Goal: Task Accomplishment & Management: Use online tool/utility

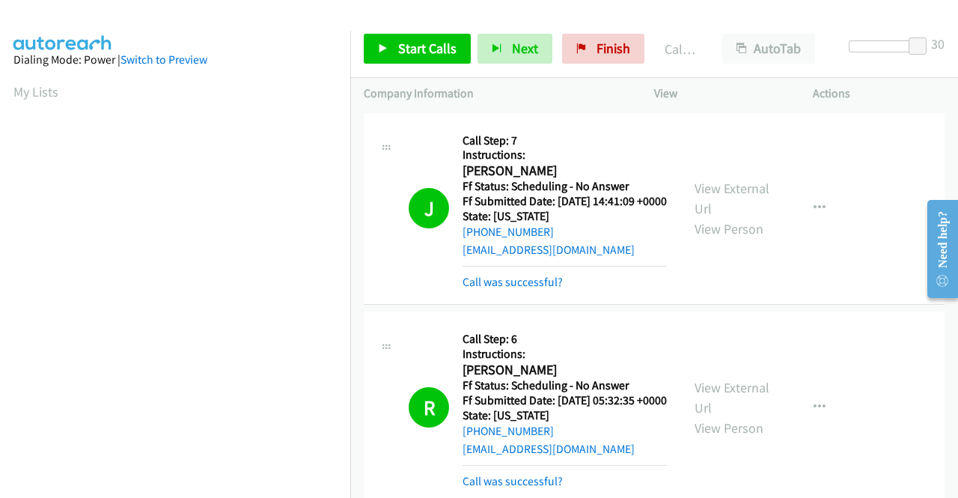
scroll to position [341, 0]
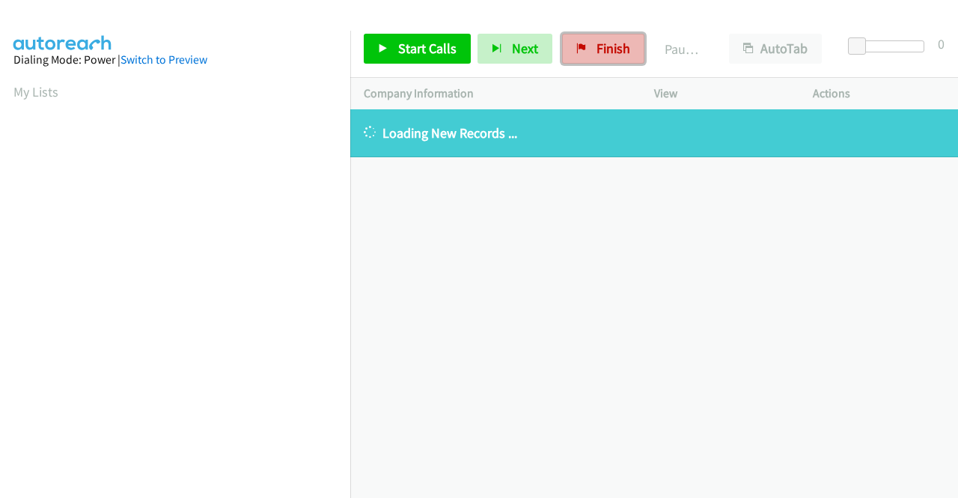
click at [589, 49] on link "Finish" at bounding box center [603, 49] width 82 height 30
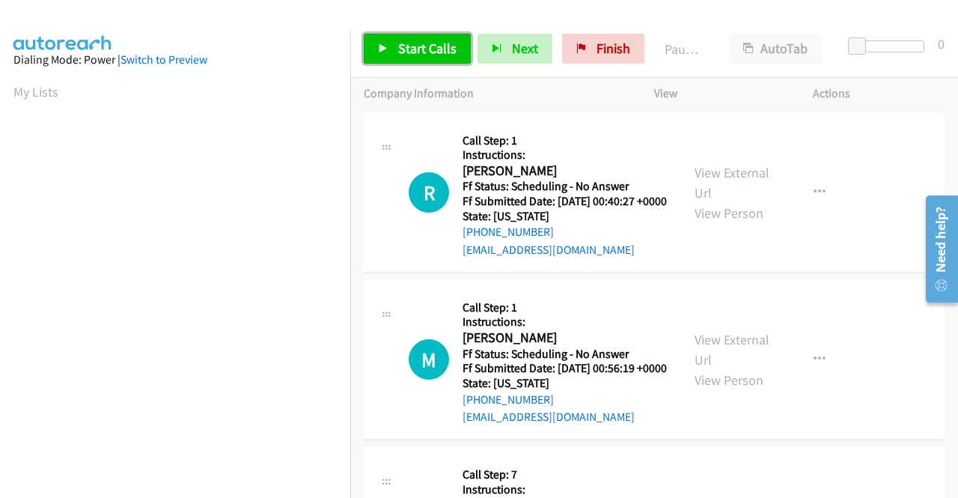
click at [429, 47] on span "Start Calls" at bounding box center [427, 48] width 58 height 17
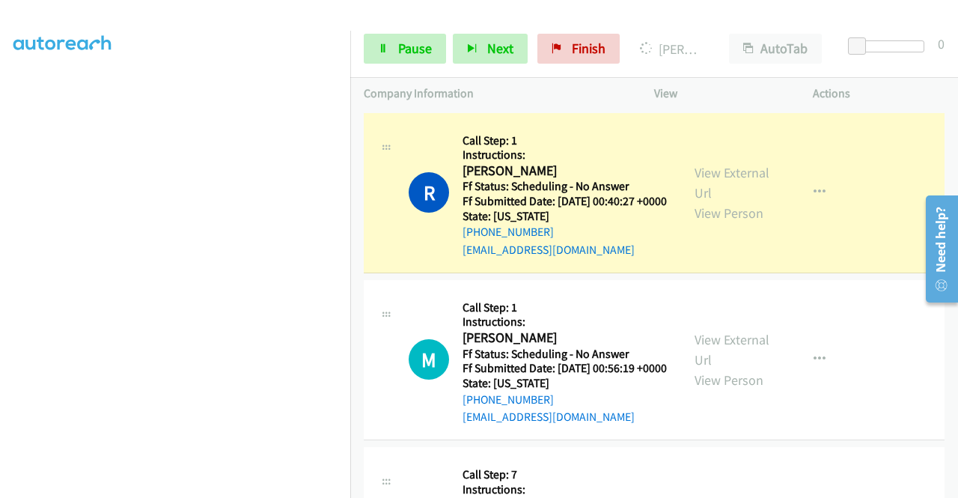
scroll to position [341, 0]
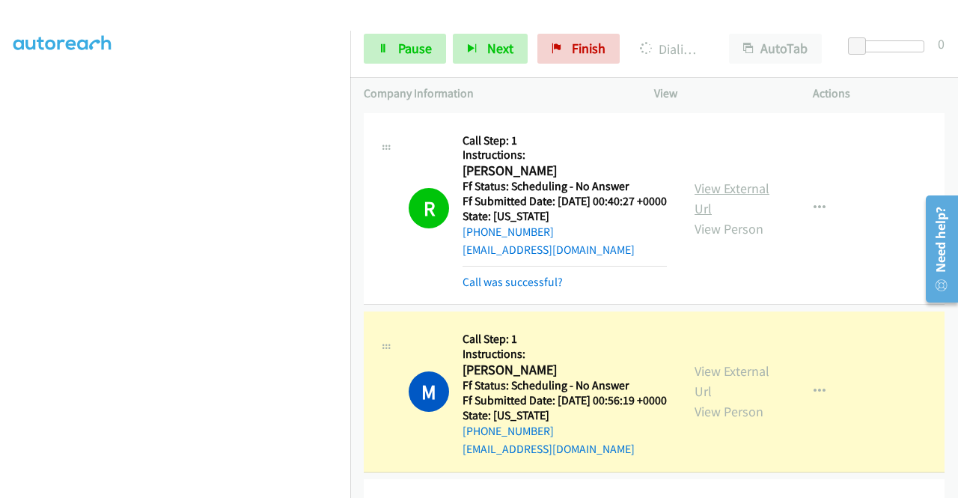
click at [706, 198] on link "View External Url" at bounding box center [731, 198] width 75 height 37
click at [744, 392] on link "View External Url" at bounding box center [731, 380] width 75 height 37
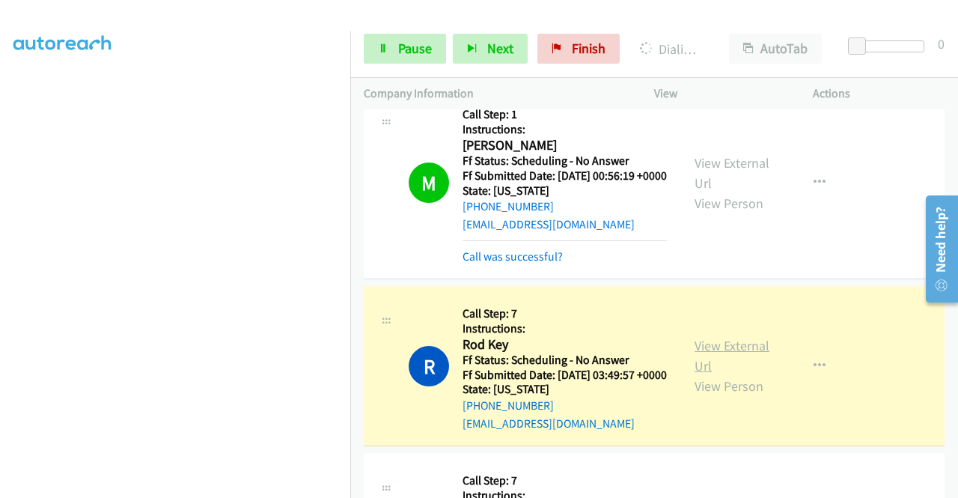
click at [711, 374] on link "View External Url" at bounding box center [731, 355] width 75 height 37
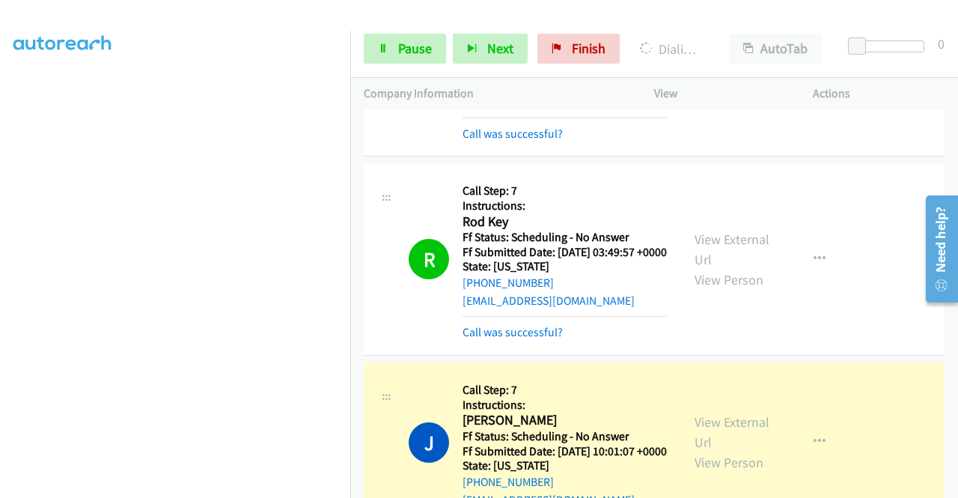
scroll to position [449, 0]
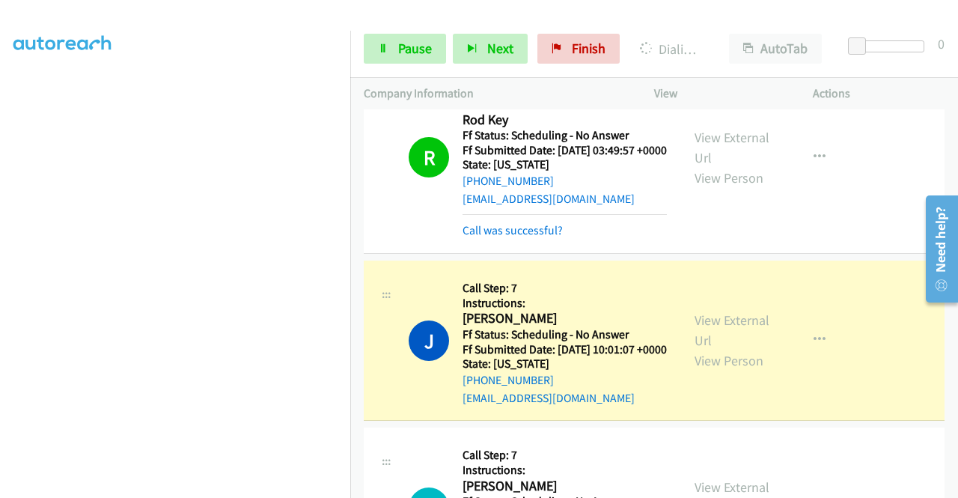
click at [732, 370] on div "View External Url View Person" at bounding box center [733, 340] width 78 height 61
click at [729, 349] on link "View External Url" at bounding box center [731, 329] width 75 height 37
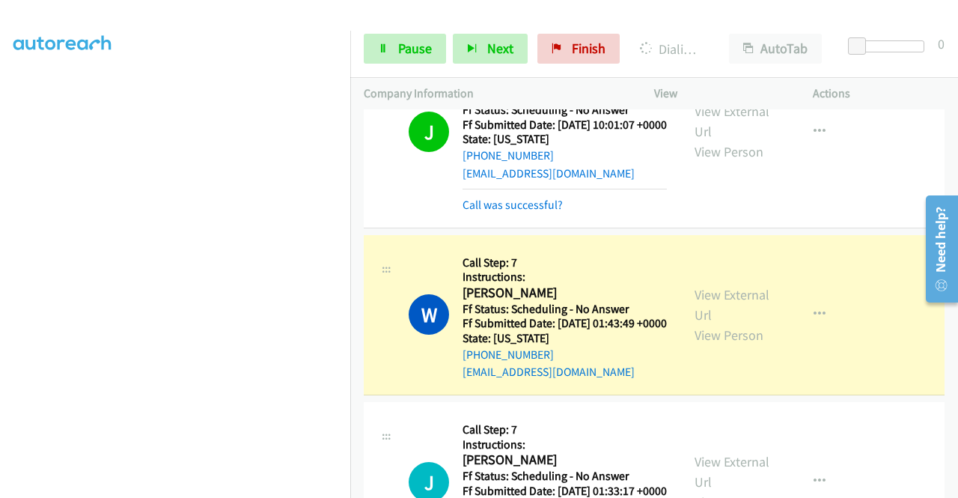
scroll to position [0, 0]
click at [744, 323] on link "View External Url" at bounding box center [731, 304] width 75 height 37
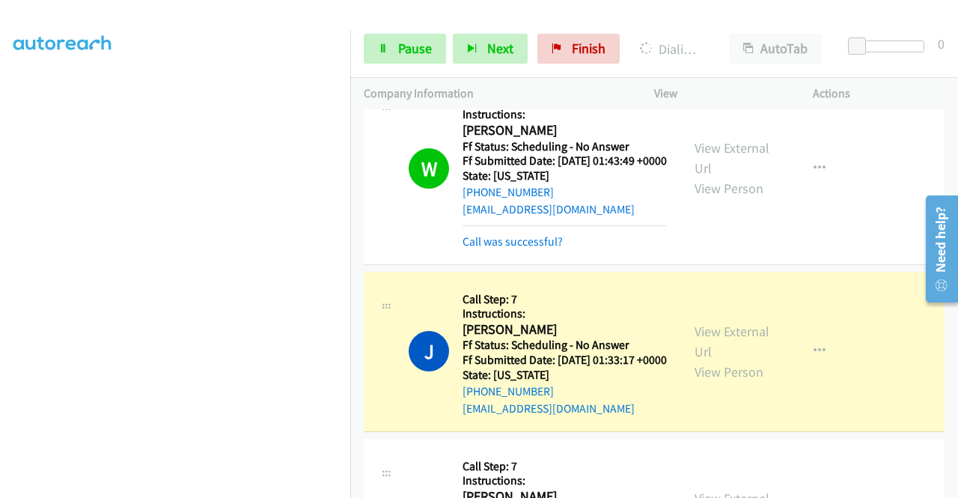
scroll to position [973, 0]
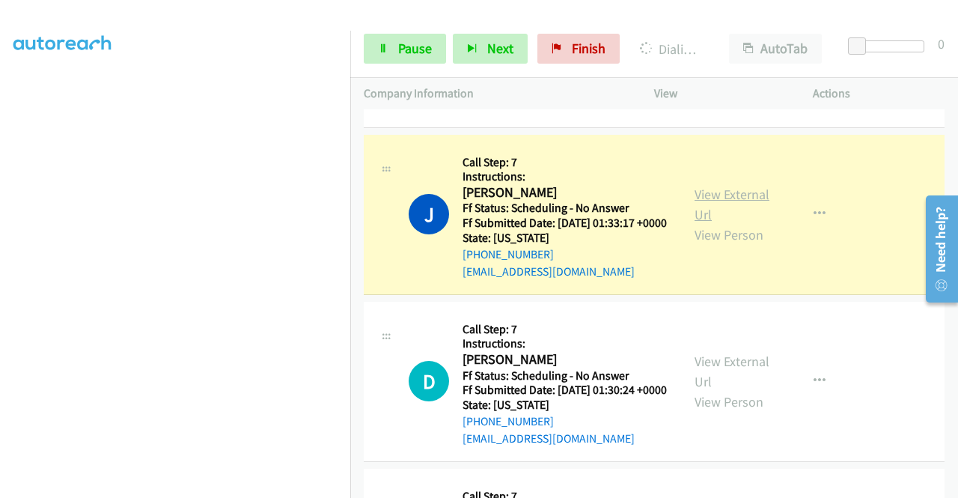
click at [735, 223] on link "View External Url" at bounding box center [731, 204] width 75 height 37
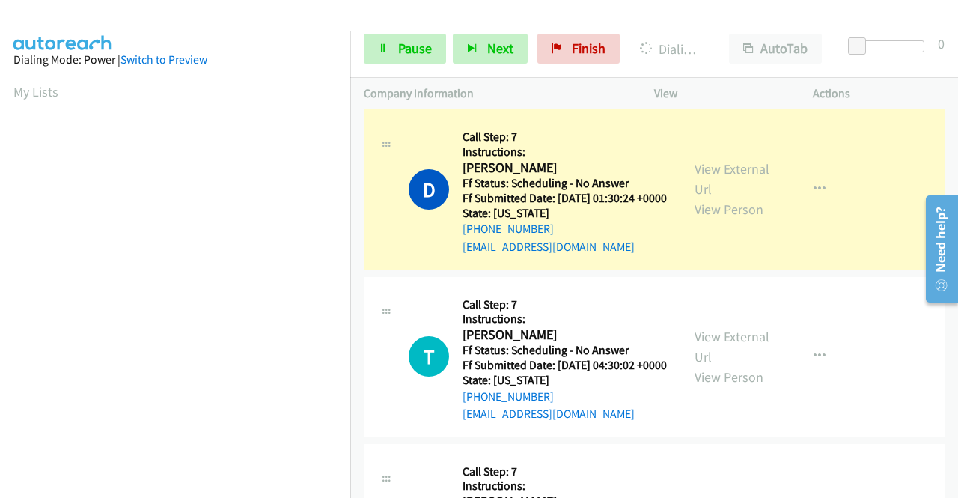
scroll to position [1197, 0]
click at [726, 197] on link "View External Url" at bounding box center [731, 177] width 75 height 37
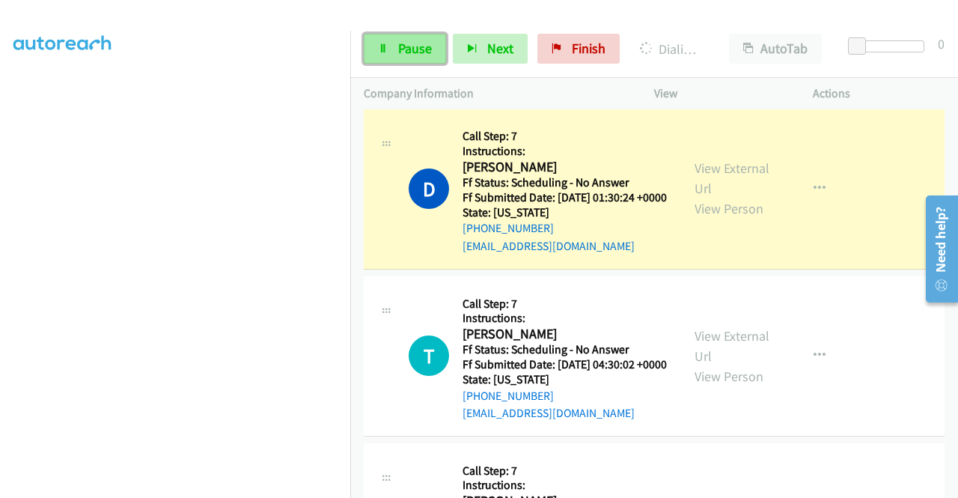
click at [389, 44] on link "Pause" at bounding box center [405, 49] width 82 height 30
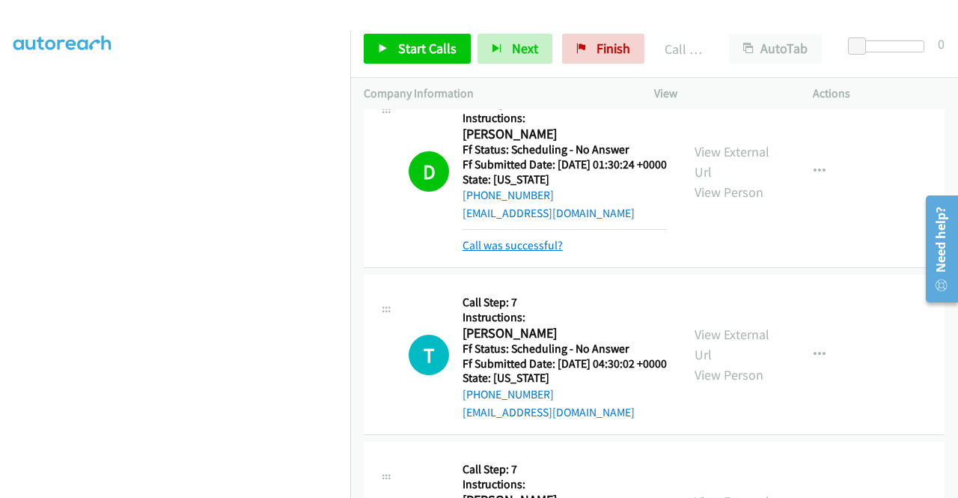
scroll to position [1272, 0]
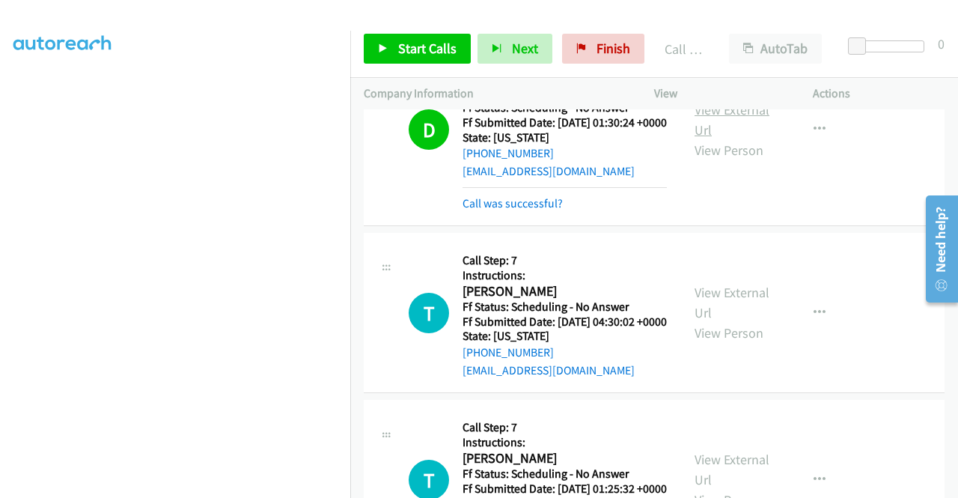
click at [711, 138] on link "View External Url" at bounding box center [731, 119] width 75 height 37
click at [434, 47] on span "Start Calls" at bounding box center [427, 48] width 58 height 17
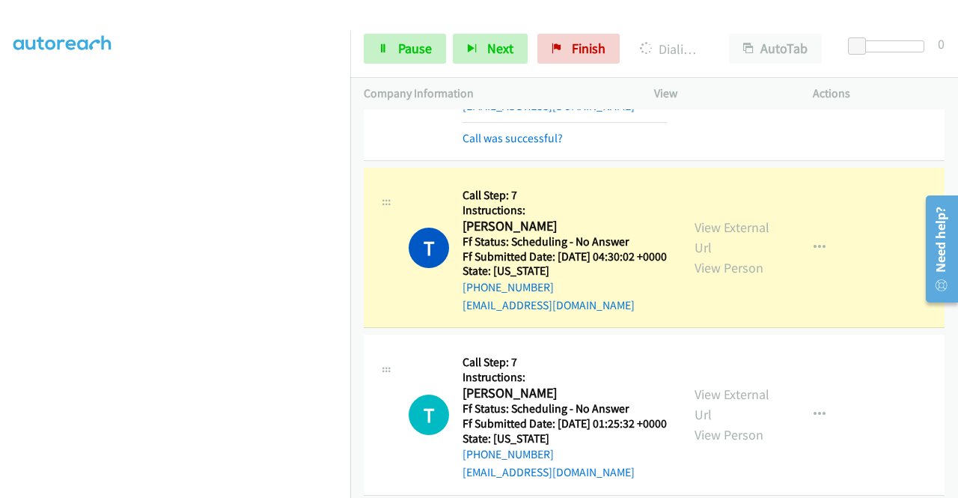
scroll to position [1422, 0]
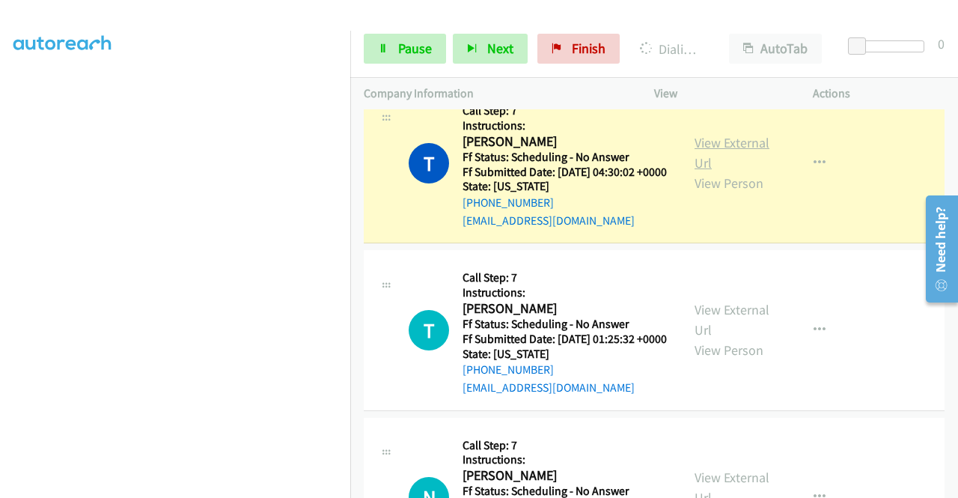
click at [744, 171] on link "View External Url" at bounding box center [731, 152] width 75 height 37
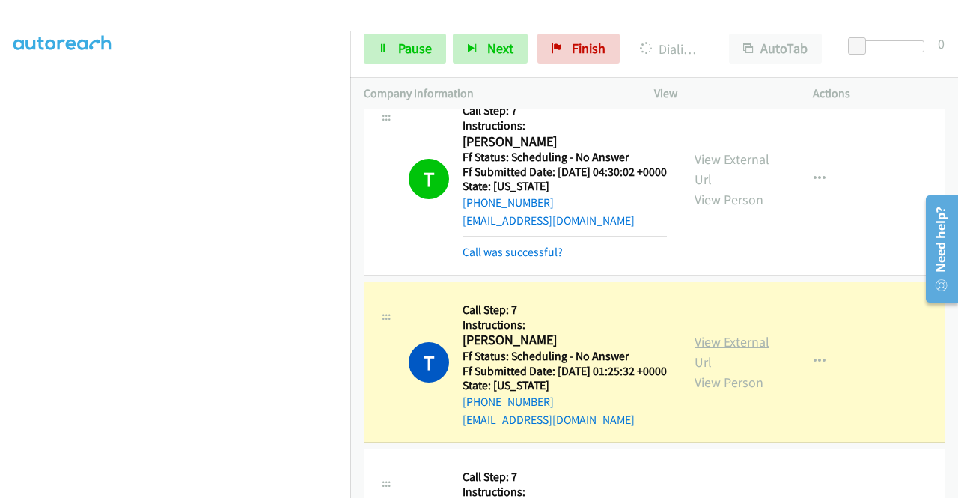
click at [694, 370] on link "View External Url" at bounding box center [731, 351] width 75 height 37
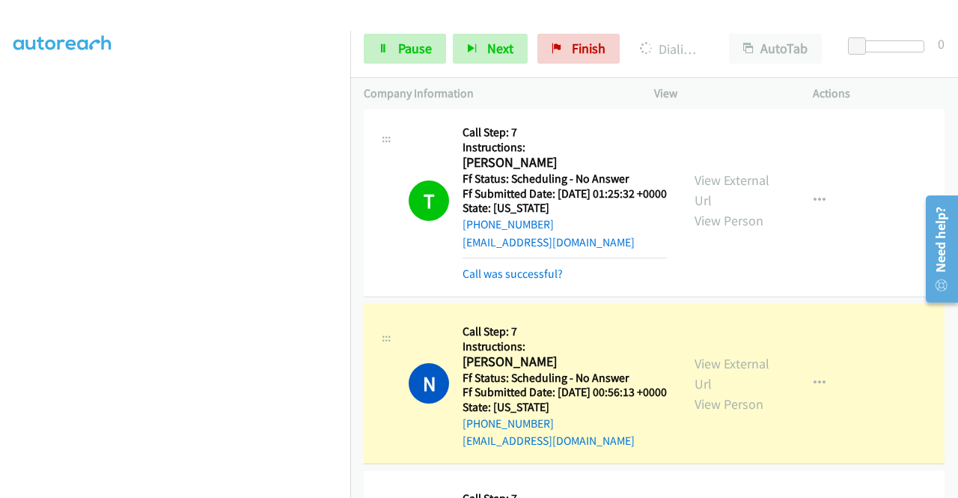
scroll to position [1721, 0]
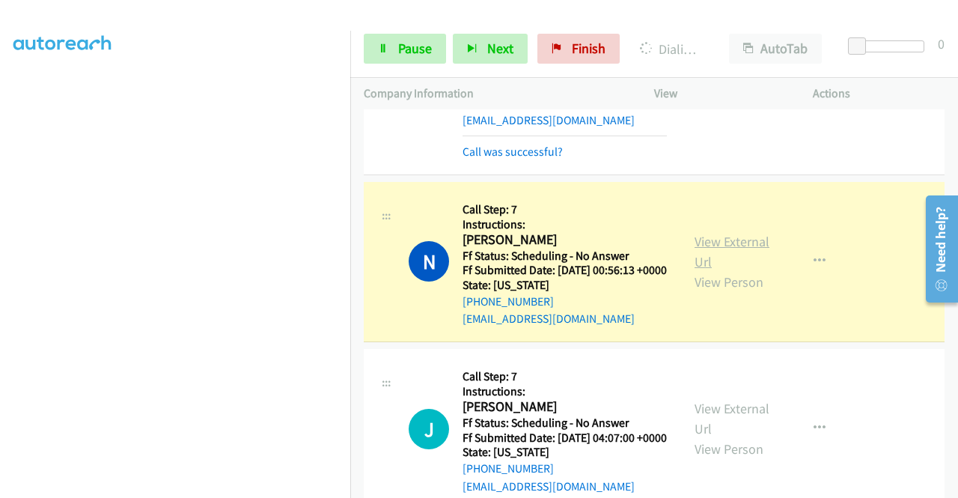
click at [698, 270] on link "View External Url" at bounding box center [731, 251] width 75 height 37
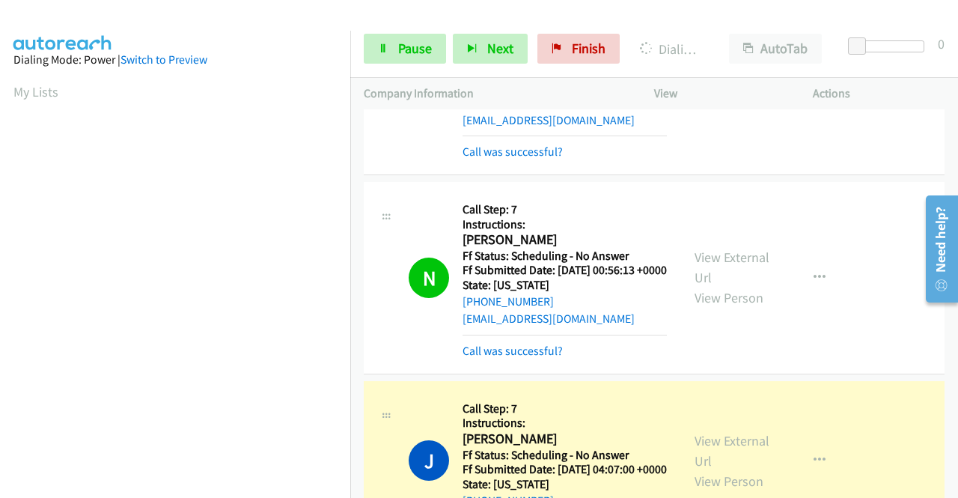
scroll to position [2020, 0]
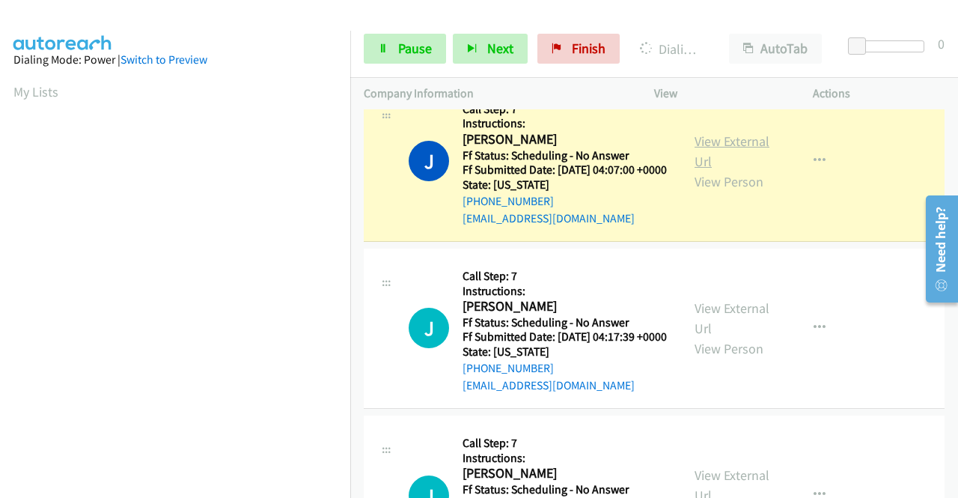
click at [700, 170] on link "View External Url" at bounding box center [731, 150] width 75 height 37
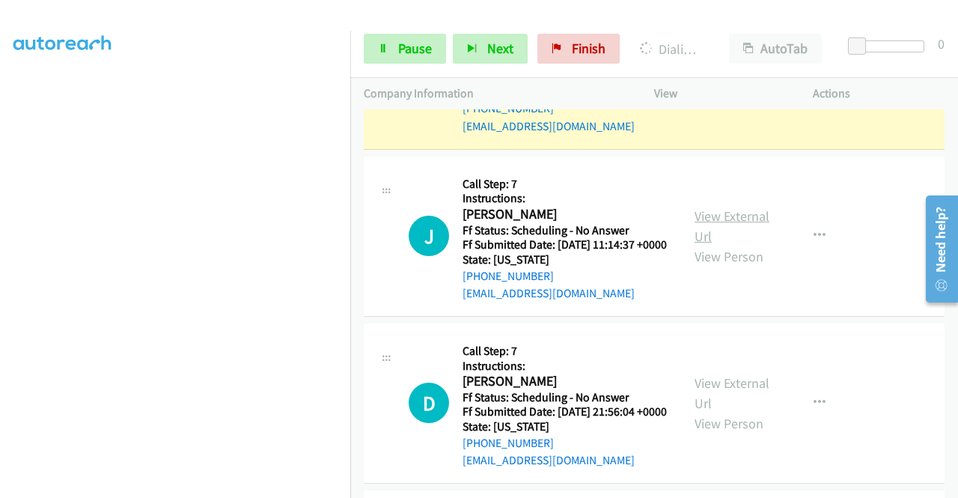
scroll to position [2319, 0]
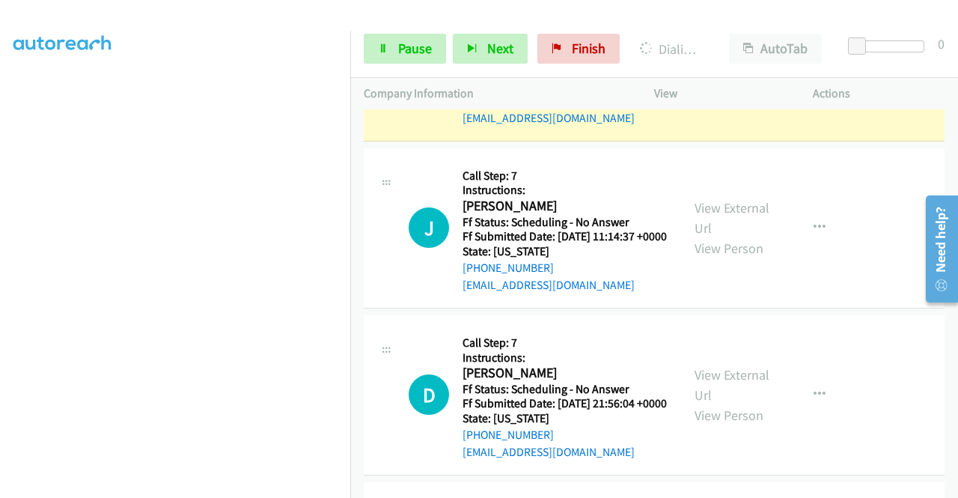
click at [748, 70] on link "View External Url" at bounding box center [731, 50] width 75 height 37
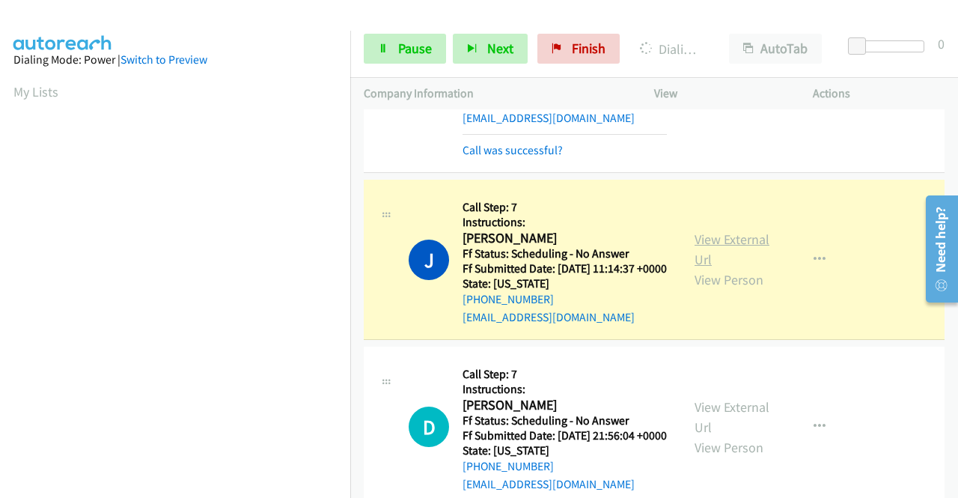
scroll to position [341, 0]
click at [730, 268] on link "View External Url" at bounding box center [731, 248] width 75 height 37
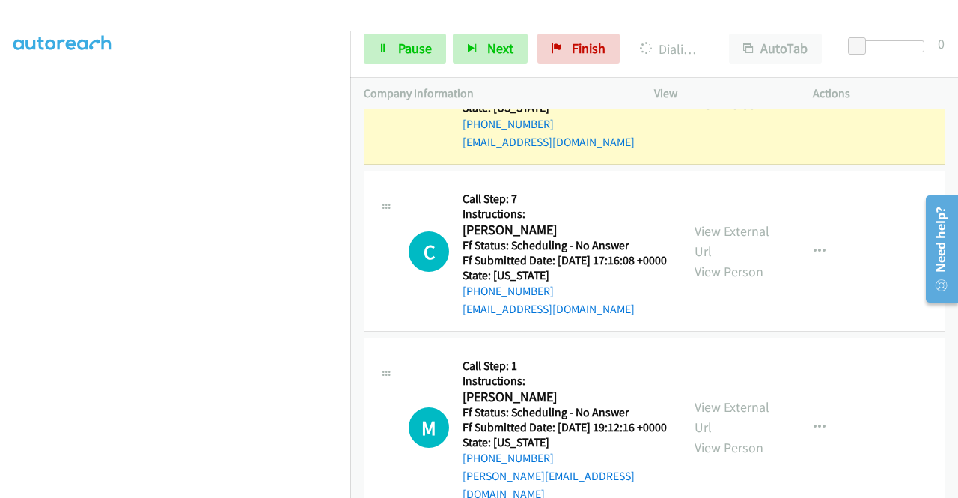
click at [708, 93] on link "View External Url" at bounding box center [731, 73] width 75 height 37
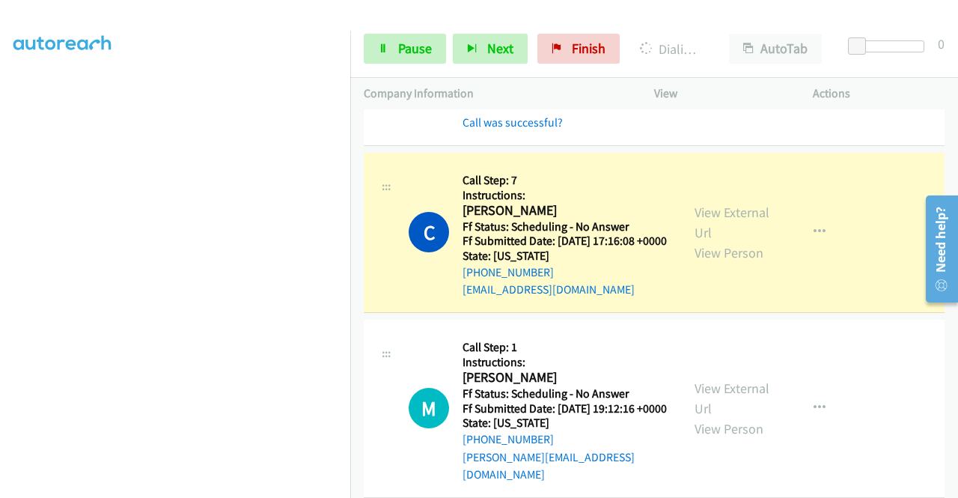
scroll to position [2768, 0]
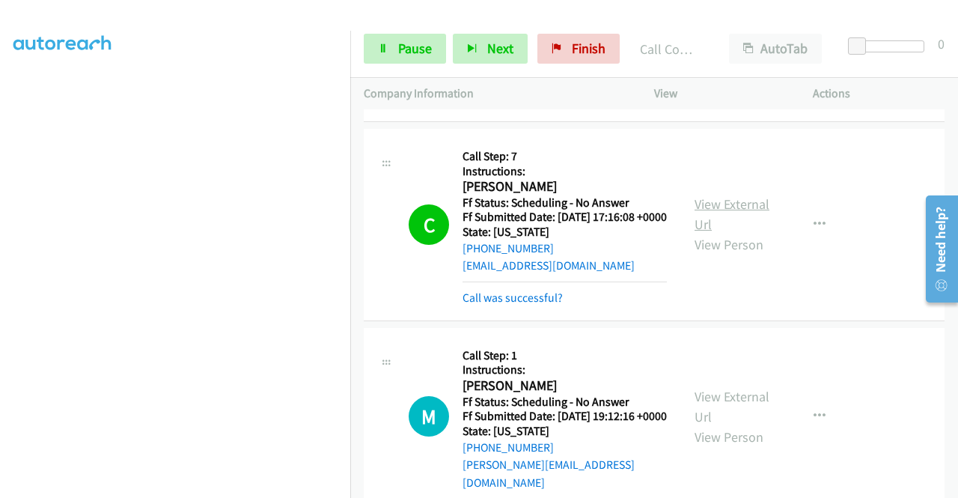
click at [740, 233] on link "View External Url" at bounding box center [731, 213] width 75 height 37
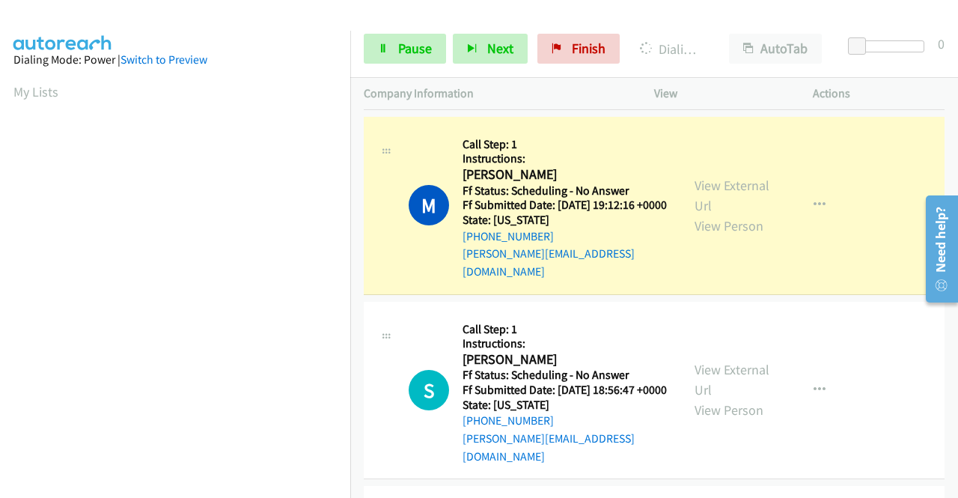
scroll to position [2993, 0]
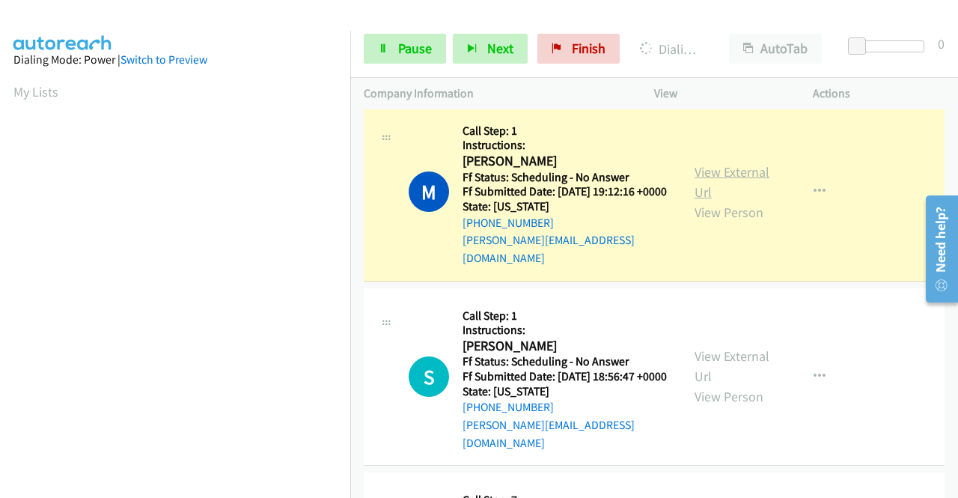
click at [706, 201] on link "View External Url" at bounding box center [731, 181] width 75 height 37
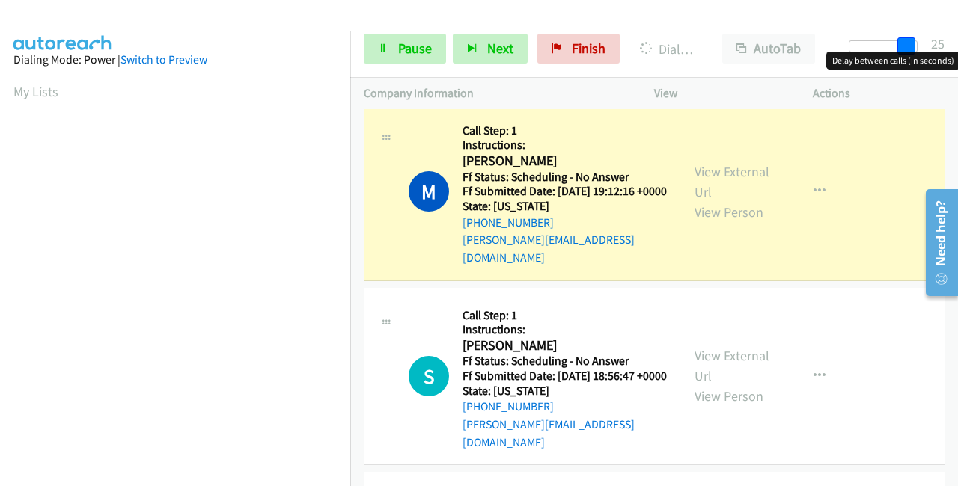
drag, startPoint x: 856, startPoint y: 38, endPoint x: 940, endPoint y: 42, distance: 83.9
click at [943, 43] on div "Start Calls Pause Next Finish Dialing Michelle Harris AutoTab AutoTab 25" at bounding box center [654, 49] width 608 height 58
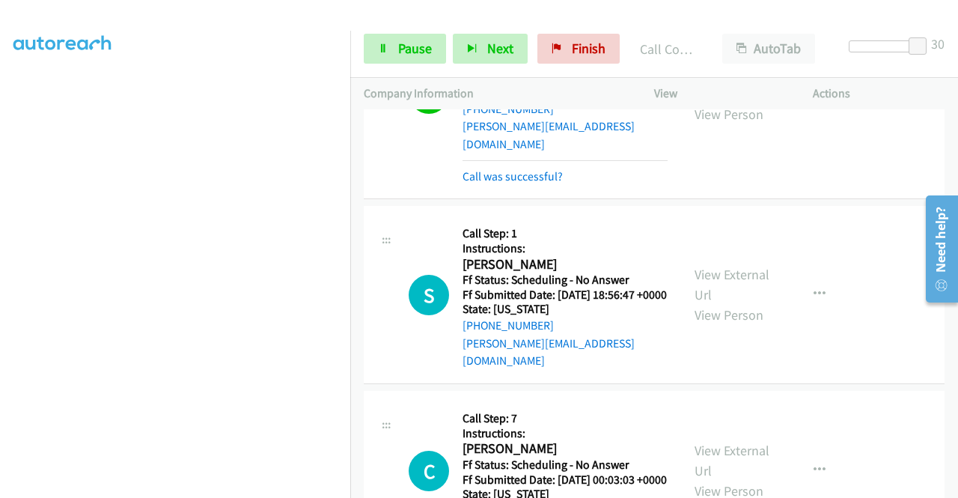
scroll to position [3292, 0]
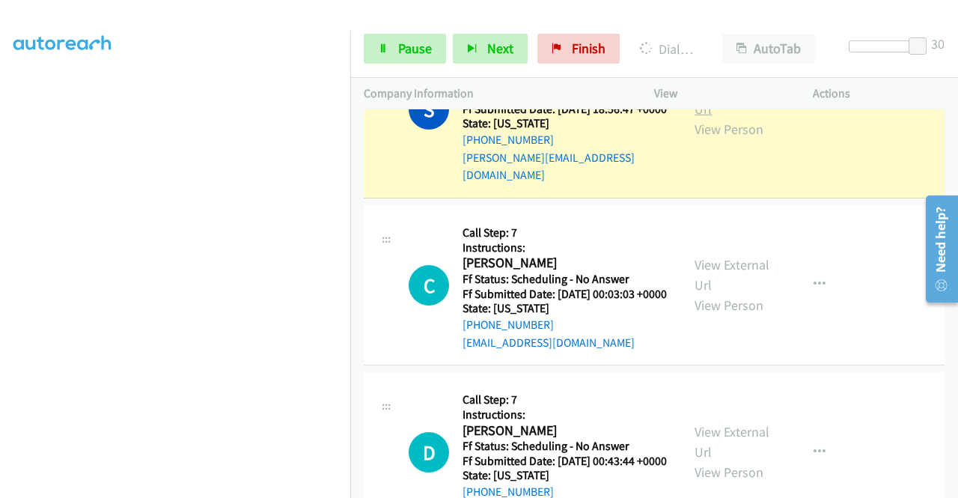
click at [705, 117] on link "View External Url" at bounding box center [731, 98] width 75 height 37
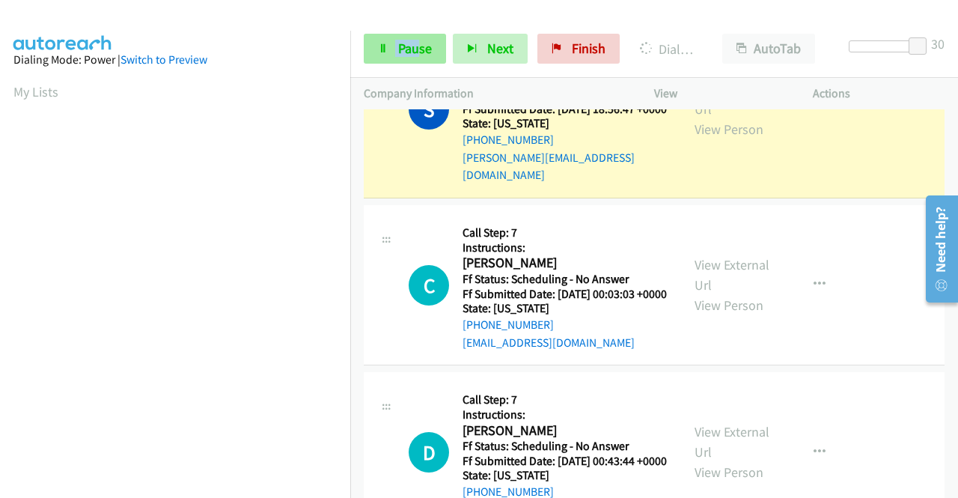
click at [409, 34] on div "Start Calls Pause Next Finish Dialing Sean Hollonbeck AutoTab AutoTab 30" at bounding box center [654, 49] width 608 height 58
click at [429, 37] on link "Pause" at bounding box center [405, 49] width 82 height 30
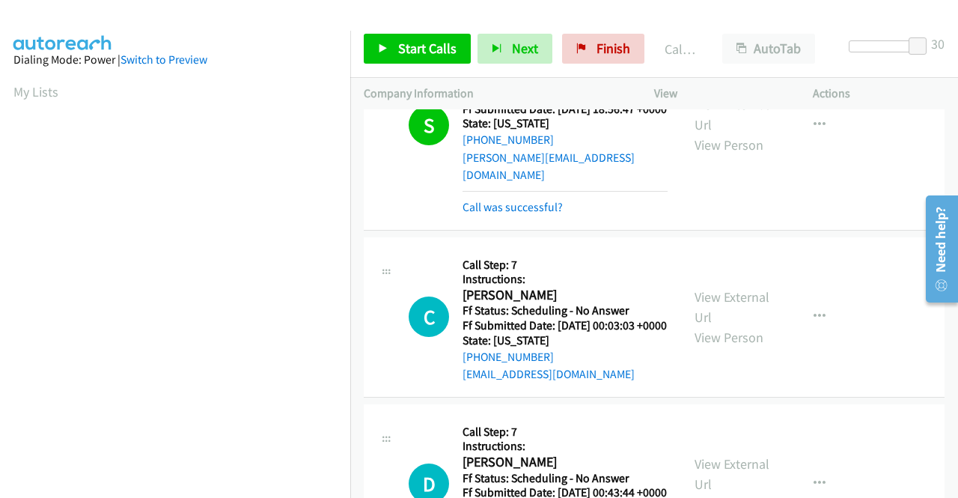
scroll to position [3367, 0]
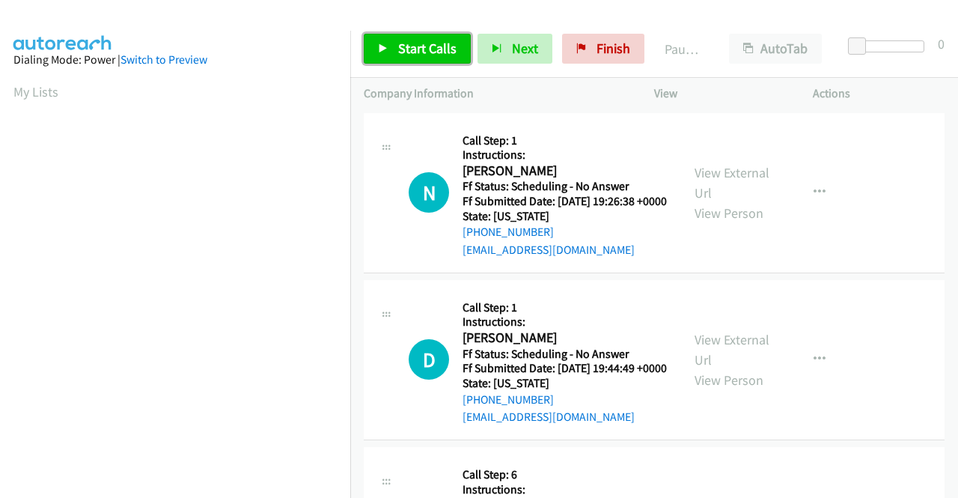
click at [420, 42] on span "Start Calls" at bounding box center [427, 48] width 58 height 17
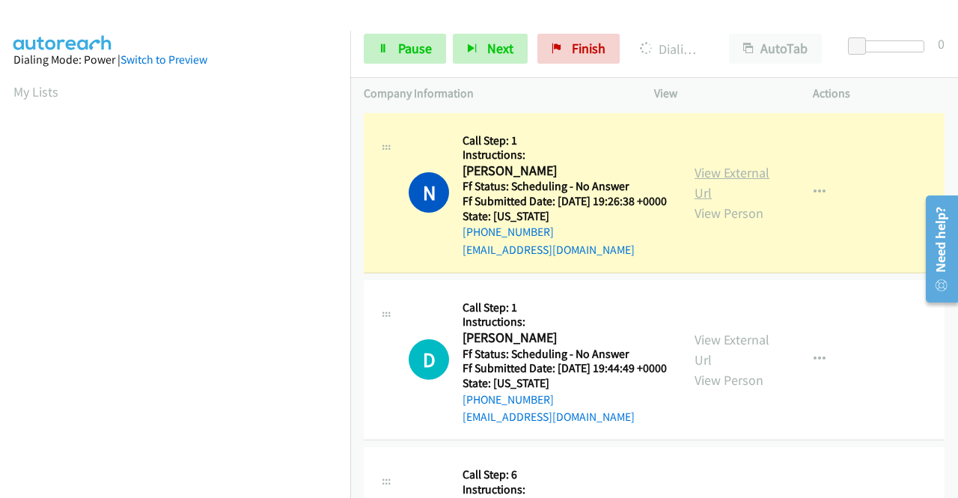
click at [723, 183] on link "View External Url" at bounding box center [731, 182] width 75 height 37
click at [411, 46] on span "Pause" at bounding box center [415, 48] width 34 height 17
click at [413, 46] on span "Pause" at bounding box center [415, 48] width 34 height 17
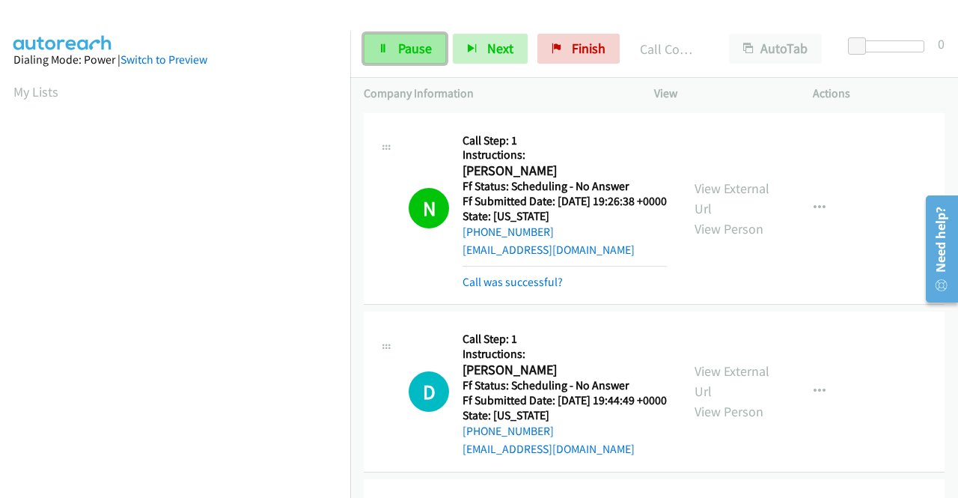
click at [413, 46] on span "Pause" at bounding box center [415, 48] width 34 height 17
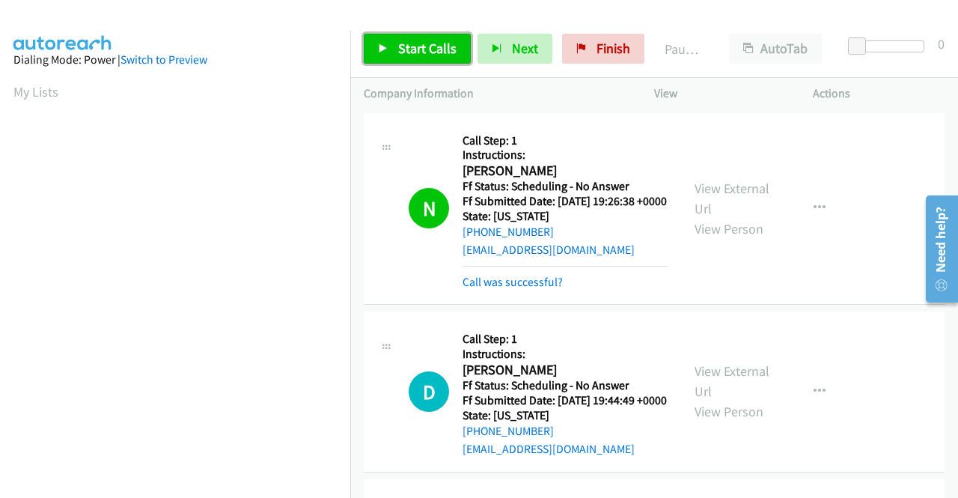
click at [430, 46] on span "Start Calls" at bounding box center [427, 48] width 58 height 17
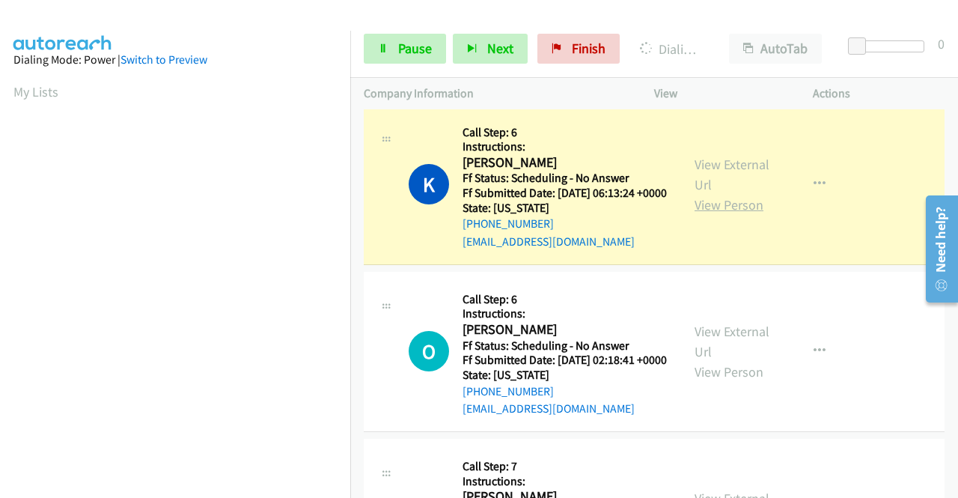
scroll to position [341, 0]
click at [724, 193] on link "View External Url" at bounding box center [731, 174] width 75 height 37
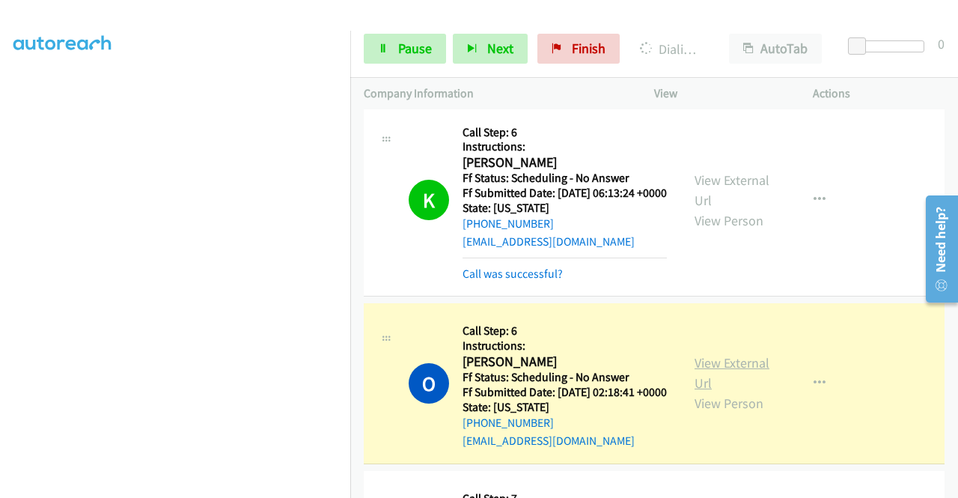
click at [701, 391] on link "View External Url" at bounding box center [731, 372] width 75 height 37
click at [383, 44] on icon at bounding box center [383, 49] width 10 height 10
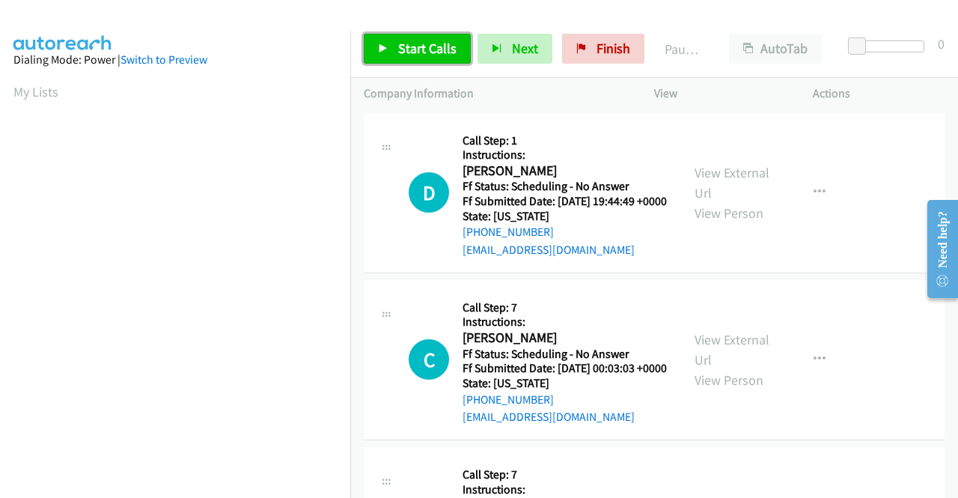
click at [389, 49] on link "Start Calls" at bounding box center [417, 49] width 107 height 30
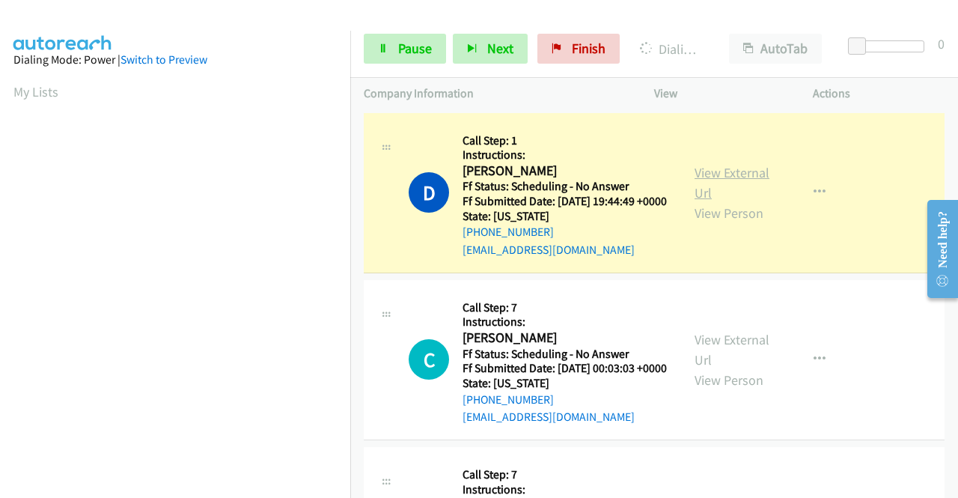
click at [726, 181] on link "View External Url" at bounding box center [731, 182] width 75 height 37
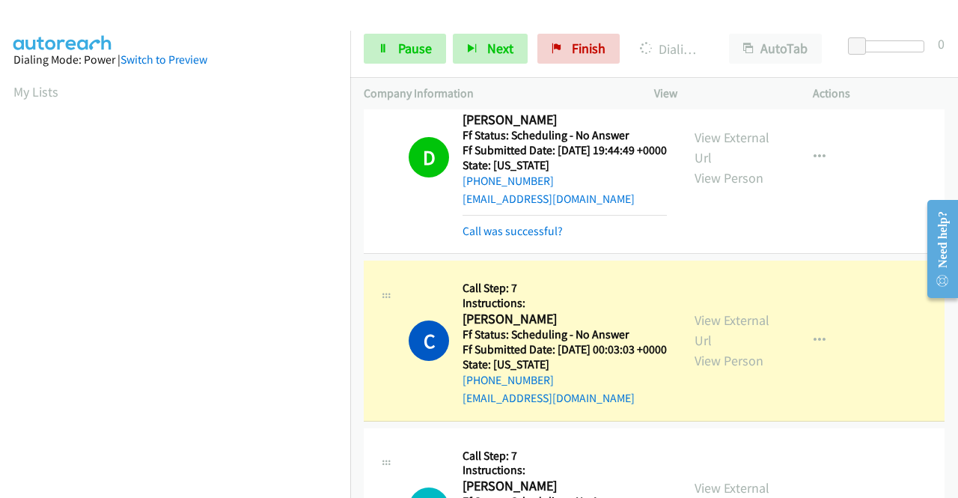
scroll to position [75, 0]
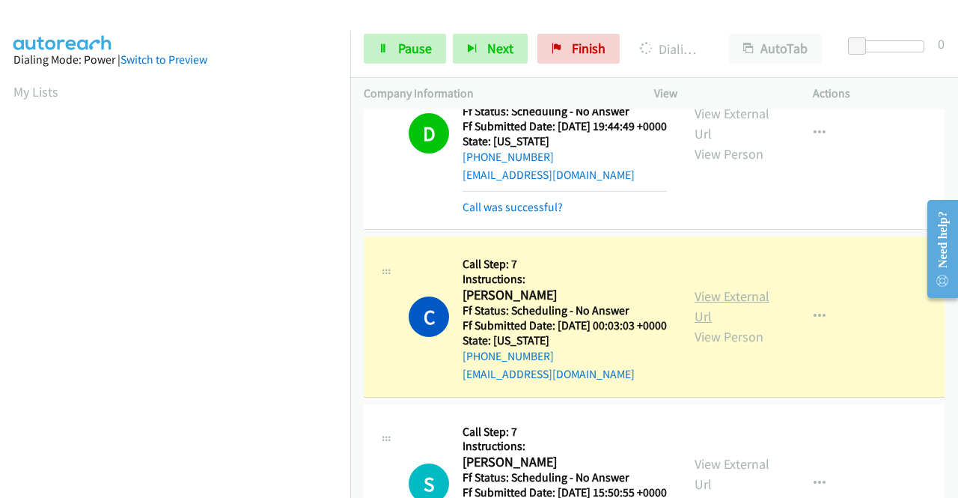
click at [708, 324] on link "View External Url" at bounding box center [731, 305] width 75 height 37
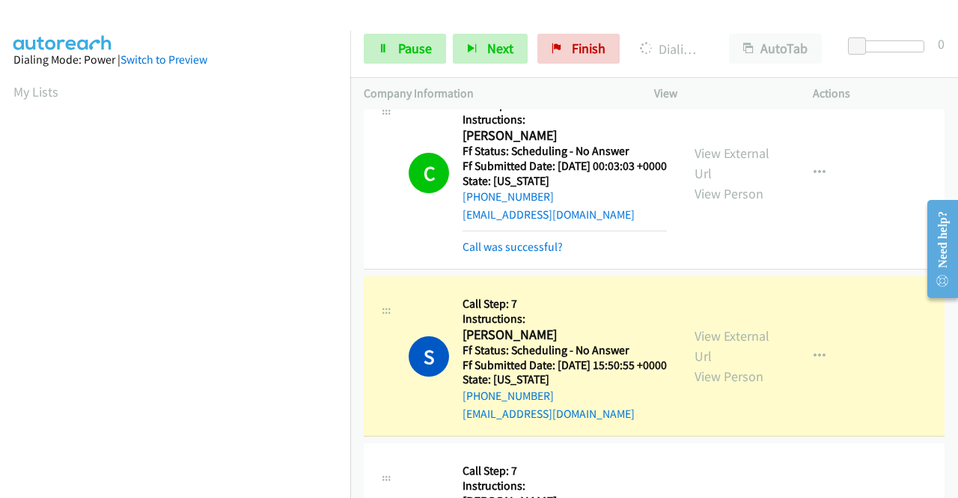
scroll to position [374, 0]
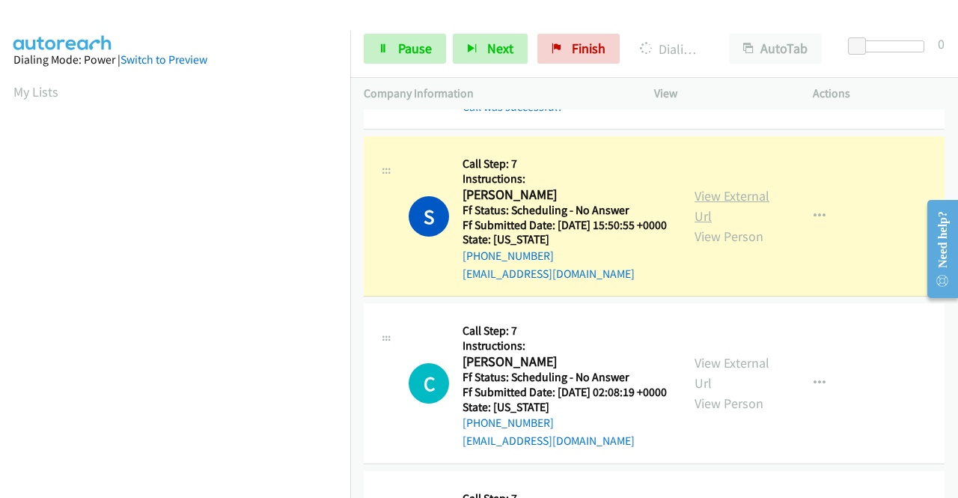
click at [700, 224] on link "View External Url" at bounding box center [731, 205] width 75 height 37
click at [712, 224] on link "View External Url" at bounding box center [731, 205] width 75 height 37
click at [426, 45] on span "Pause" at bounding box center [415, 48] width 34 height 17
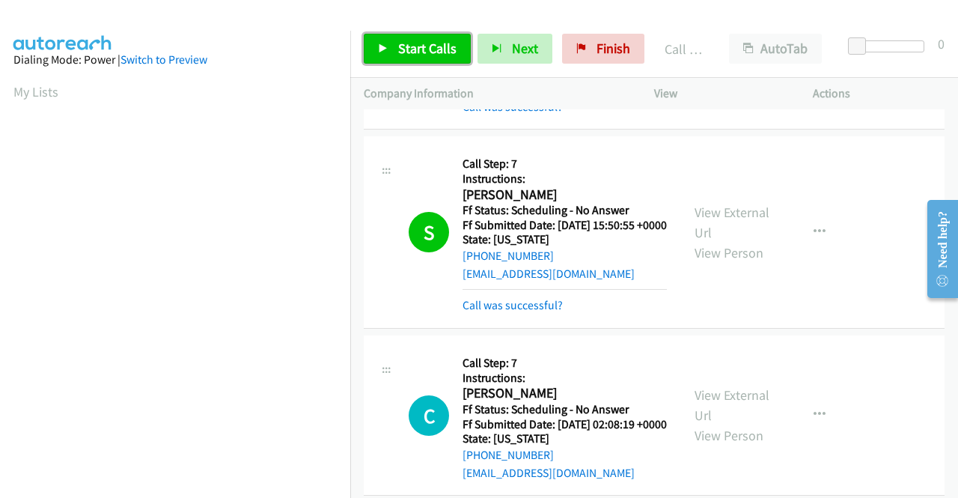
click at [409, 46] on span "Start Calls" at bounding box center [427, 48] width 58 height 17
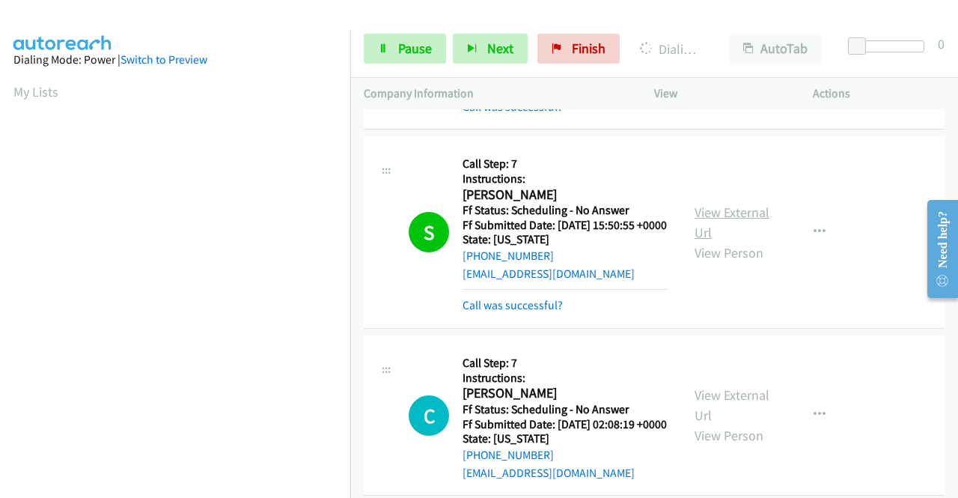
click at [721, 241] on link "View External Url" at bounding box center [731, 222] width 75 height 37
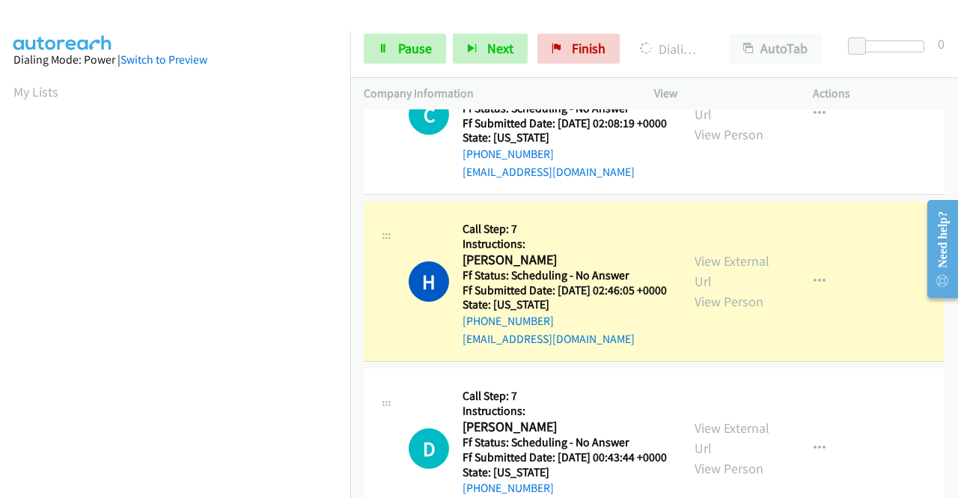
scroll to position [823, 0]
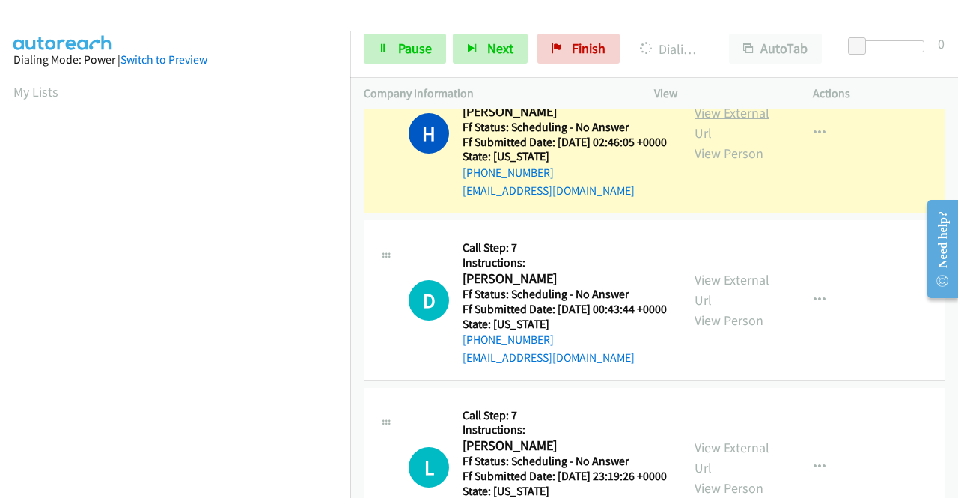
click at [750, 141] on link "View External Url" at bounding box center [731, 122] width 75 height 37
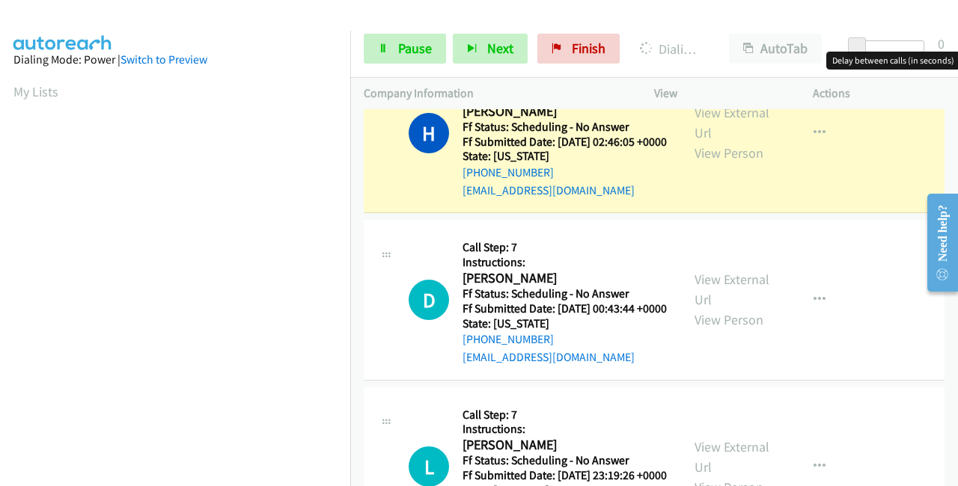
drag, startPoint x: 858, startPoint y: 37, endPoint x: 957, endPoint y: 37, distance: 98.8
click at [957, 37] on div "Start Calls Pause Next Finish Dialing Heather Durham AutoTab AutoTab 0" at bounding box center [654, 49] width 608 height 58
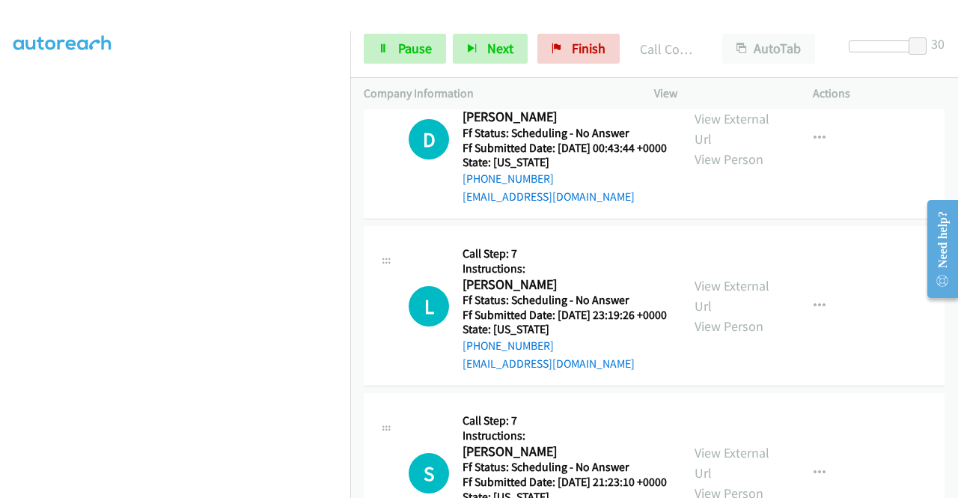
scroll to position [1047, 0]
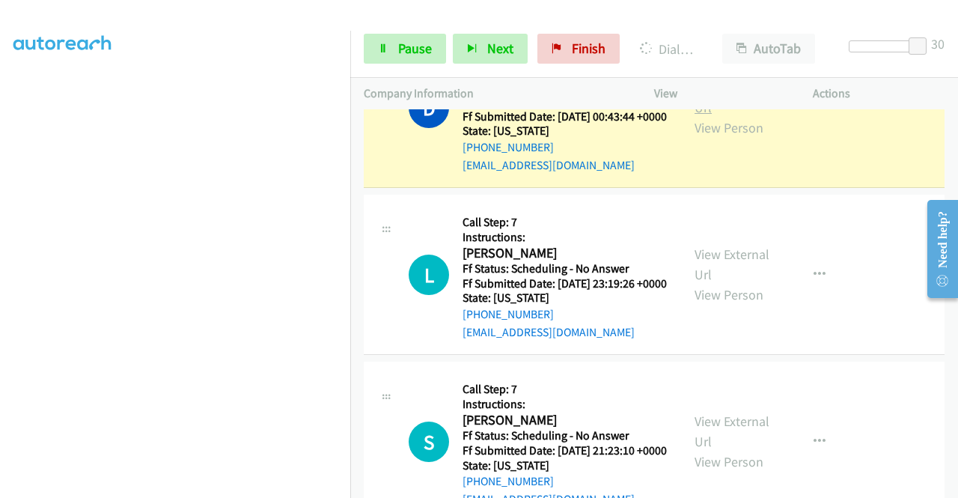
click at [750, 116] on link "View External Url" at bounding box center [731, 97] width 75 height 37
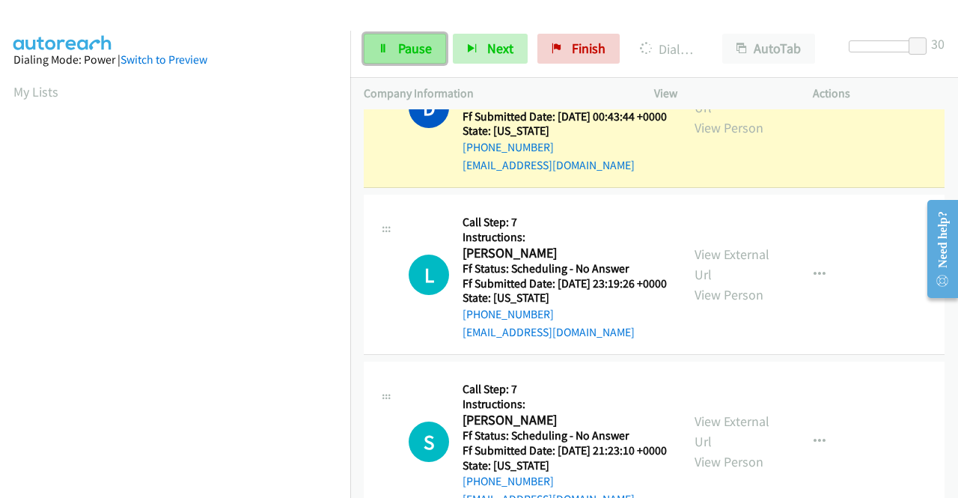
click at [415, 47] on span "Pause" at bounding box center [415, 48] width 34 height 17
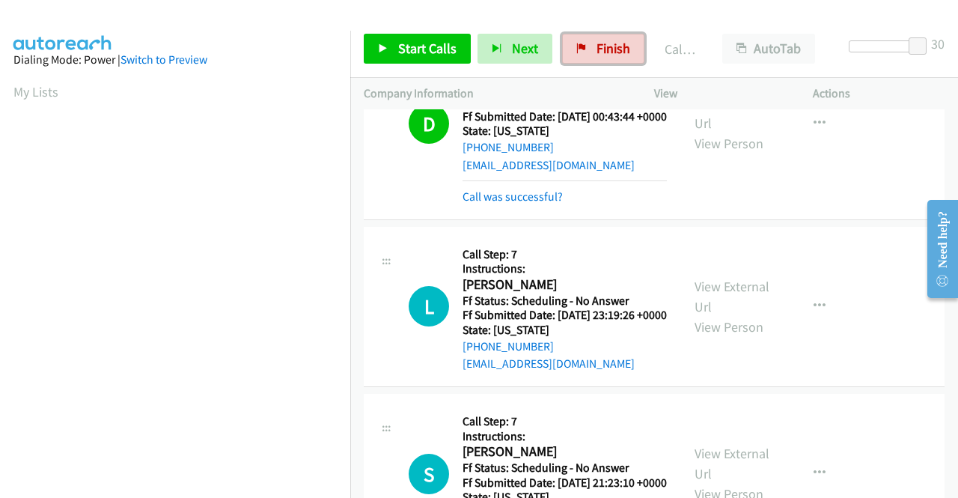
drag, startPoint x: 588, startPoint y: 61, endPoint x: 534, endPoint y: 76, distance: 55.7
click at [588, 61] on link "Finish" at bounding box center [603, 49] width 82 height 30
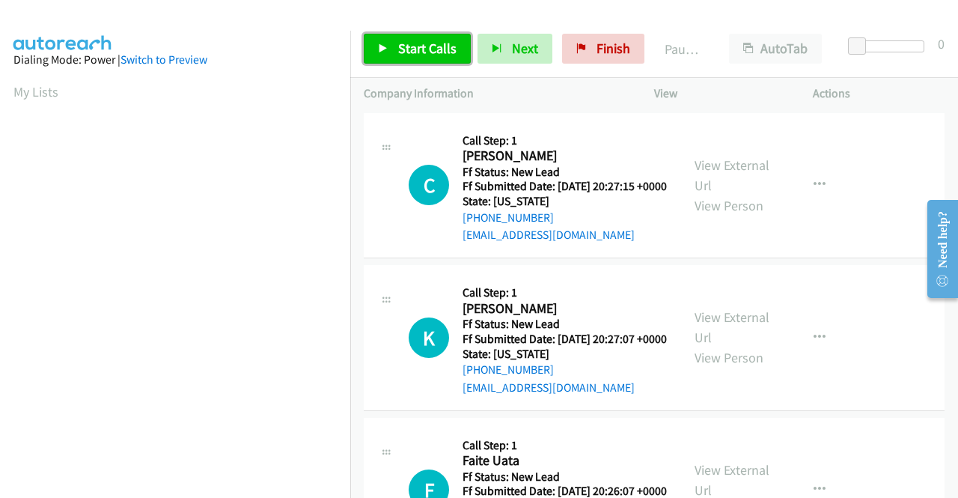
click at [431, 43] on span "Start Calls" at bounding box center [427, 48] width 58 height 17
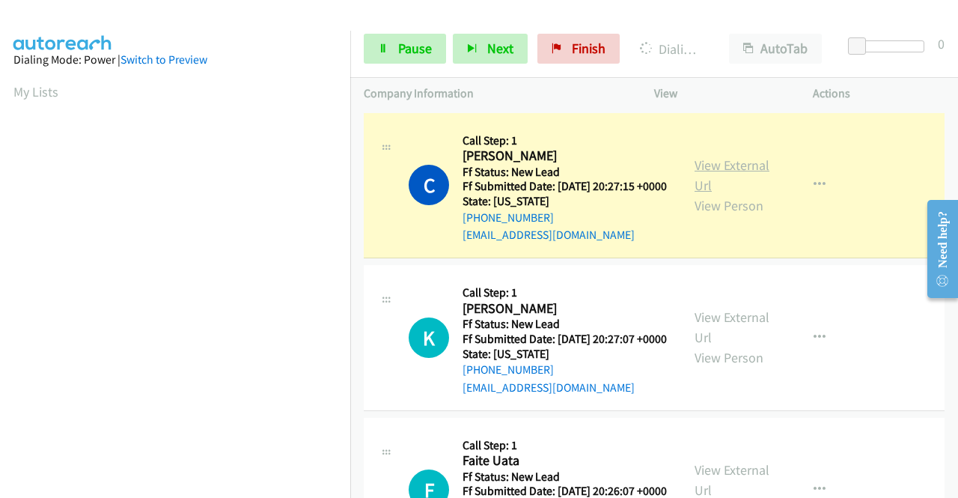
click at [736, 172] on link "View External Url" at bounding box center [731, 174] width 75 height 37
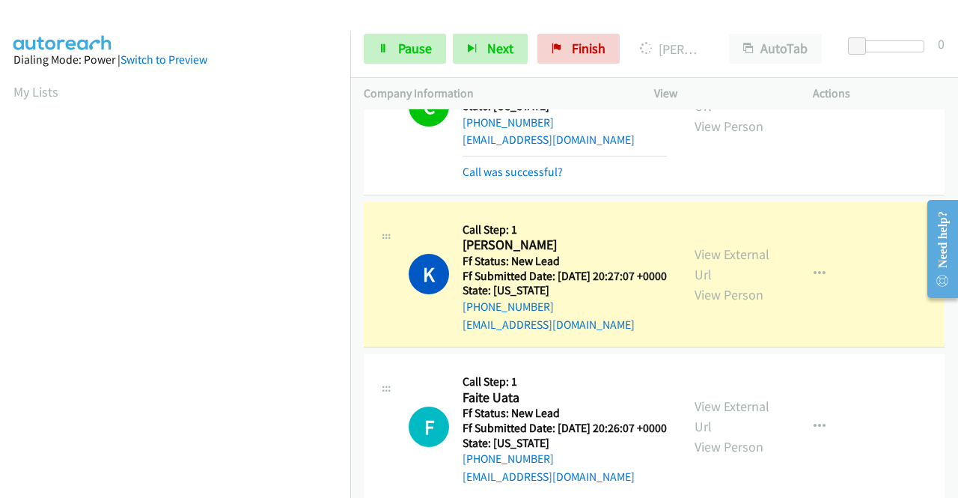
scroll to position [150, 0]
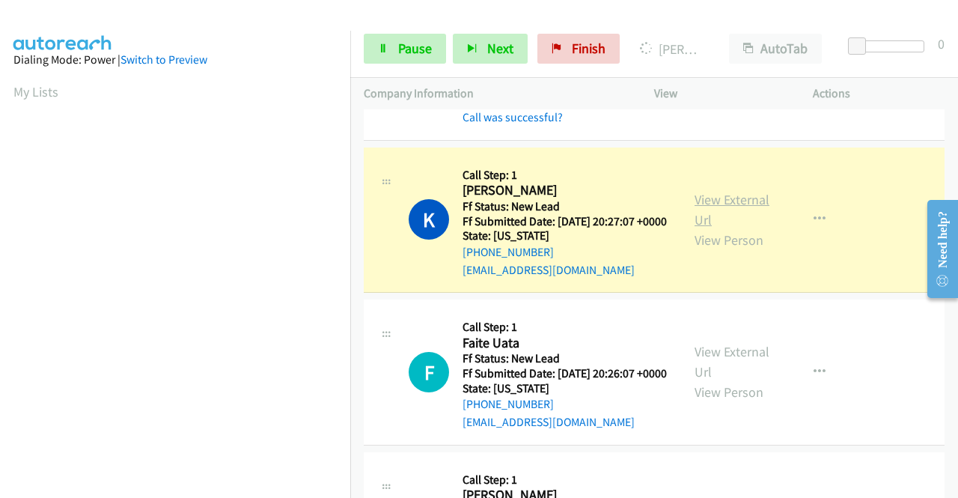
click at [714, 221] on link "View External Url" at bounding box center [731, 209] width 75 height 37
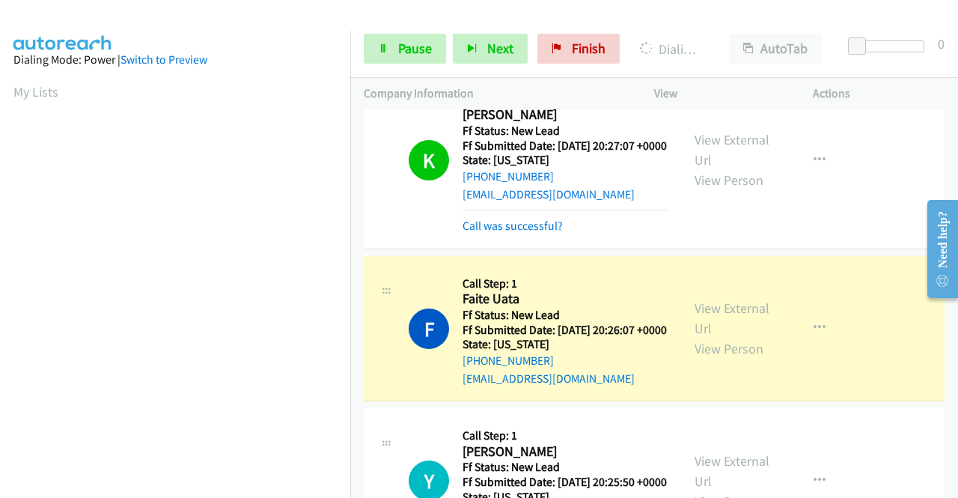
scroll to position [299, 0]
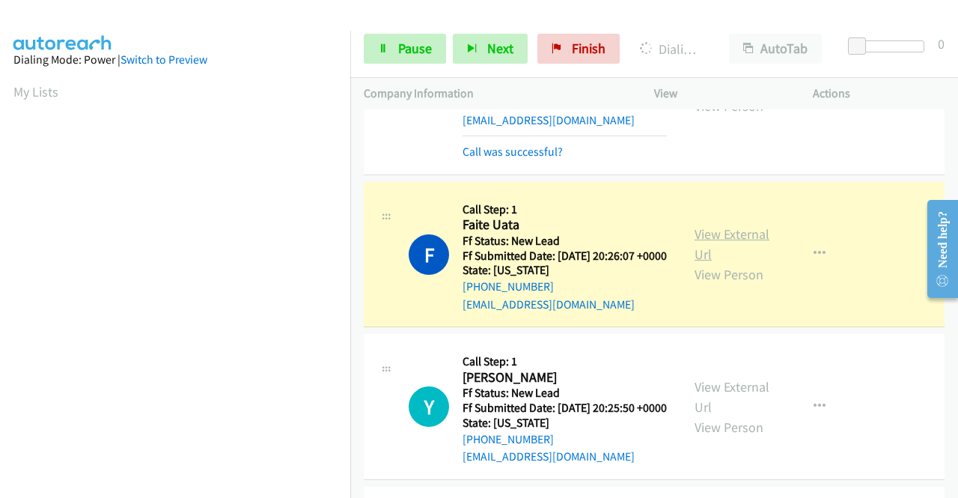
click at [743, 263] on link "View External Url" at bounding box center [731, 243] width 75 height 37
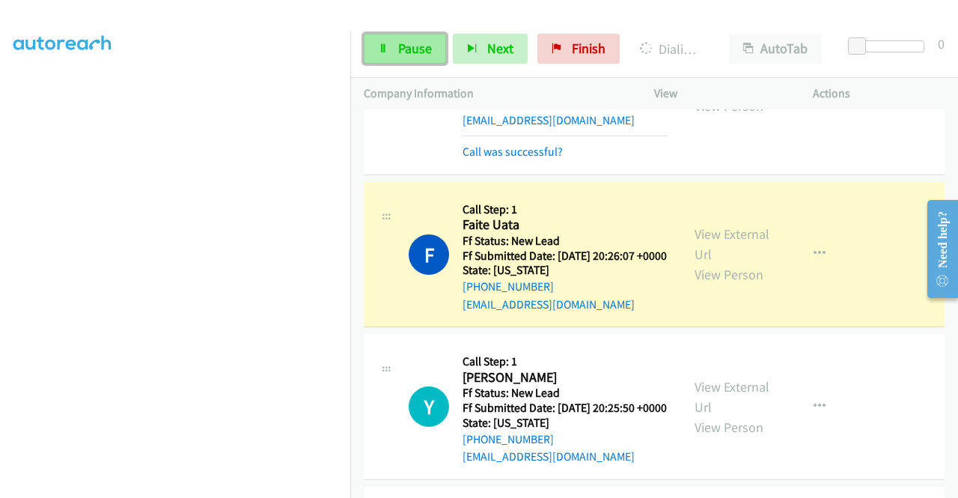
click at [394, 59] on link "Pause" at bounding box center [405, 49] width 82 height 30
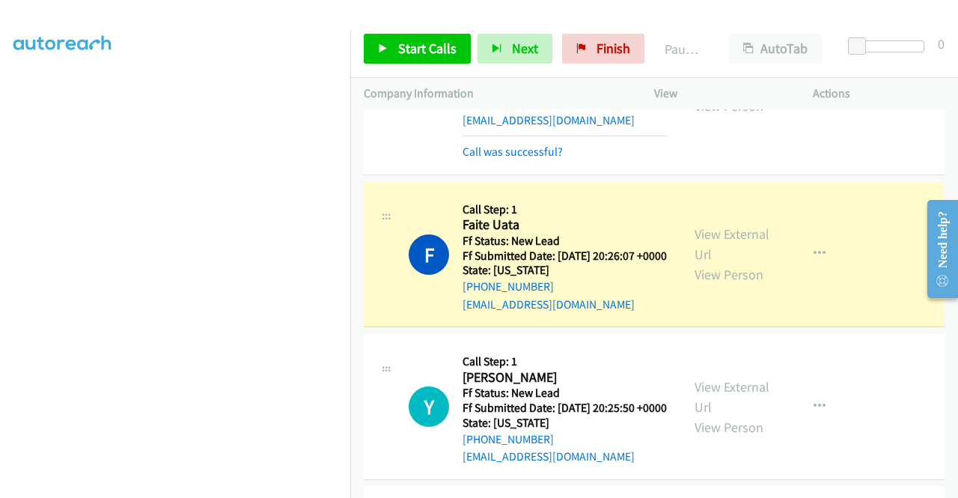
scroll to position [0, 0]
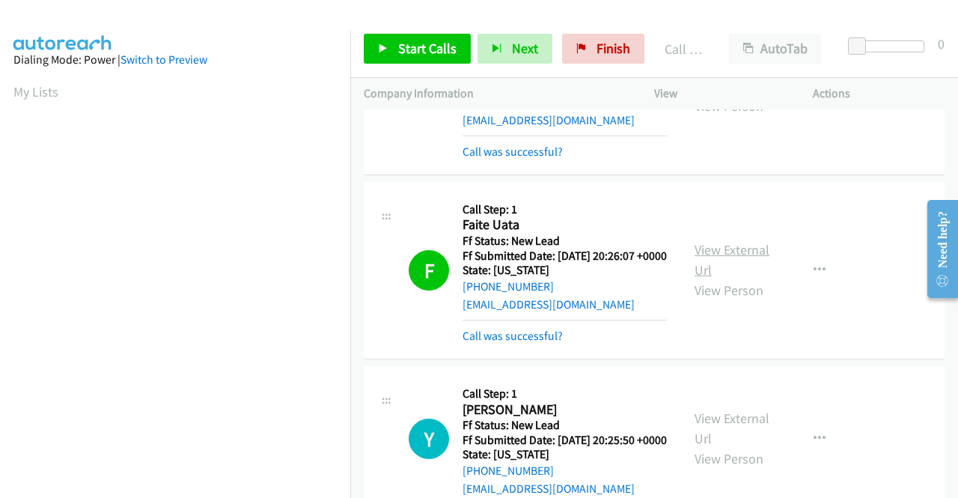
click at [699, 278] on link "View External Url" at bounding box center [731, 259] width 75 height 37
drag, startPoint x: 428, startPoint y: 49, endPoint x: 432, endPoint y: 40, distance: 10.0
click at [428, 49] on span "Start Calls" at bounding box center [427, 48] width 58 height 17
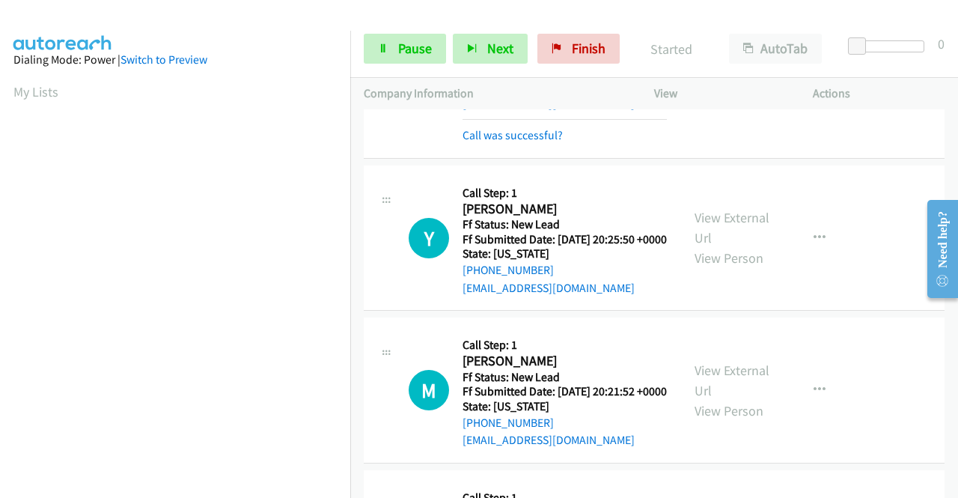
scroll to position [524, 0]
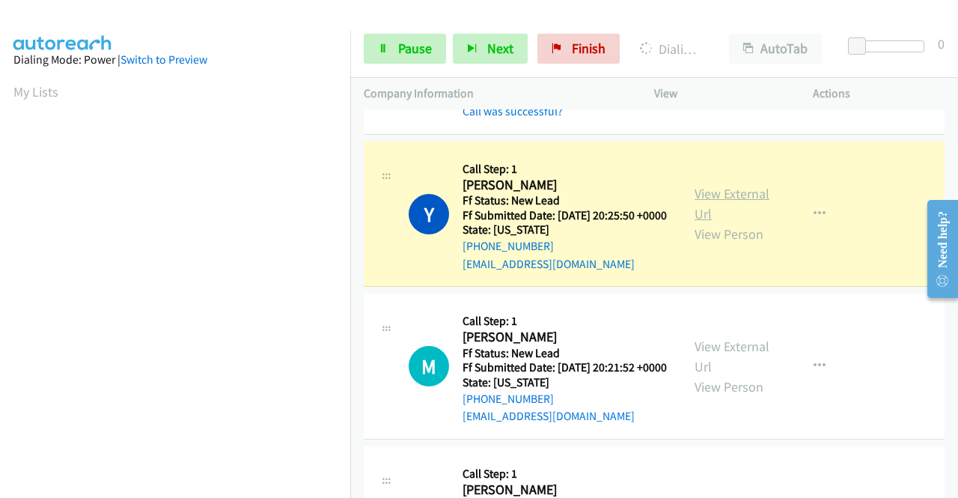
click at [748, 222] on link "View External Url" at bounding box center [731, 203] width 75 height 37
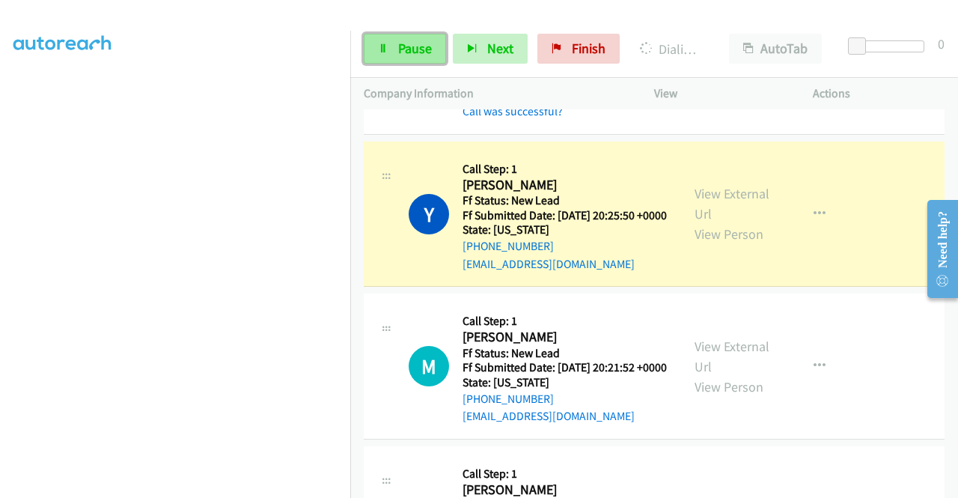
click at [394, 46] on link "Pause" at bounding box center [405, 49] width 82 height 30
click at [404, 13] on div at bounding box center [472, 29] width 944 height 58
click at [394, 43] on link "Pause" at bounding box center [405, 49] width 82 height 30
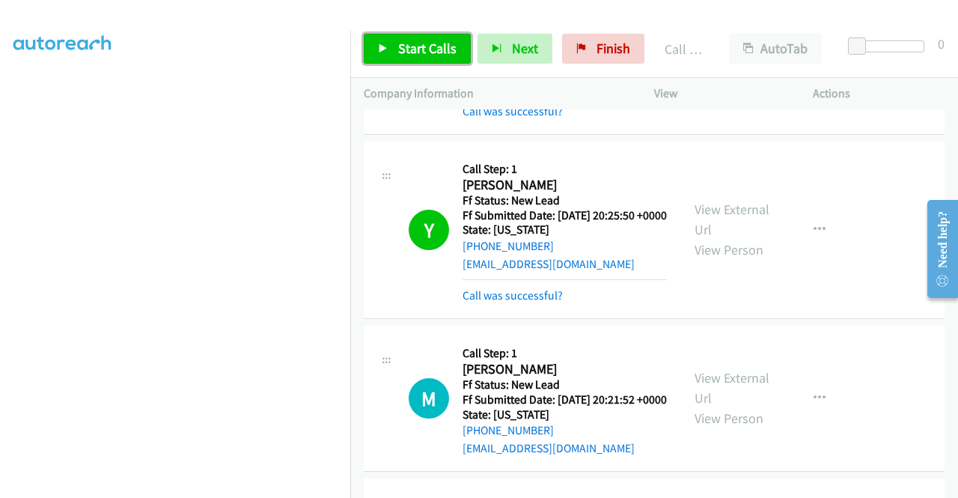
click at [410, 53] on span "Start Calls" at bounding box center [427, 48] width 58 height 17
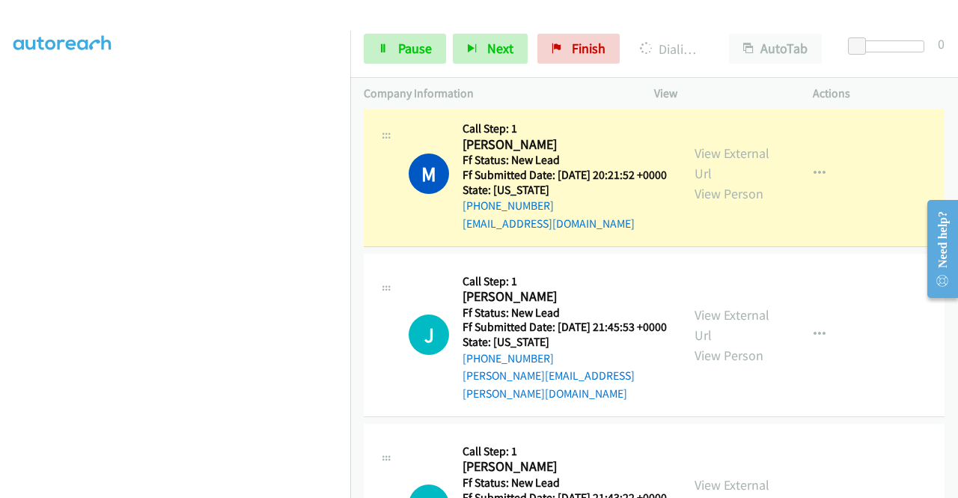
scroll to position [0, 0]
click at [712, 182] on link "View External Url" at bounding box center [731, 162] width 75 height 37
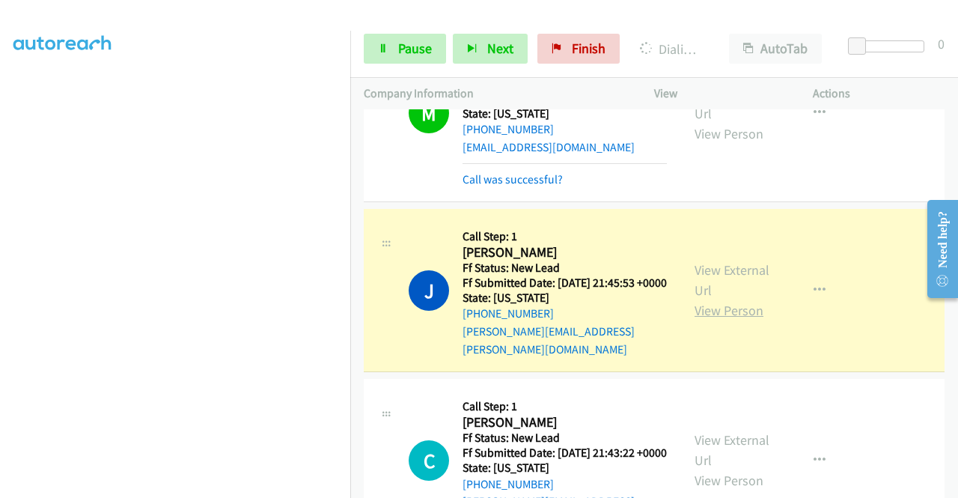
scroll to position [898, 0]
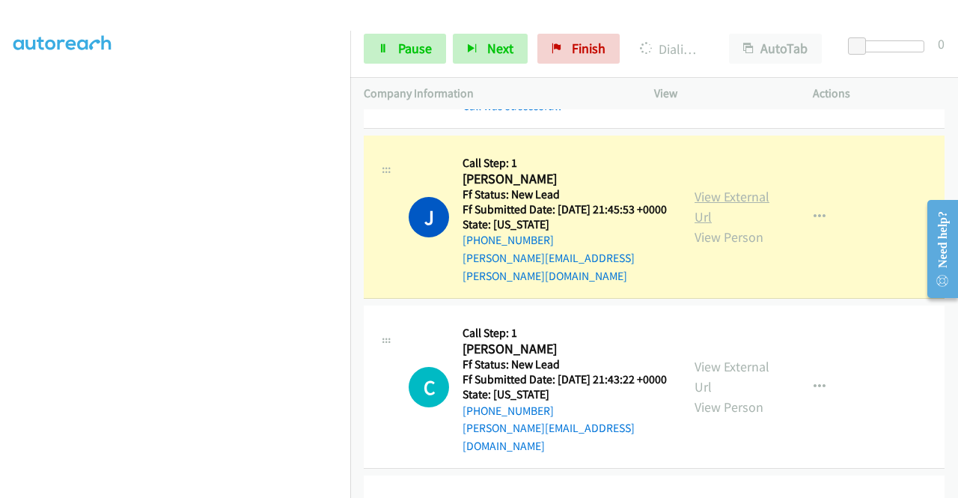
drag, startPoint x: 720, startPoint y: 269, endPoint x: 708, endPoint y: 267, distance: 12.2
click at [715, 225] on link "View External Url" at bounding box center [731, 206] width 75 height 37
click at [391, 50] on link "Pause" at bounding box center [405, 49] width 82 height 30
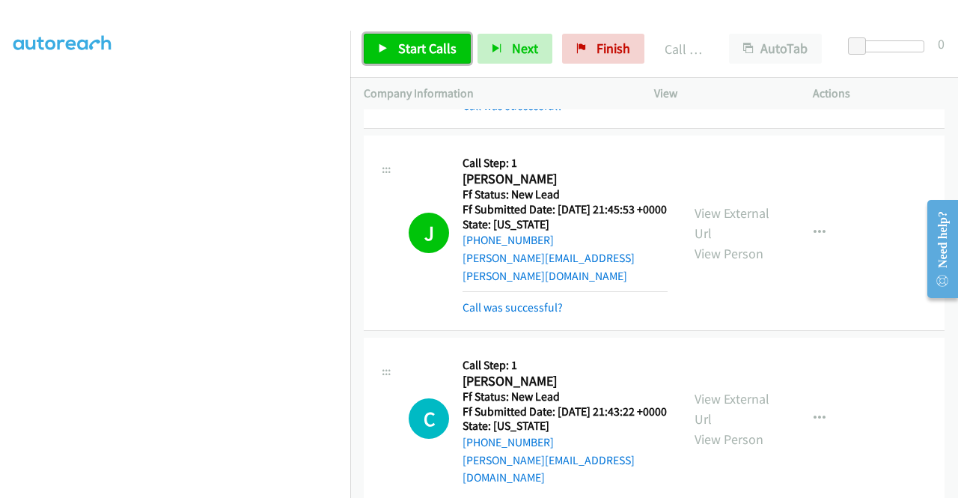
click at [420, 50] on span "Start Calls" at bounding box center [427, 48] width 58 height 17
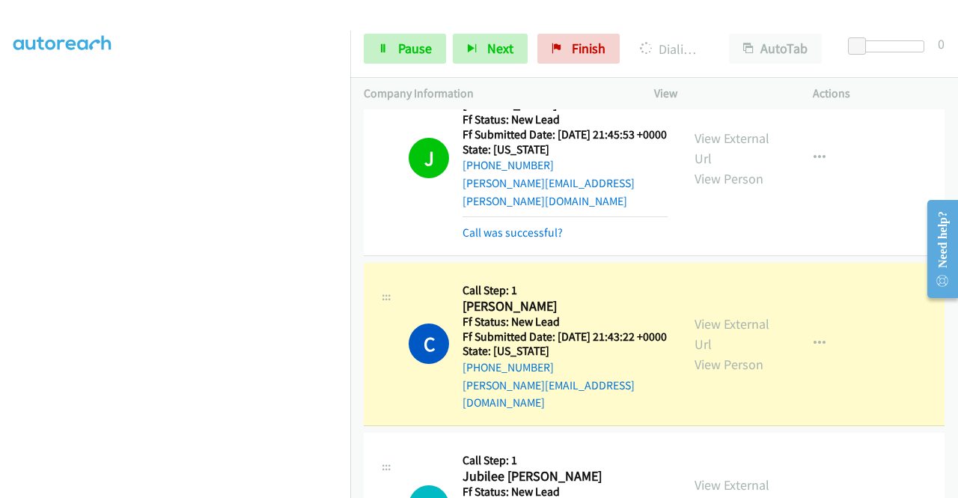
scroll to position [1122, 0]
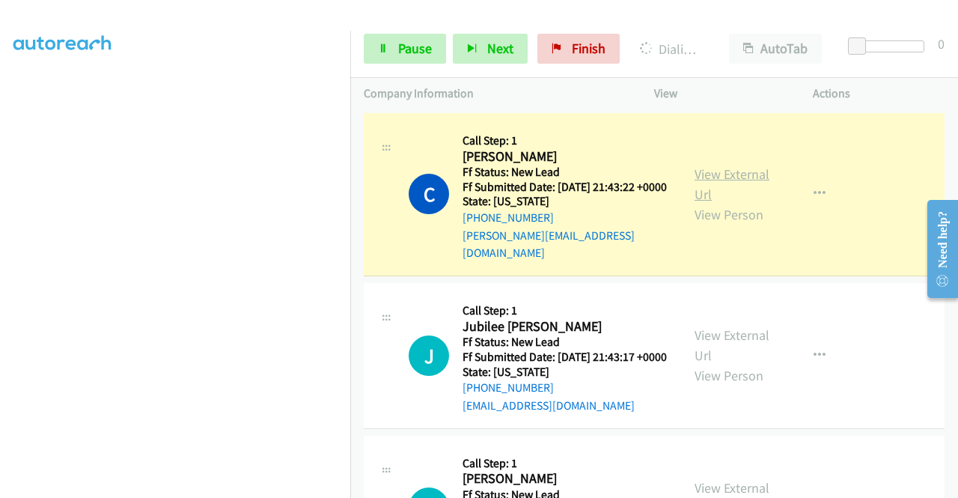
click at [724, 203] on link "View External Url" at bounding box center [731, 183] width 75 height 37
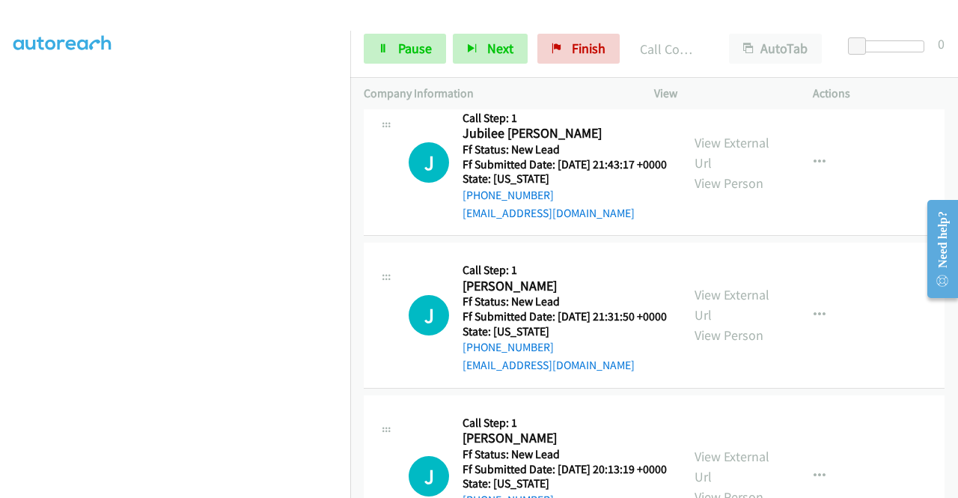
scroll to position [266, 0]
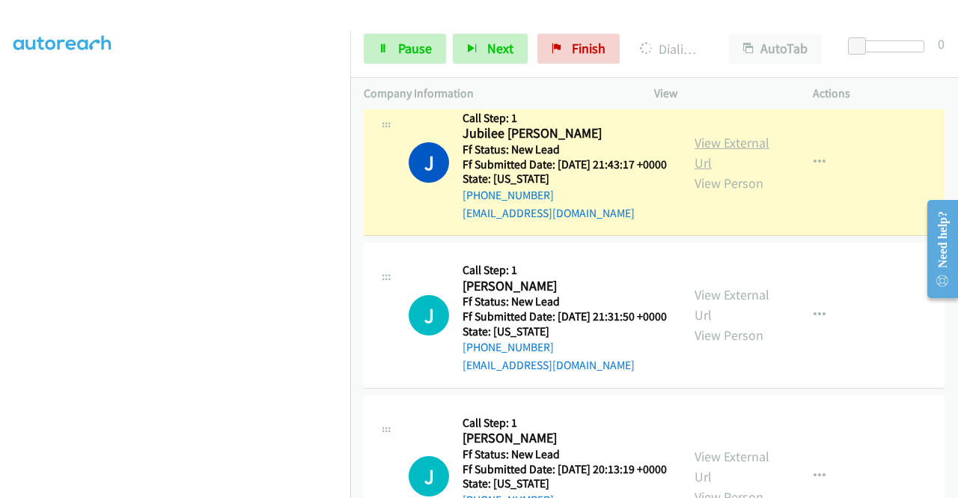
click at [743, 171] on link "View External Url" at bounding box center [731, 152] width 75 height 37
click at [408, 44] on span "Pause" at bounding box center [415, 48] width 34 height 17
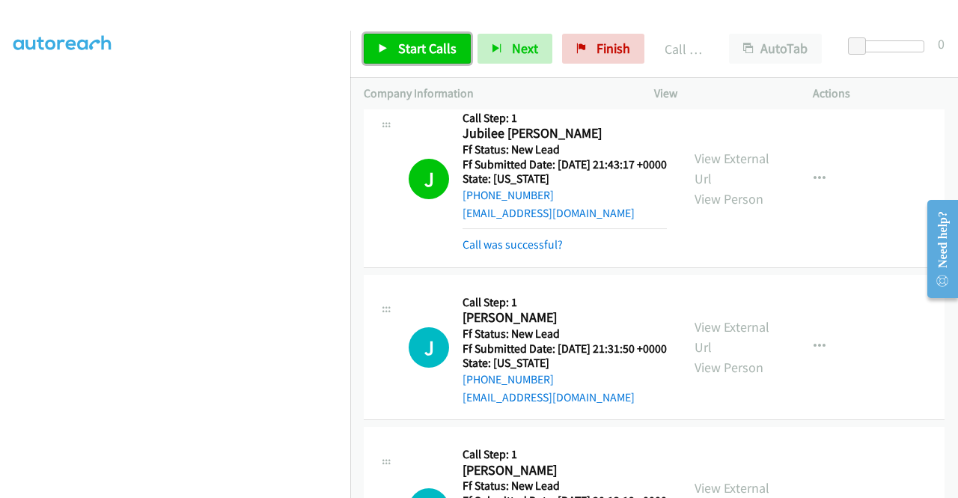
click at [432, 43] on span "Start Calls" at bounding box center [427, 48] width 58 height 17
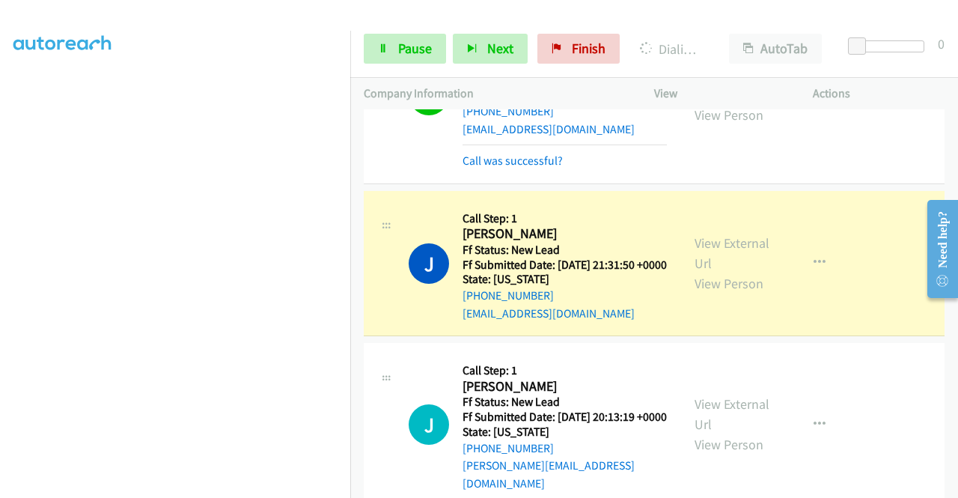
scroll to position [1496, 0]
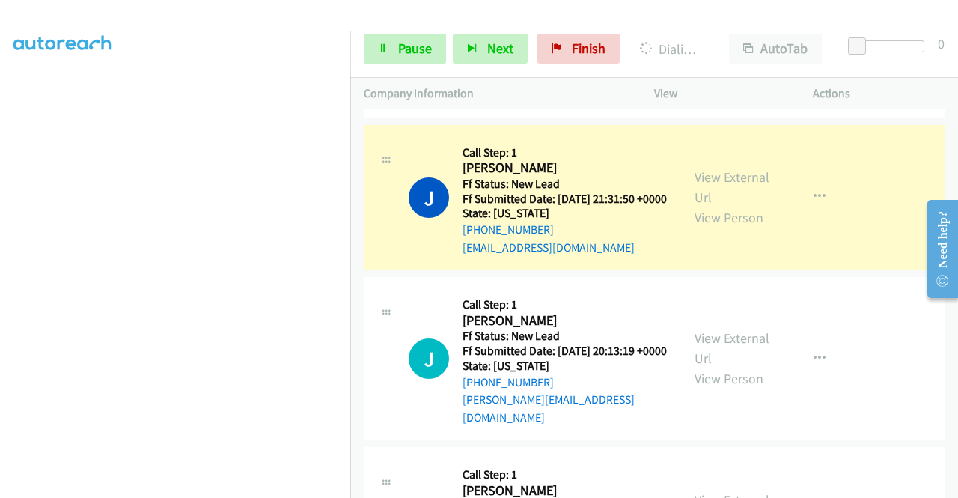
drag, startPoint x: 738, startPoint y: 262, endPoint x: 775, endPoint y: 195, distance: 77.0
click at [696, 206] on link "View External Url" at bounding box center [731, 186] width 75 height 37
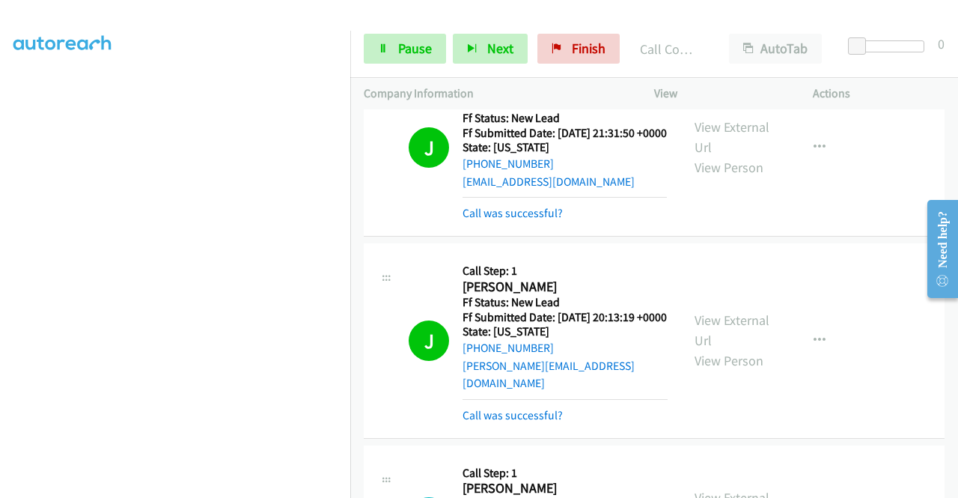
scroll to position [1646, 0]
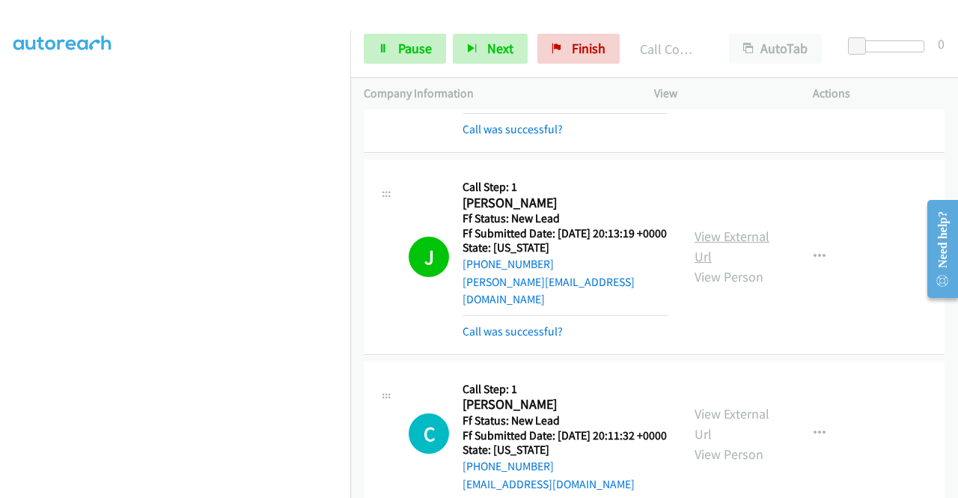
click at [703, 265] on link "View External Url" at bounding box center [731, 245] width 75 height 37
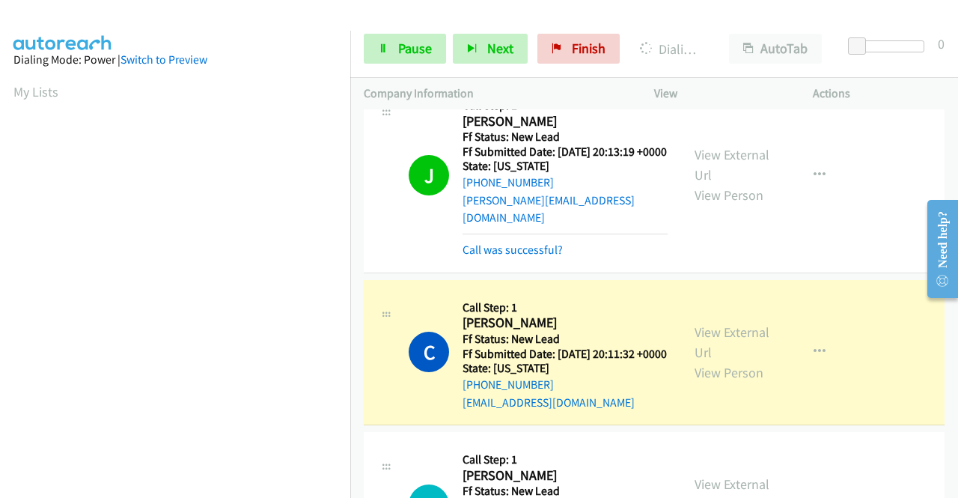
scroll to position [1870, 0]
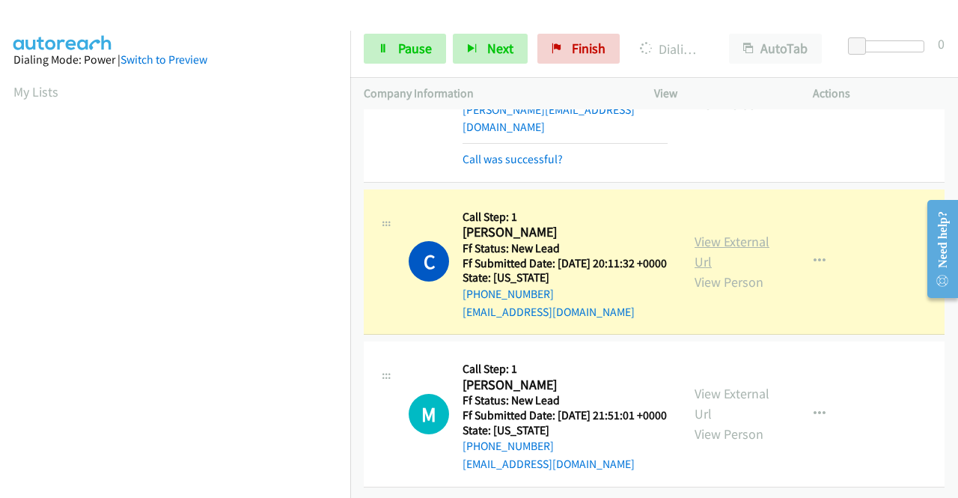
click at [695, 270] on link "View External Url" at bounding box center [731, 251] width 75 height 37
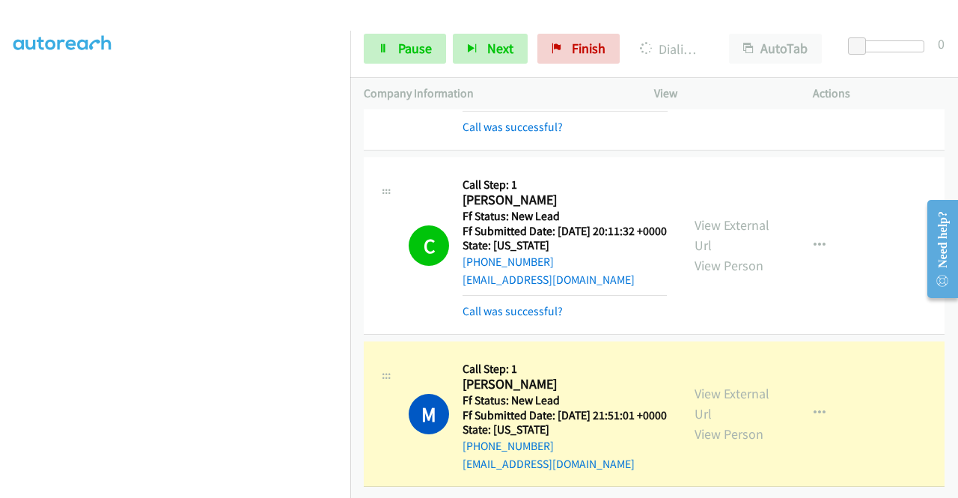
scroll to position [1979, 0]
click at [698, 385] on link "View External Url" at bounding box center [731, 403] width 75 height 37
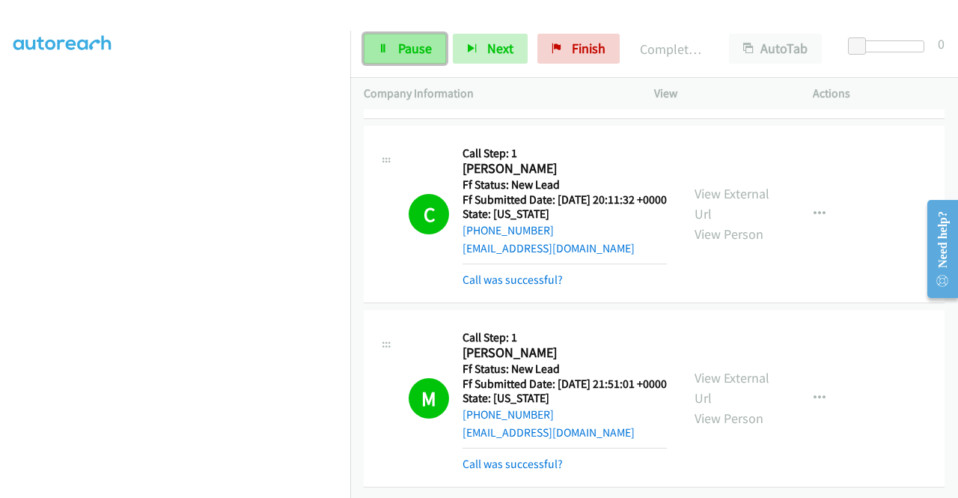
click at [419, 40] on span "Pause" at bounding box center [415, 48] width 34 height 17
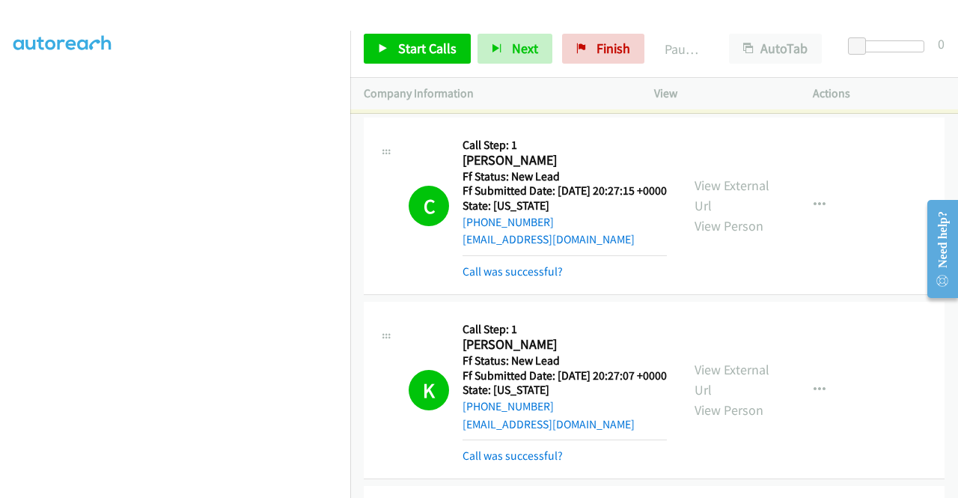
scroll to position [0, 0]
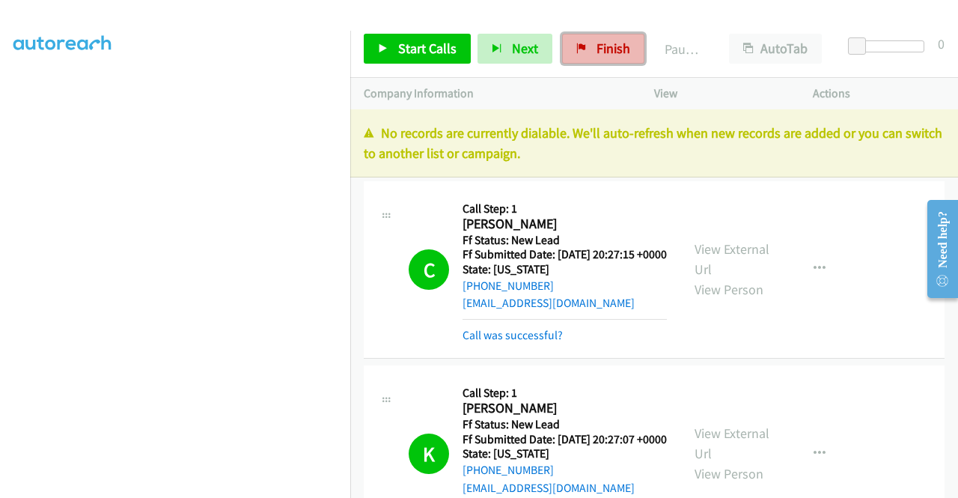
click at [582, 45] on link "Finish" at bounding box center [603, 49] width 82 height 30
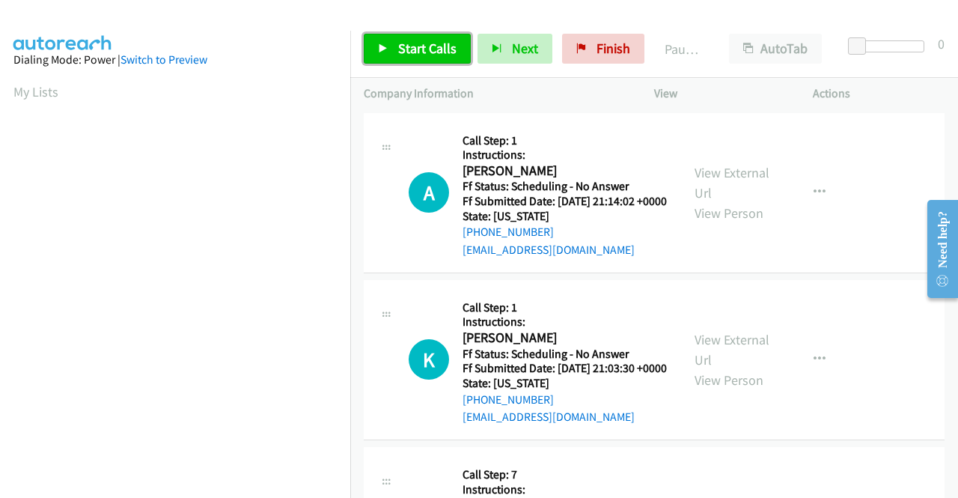
click at [408, 61] on link "Start Calls" at bounding box center [417, 49] width 107 height 30
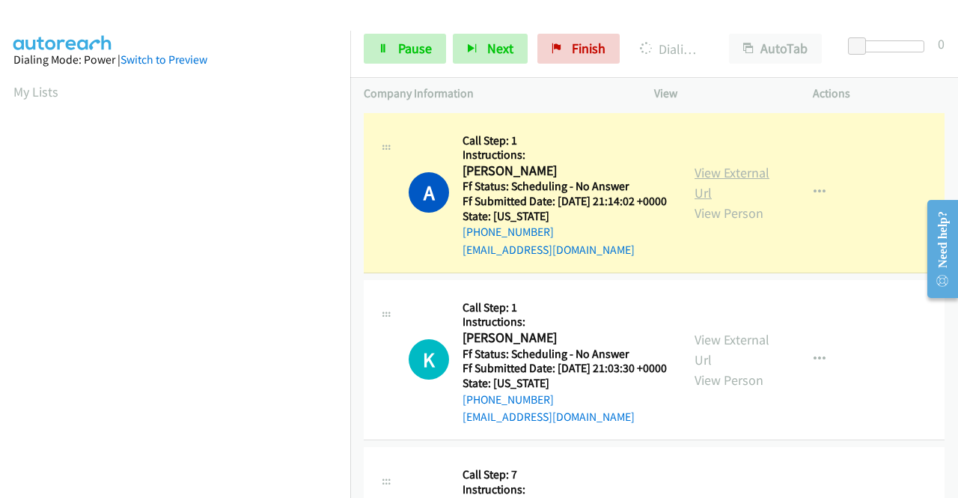
click at [746, 177] on link "View External Url" at bounding box center [731, 182] width 75 height 37
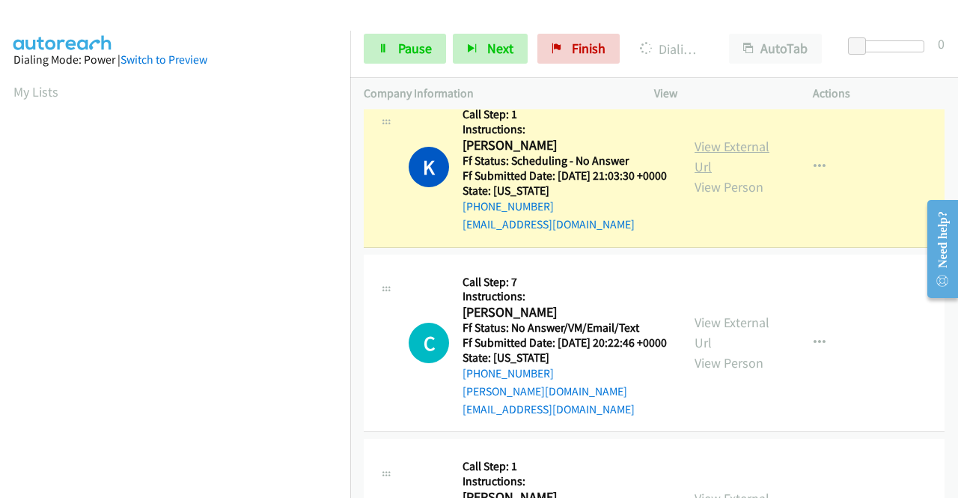
click at [706, 168] on link "View External Url" at bounding box center [731, 156] width 75 height 37
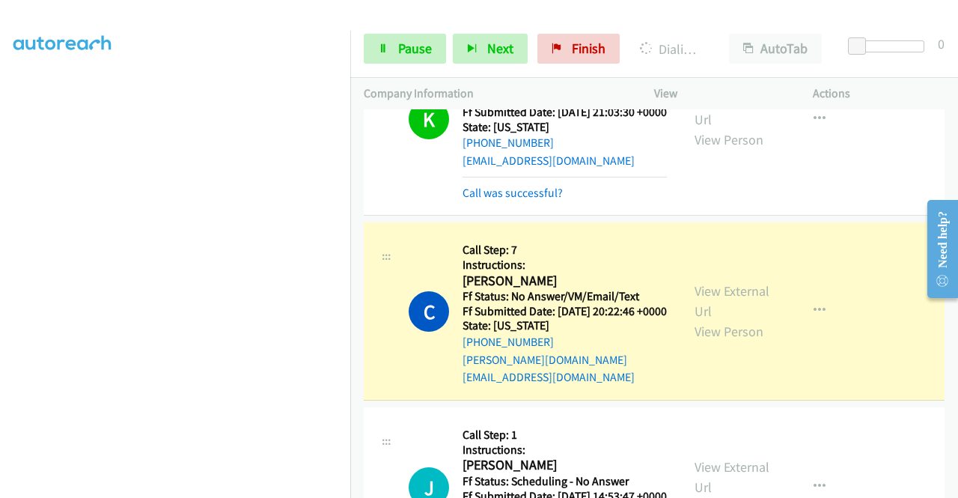
scroll to position [374, 0]
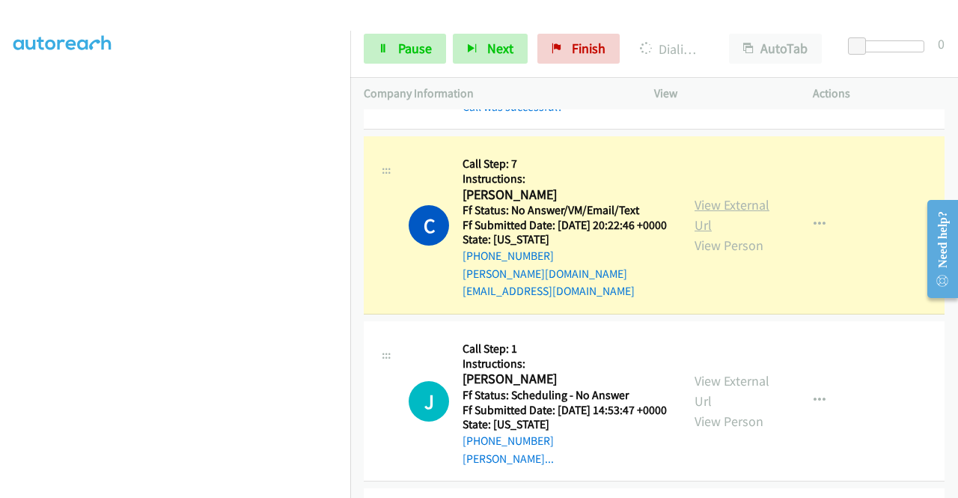
click at [712, 233] on link "View External Url" at bounding box center [731, 214] width 75 height 37
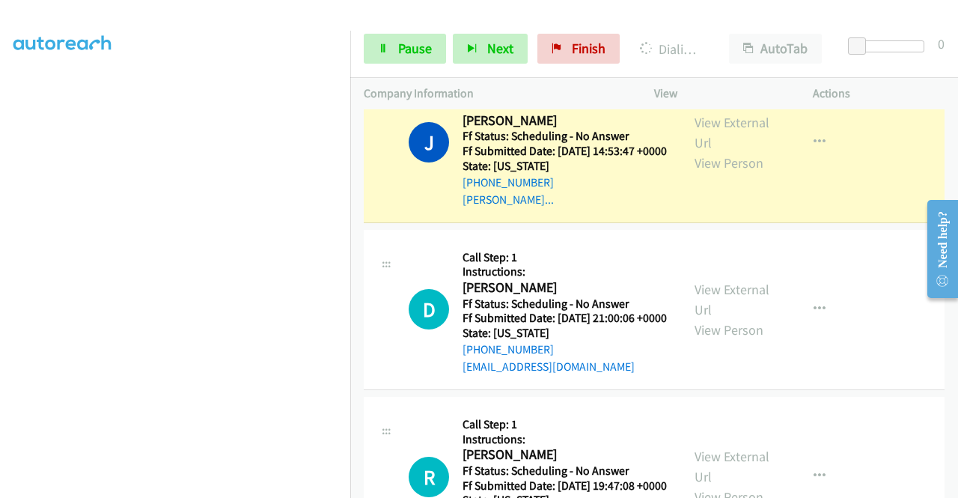
scroll to position [673, 0]
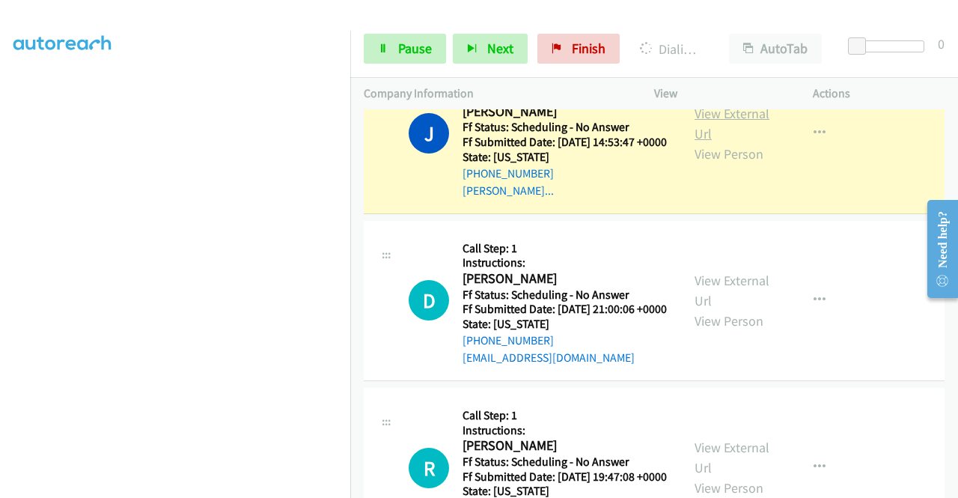
click at [699, 142] on link "View External Url" at bounding box center [731, 123] width 75 height 37
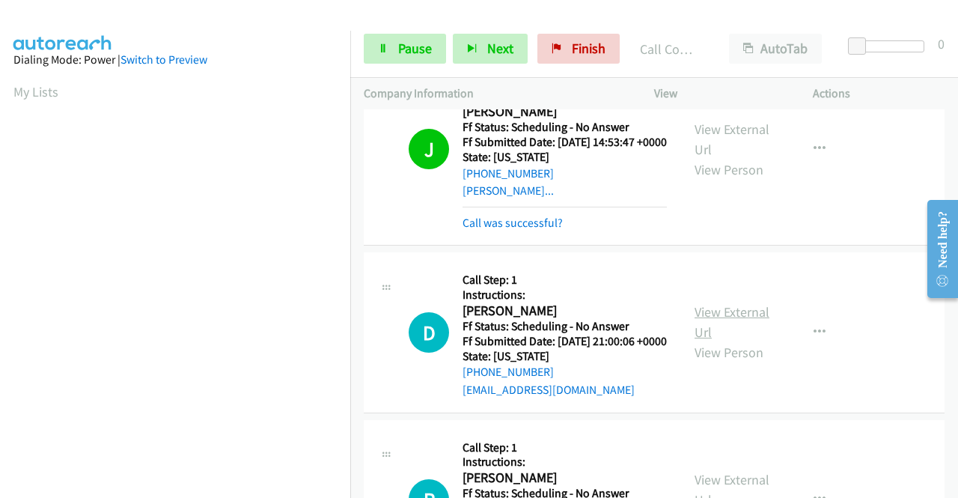
click at [700, 340] on link "View External Url" at bounding box center [731, 321] width 75 height 37
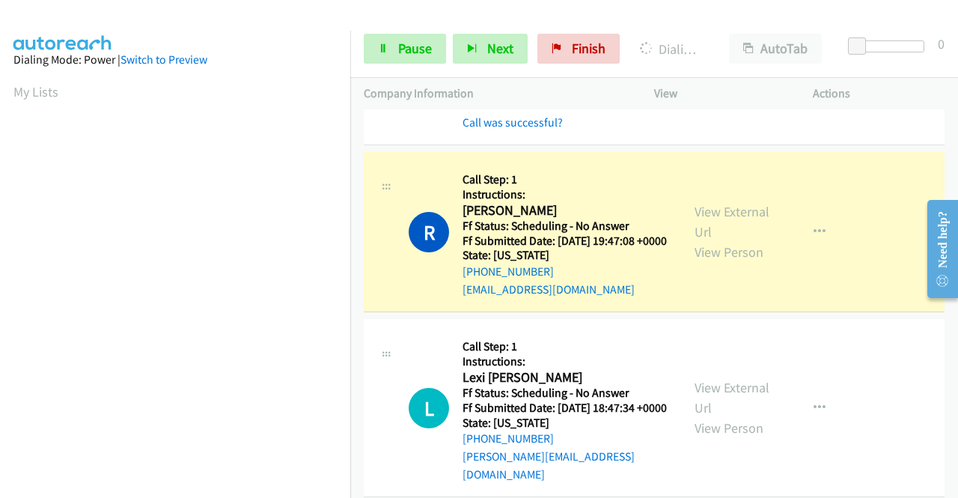
scroll to position [341, 0]
click at [694, 240] on link "View External Url" at bounding box center [731, 221] width 75 height 37
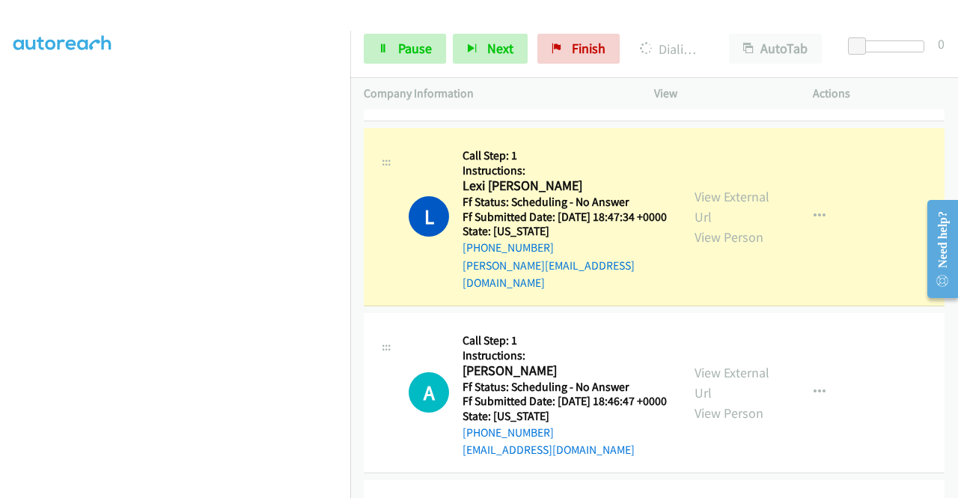
scroll to position [1197, 0]
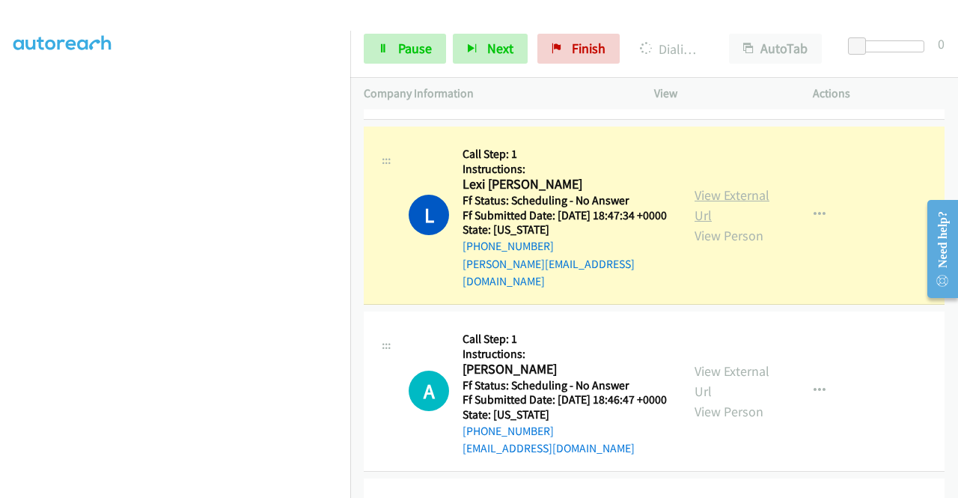
click at [727, 224] on link "View External Url" at bounding box center [731, 204] width 75 height 37
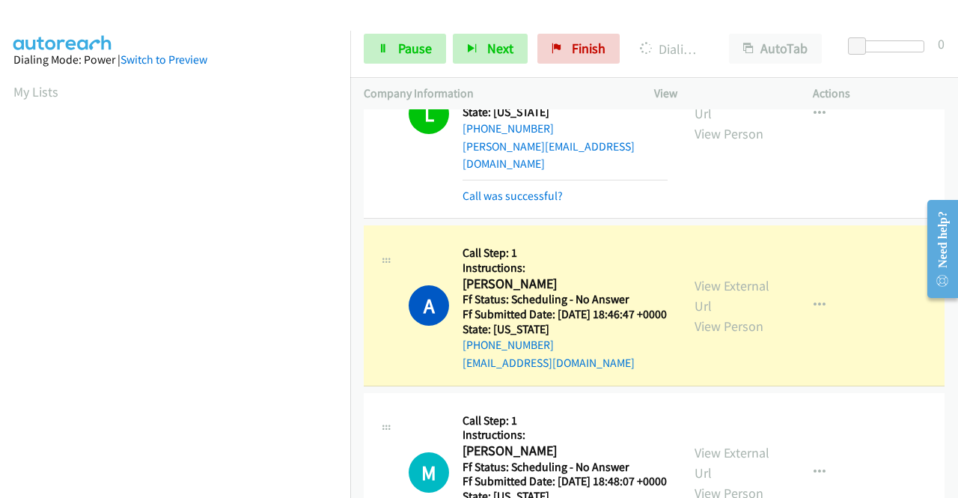
scroll to position [1422, 0]
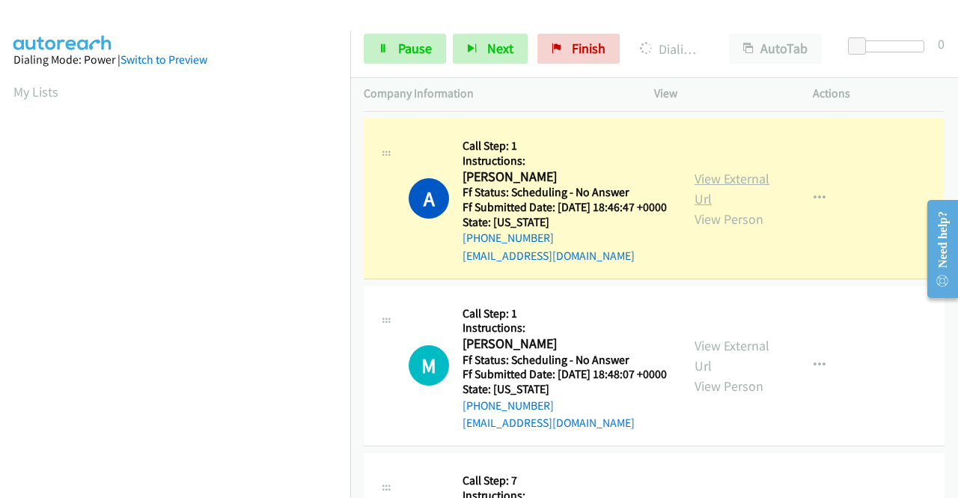
click at [704, 207] on link "View External Url" at bounding box center [731, 188] width 75 height 37
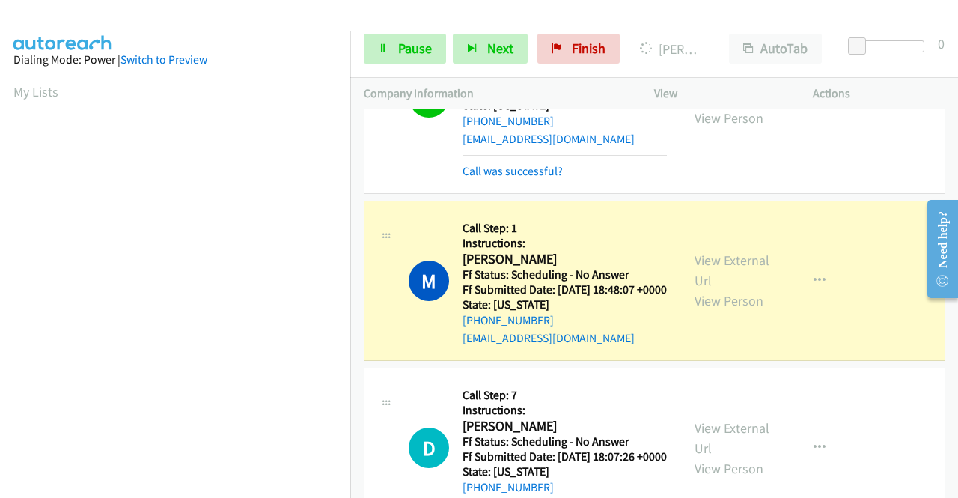
scroll to position [1721, 0]
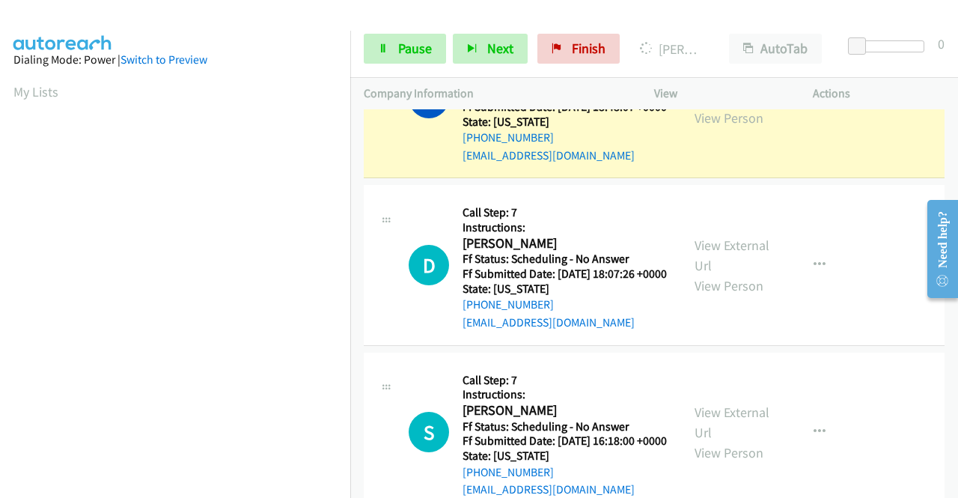
click at [697, 106] on link "View External Url" at bounding box center [731, 87] width 75 height 37
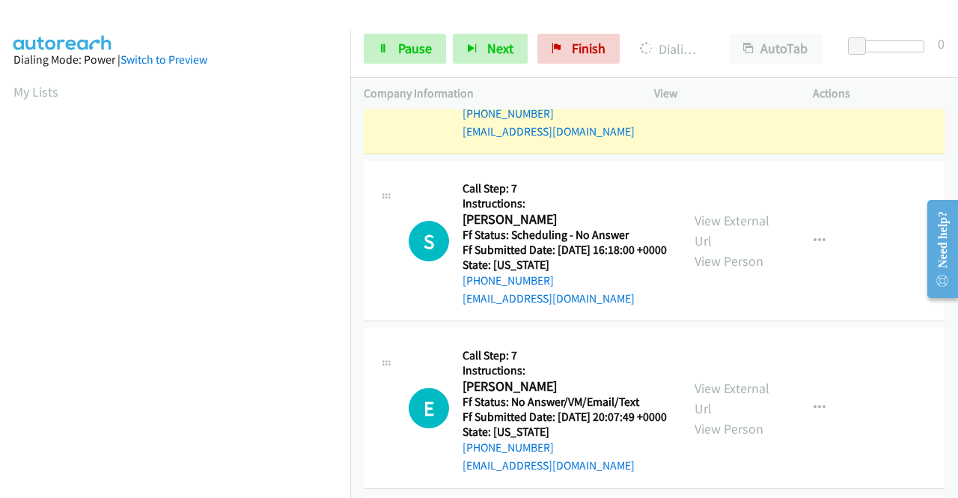
scroll to position [1945, 0]
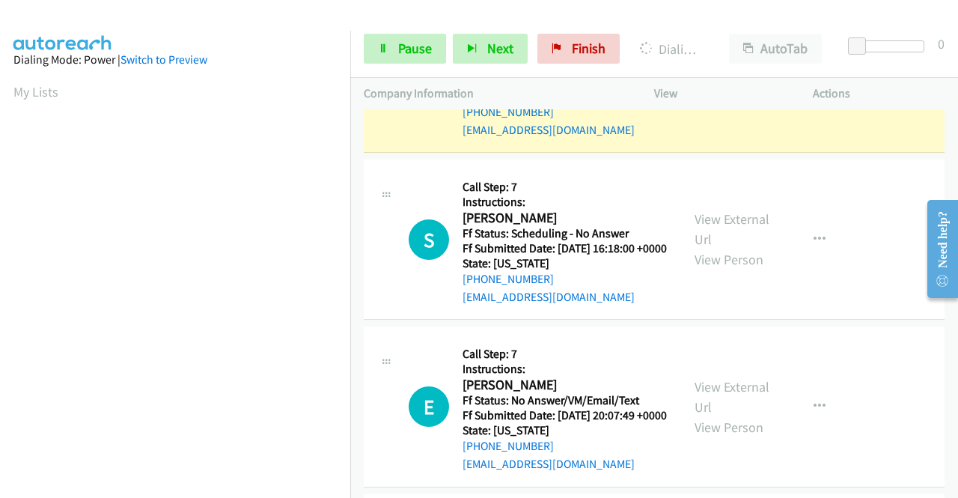
click at [703, 81] on link "View External Url" at bounding box center [731, 61] width 75 height 37
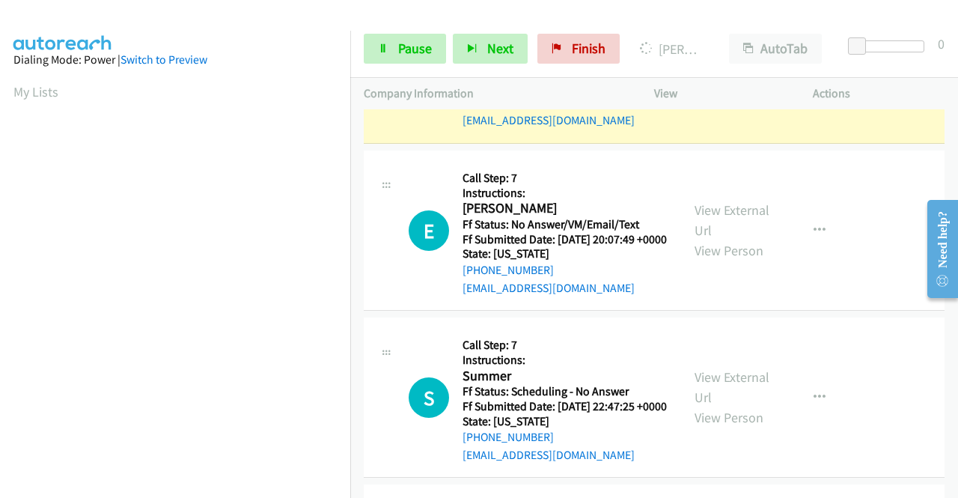
scroll to position [2170, 0]
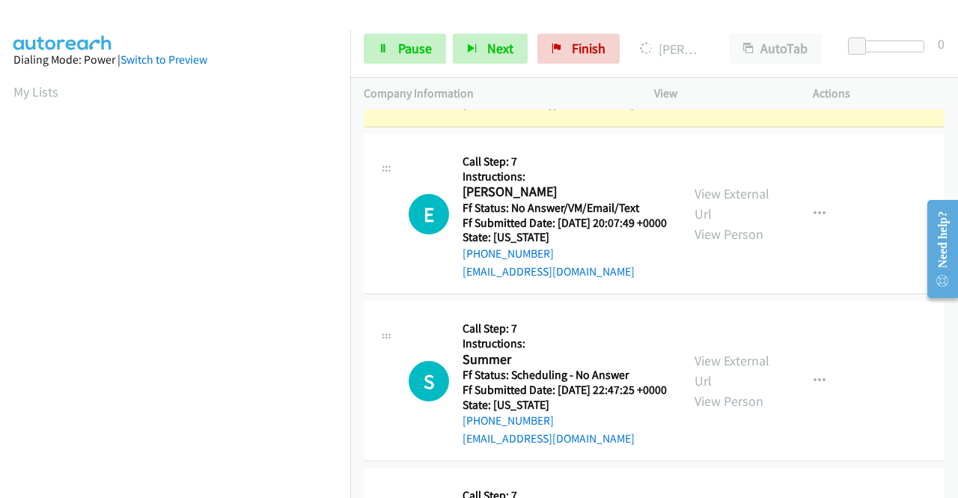
click at [697, 55] on link "View External Url" at bounding box center [731, 36] width 75 height 37
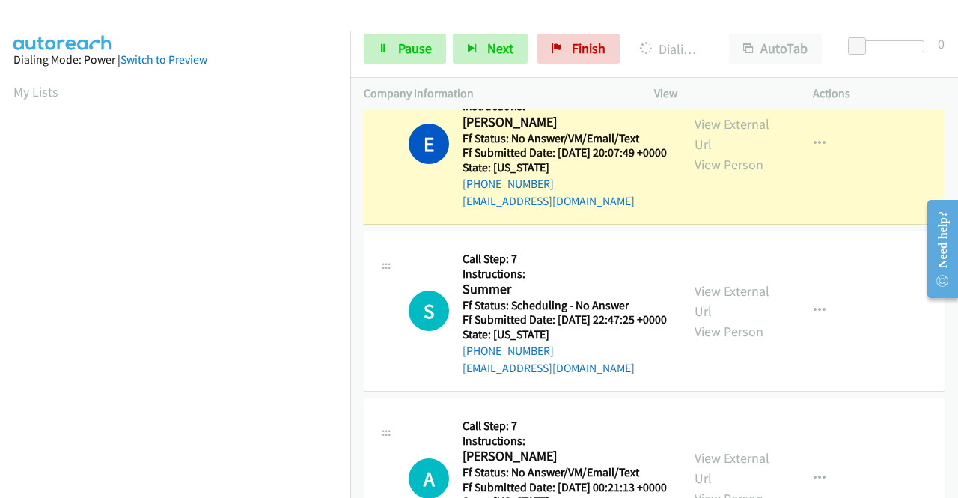
scroll to position [2319, 0]
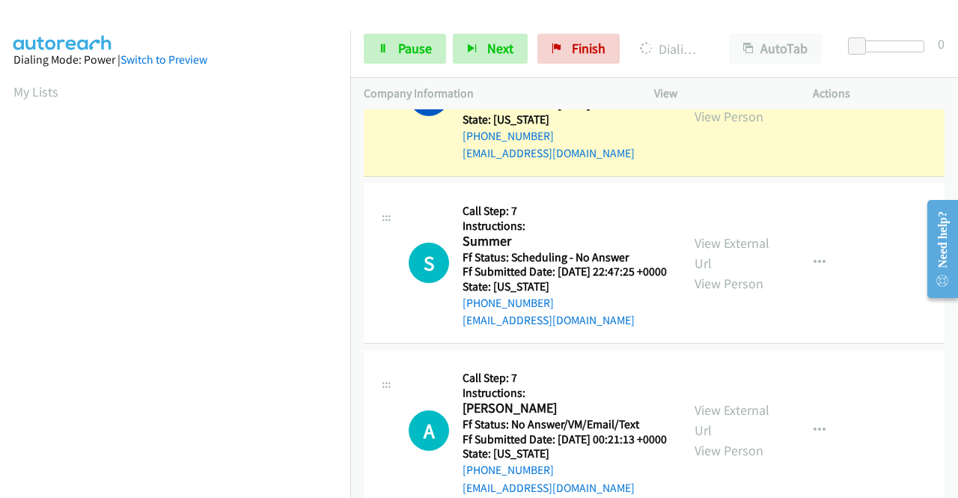
click at [711, 105] on link "View External Url" at bounding box center [731, 85] width 75 height 37
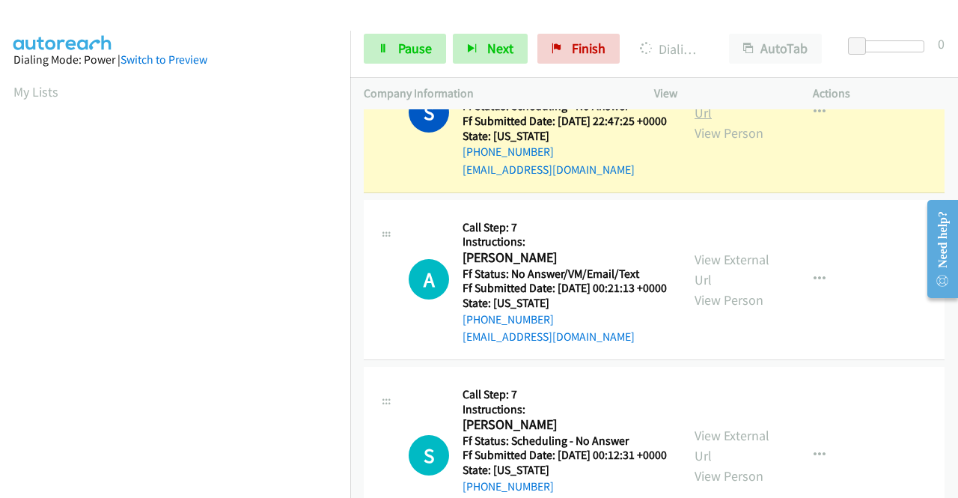
scroll to position [2544, 0]
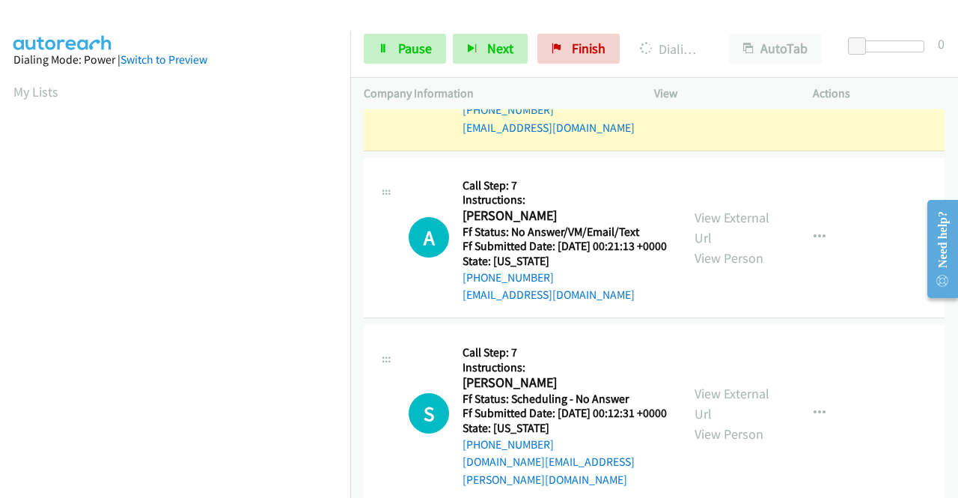
click at [697, 79] on link "View External Url" at bounding box center [731, 60] width 75 height 37
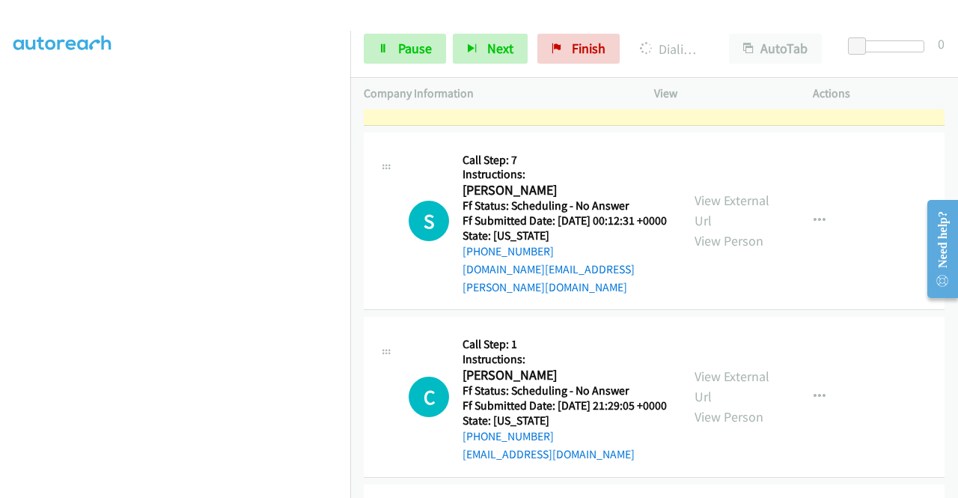
scroll to position [117, 0]
click at [717, 53] on link "View External Url" at bounding box center [731, 34] width 75 height 37
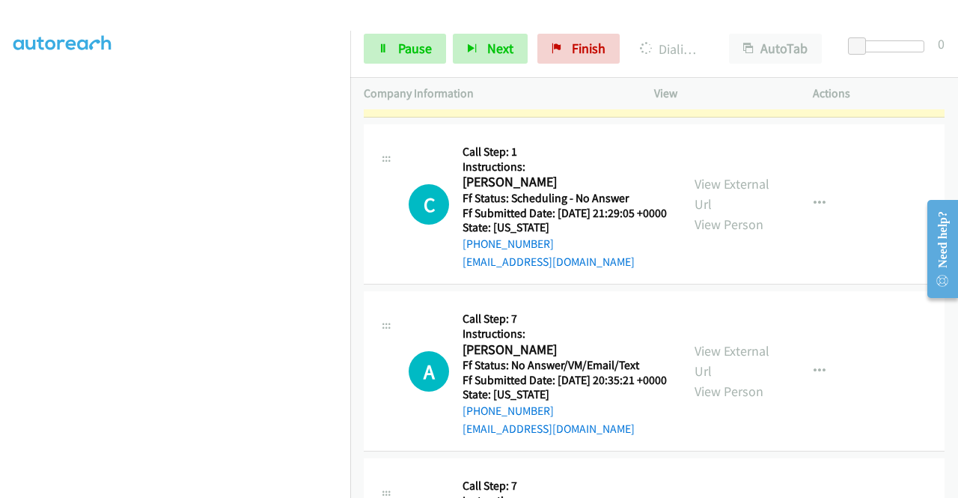
scroll to position [0, 0]
click at [685, 103] on div "View External Url View Person View External Url Email Schedule/Manage Callback …" at bounding box center [767, 28] width 172 height 150
click at [704, 37] on link "View External Url" at bounding box center [731, 17] width 75 height 37
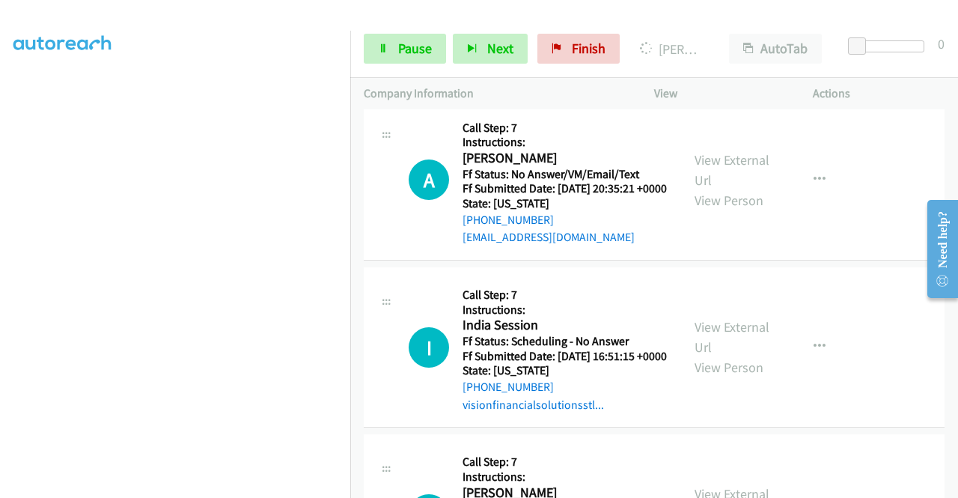
scroll to position [3217, 0]
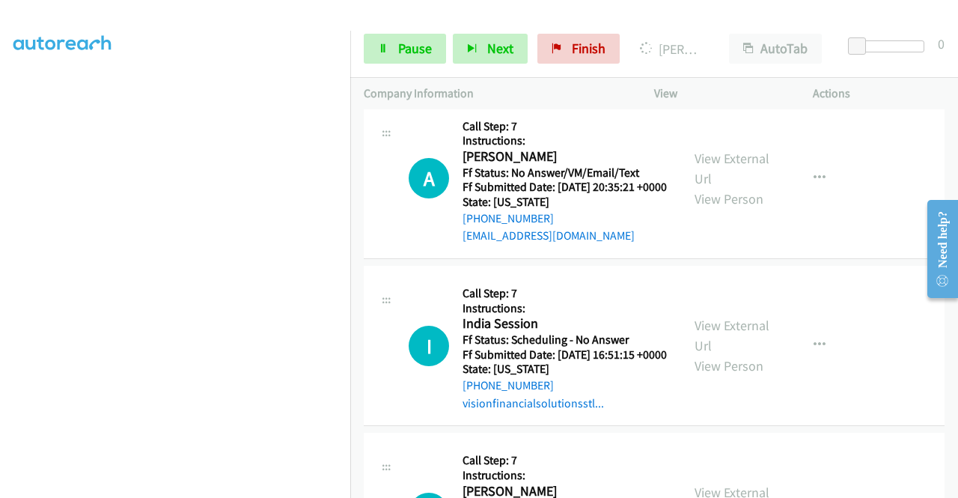
click at [720, 20] on link "View External Url" at bounding box center [731, 1] width 75 height 37
click at [724, 20] on link "View External Url" at bounding box center [731, 1] width 75 height 37
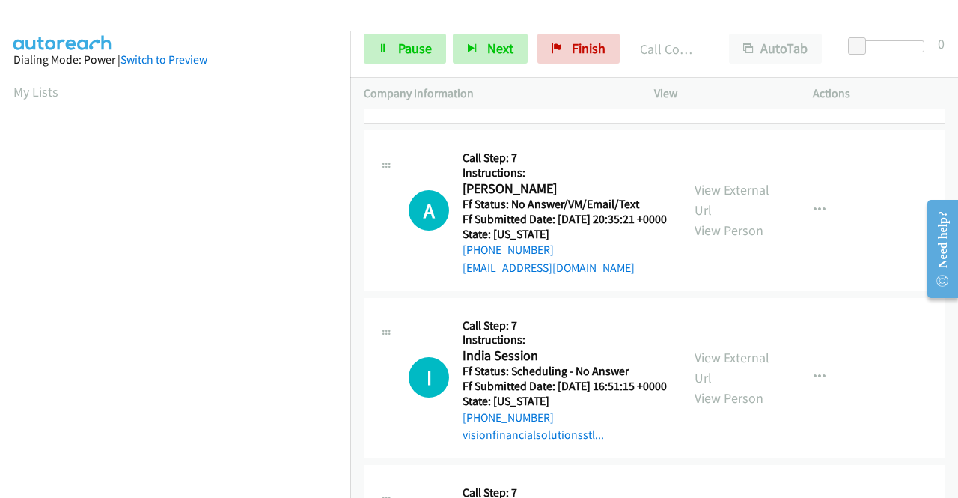
scroll to position [3292, 0]
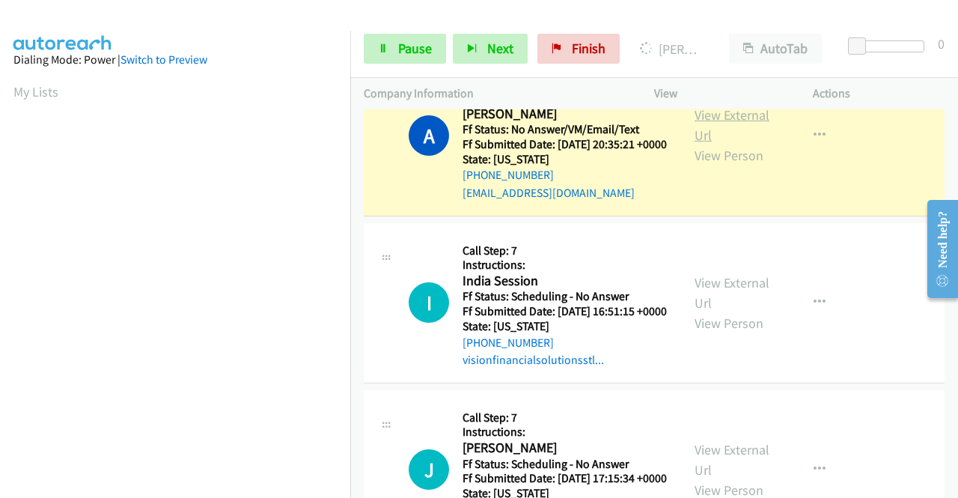
click at [710, 144] on link "View External Url" at bounding box center [731, 124] width 75 height 37
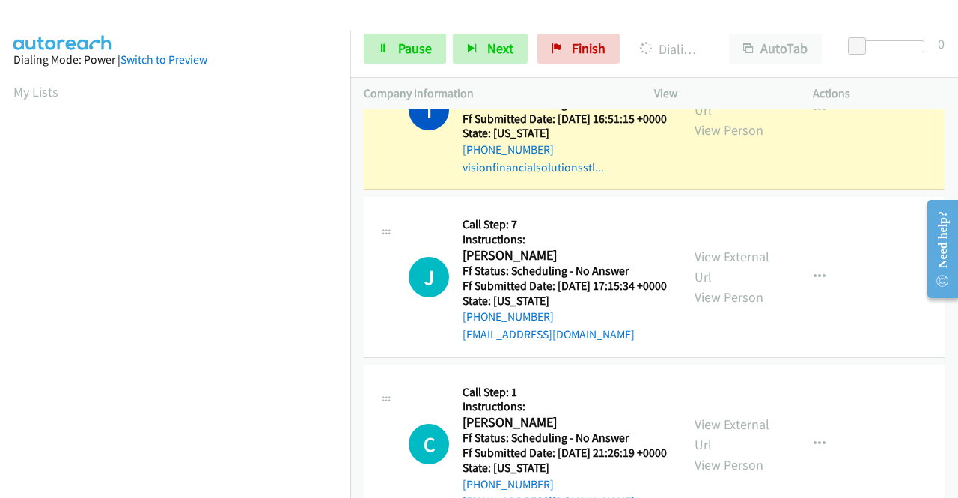
scroll to position [341, 0]
click at [740, 118] on link "View External Url" at bounding box center [731, 99] width 75 height 37
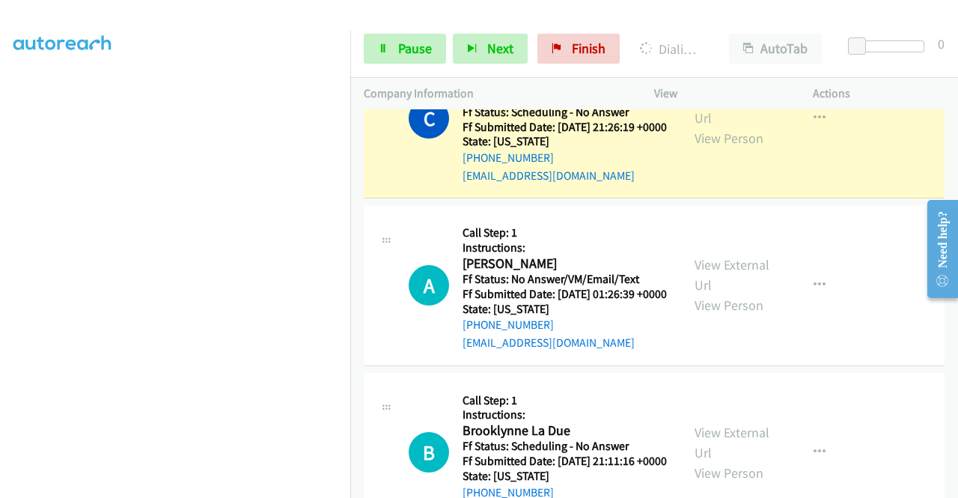
scroll to position [3965, 0]
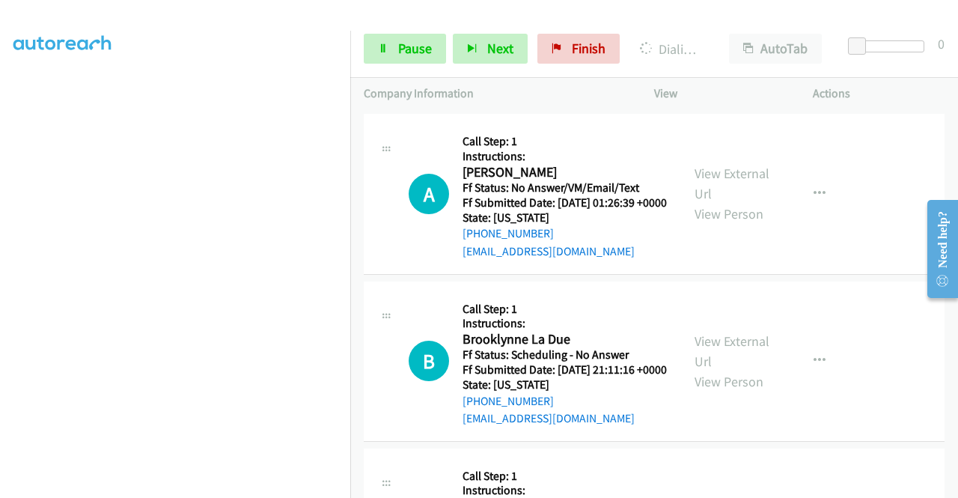
click at [694, 35] on link "View External Url" at bounding box center [731, 16] width 75 height 37
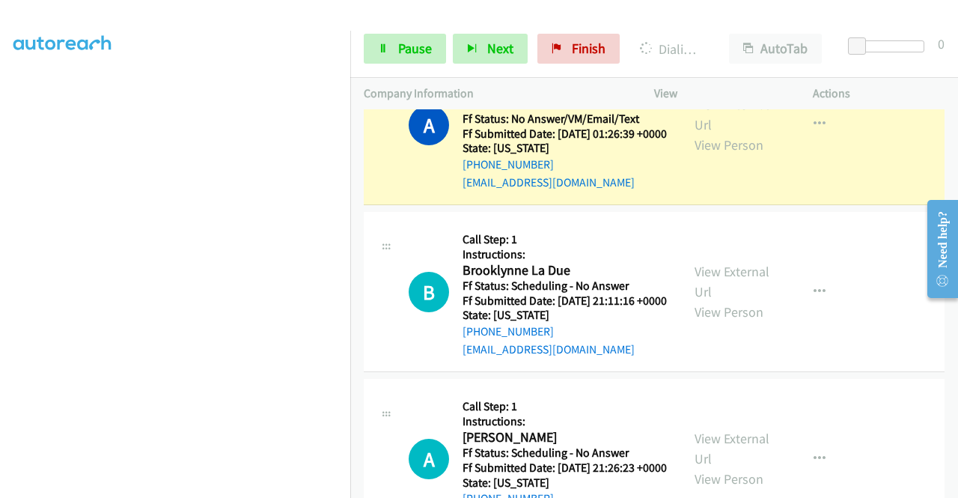
scroll to position [4115, 0]
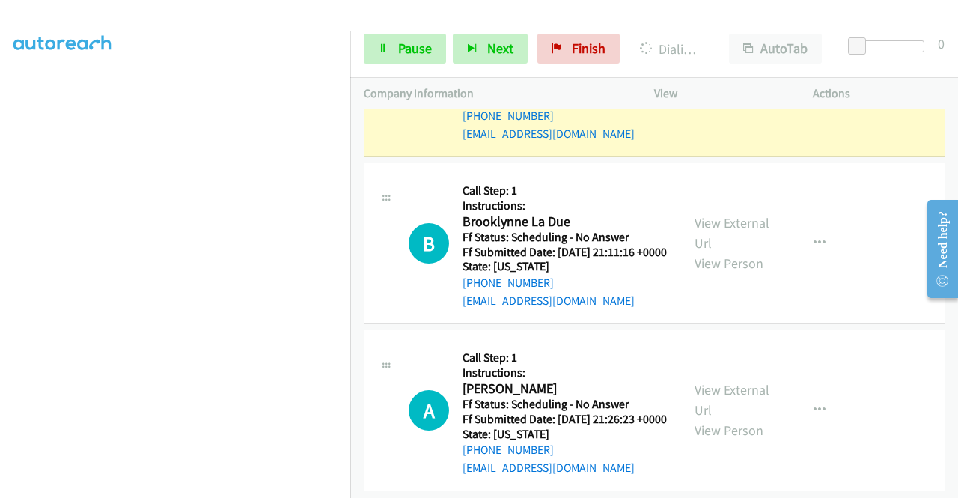
click at [700, 85] on link "View External Url" at bounding box center [731, 65] width 75 height 37
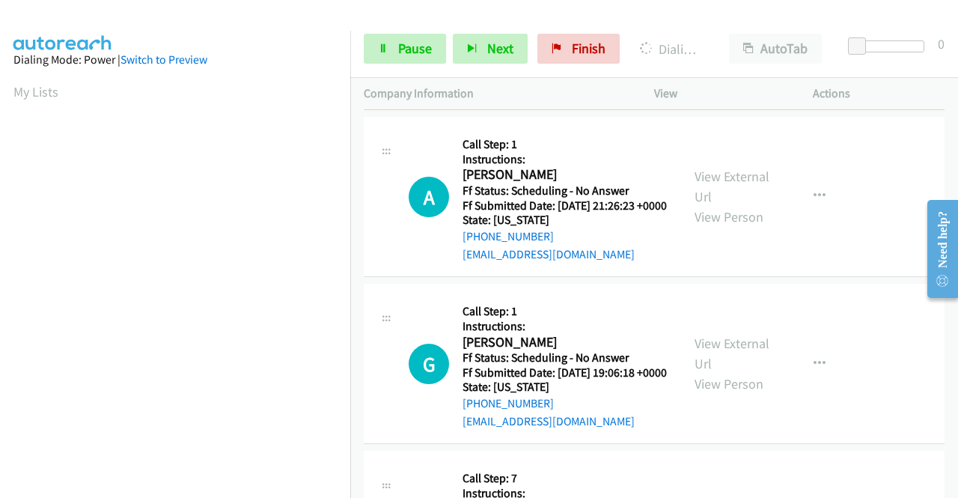
scroll to position [4414, 0]
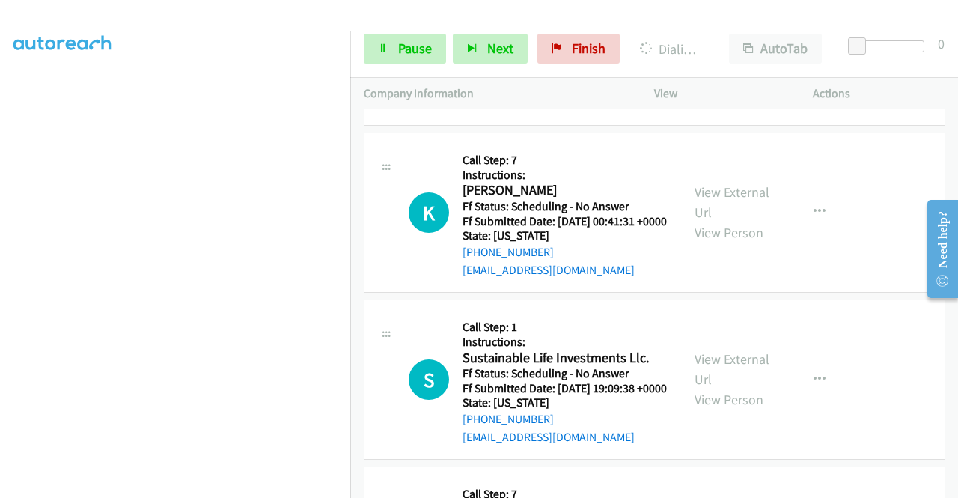
scroll to position [4713, 0]
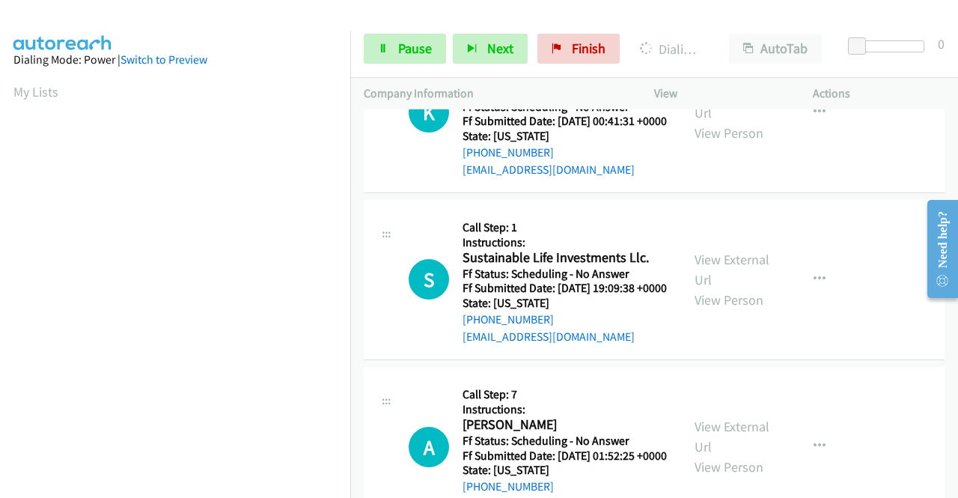
scroll to position [4788, 0]
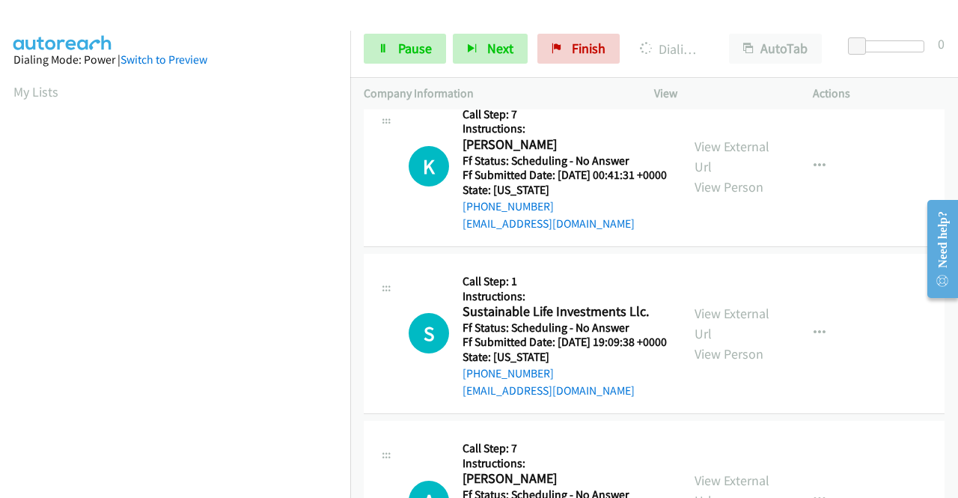
click at [407, 45] on span "Pause" at bounding box center [415, 48] width 34 height 17
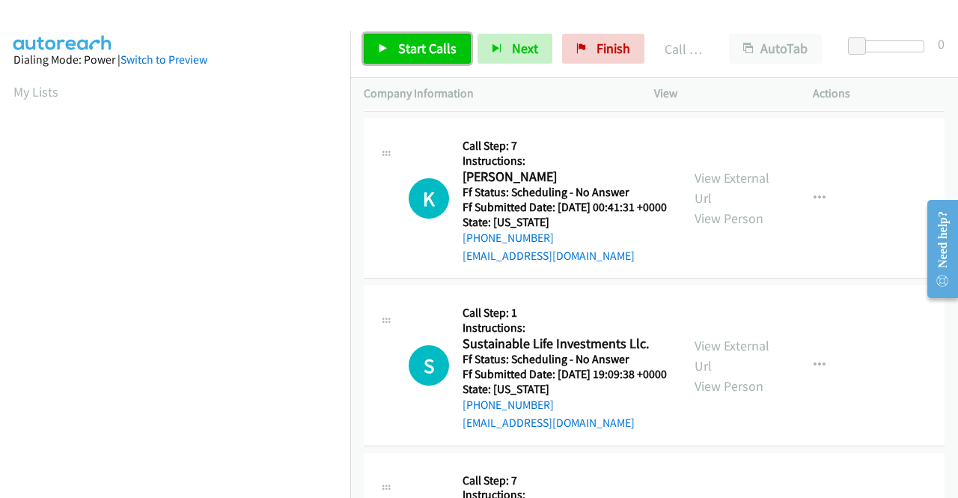
click at [431, 45] on span "Start Calls" at bounding box center [427, 48] width 58 height 17
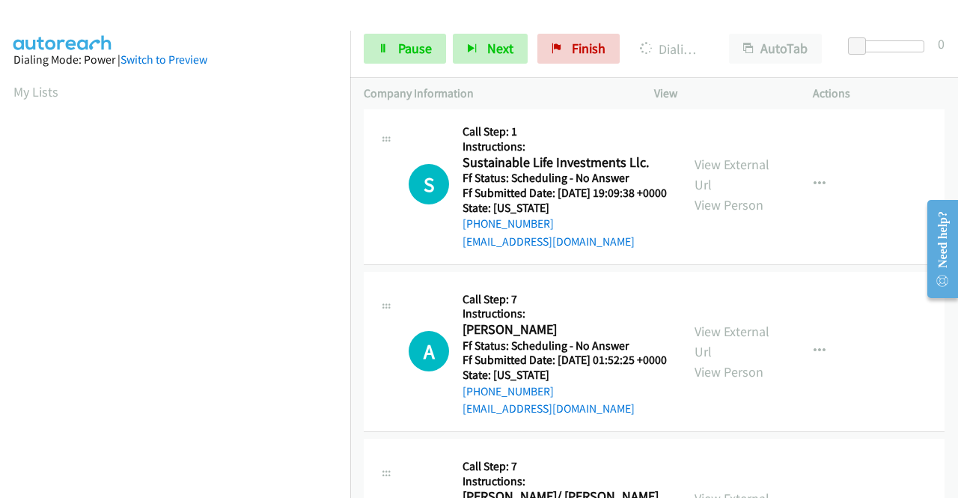
scroll to position [5013, 0]
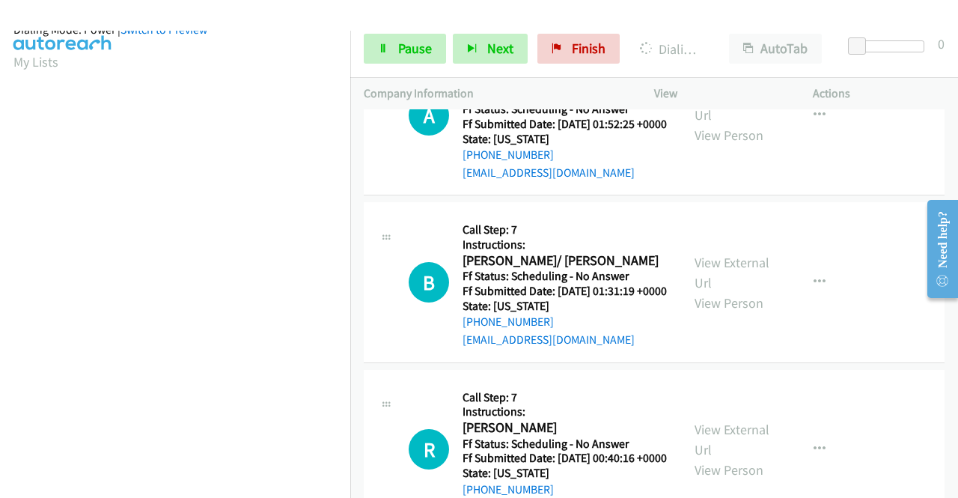
scroll to position [329, 0]
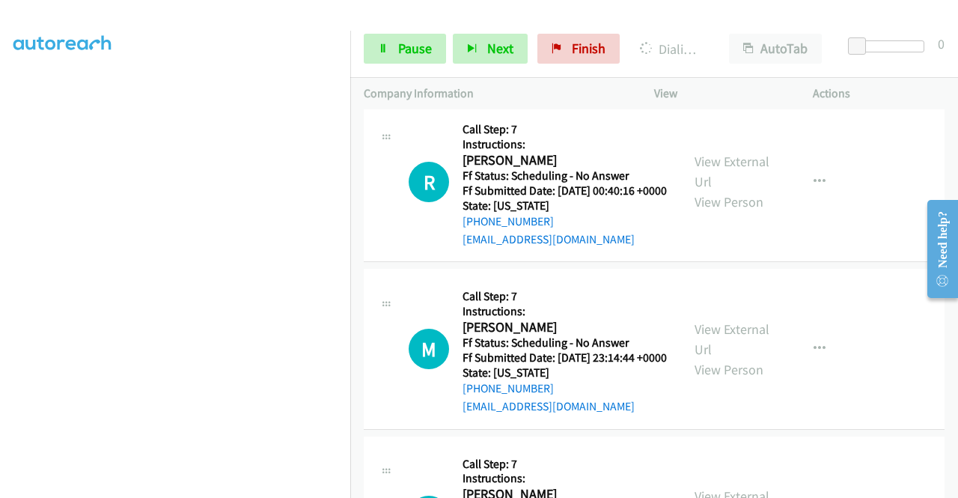
scroll to position [0, 0]
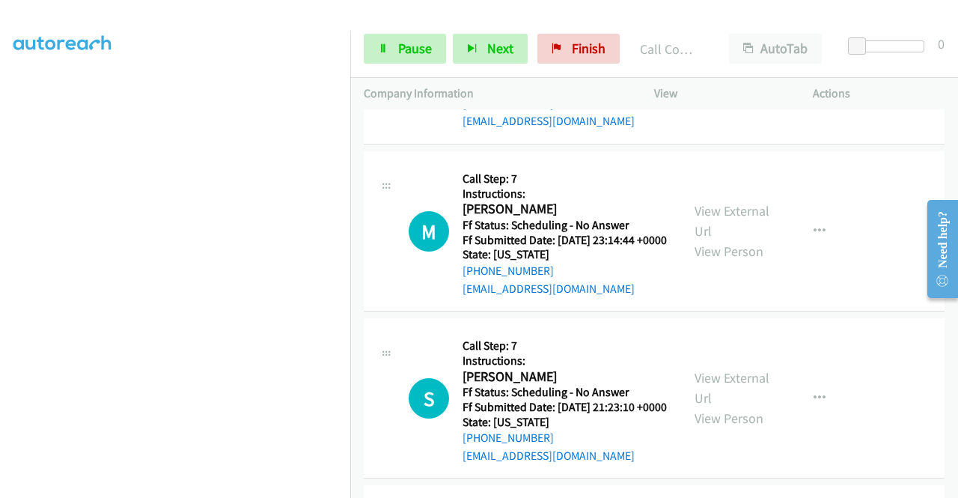
scroll to position [192, 0]
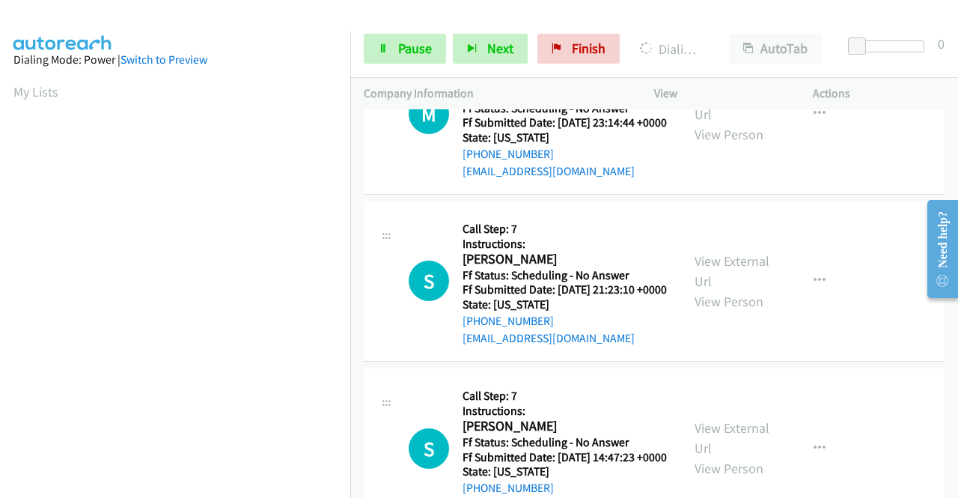
scroll to position [5836, 0]
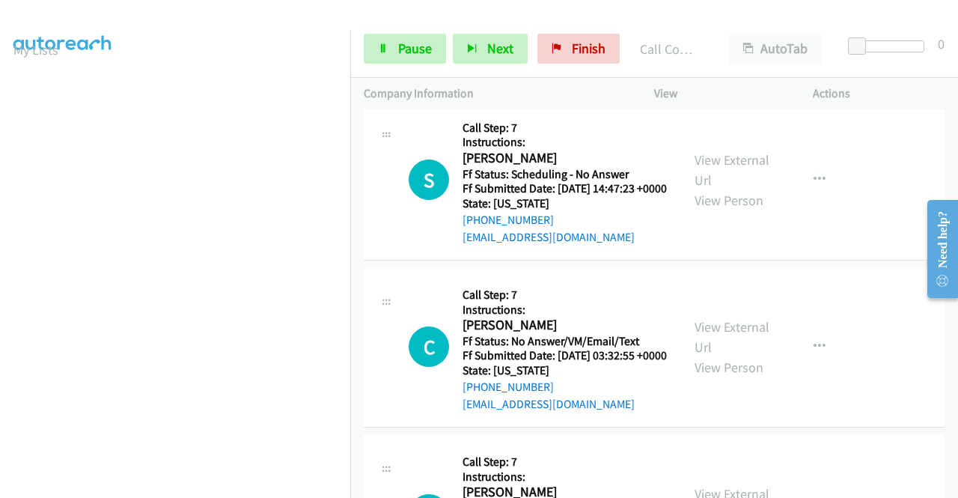
scroll to position [6060, 0]
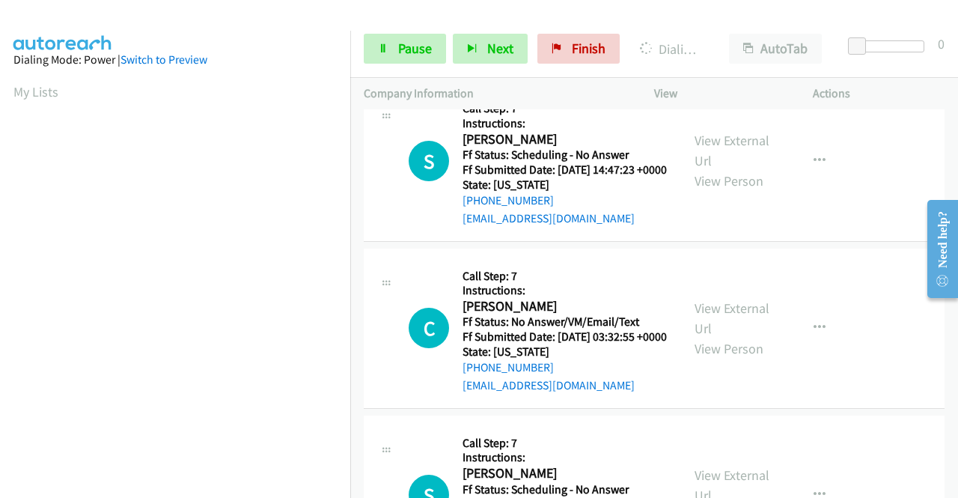
scroll to position [6285, 0]
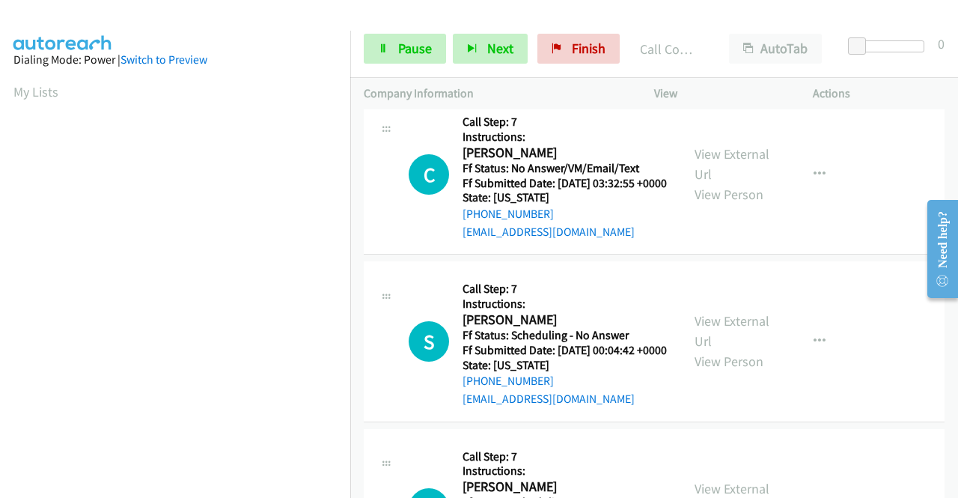
scroll to position [6509, 0]
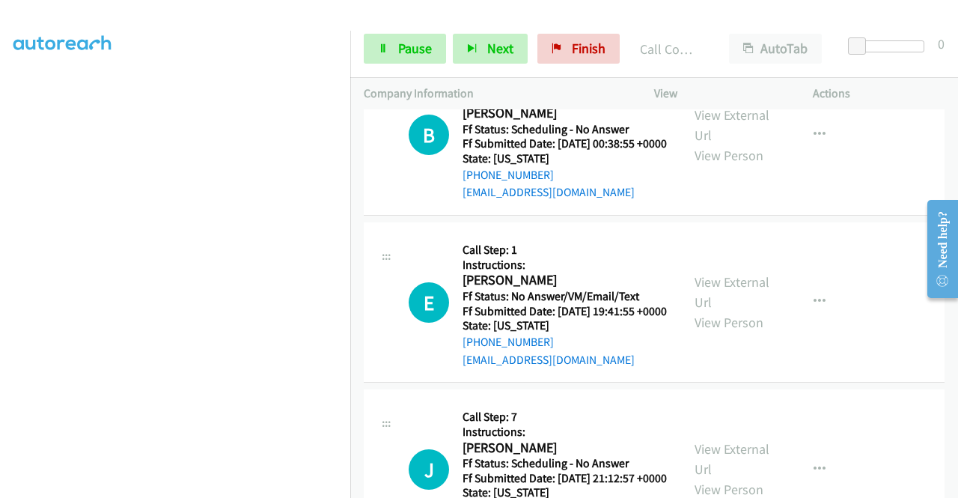
scroll to position [0, 0]
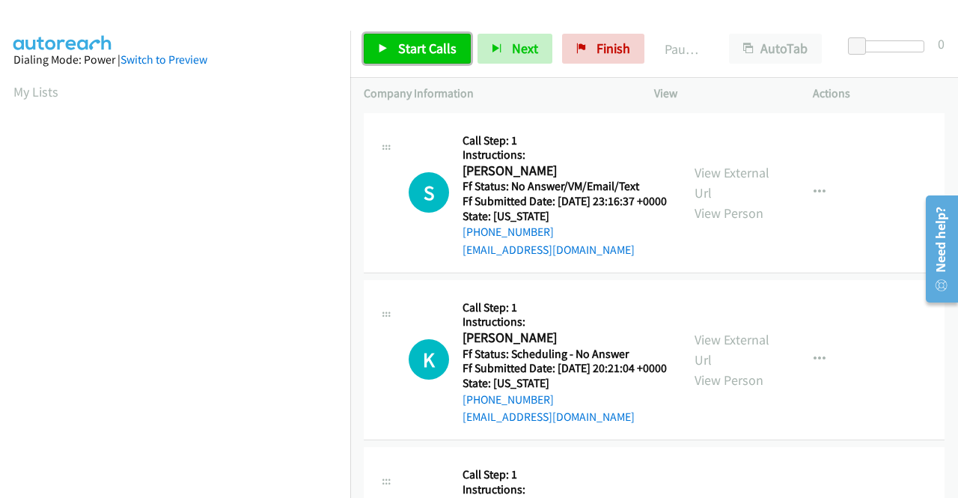
click at [397, 42] on link "Start Calls" at bounding box center [417, 49] width 107 height 30
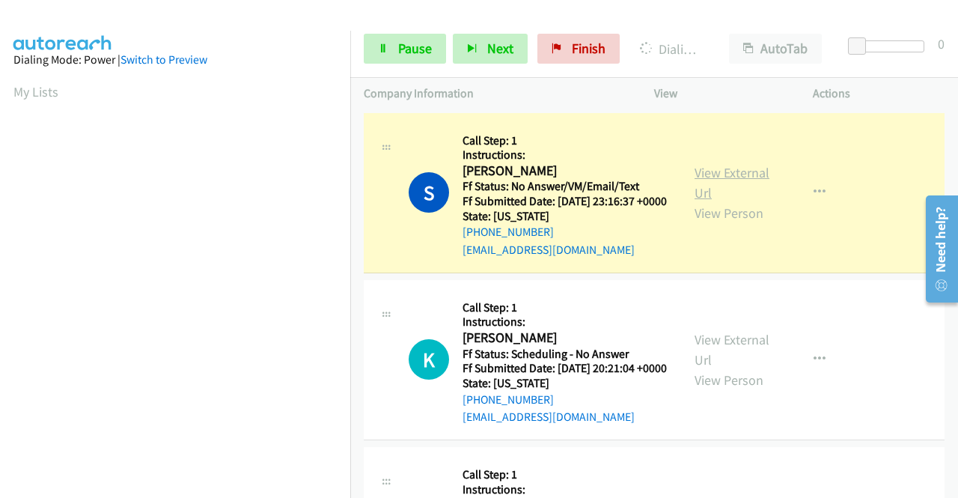
click at [697, 176] on link "View External Url" at bounding box center [731, 182] width 75 height 37
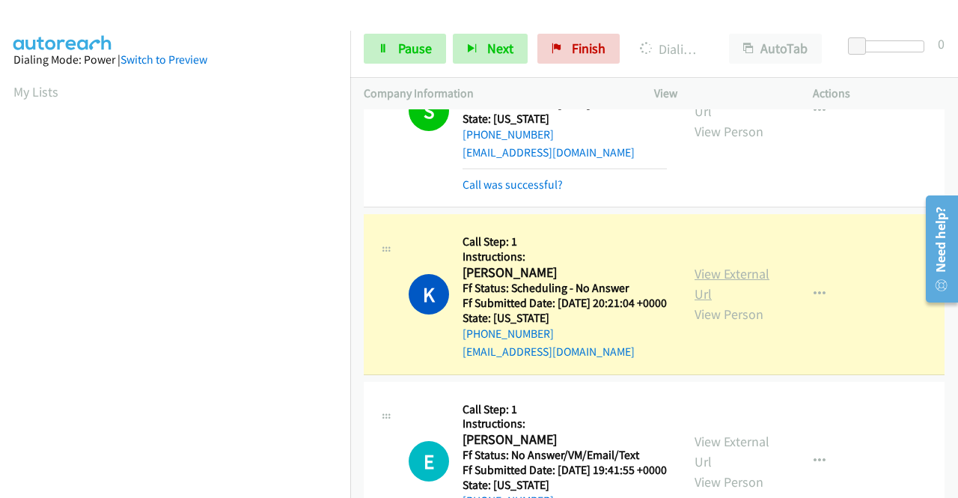
scroll to position [150, 0]
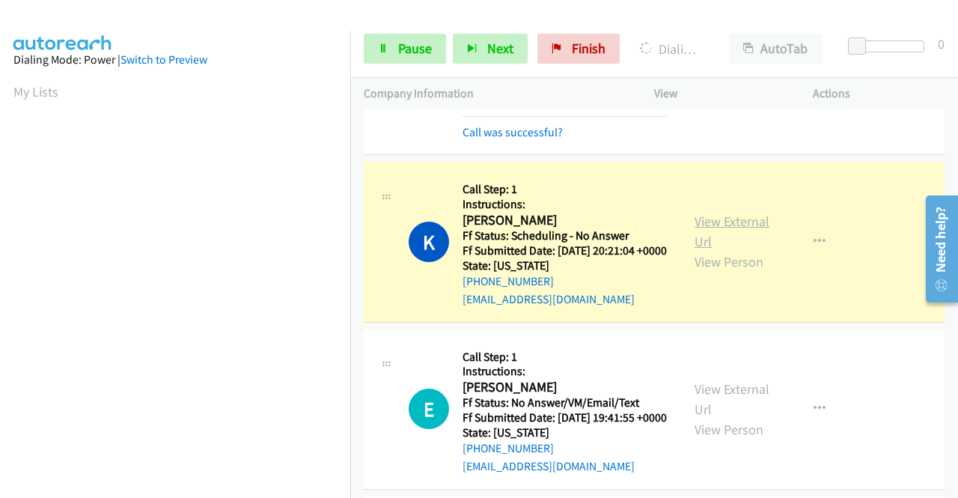
click at [706, 243] on link "View External Url" at bounding box center [731, 230] width 75 height 37
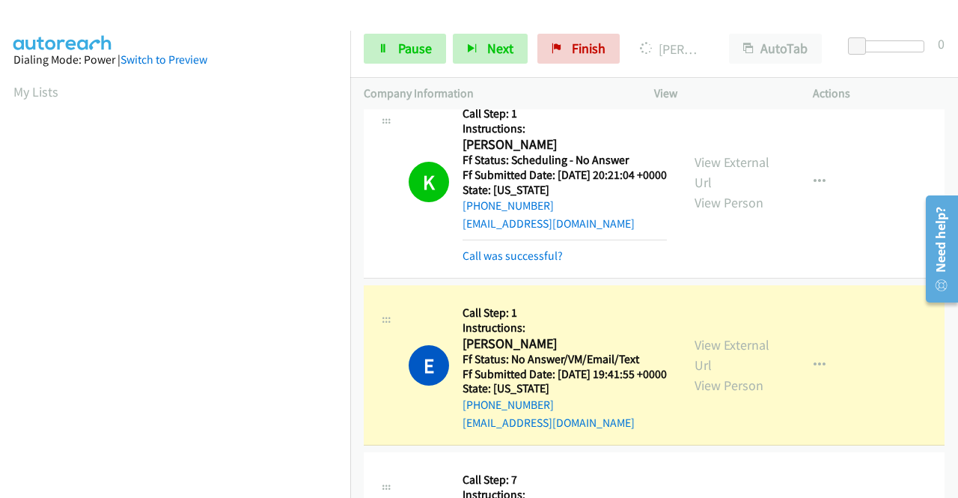
scroll to position [299, 0]
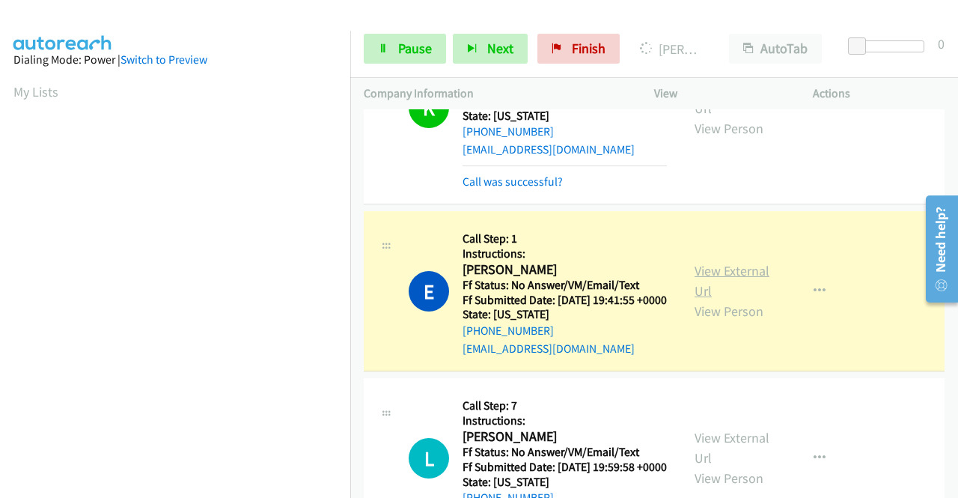
click at [738, 299] on link "View External Url" at bounding box center [731, 280] width 75 height 37
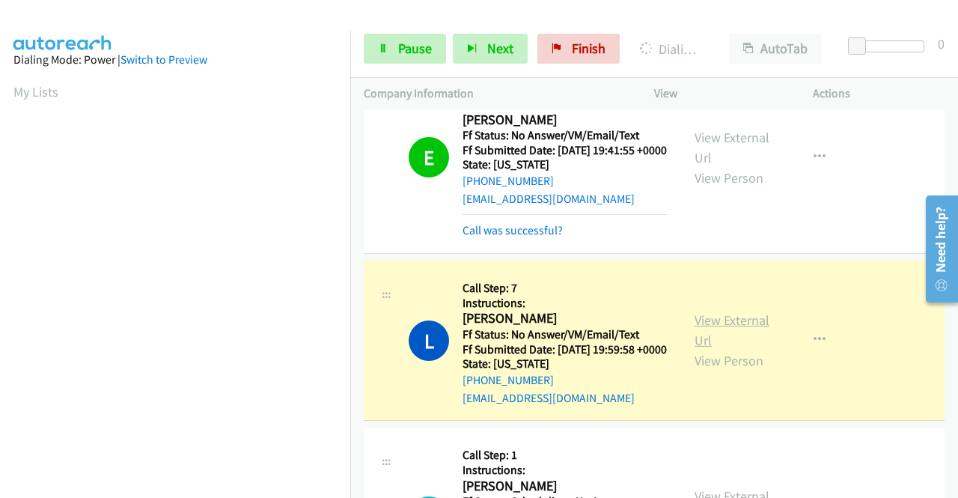
scroll to position [341, 0]
click at [699, 349] on link "View External Url" at bounding box center [731, 329] width 75 height 37
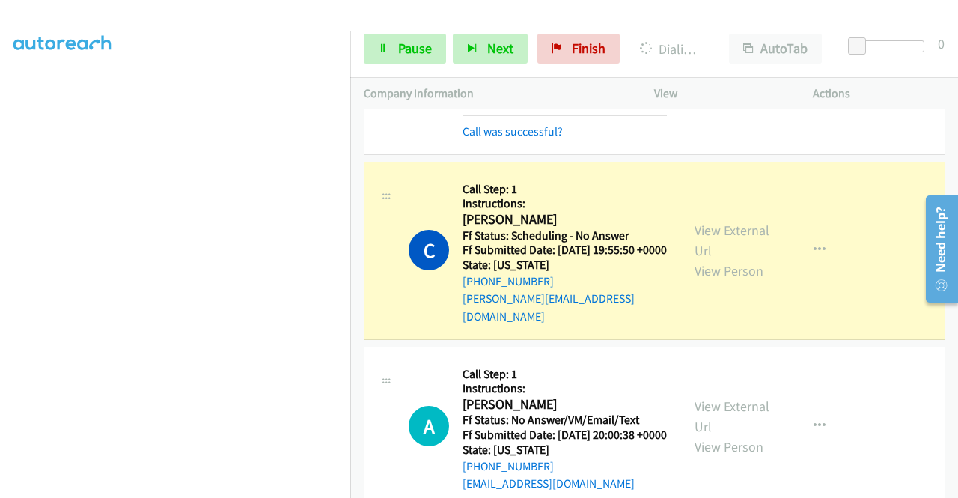
scroll to position [748, 0]
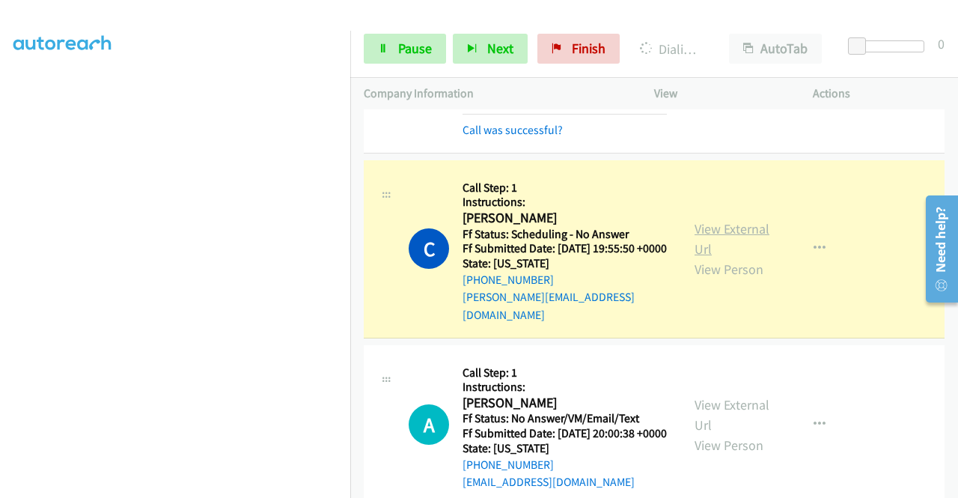
click at [741, 257] on link "View External Url" at bounding box center [731, 238] width 75 height 37
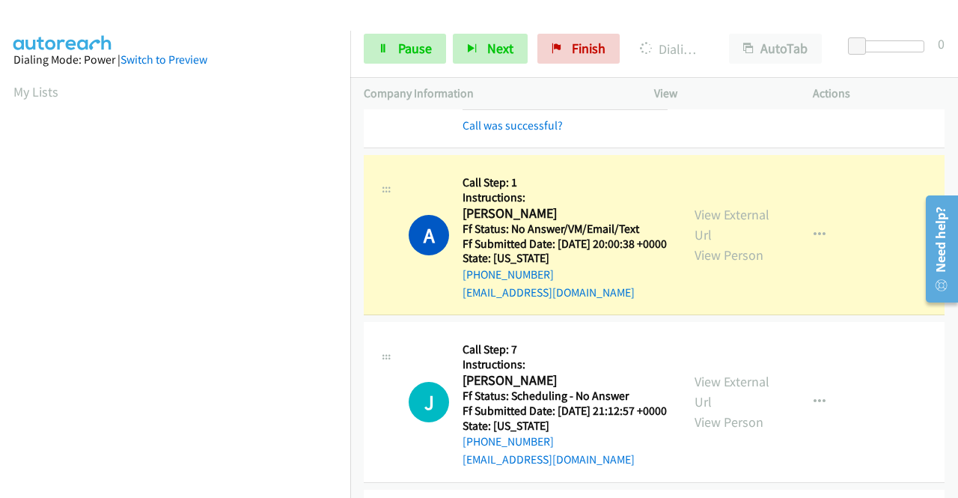
scroll to position [973, 0]
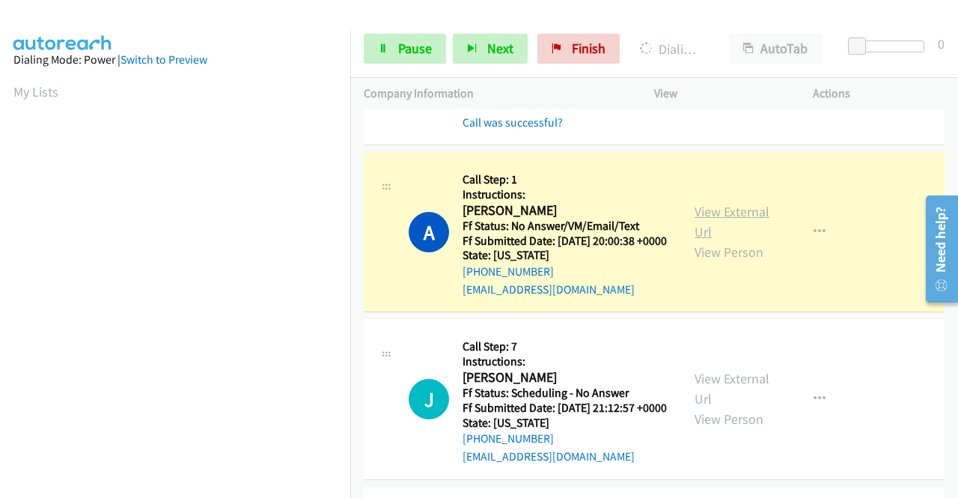
click at [746, 240] on link "View External Url" at bounding box center [731, 221] width 75 height 37
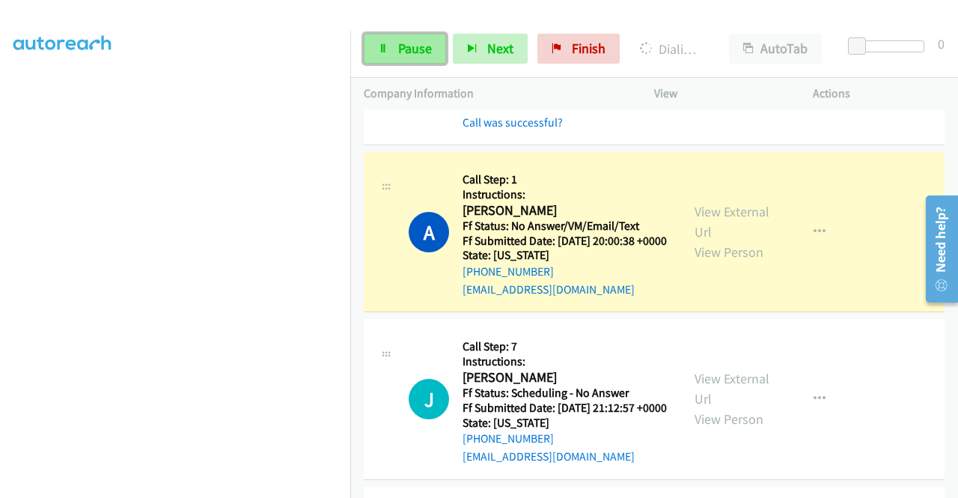
click at [400, 40] on span "Pause" at bounding box center [415, 48] width 34 height 17
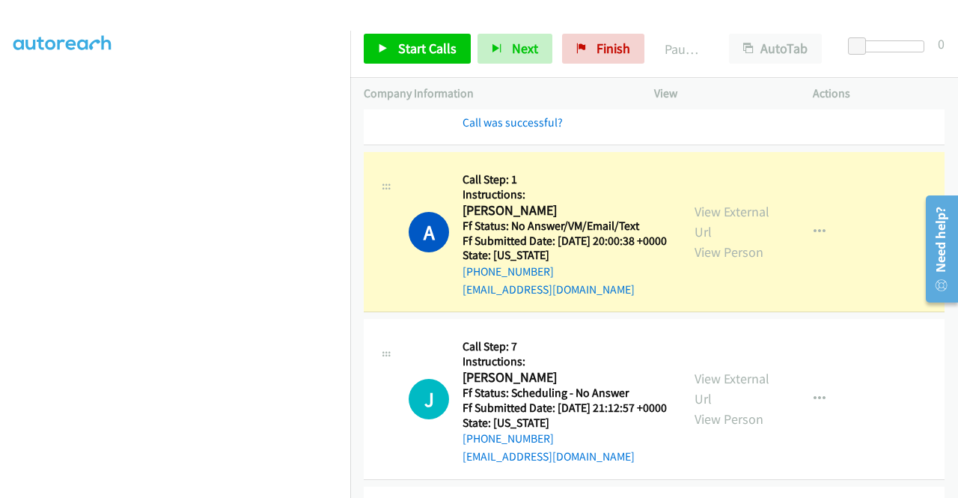
scroll to position [0, 0]
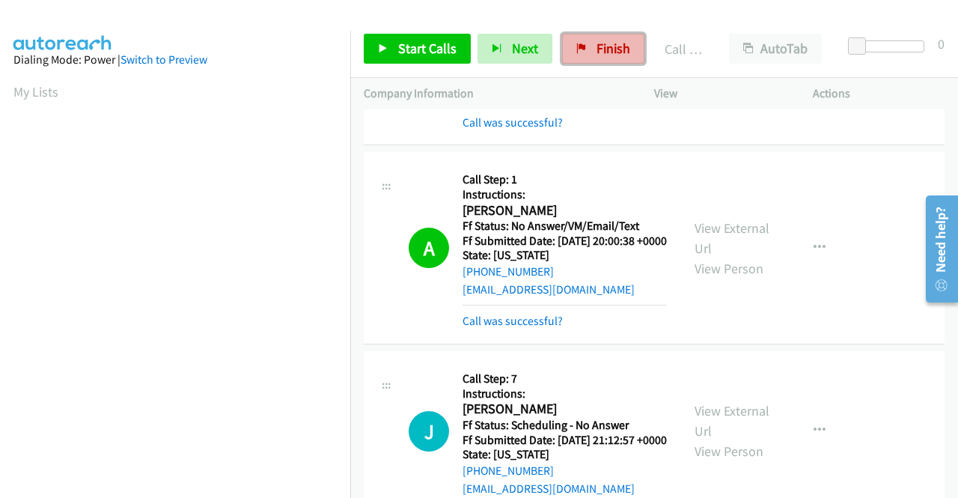
drag, startPoint x: 587, startPoint y: 49, endPoint x: 530, endPoint y: 76, distance: 62.9
click at [587, 48] on link "Finish" at bounding box center [603, 49] width 82 height 30
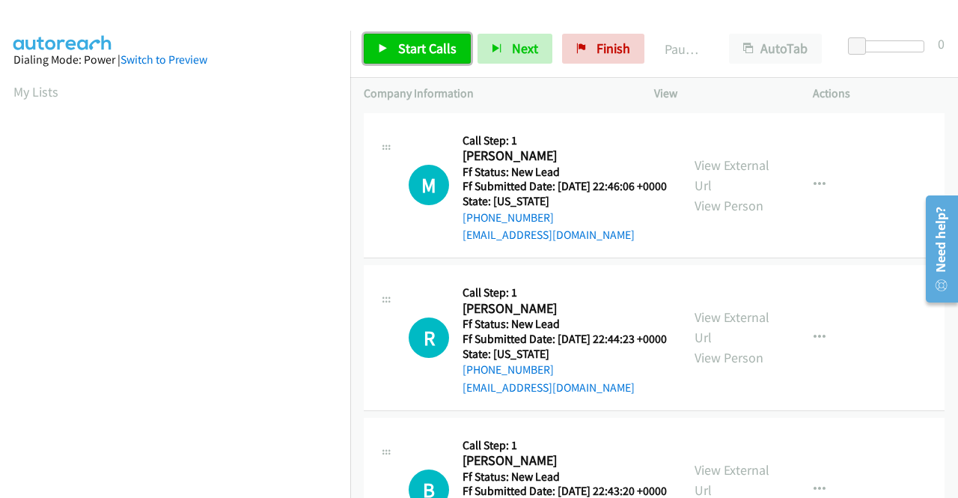
click at [400, 46] on span "Start Calls" at bounding box center [427, 48] width 58 height 17
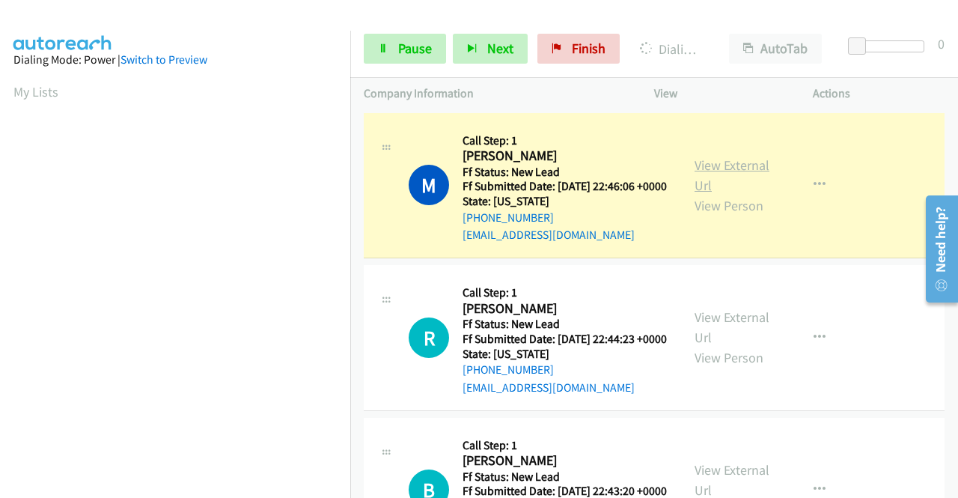
click at [737, 169] on link "View External Url" at bounding box center [731, 174] width 75 height 37
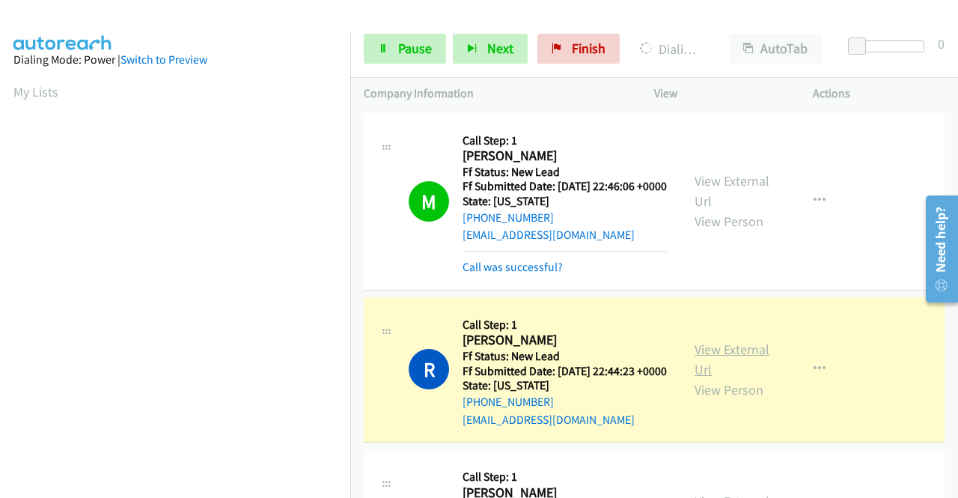
click at [711, 374] on link "View External Url" at bounding box center [731, 358] width 75 height 37
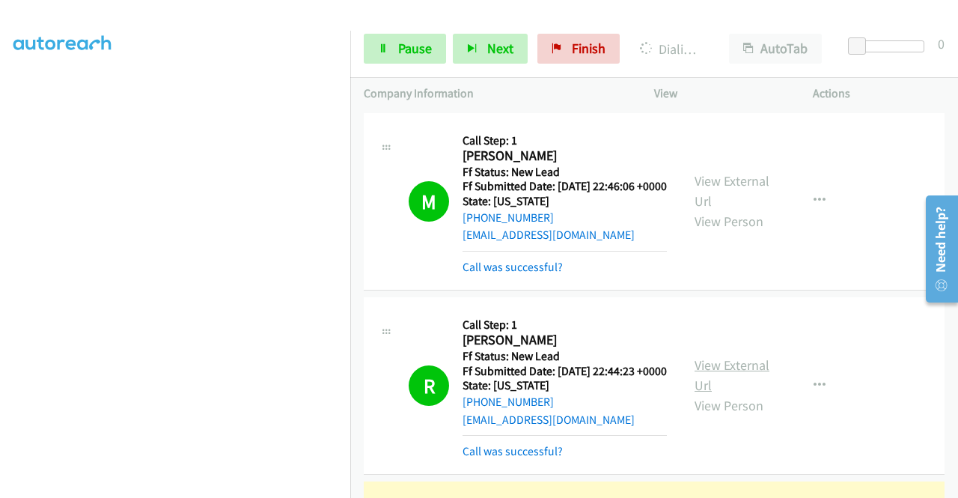
scroll to position [299, 0]
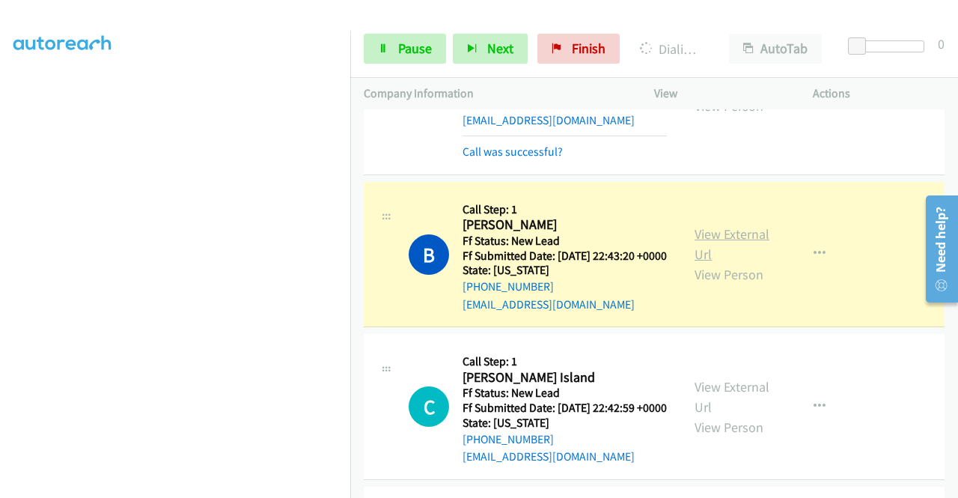
click at [741, 263] on link "View External Url" at bounding box center [731, 243] width 75 height 37
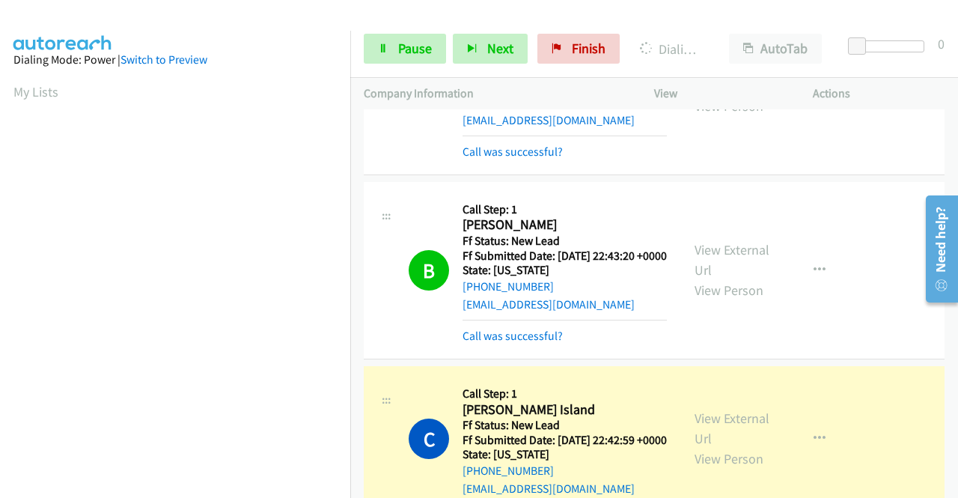
scroll to position [341, 0]
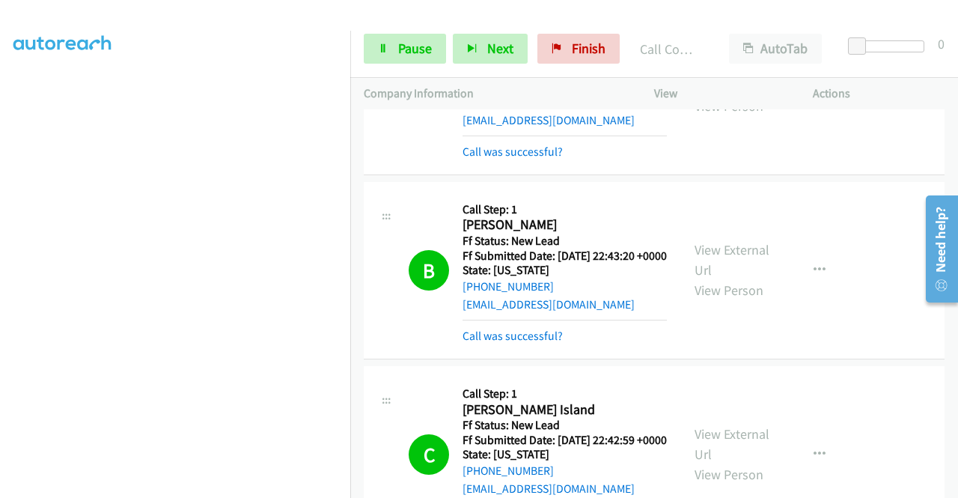
click at [697, 467] on div "View External Url View Person View External Url Email Schedule/Manage Callback …" at bounding box center [767, 454] width 172 height 150
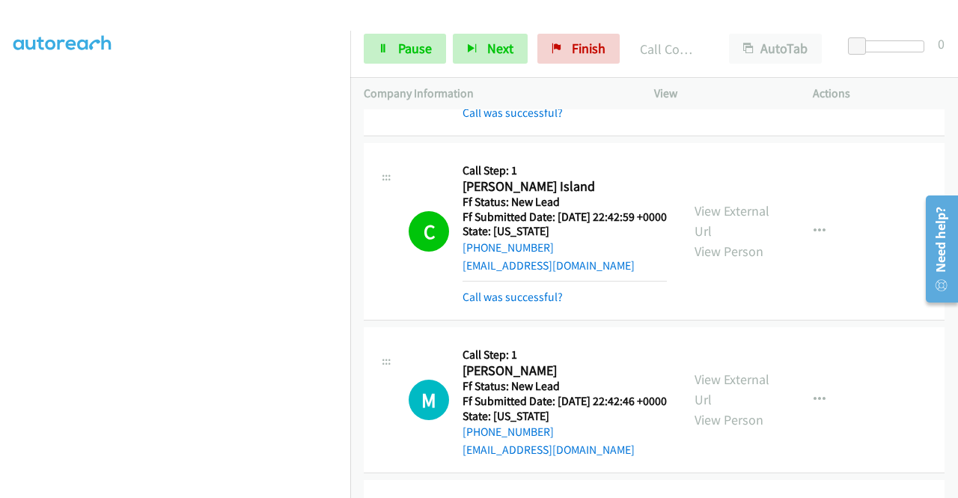
scroll to position [524, 0]
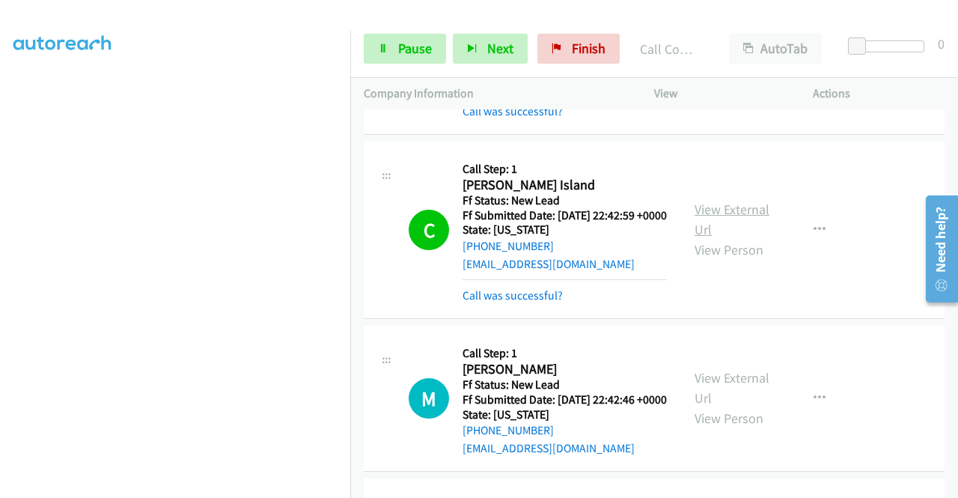
click at [705, 238] on link "View External Url" at bounding box center [731, 219] width 75 height 37
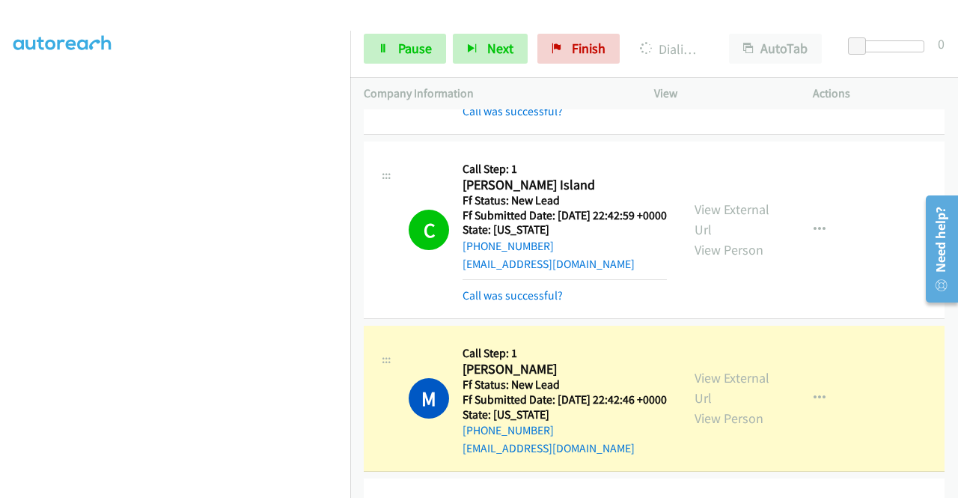
scroll to position [673, 0]
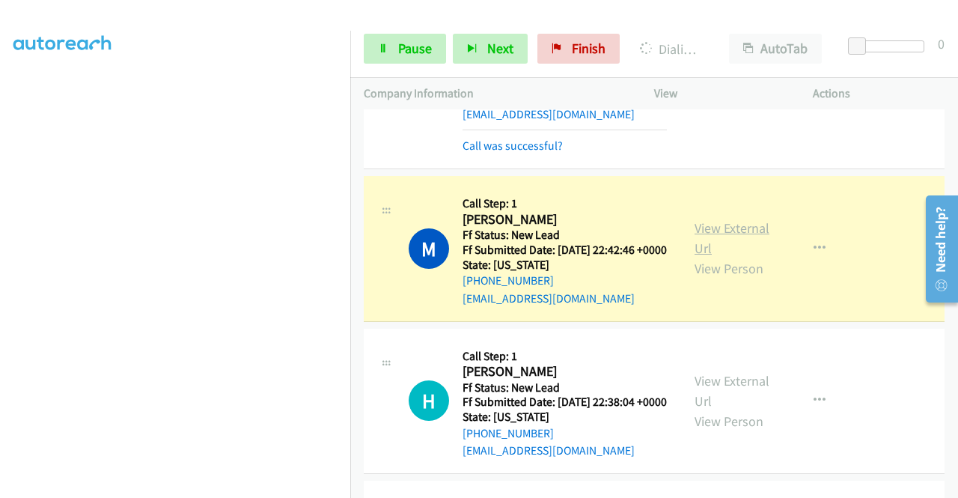
click at [694, 257] on link "View External Url" at bounding box center [731, 237] width 75 height 37
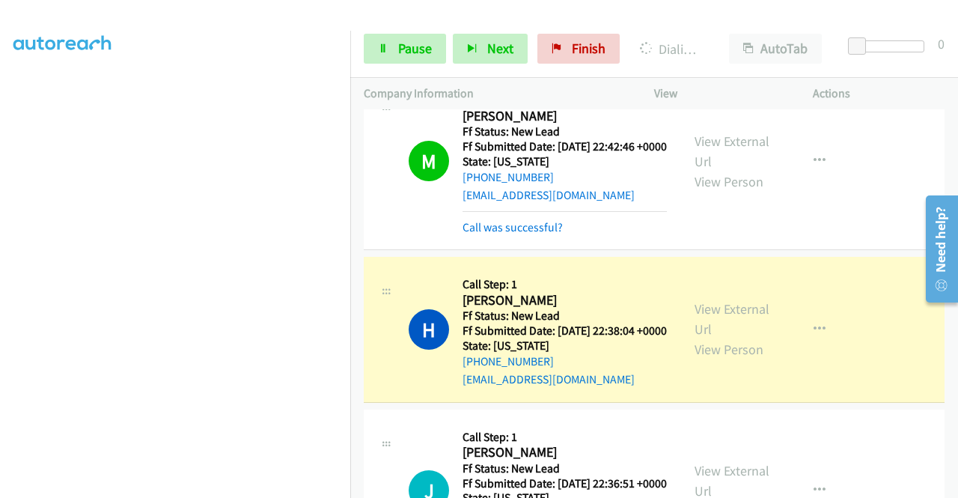
scroll to position [898, 0]
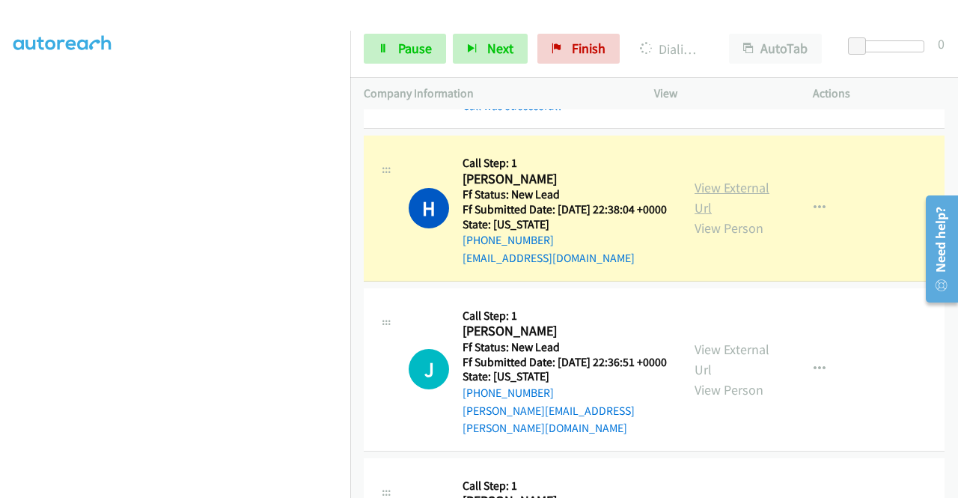
click at [732, 216] on link "View External Url" at bounding box center [731, 197] width 75 height 37
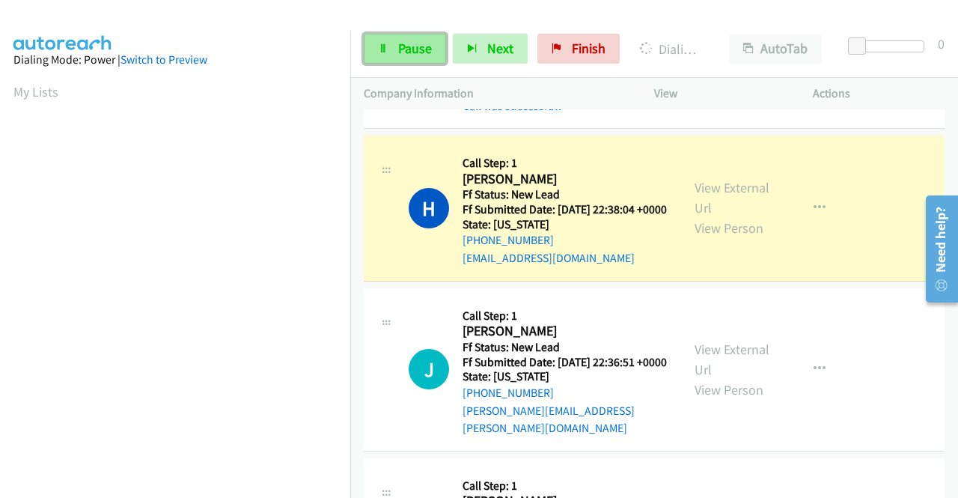
drag, startPoint x: 404, startPoint y: 59, endPoint x: 394, endPoint y: 58, distance: 10.6
click at [403, 58] on link "Pause" at bounding box center [405, 49] width 82 height 30
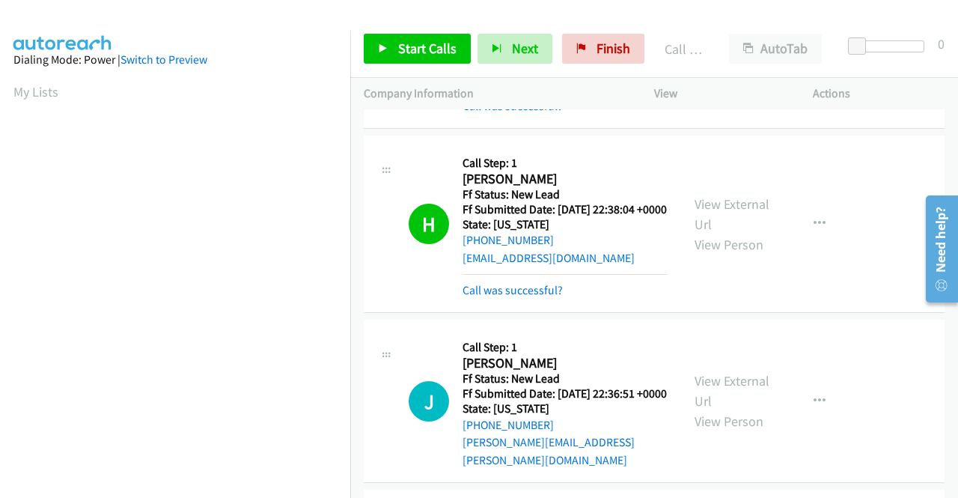
scroll to position [341, 0]
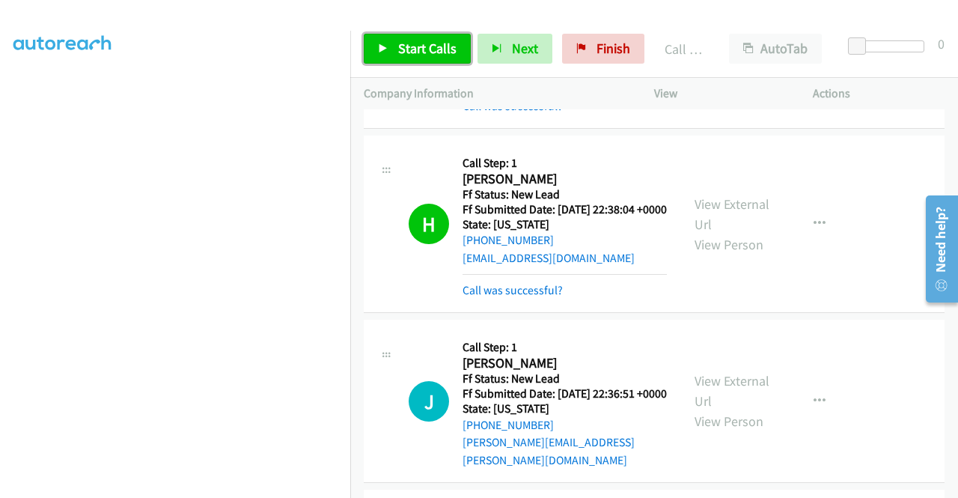
click at [432, 53] on span "Start Calls" at bounding box center [427, 48] width 58 height 17
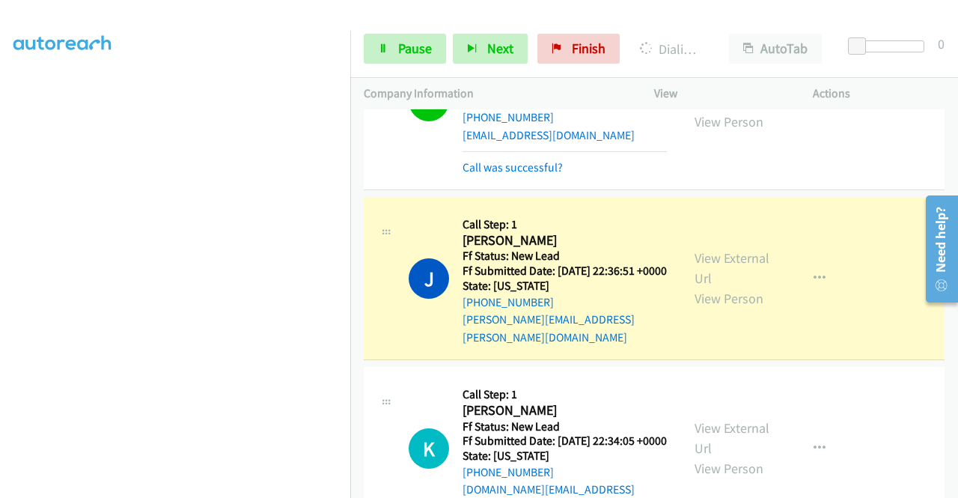
scroll to position [1122, 0]
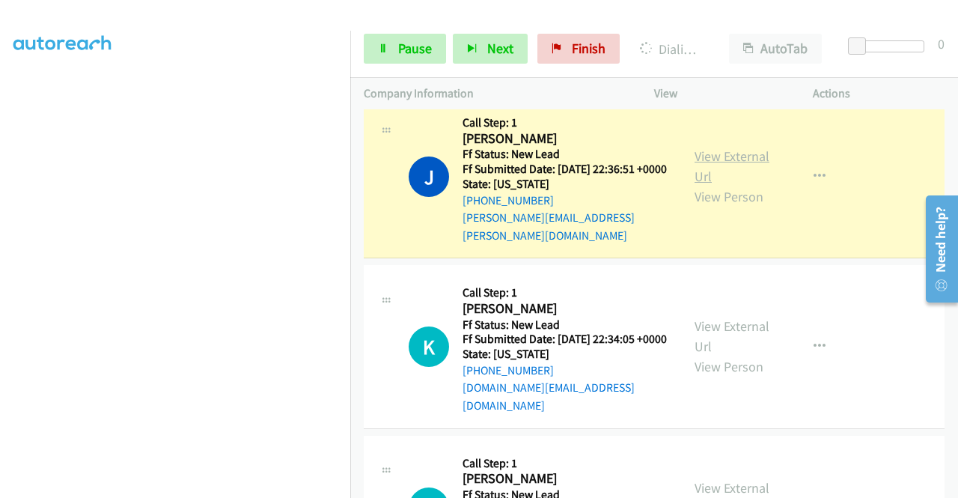
click at [709, 185] on link "View External Url" at bounding box center [731, 165] width 75 height 37
click at [414, 40] on span "Pause" at bounding box center [415, 48] width 34 height 17
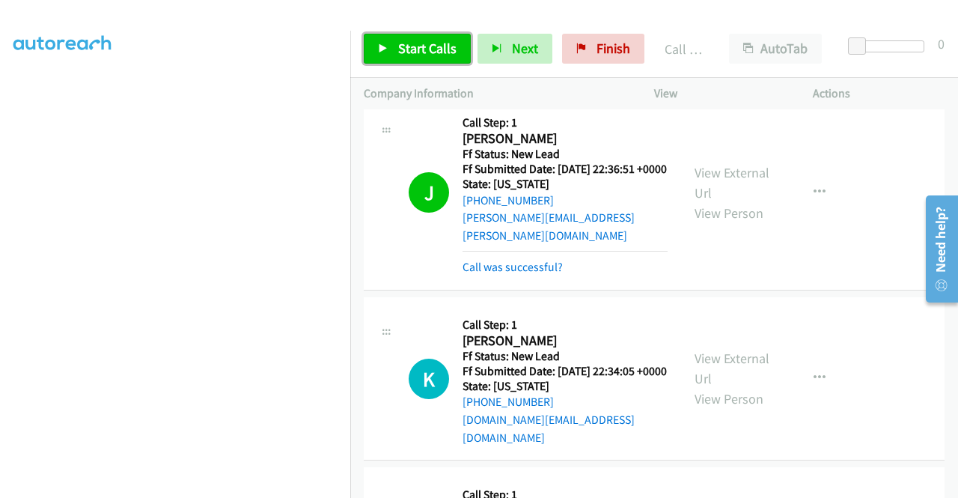
click at [419, 50] on span "Start Calls" at bounding box center [427, 48] width 58 height 17
click at [392, 13] on div at bounding box center [472, 29] width 944 height 58
click at [390, 43] on link "Start Calls" at bounding box center [417, 49] width 107 height 30
drag, startPoint x: 494, startPoint y: 11, endPoint x: 444, endPoint y: 23, distance: 51.5
click at [492, 11] on div at bounding box center [472, 29] width 944 height 58
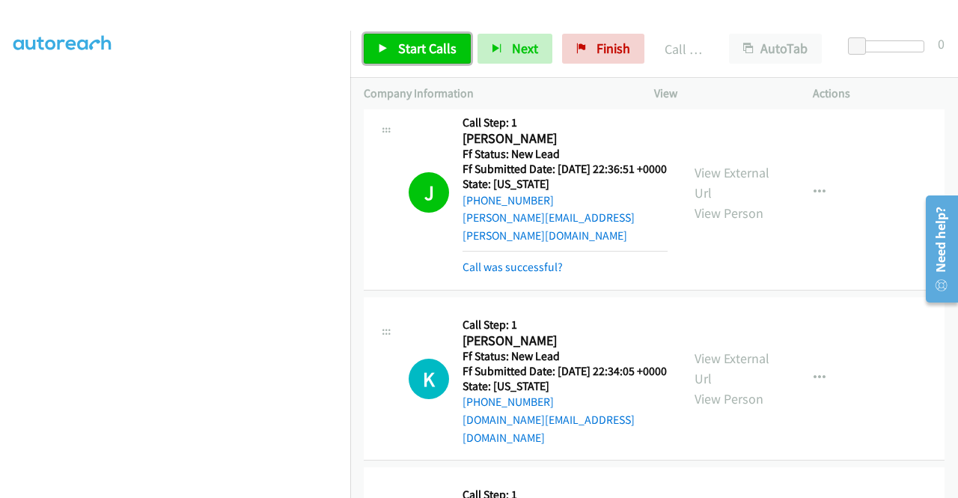
click at [424, 38] on div "Start Calls Pause Next Finish" at bounding box center [507, 49] width 287 height 30
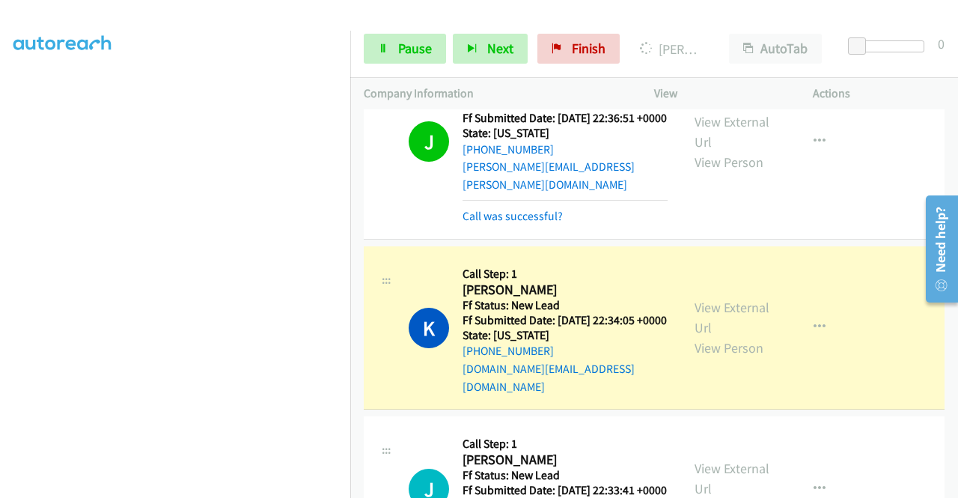
scroll to position [1197, 0]
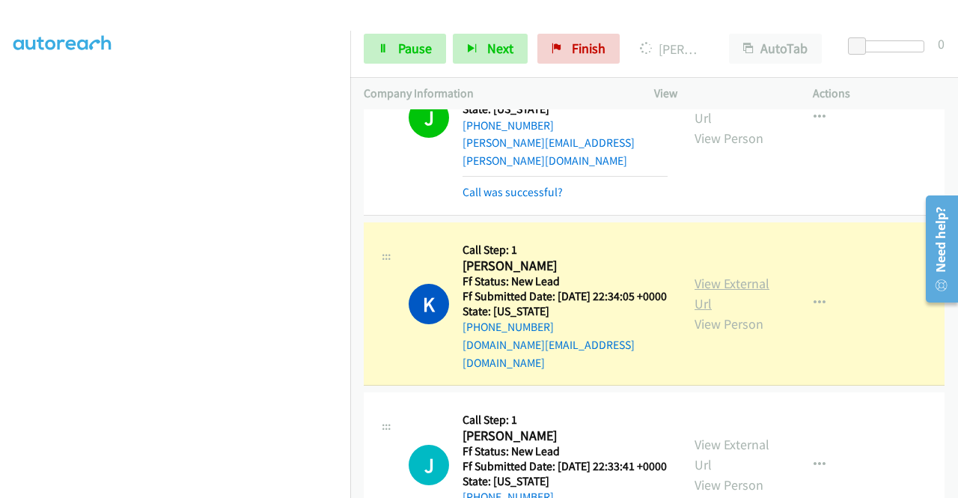
click at [748, 312] on link "View External Url" at bounding box center [731, 293] width 75 height 37
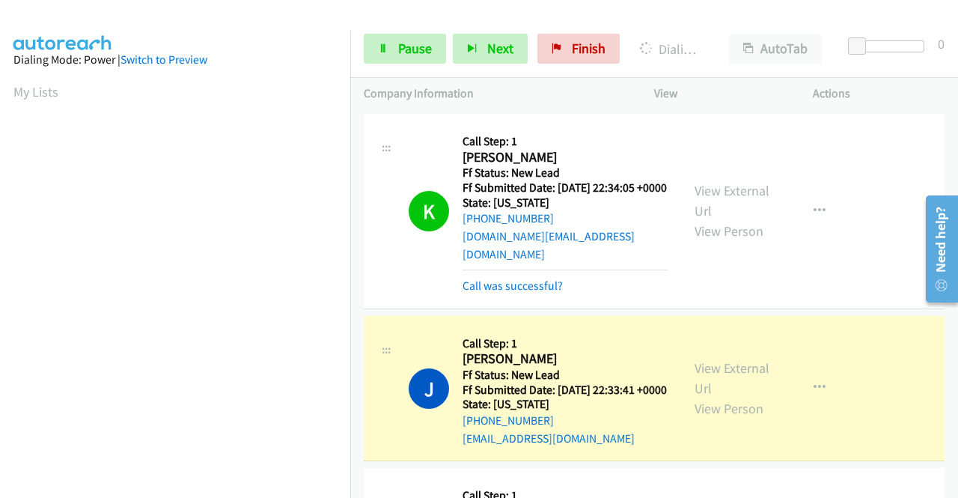
scroll to position [1422, 0]
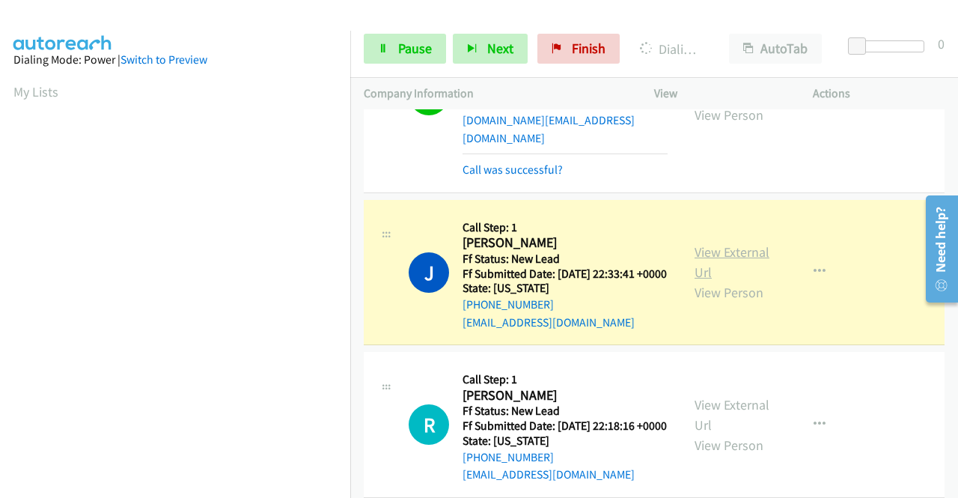
click at [705, 281] on link "View External Url" at bounding box center [731, 261] width 75 height 37
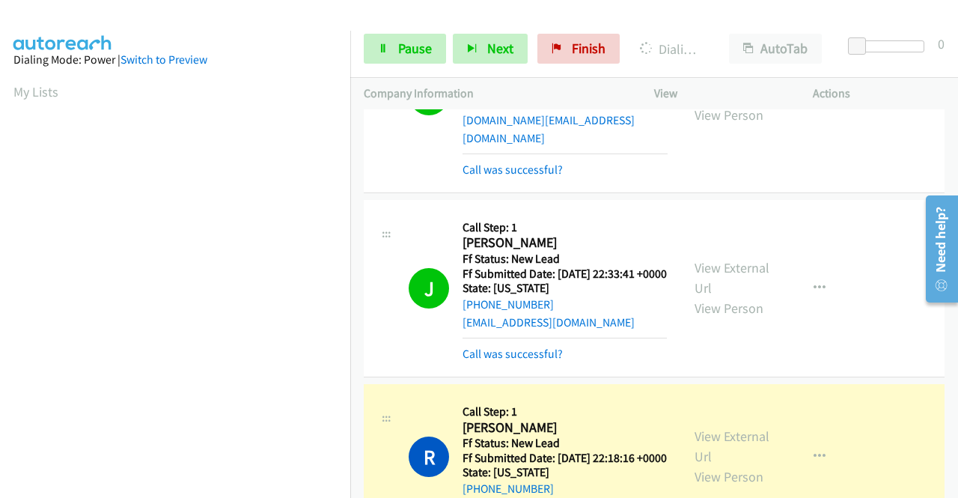
scroll to position [1646, 0]
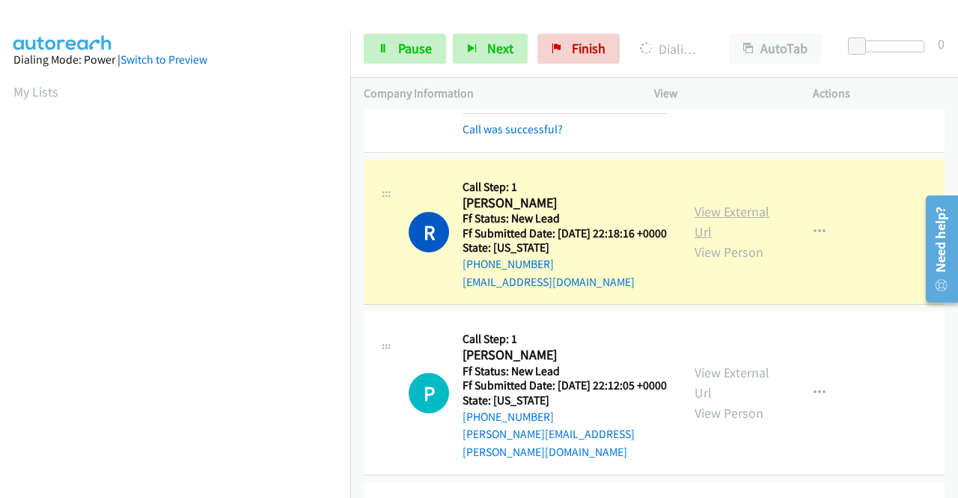
click at [709, 240] on link "View External Url" at bounding box center [731, 221] width 75 height 37
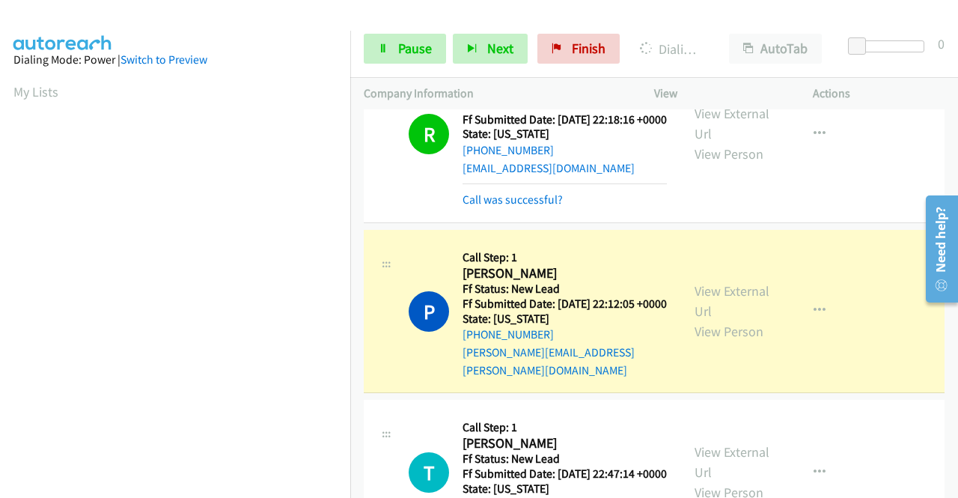
scroll to position [1870, 0]
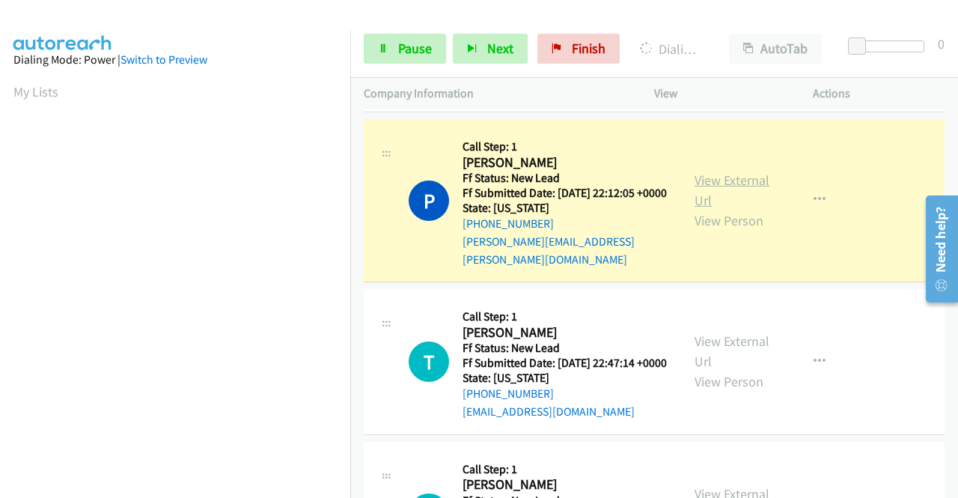
click at [715, 209] on link "View External Url" at bounding box center [731, 189] width 75 height 37
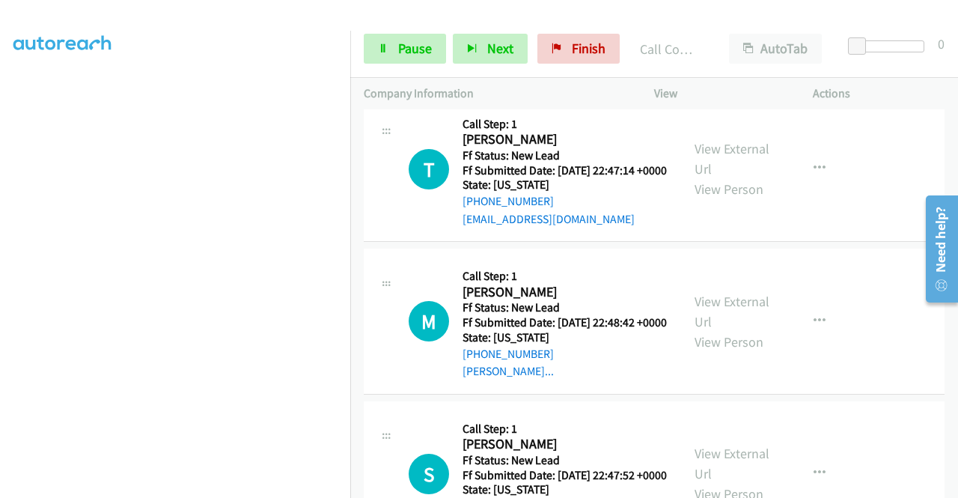
scroll to position [266, 0]
click at [749, 177] on link "View External Url" at bounding box center [731, 158] width 75 height 37
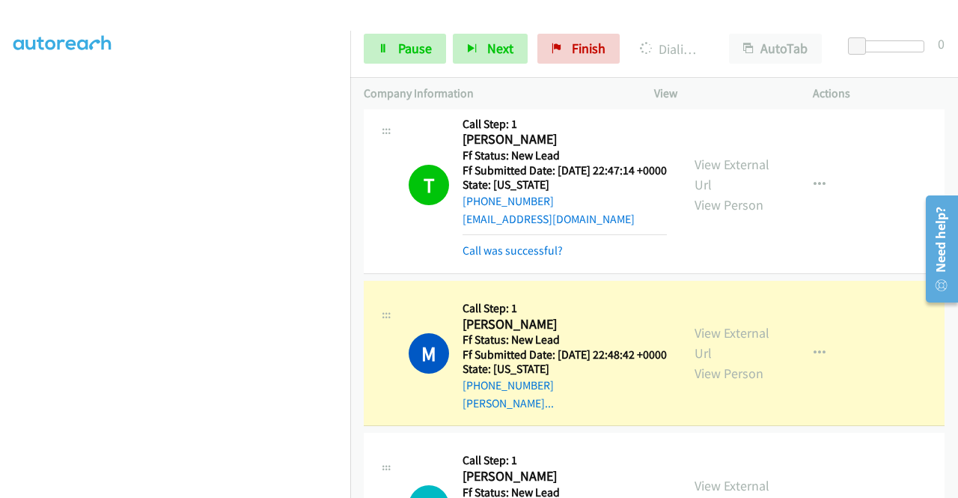
scroll to position [2319, 0]
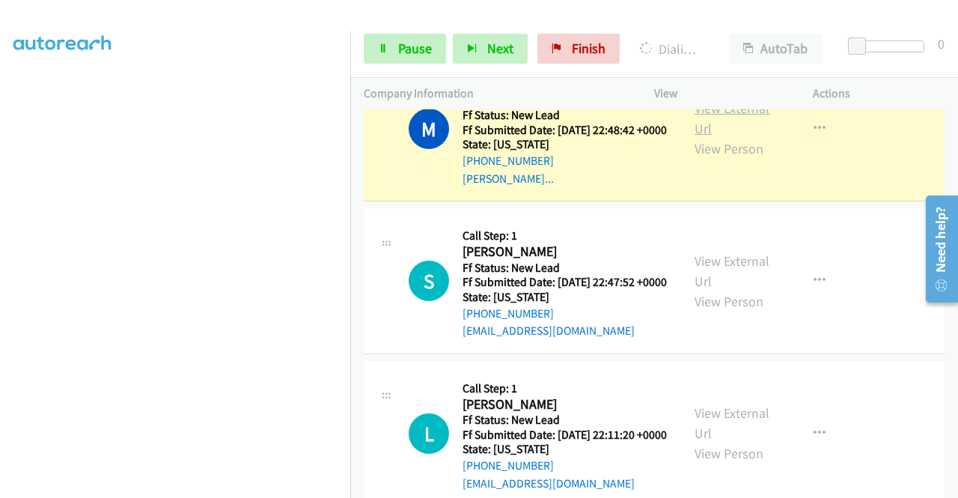
click at [700, 137] on link "View External Url" at bounding box center [731, 118] width 75 height 37
click at [616, 187] on div "Callback Scheduled Call Step: 1 Monica Meyer America/Denver Ff Status: New Lead…" at bounding box center [564, 129] width 204 height 118
click at [407, 49] on span "Pause" at bounding box center [415, 48] width 34 height 17
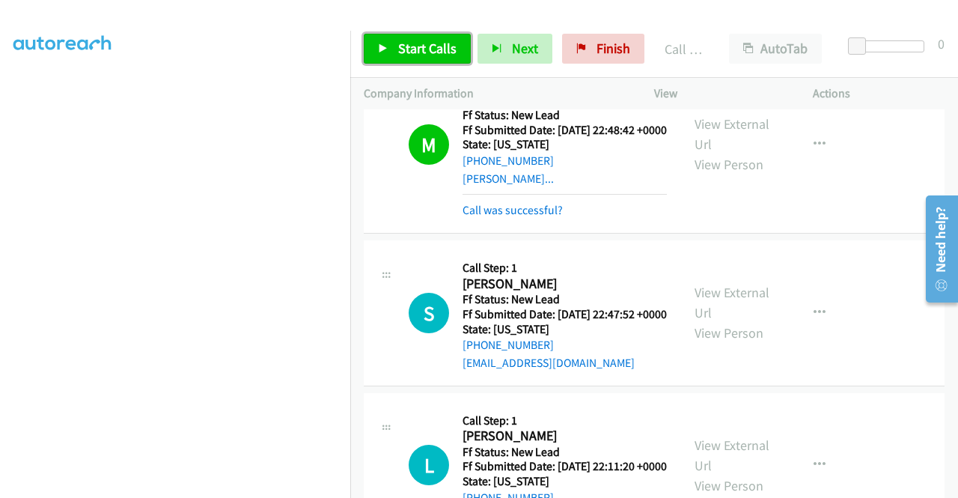
click at [421, 53] on span "Start Calls" at bounding box center [427, 48] width 58 height 17
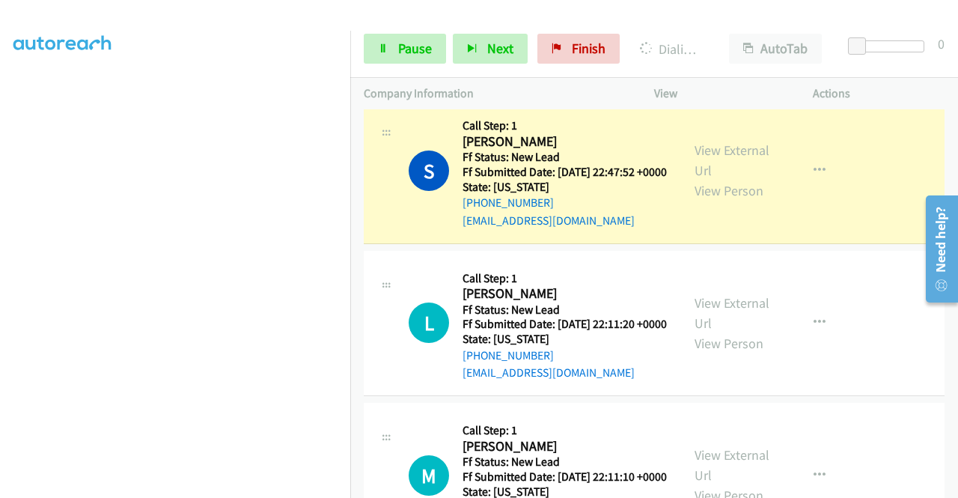
scroll to position [2544, 0]
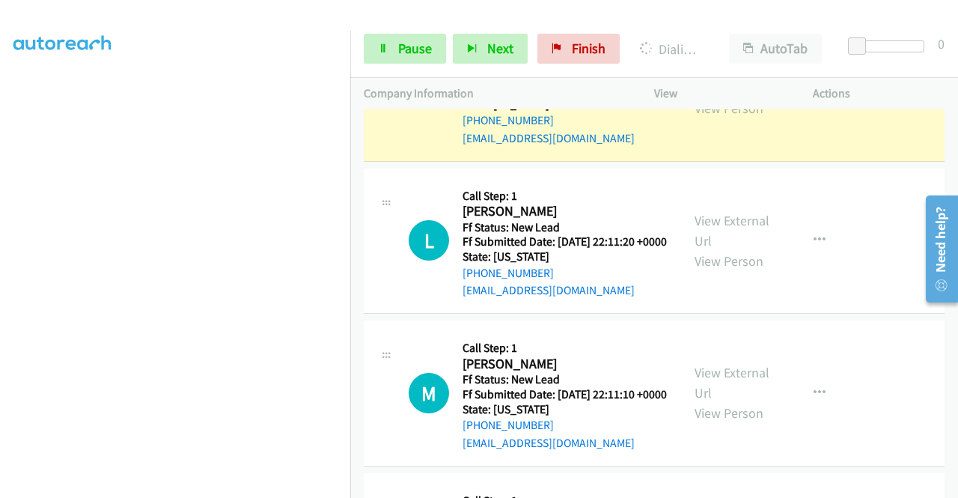
click at [722, 97] on link "View External Url" at bounding box center [731, 77] width 75 height 37
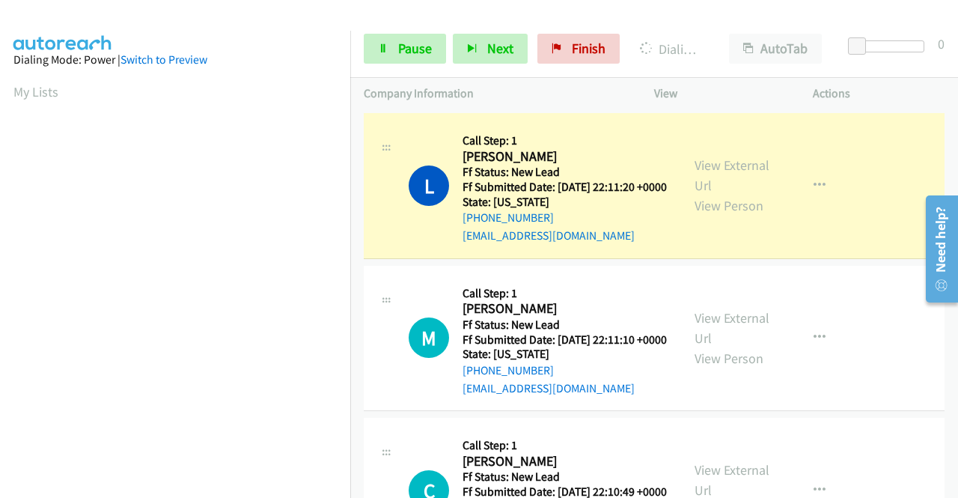
scroll to position [2768, 0]
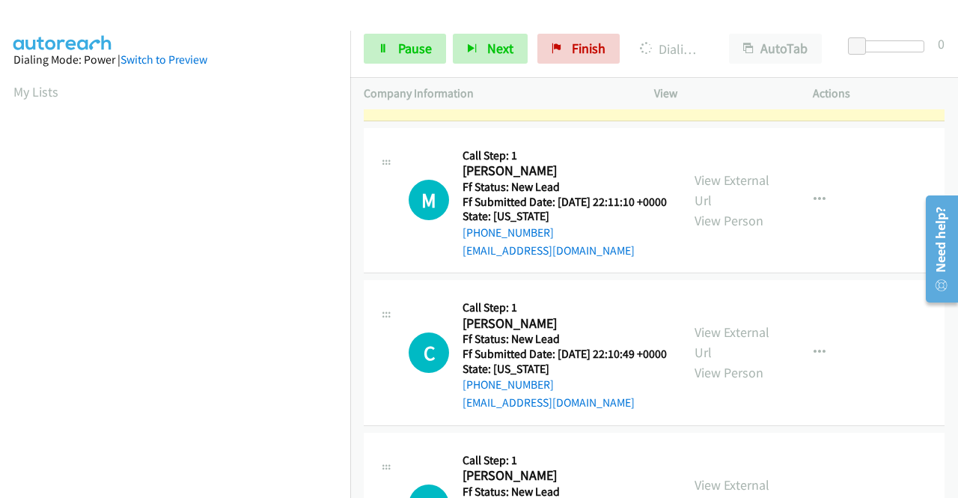
click at [717, 56] on link "View External Url" at bounding box center [731, 37] width 75 height 37
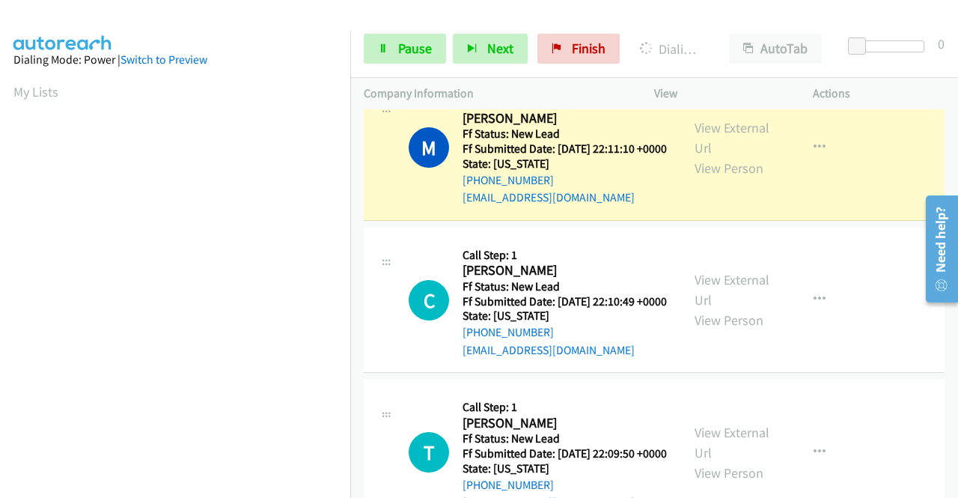
scroll to position [2918, 0]
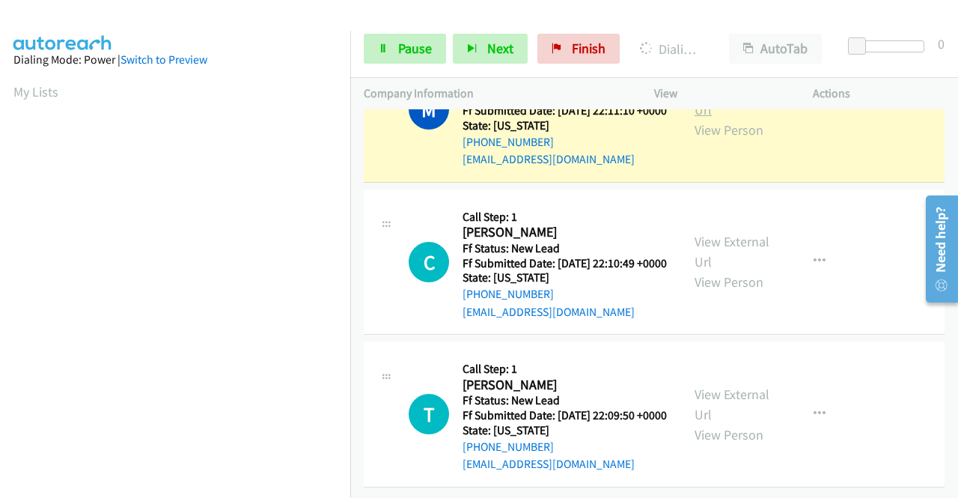
click at [715, 118] on link "View External Url" at bounding box center [731, 99] width 75 height 37
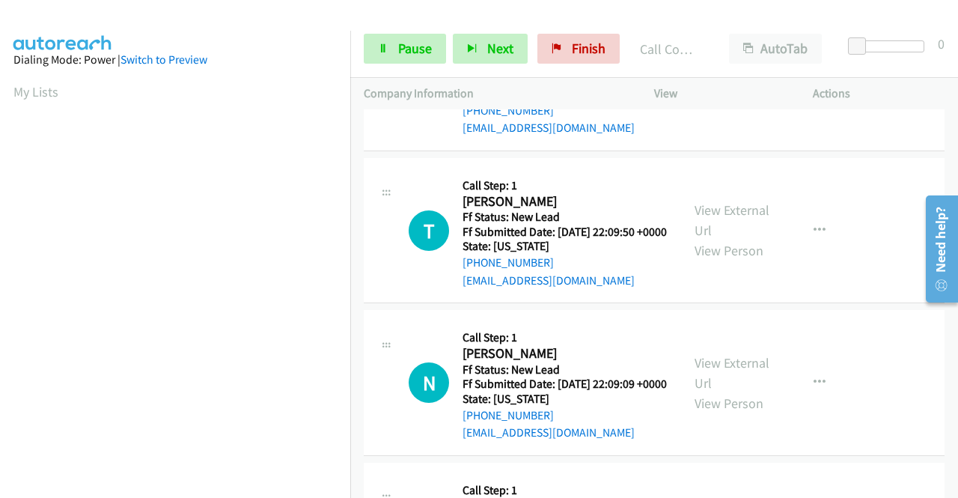
click at [701, 87] on link "View External Url" at bounding box center [731, 67] width 75 height 37
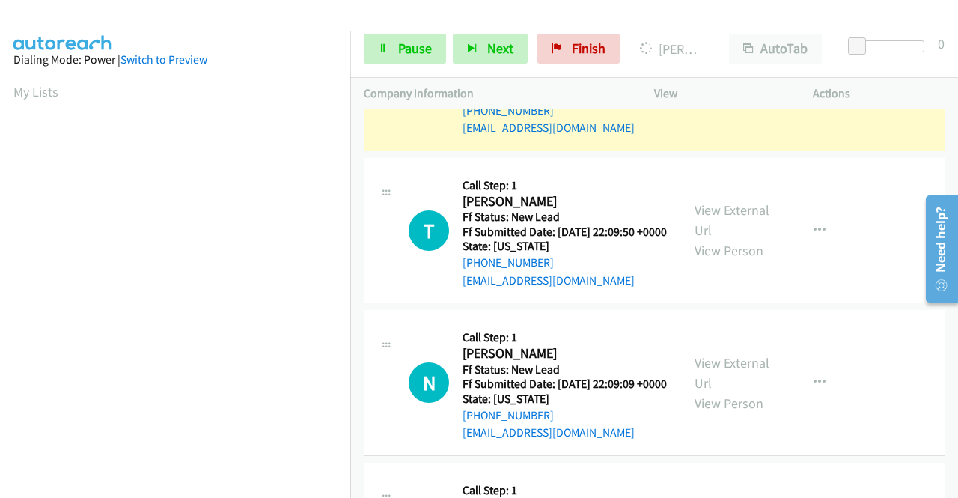
scroll to position [341, 0]
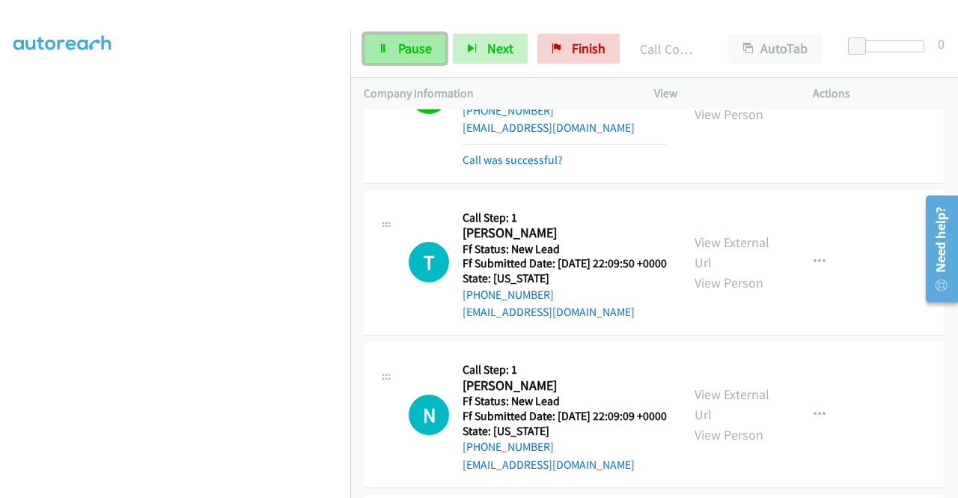
click at [413, 43] on span "Pause" at bounding box center [415, 48] width 34 height 17
click at [412, 43] on span "Pause" at bounding box center [415, 48] width 34 height 17
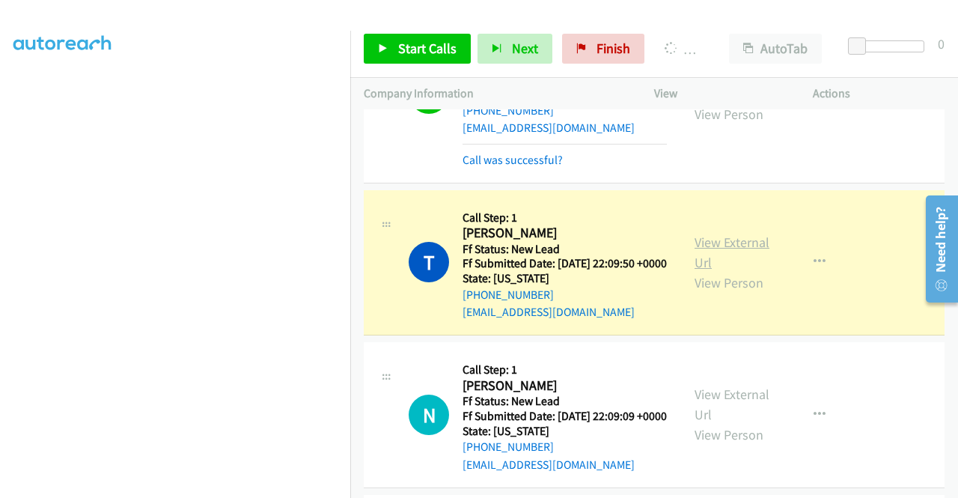
click at [701, 271] on link "View External Url" at bounding box center [731, 251] width 75 height 37
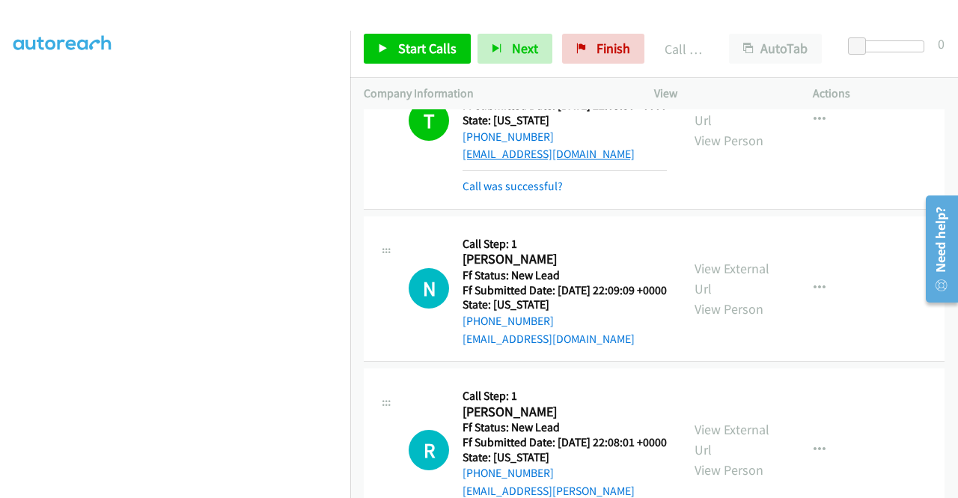
scroll to position [3331, 0]
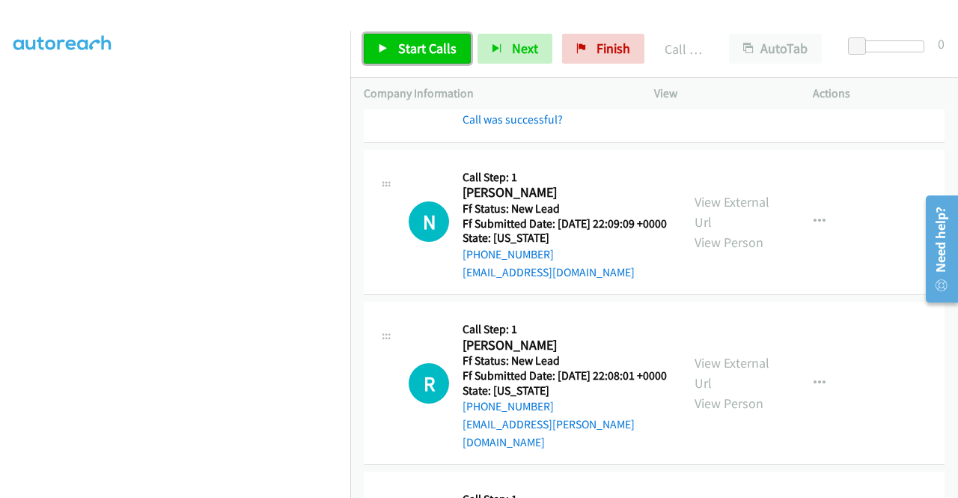
click at [423, 58] on link "Start Calls" at bounding box center [417, 49] width 107 height 30
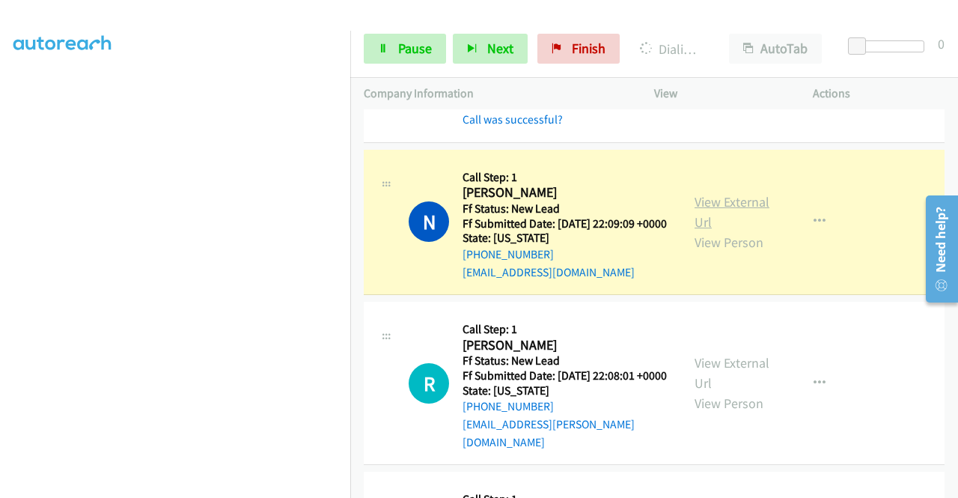
click at [725, 230] on link "View External Url" at bounding box center [731, 211] width 75 height 37
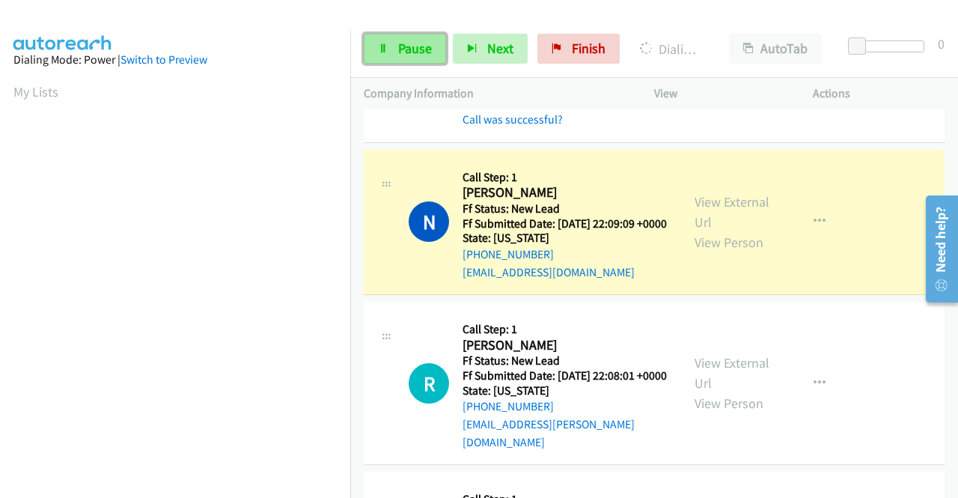
click at [385, 52] on icon at bounding box center [383, 49] width 10 height 10
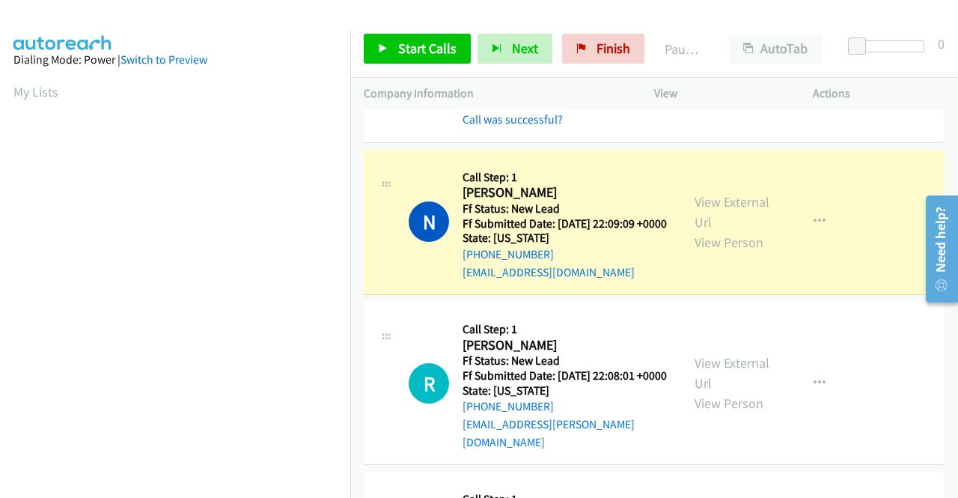
scroll to position [341, 0]
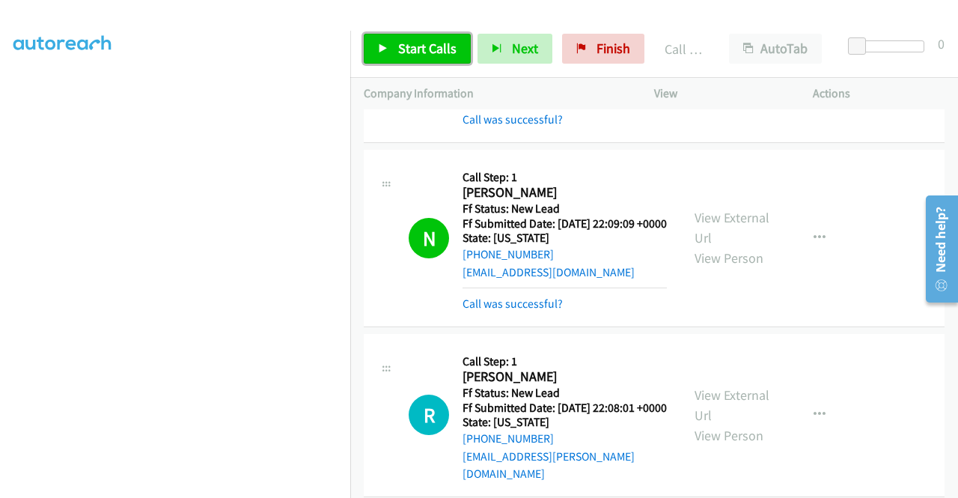
click at [409, 45] on span "Start Calls" at bounding box center [427, 48] width 58 height 17
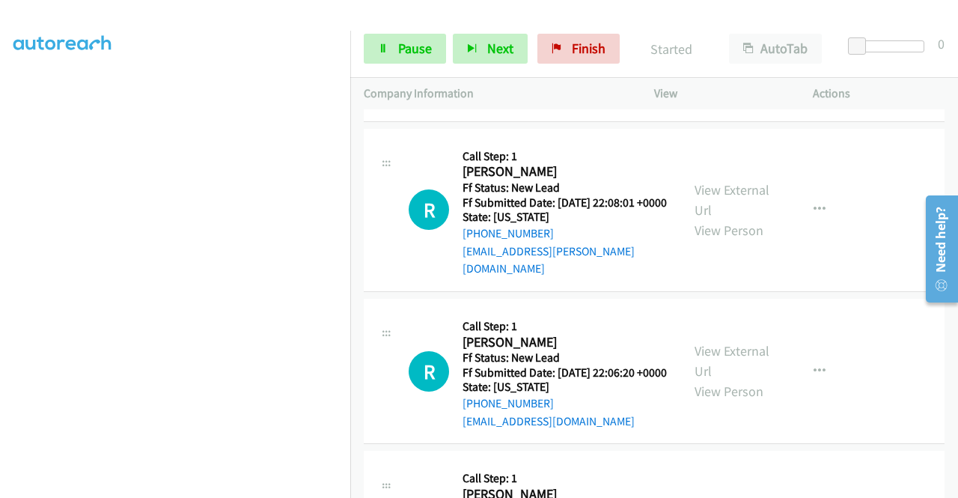
scroll to position [3630, 0]
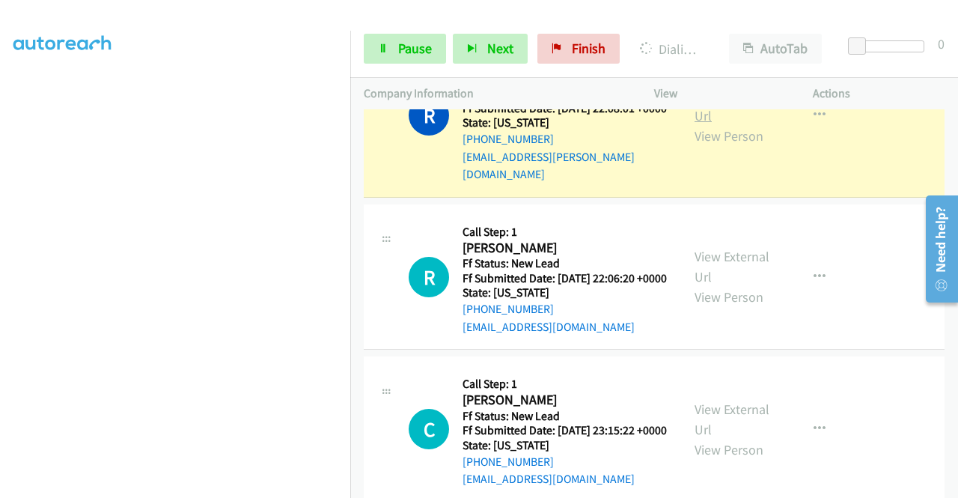
drag, startPoint x: 726, startPoint y: 313, endPoint x: 709, endPoint y: 312, distance: 17.3
click at [718, 124] on link "View External Url" at bounding box center [731, 105] width 75 height 37
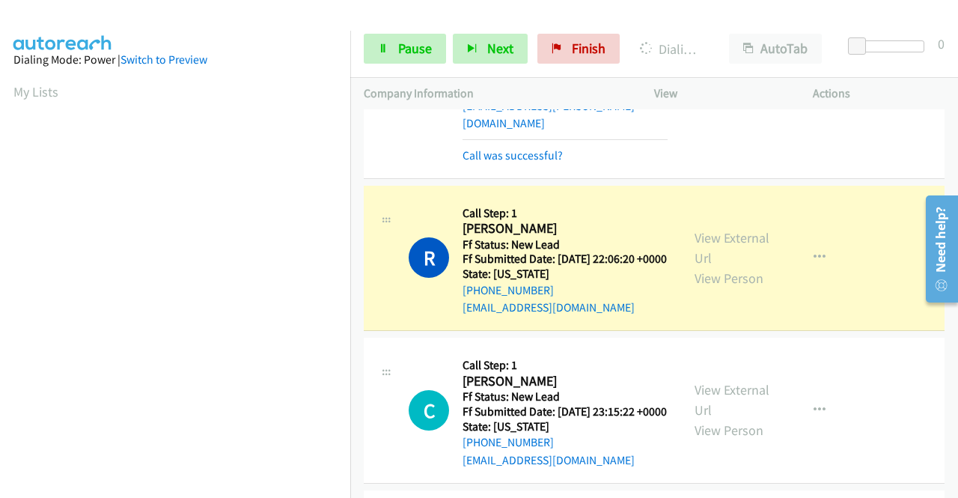
scroll to position [3705, 0]
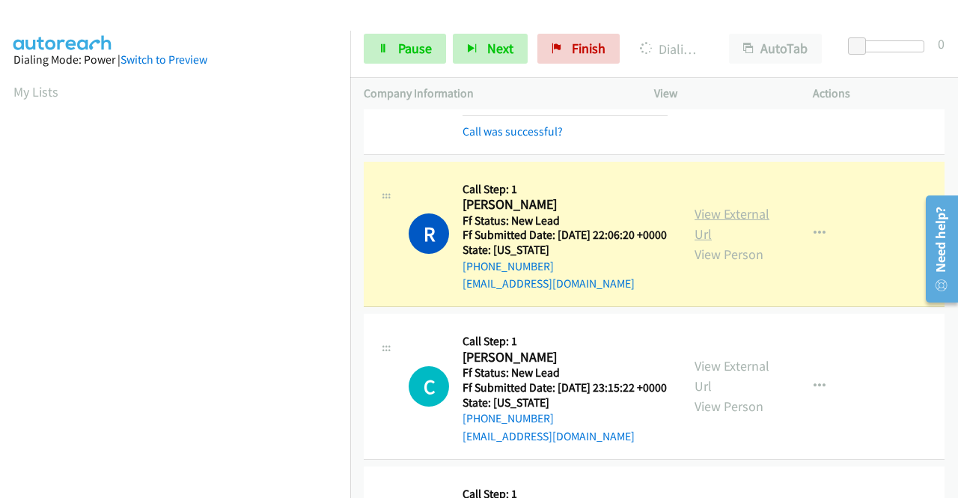
click at [696, 242] on link "View External Url" at bounding box center [731, 223] width 75 height 37
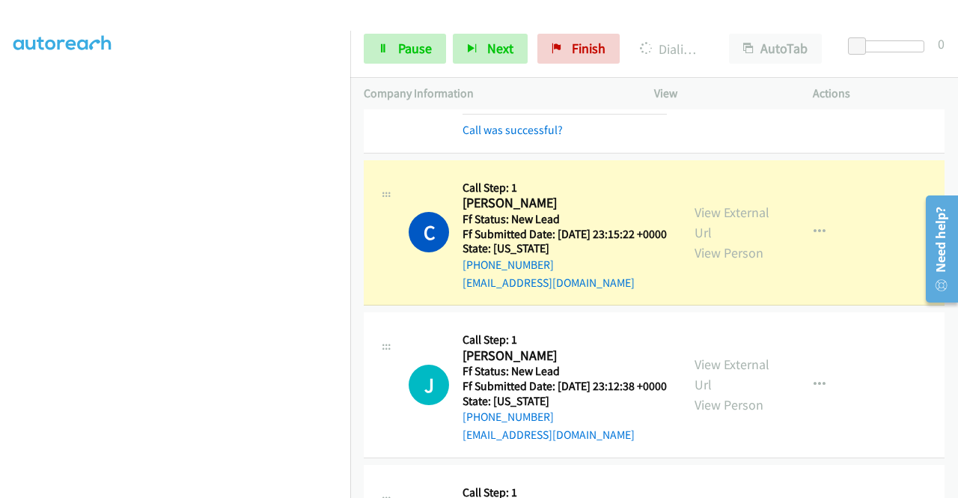
scroll to position [4079, 0]
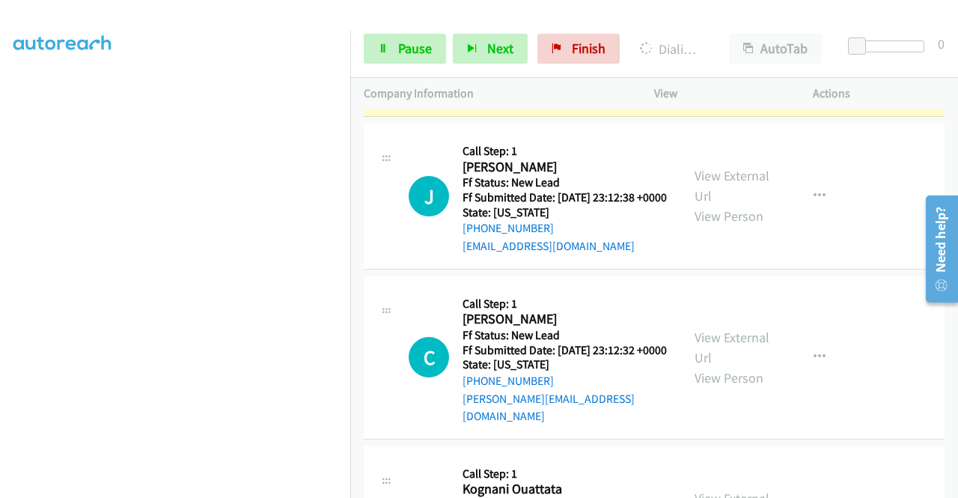
click at [732, 52] on link "View External Url" at bounding box center [731, 33] width 75 height 37
click at [414, 47] on span "Pause" at bounding box center [415, 48] width 34 height 17
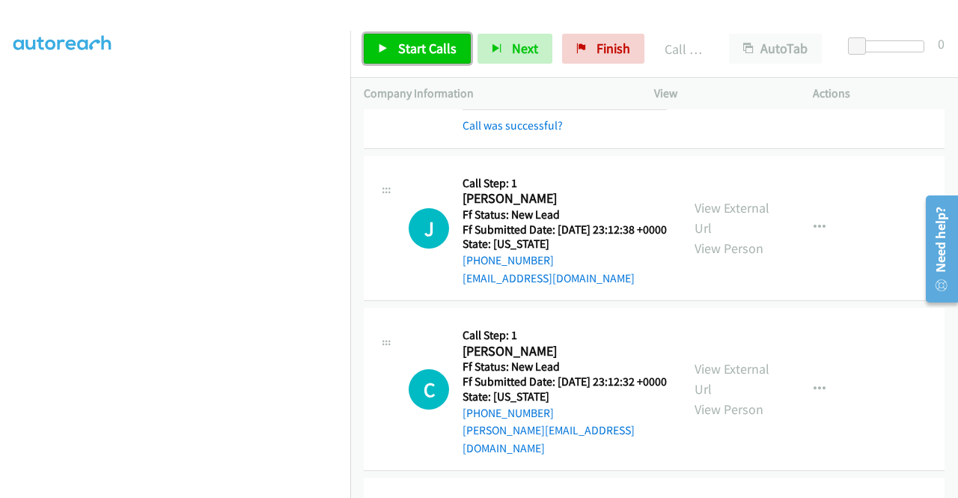
click at [417, 40] on span "Start Calls" at bounding box center [427, 48] width 58 height 17
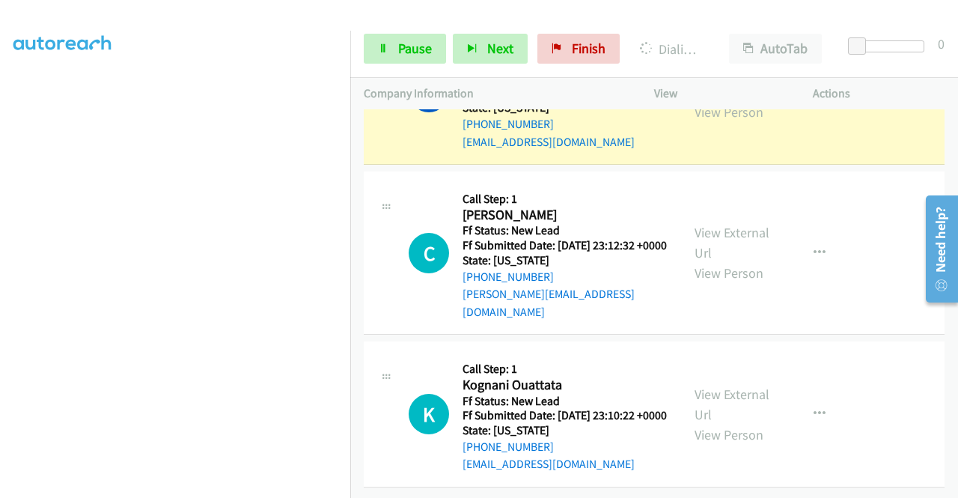
scroll to position [4229, 0]
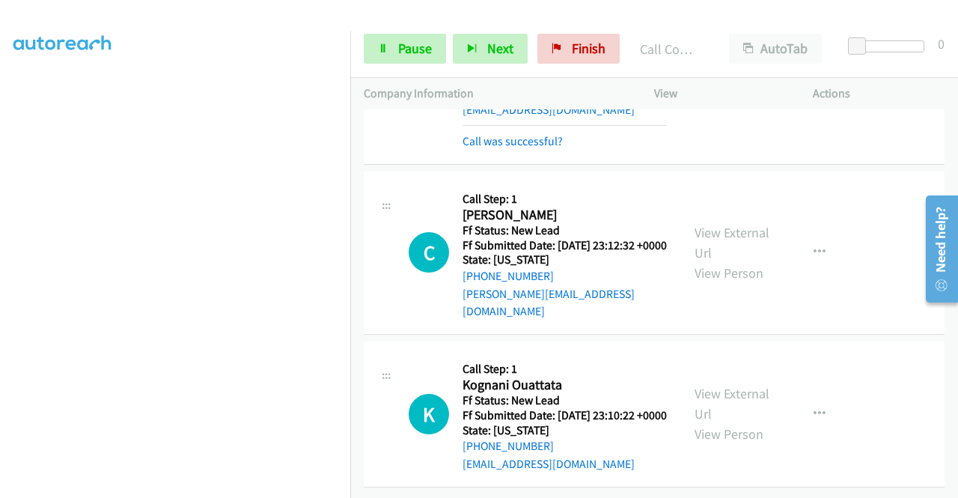
scroll to position [4378, 0]
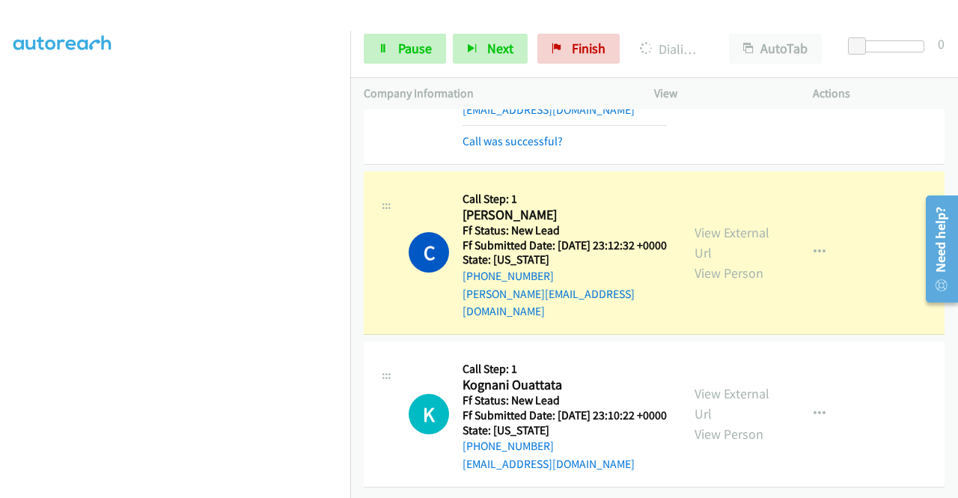
click at [727, 84] on link "View External Url" at bounding box center [731, 64] width 75 height 37
click at [703, 261] on link "View External Url" at bounding box center [731, 242] width 75 height 37
click at [403, 55] on span "Pause" at bounding box center [415, 48] width 34 height 17
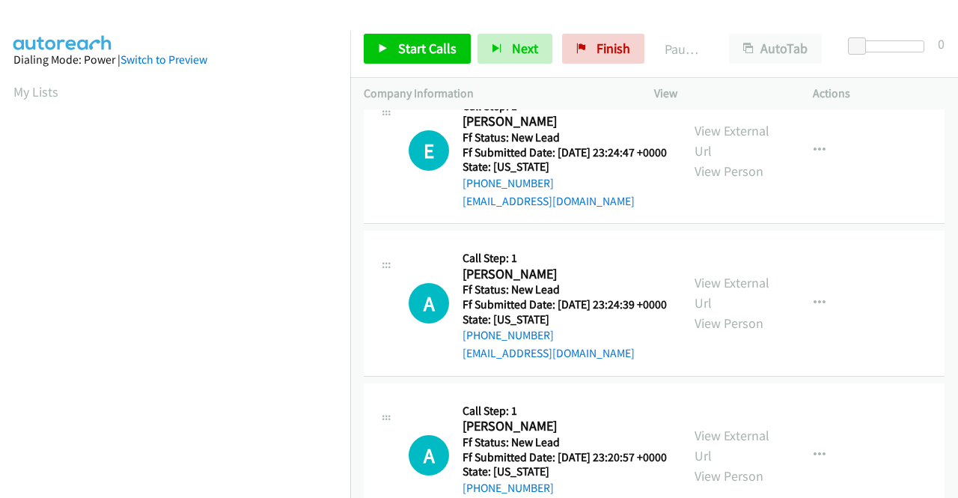
scroll to position [374, 0]
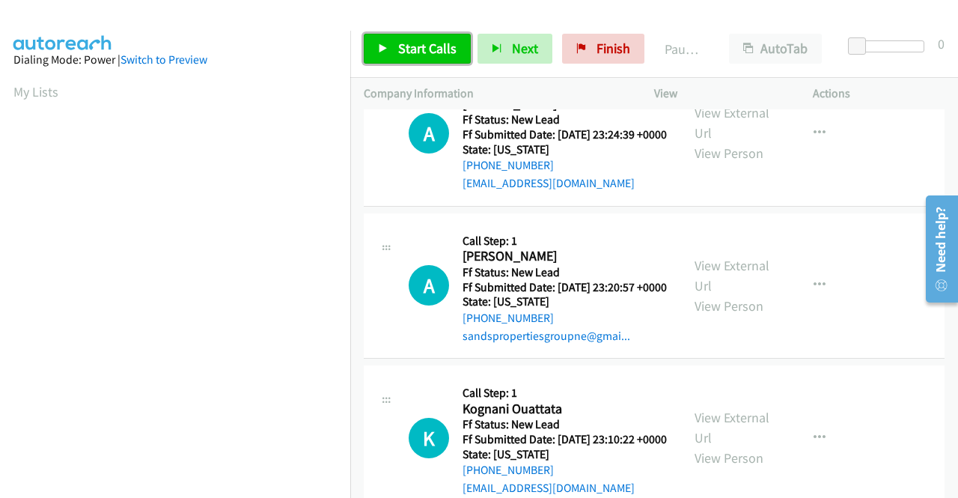
click at [416, 48] on span "Start Calls" at bounding box center [427, 48] width 58 height 17
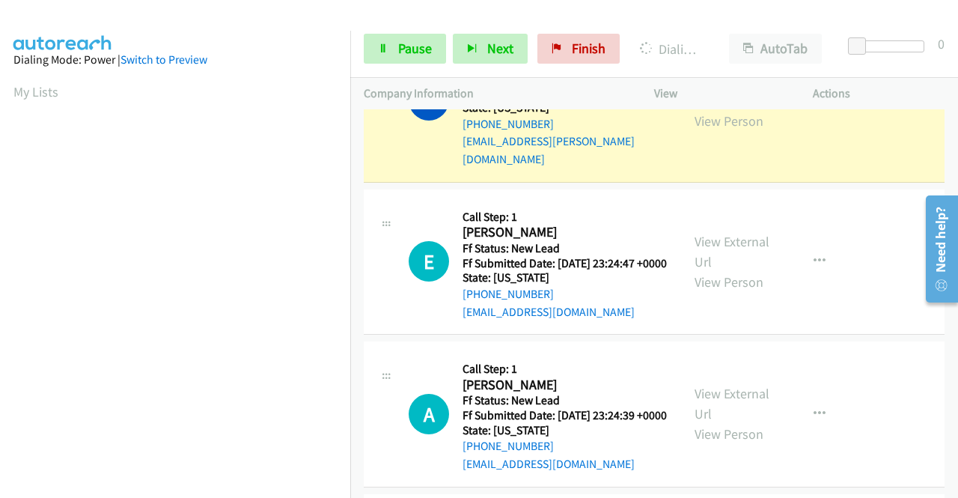
scroll to position [0, 0]
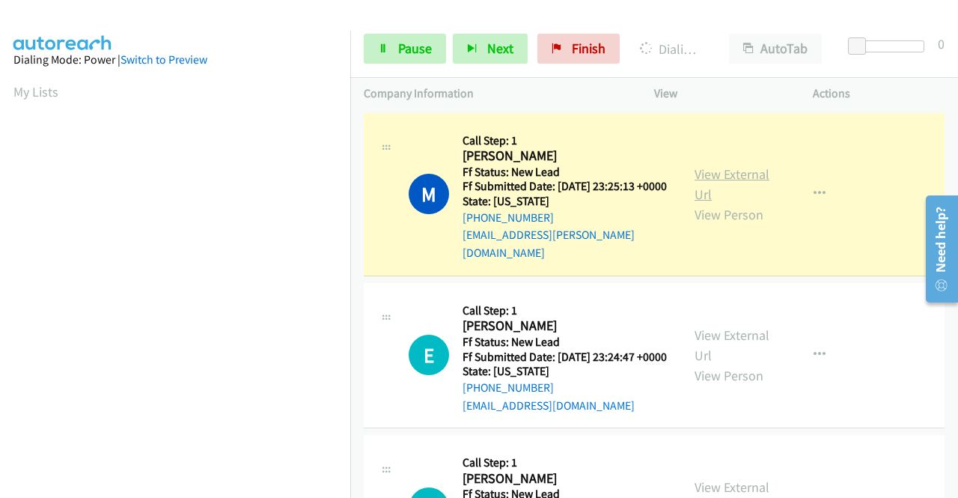
click at [732, 173] on link "View External Url" at bounding box center [731, 183] width 75 height 37
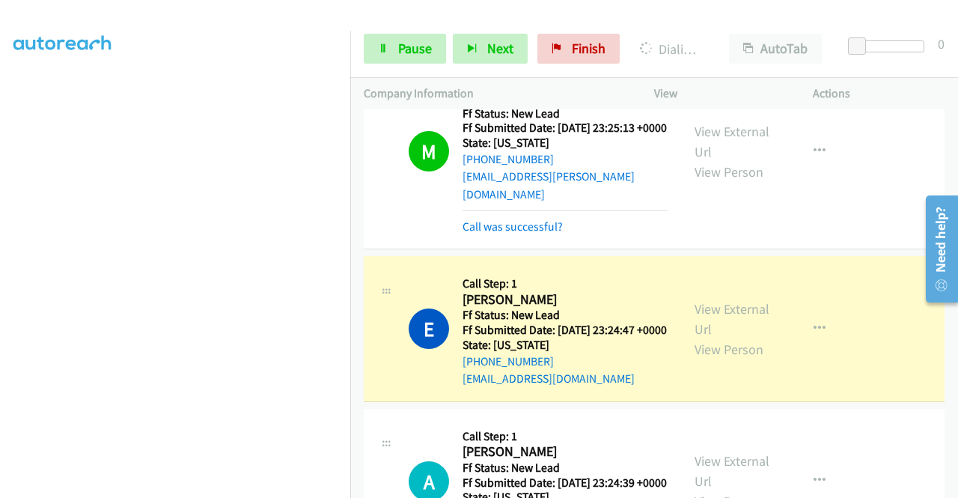
scroll to position [150, 0]
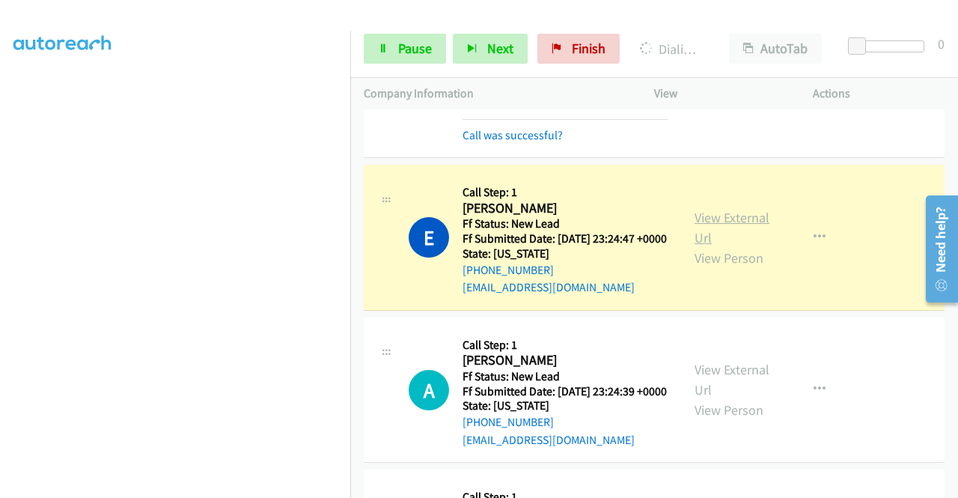
click at [700, 221] on link "View External Url" at bounding box center [731, 227] width 75 height 37
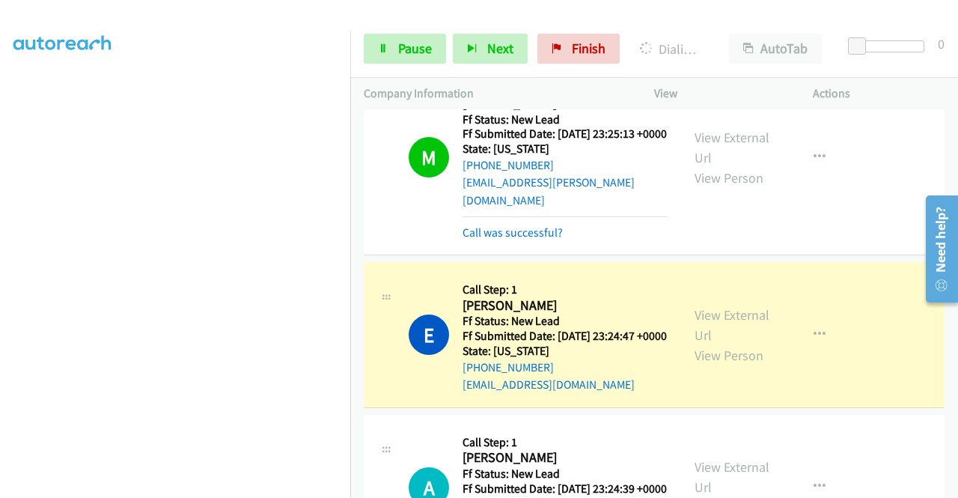
scroll to position [0, 0]
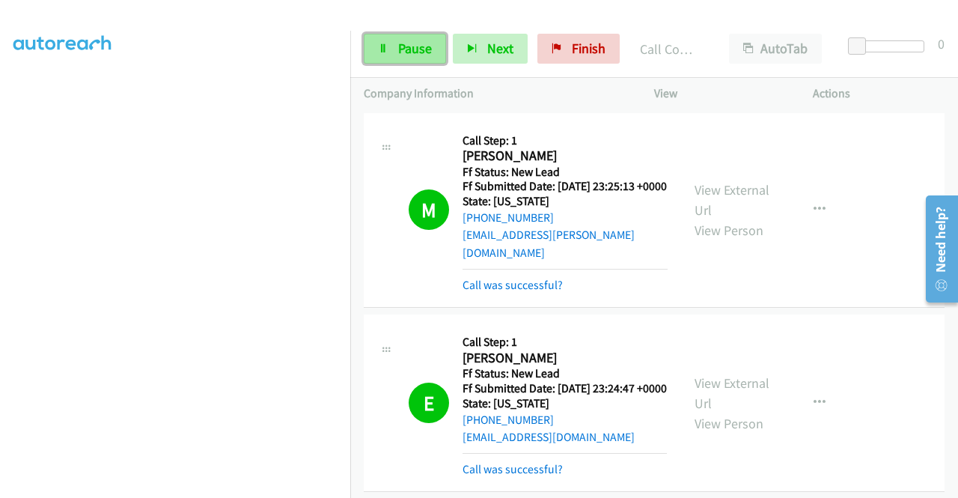
click at [411, 43] on span "Pause" at bounding box center [415, 48] width 34 height 17
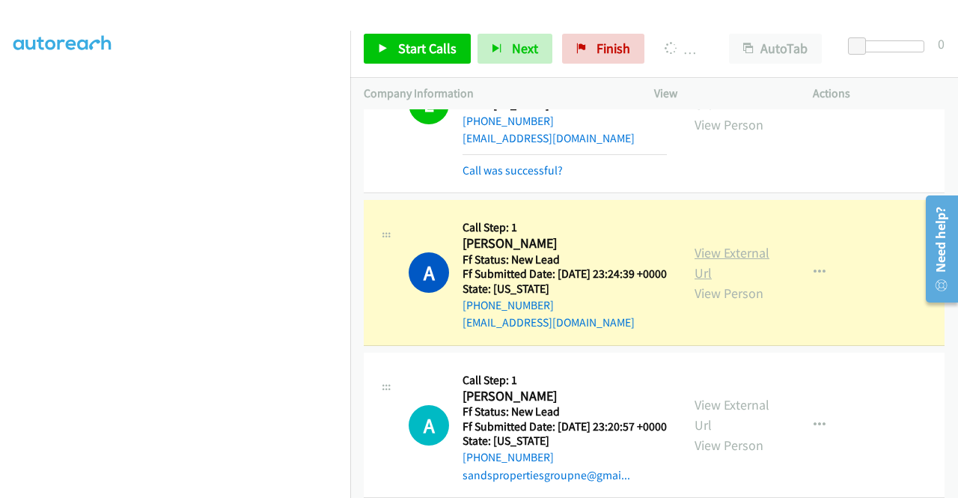
scroll to position [299, 0]
click at [703, 266] on link "View External Url" at bounding box center [731, 261] width 75 height 37
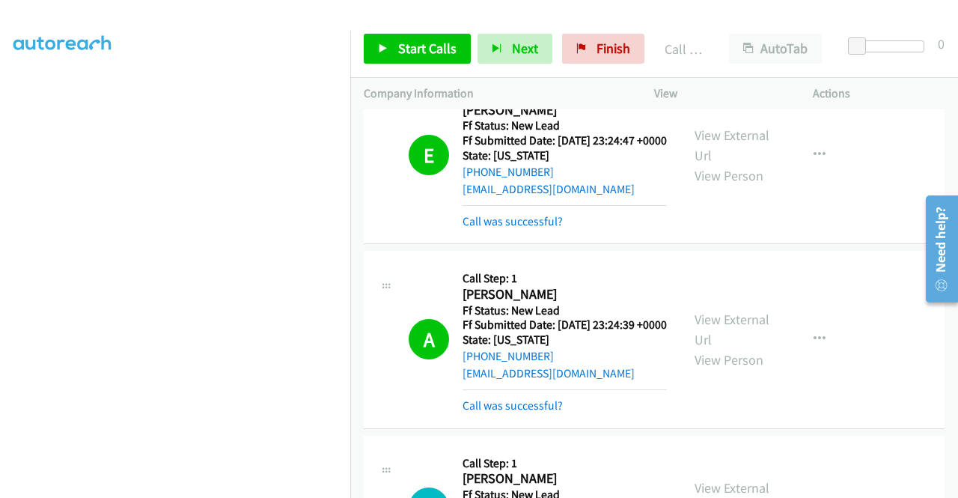
scroll to position [224, 0]
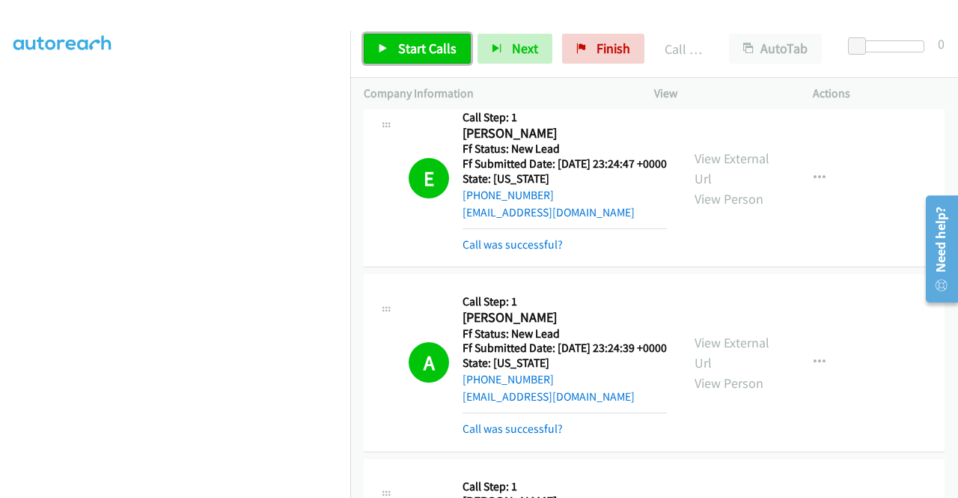
click at [450, 48] on span "Start Calls" at bounding box center [427, 48] width 58 height 17
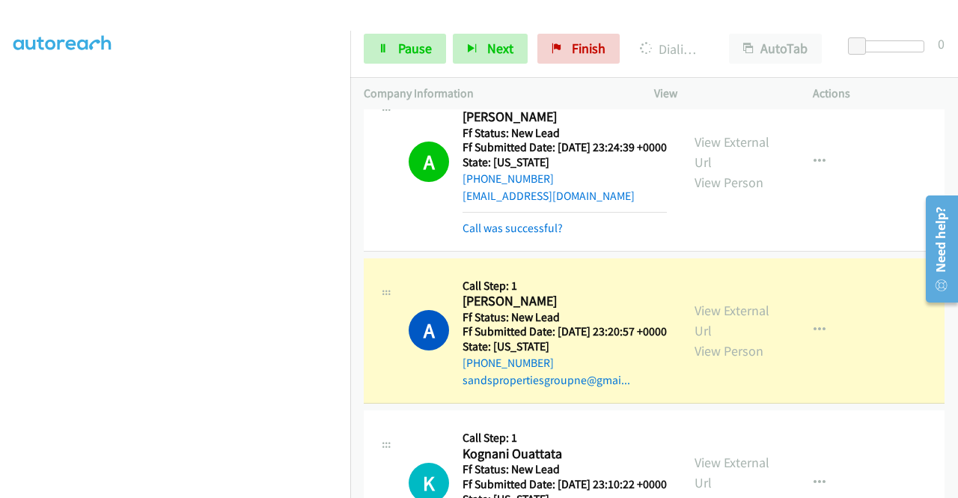
scroll to position [449, 0]
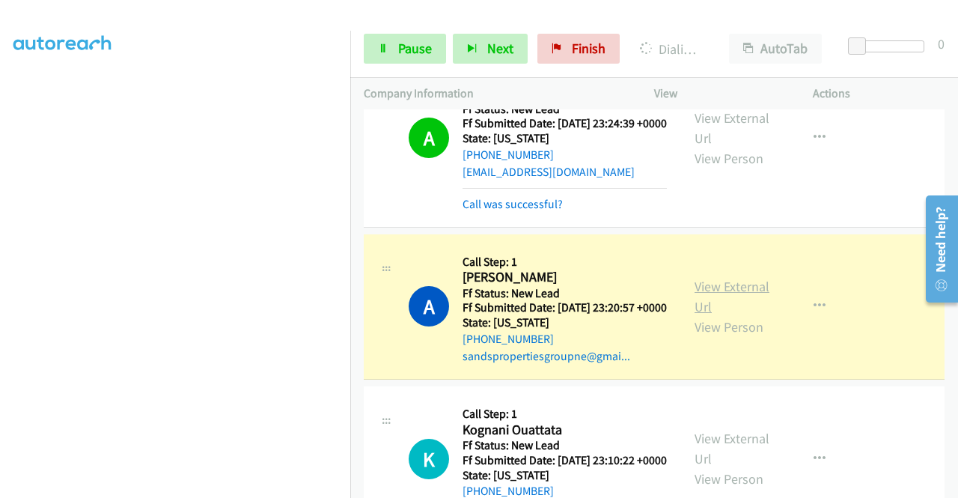
click at [714, 315] on link "View External Url" at bounding box center [731, 296] width 75 height 37
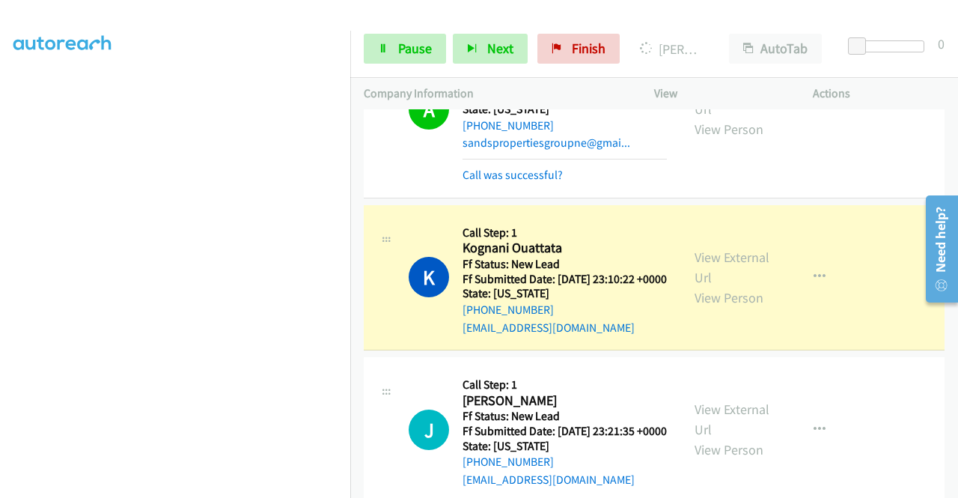
scroll to position [757, 0]
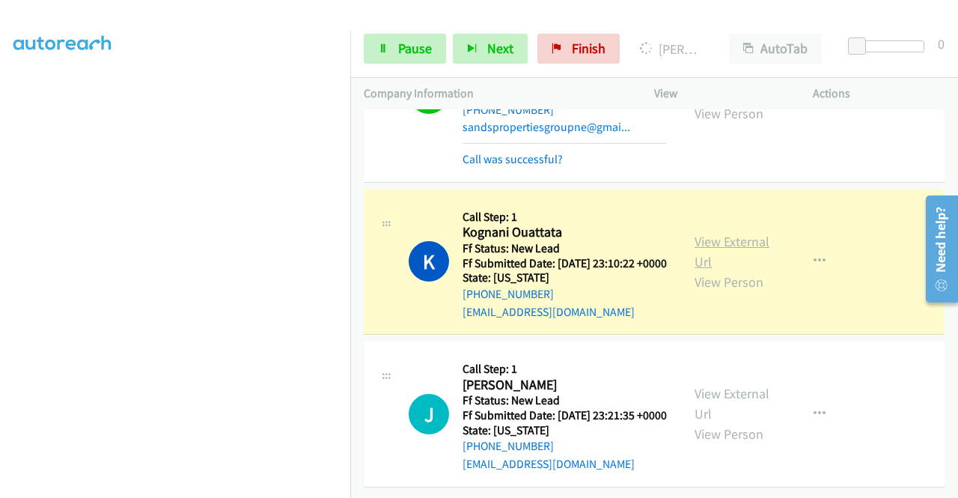
click at [705, 233] on link "View External Url" at bounding box center [731, 251] width 75 height 37
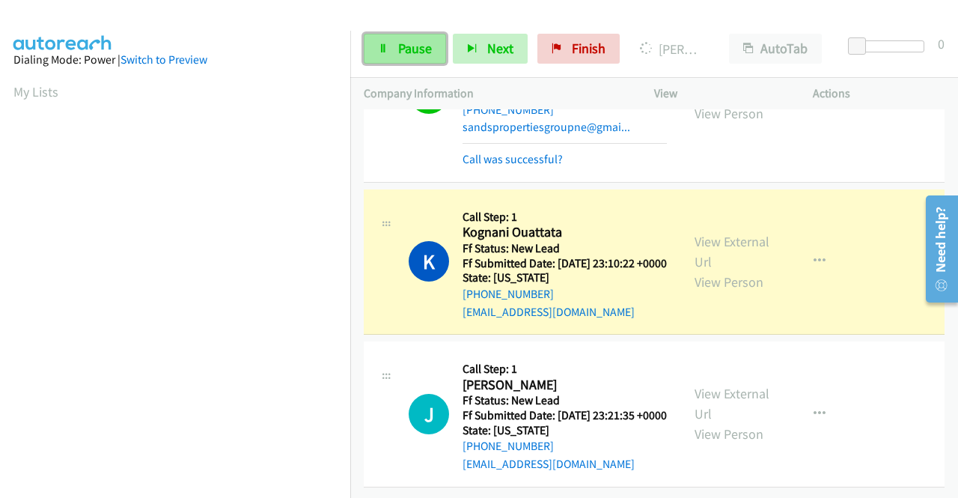
click at [408, 56] on span "Pause" at bounding box center [415, 48] width 34 height 17
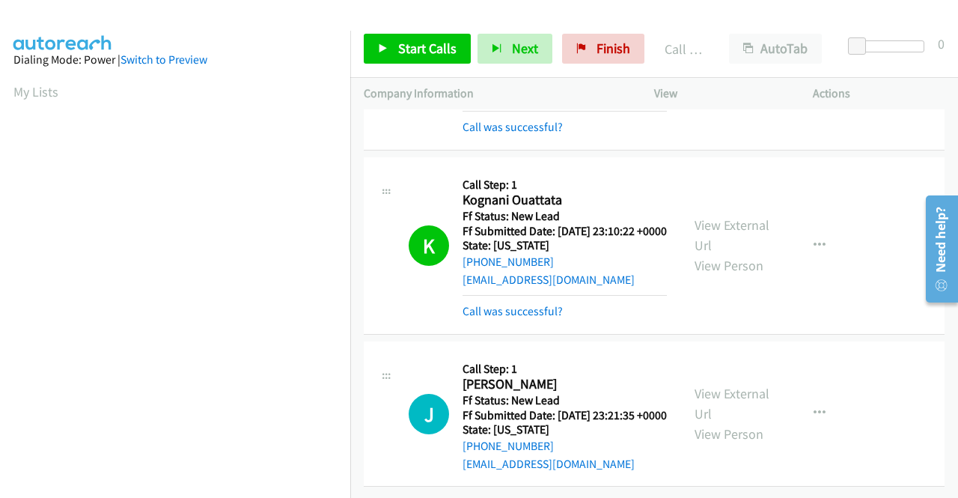
scroll to position [341, 0]
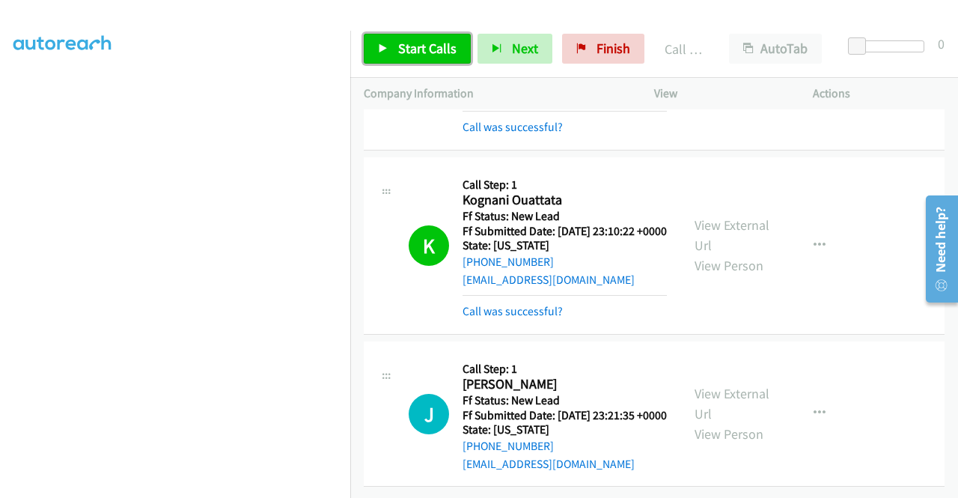
click at [404, 41] on span "Start Calls" at bounding box center [427, 48] width 58 height 17
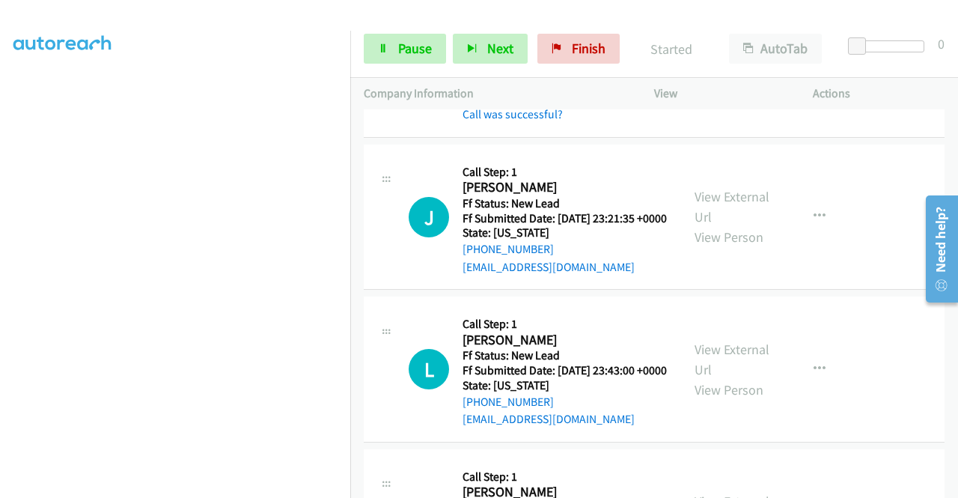
scroll to position [42, 0]
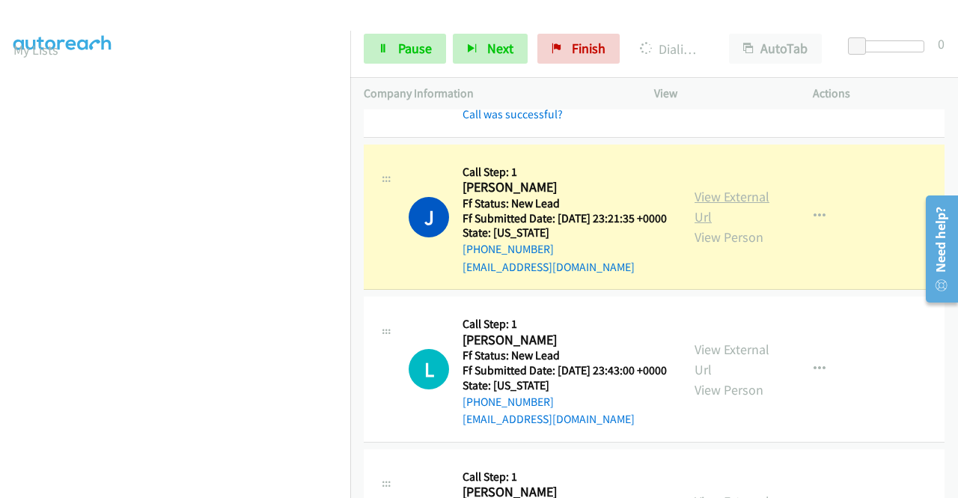
click at [747, 225] on link "View External Url" at bounding box center [731, 206] width 75 height 37
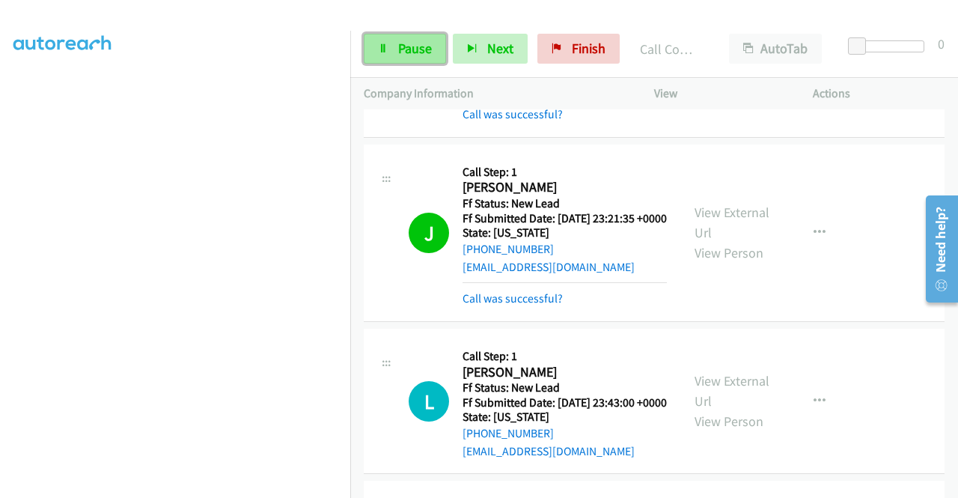
click at [435, 52] on link "Pause" at bounding box center [405, 49] width 82 height 30
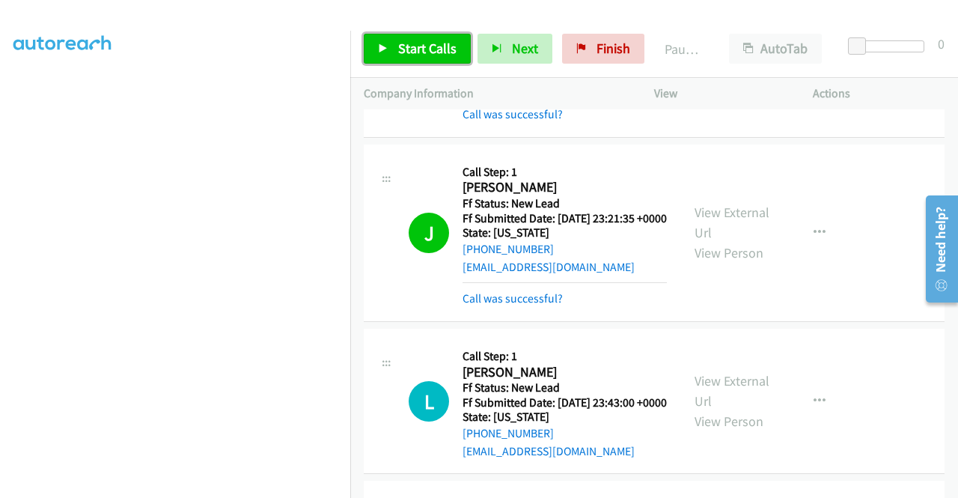
click at [435, 51] on span "Start Calls" at bounding box center [427, 48] width 58 height 17
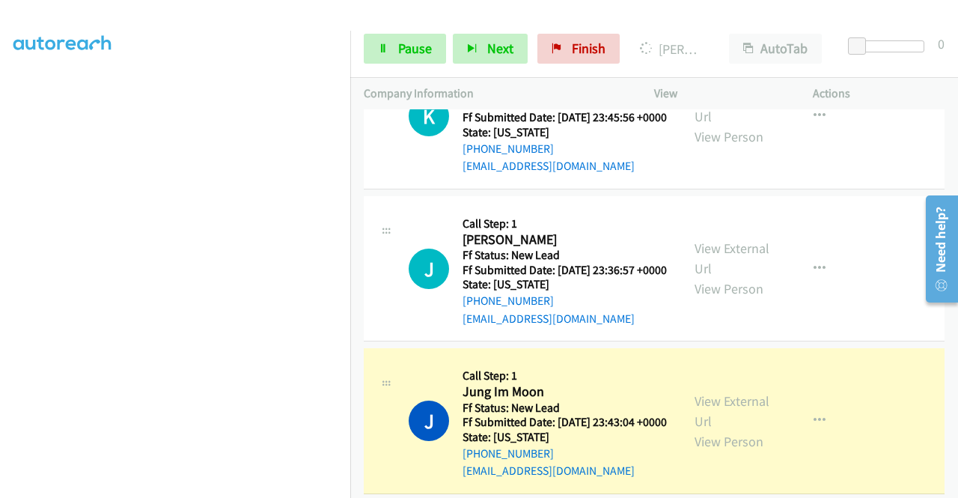
scroll to position [1430, 0]
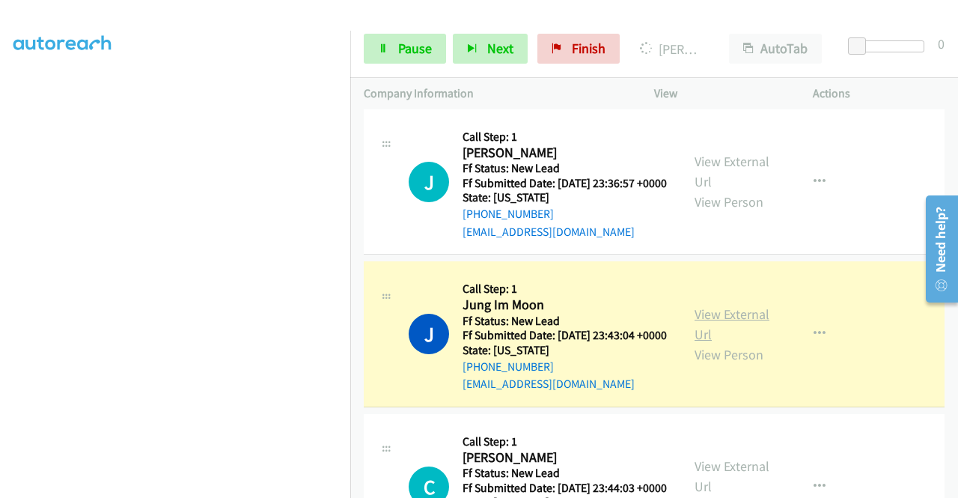
click at [702, 343] on link "View External Url" at bounding box center [731, 323] width 75 height 37
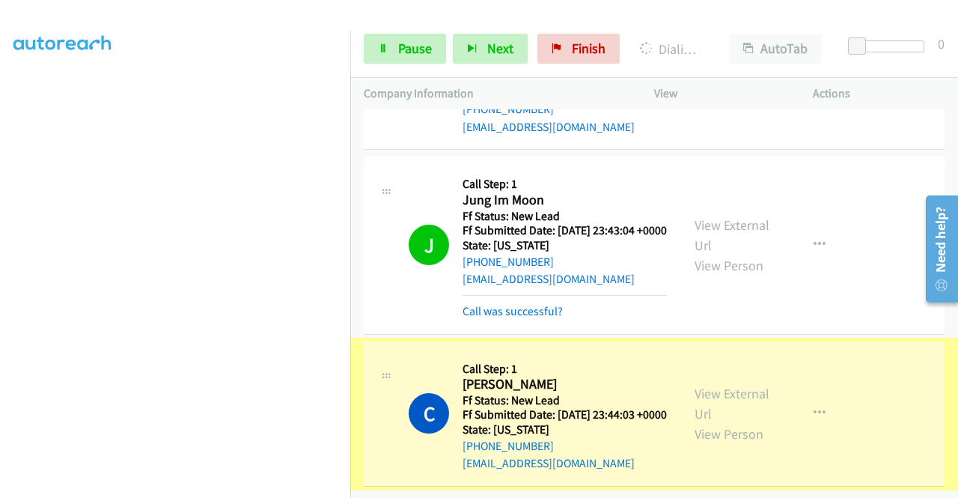
scroll to position [1686, 0]
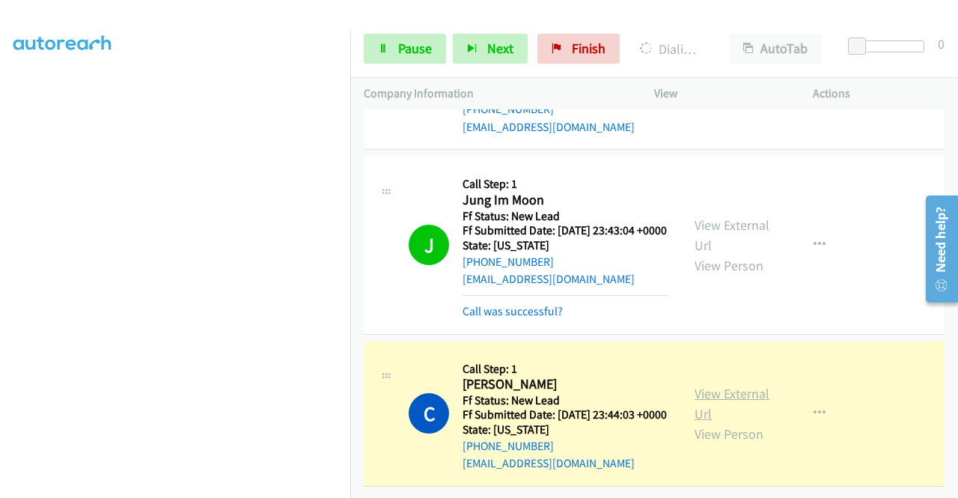
click at [700, 385] on link "View External Url" at bounding box center [731, 403] width 75 height 37
click at [406, 55] on span "Pause" at bounding box center [415, 48] width 34 height 17
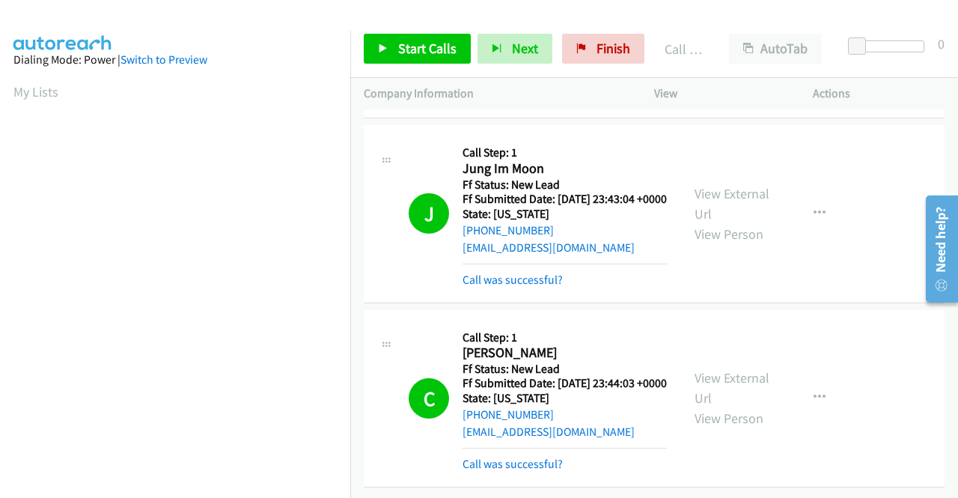
scroll to position [341, 0]
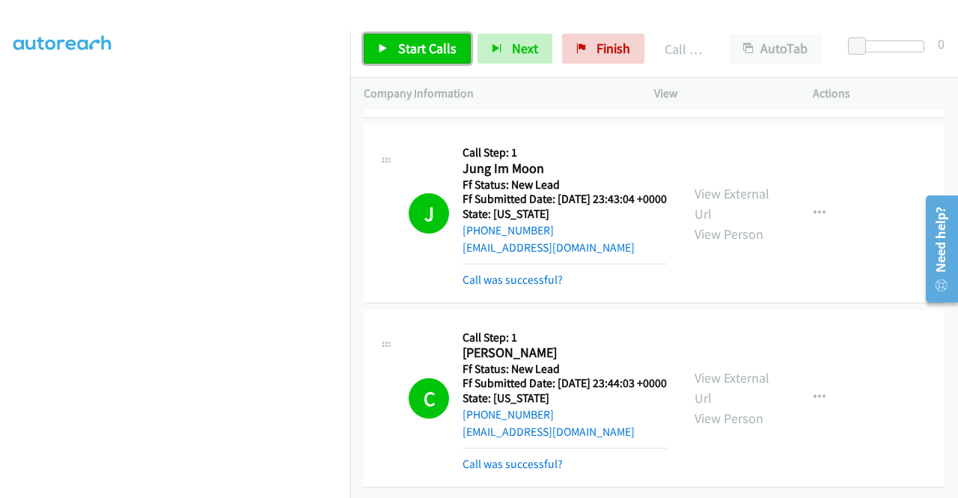
click at [421, 46] on span "Start Calls" at bounding box center [427, 48] width 58 height 17
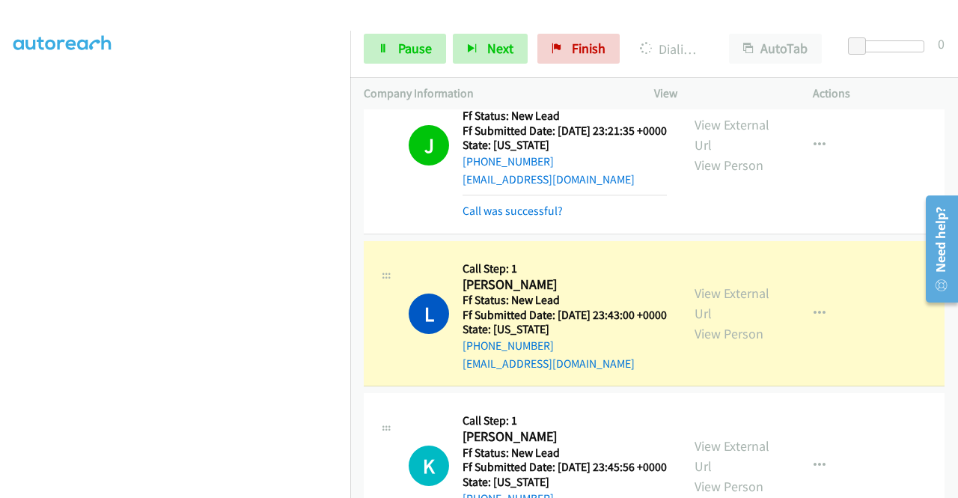
scroll to position [1119, 0]
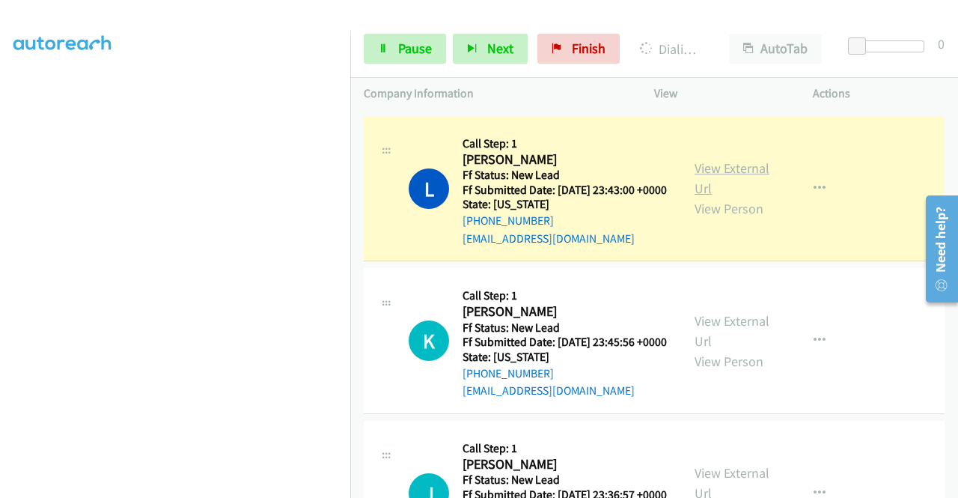
click at [705, 197] on link "View External Url" at bounding box center [731, 177] width 75 height 37
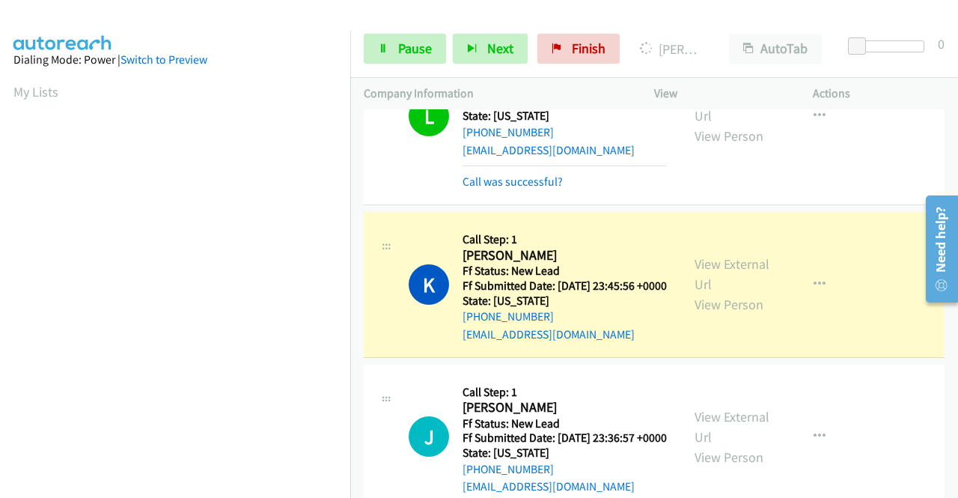
scroll to position [1344, 0]
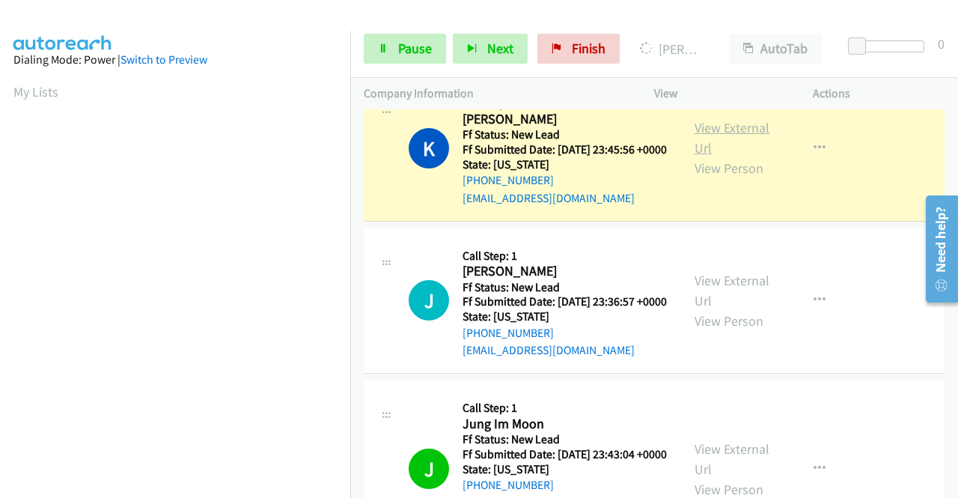
click at [720, 156] on link "View External Url" at bounding box center [731, 137] width 75 height 37
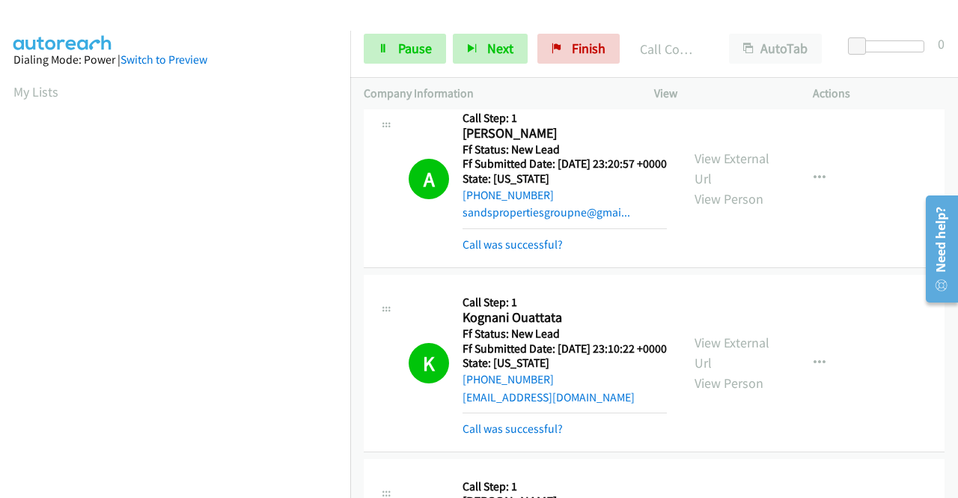
scroll to position [973, 0]
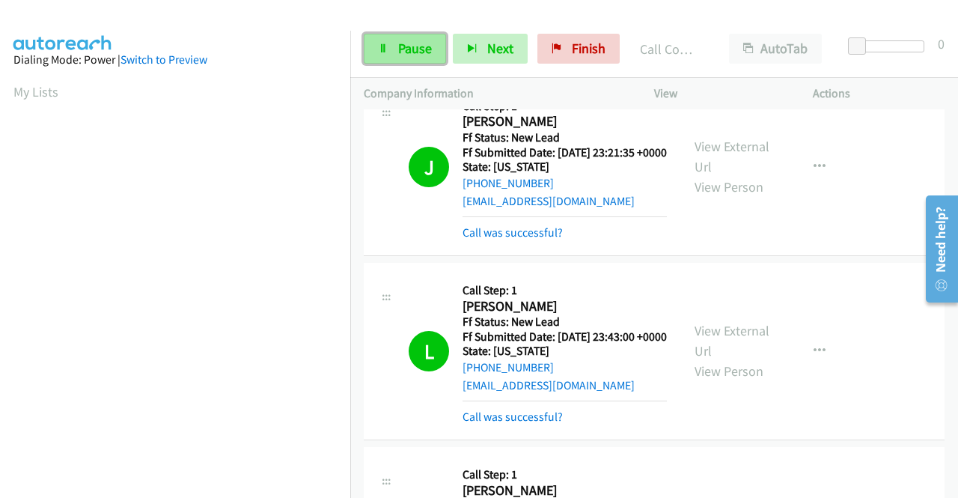
click at [415, 61] on link "Pause" at bounding box center [405, 49] width 82 height 30
click at [440, 13] on div at bounding box center [472, 29] width 944 height 58
click at [410, 40] on span "Pause" at bounding box center [415, 48] width 34 height 17
click at [411, 40] on span "Pause" at bounding box center [415, 48] width 34 height 17
click at [432, 18] on div at bounding box center [472, 29] width 944 height 58
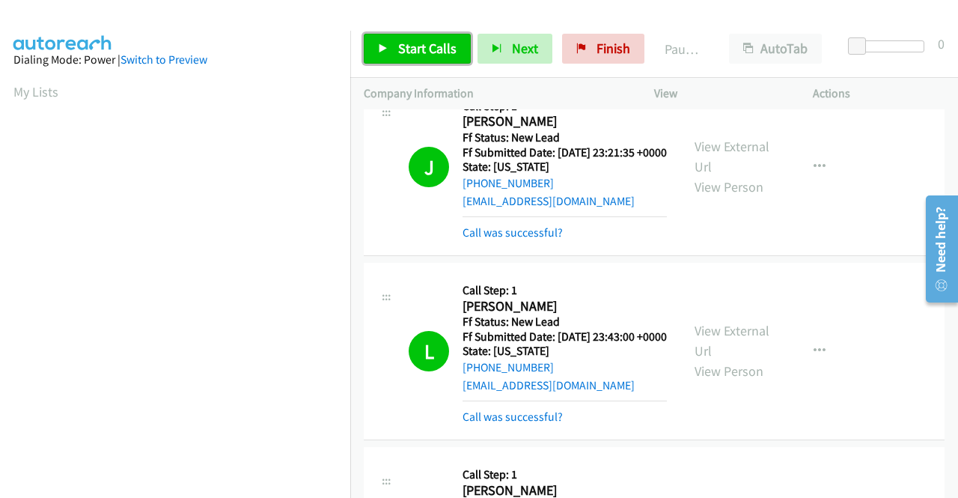
click at [414, 52] on span "Start Calls" at bounding box center [427, 48] width 58 height 17
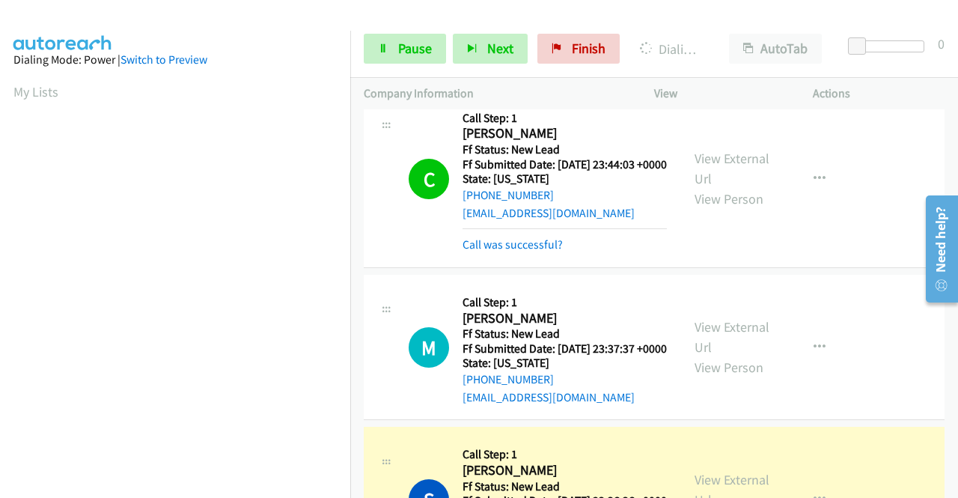
scroll to position [2170, 0]
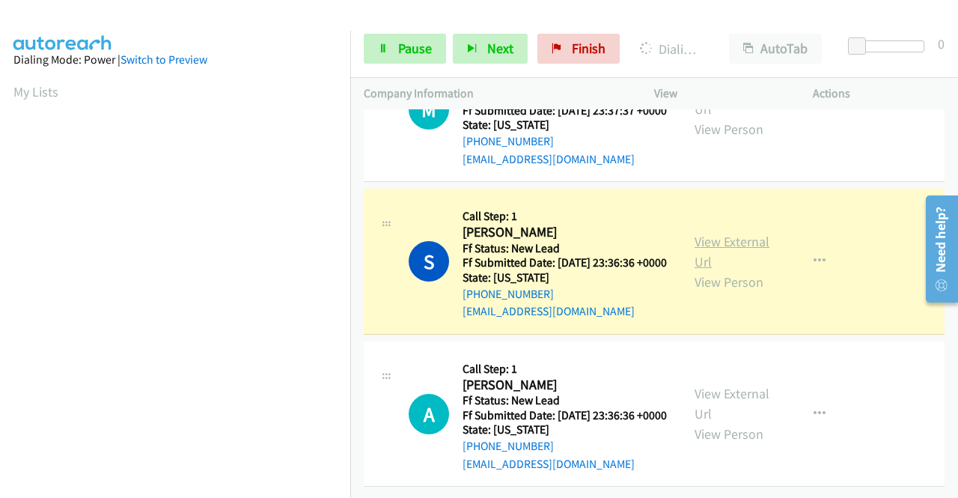
click at [723, 270] on link "View External Url" at bounding box center [731, 251] width 75 height 37
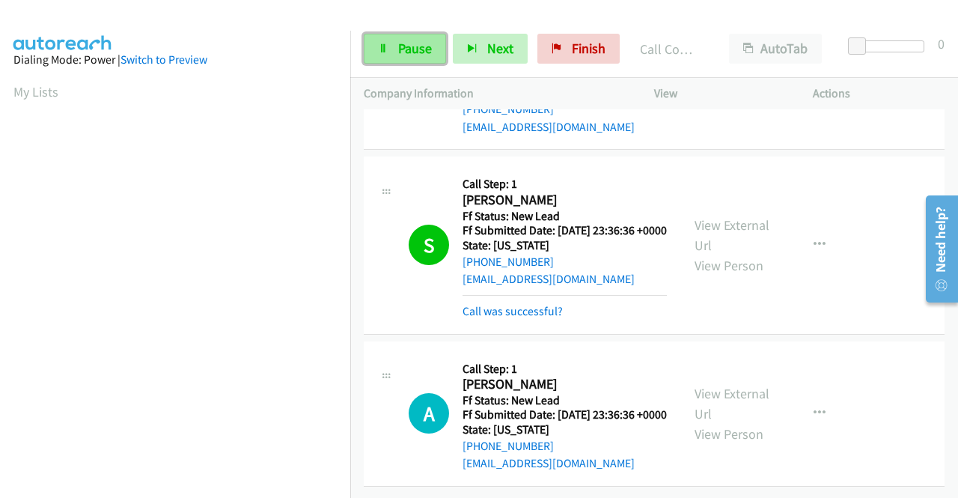
drag, startPoint x: 389, startPoint y: 46, endPoint x: 385, endPoint y: 59, distance: 14.0
click at [391, 45] on link "Pause" at bounding box center [405, 49] width 82 height 30
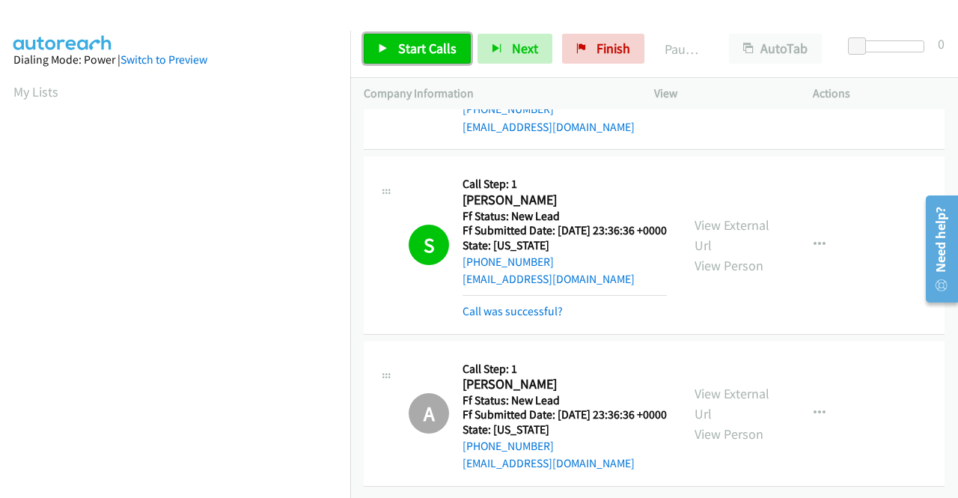
click at [394, 37] on link "Start Calls" at bounding box center [417, 49] width 107 height 30
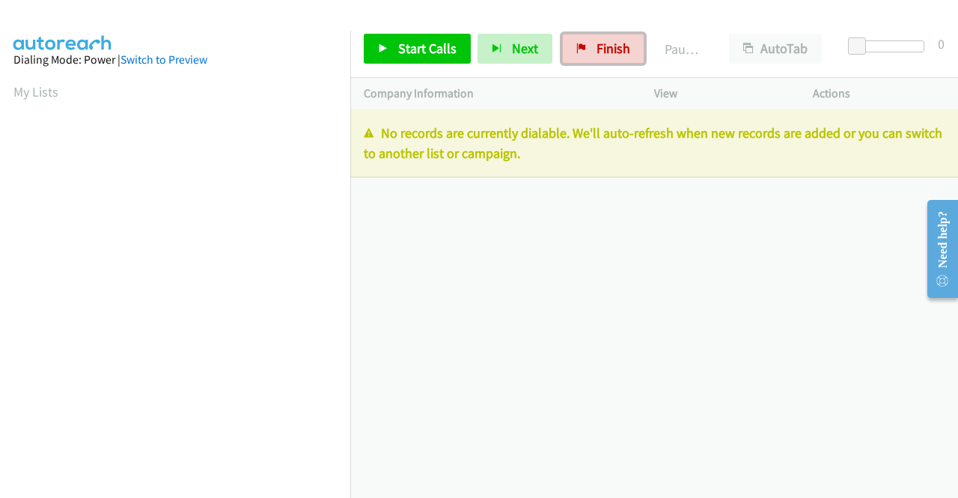
drag, startPoint x: 602, startPoint y: 42, endPoint x: 519, endPoint y: 74, distance: 88.4
click at [602, 42] on span "Finish" at bounding box center [613, 48] width 34 height 17
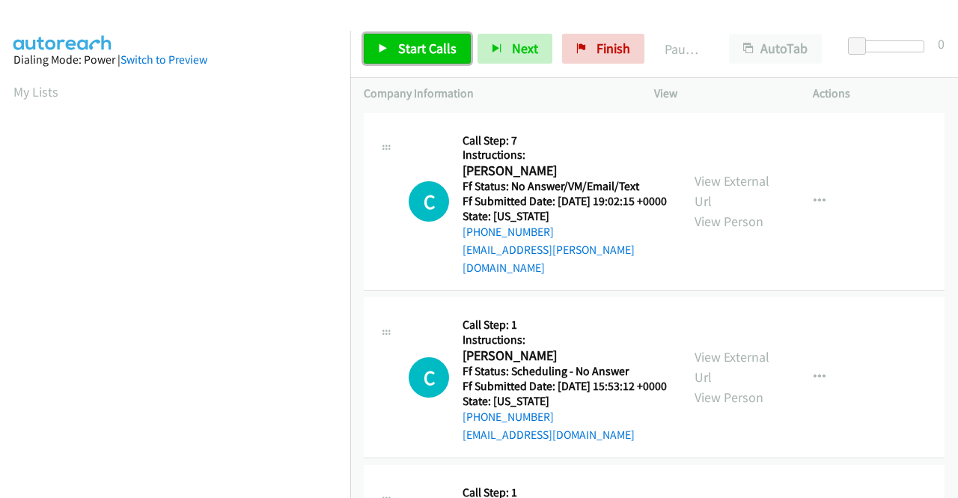
click at [392, 43] on link "Start Calls" at bounding box center [417, 49] width 107 height 30
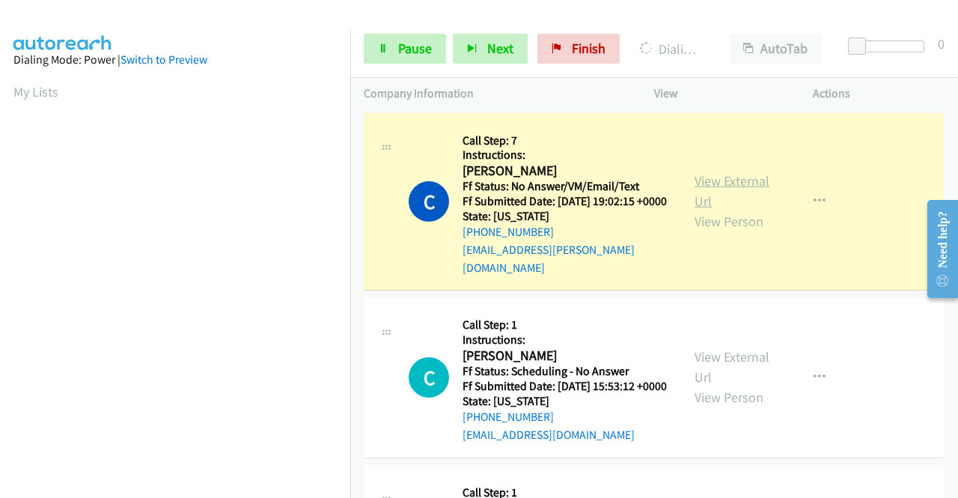
click at [714, 179] on link "View External Url" at bounding box center [731, 190] width 75 height 37
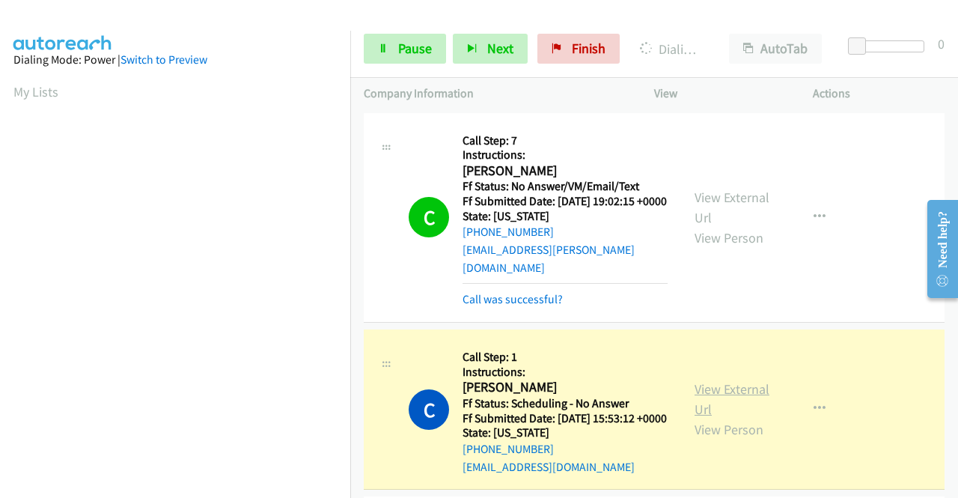
click at [729, 389] on link "View External Url" at bounding box center [731, 398] width 75 height 37
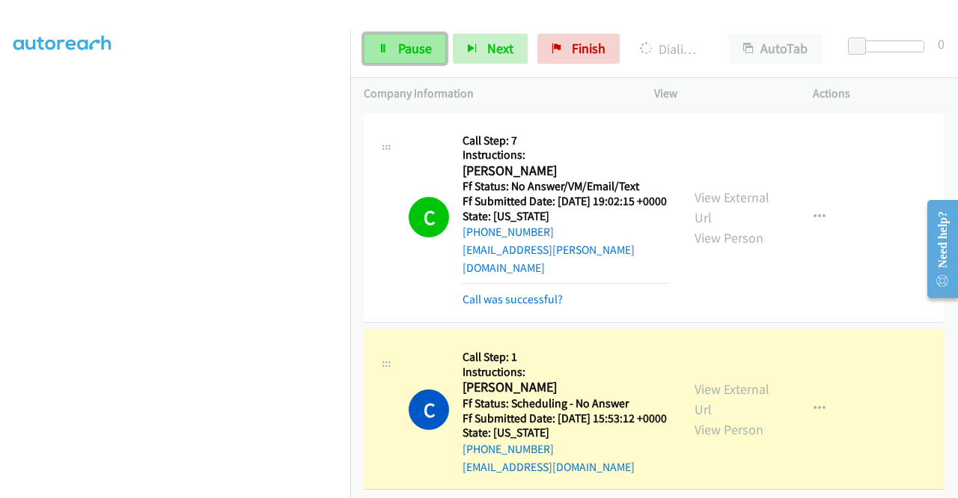
click at [392, 55] on link "Pause" at bounding box center [405, 49] width 82 height 30
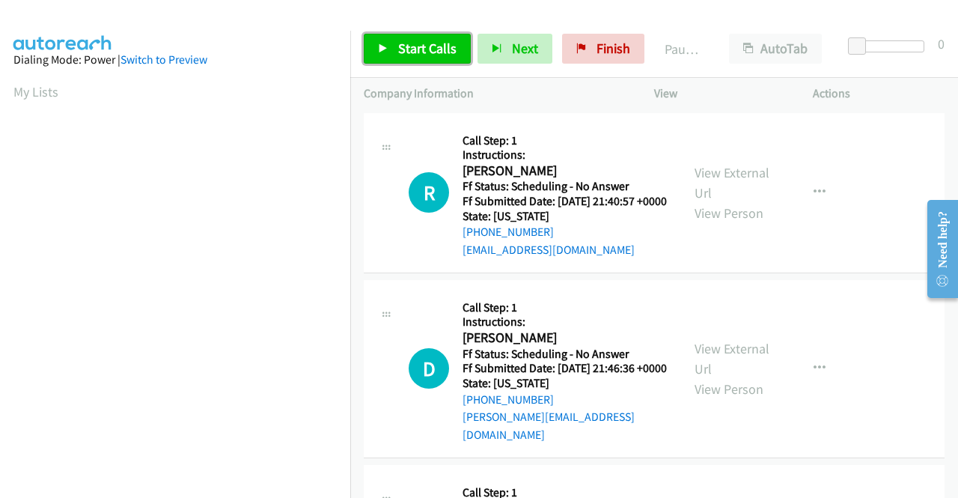
click at [425, 43] on span "Start Calls" at bounding box center [427, 48] width 58 height 17
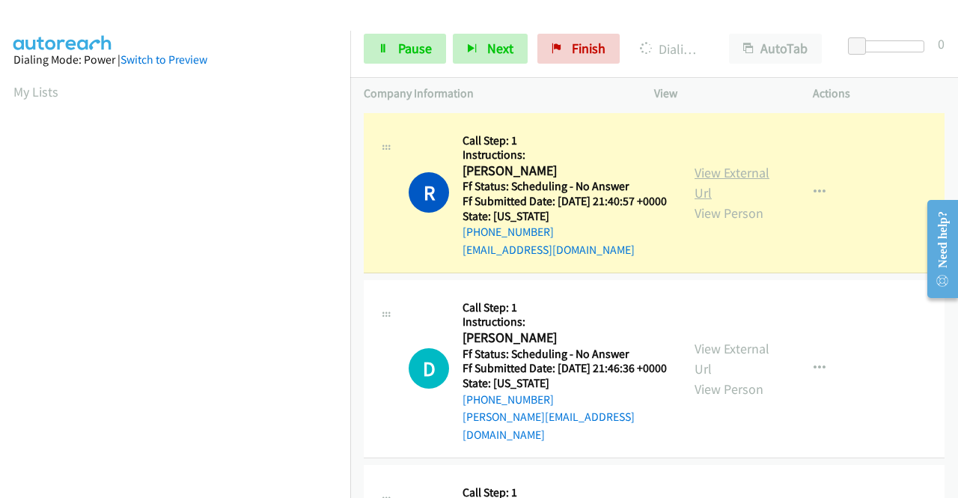
click at [735, 178] on link "View External Url" at bounding box center [731, 182] width 75 height 37
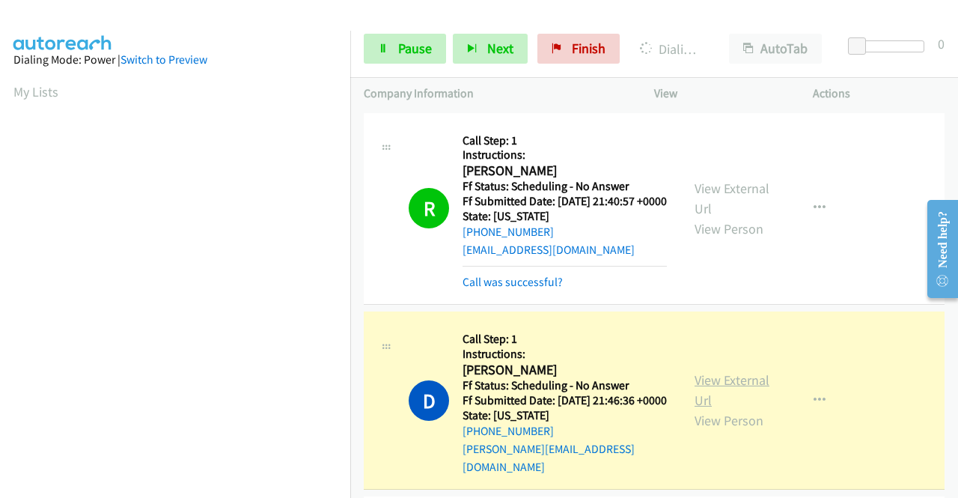
click at [741, 396] on link "View External Url" at bounding box center [731, 389] width 75 height 37
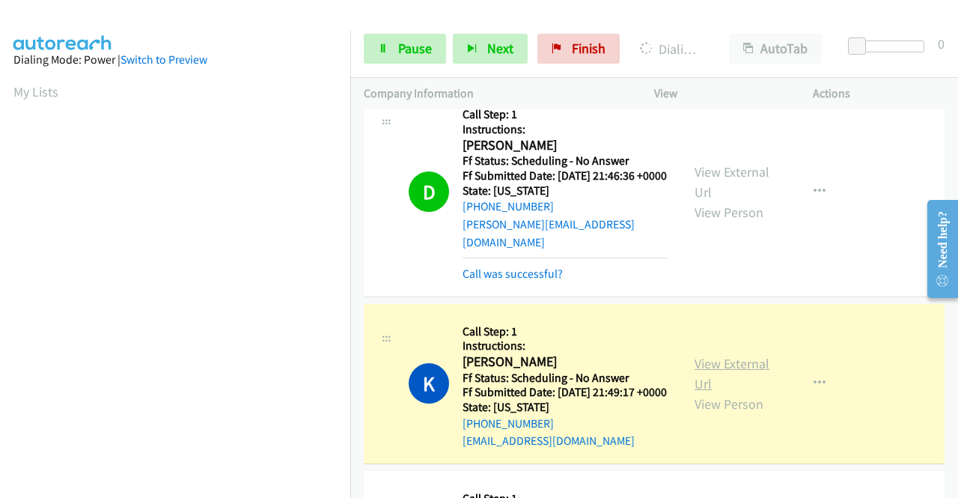
scroll to position [341, 0]
click at [697, 383] on link "View External Url" at bounding box center [731, 373] width 75 height 37
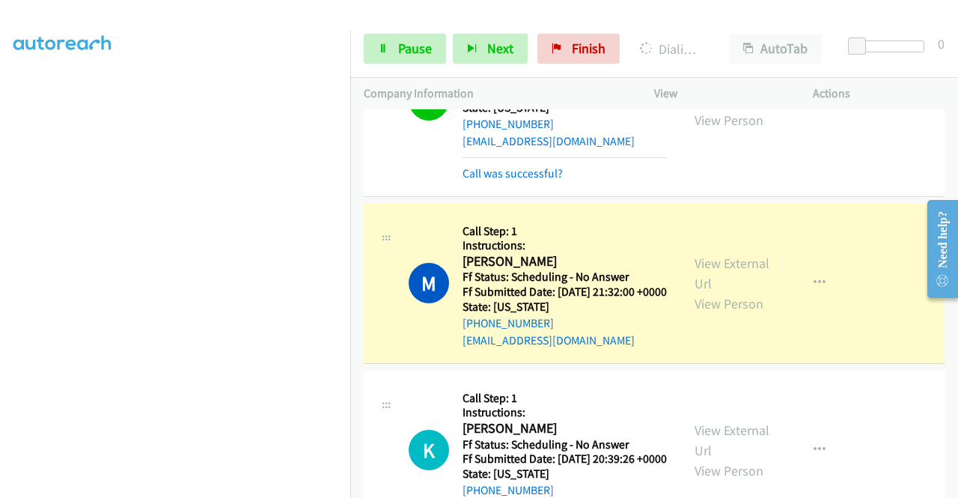
scroll to position [0, 0]
click at [735, 289] on link "View External Url" at bounding box center [731, 272] width 75 height 37
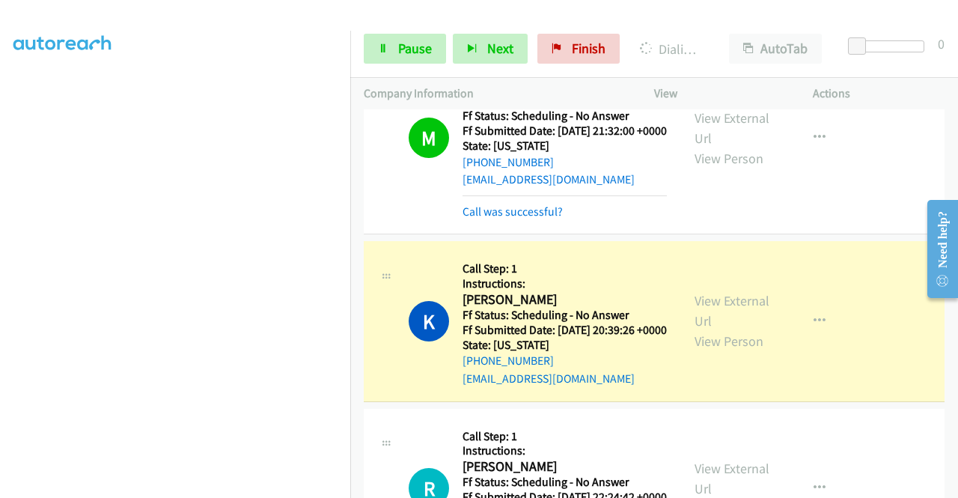
scroll to position [748, 0]
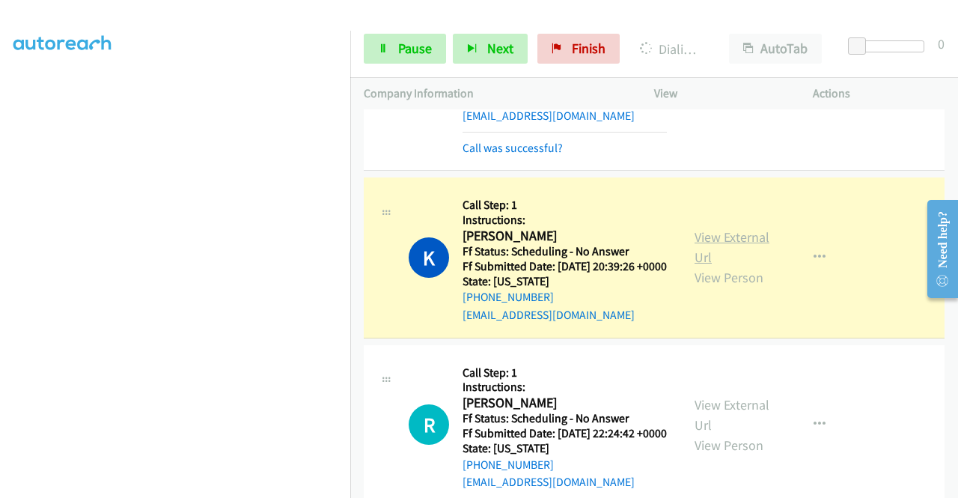
click at [735, 266] on link "View External Url" at bounding box center [731, 246] width 75 height 37
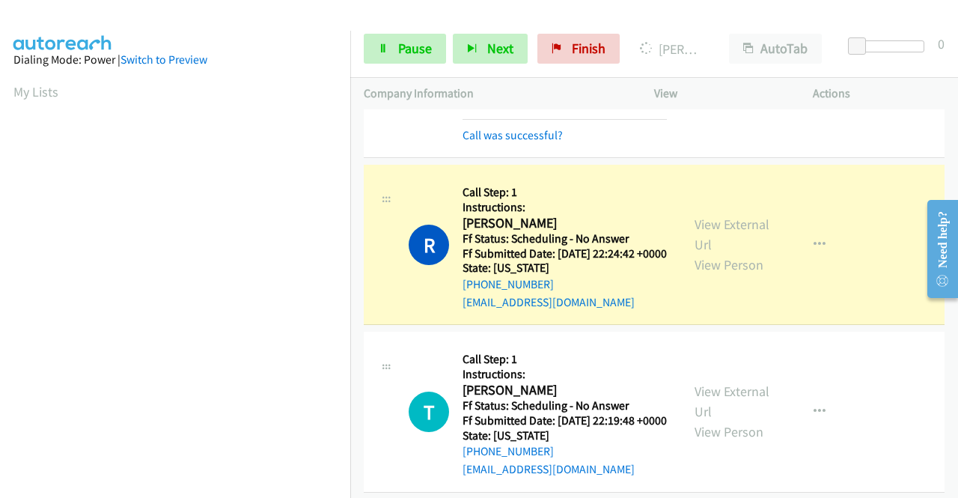
scroll to position [973, 0]
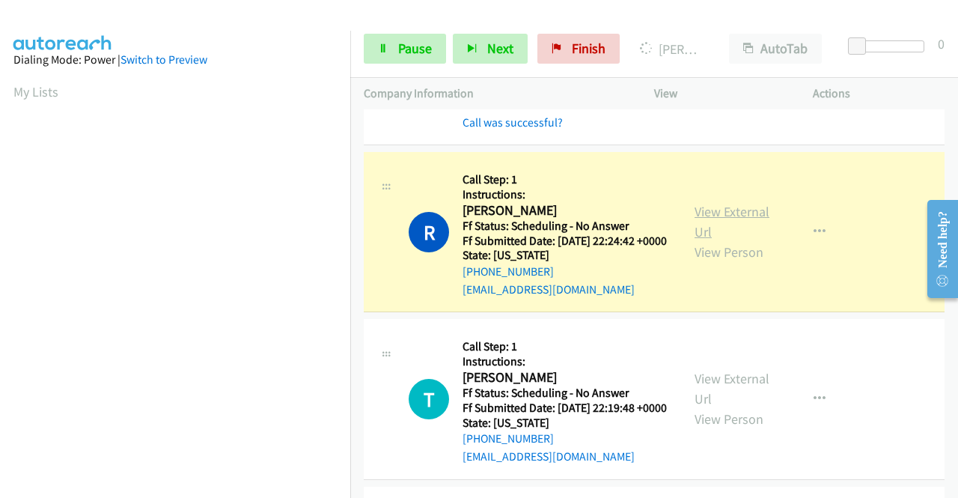
click at [727, 240] on link "View External Url" at bounding box center [731, 221] width 75 height 37
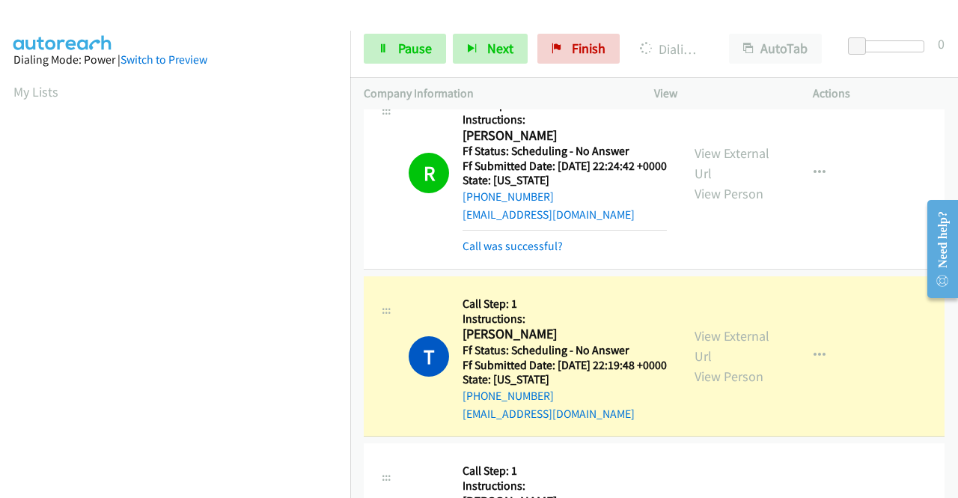
scroll to position [1197, 0]
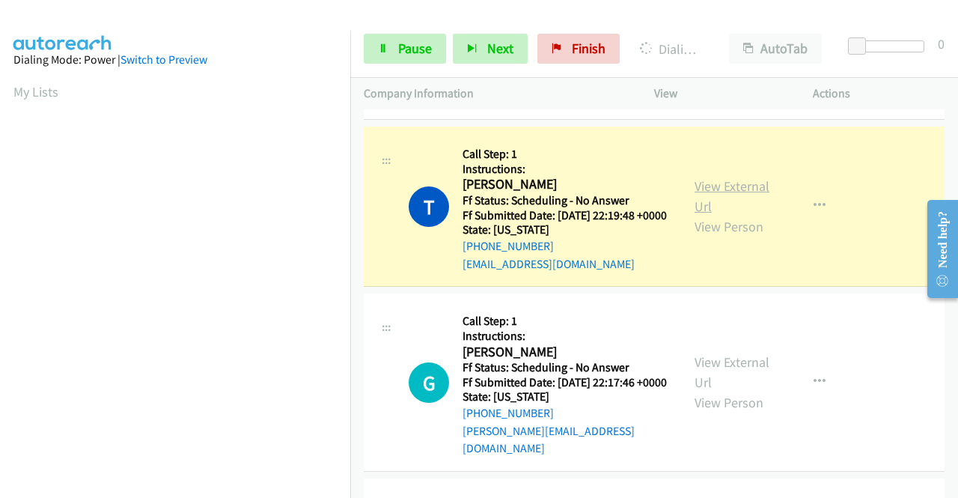
click at [705, 215] on link "View External Url" at bounding box center [731, 195] width 75 height 37
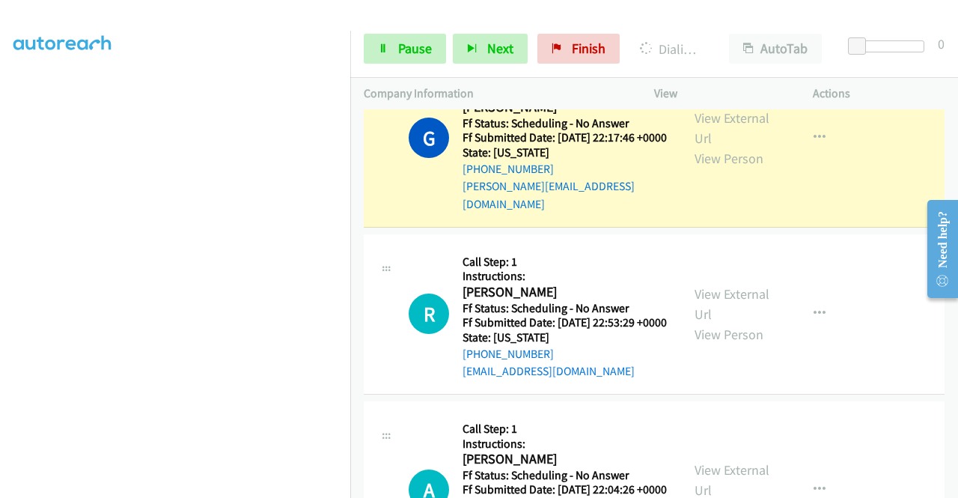
scroll to position [1496, 0]
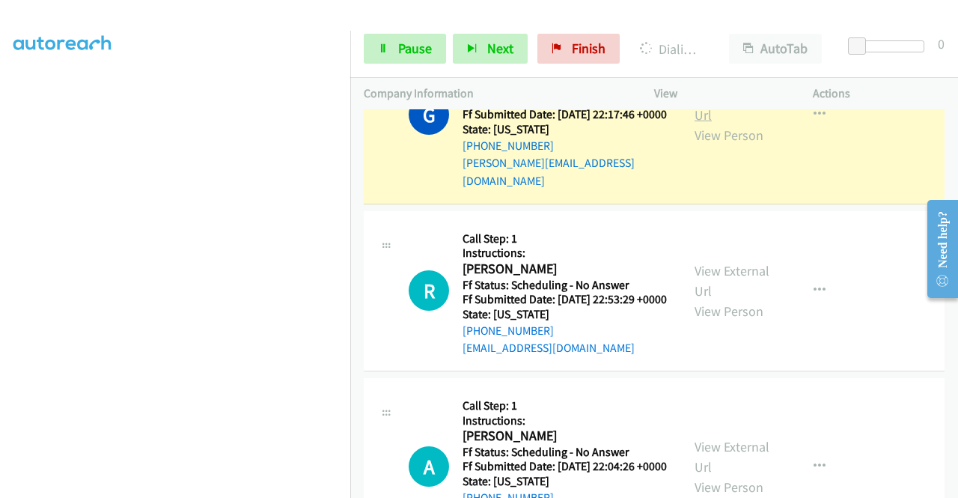
click at [706, 123] on link "View External Url" at bounding box center [731, 104] width 75 height 37
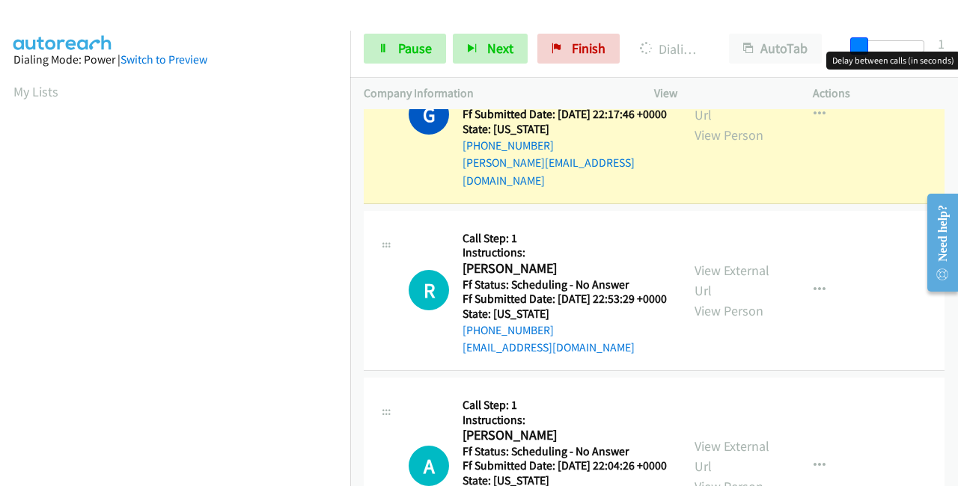
drag, startPoint x: 856, startPoint y: 41, endPoint x: 911, endPoint y: 40, distance: 54.6
click at [868, 40] on span at bounding box center [859, 46] width 18 height 18
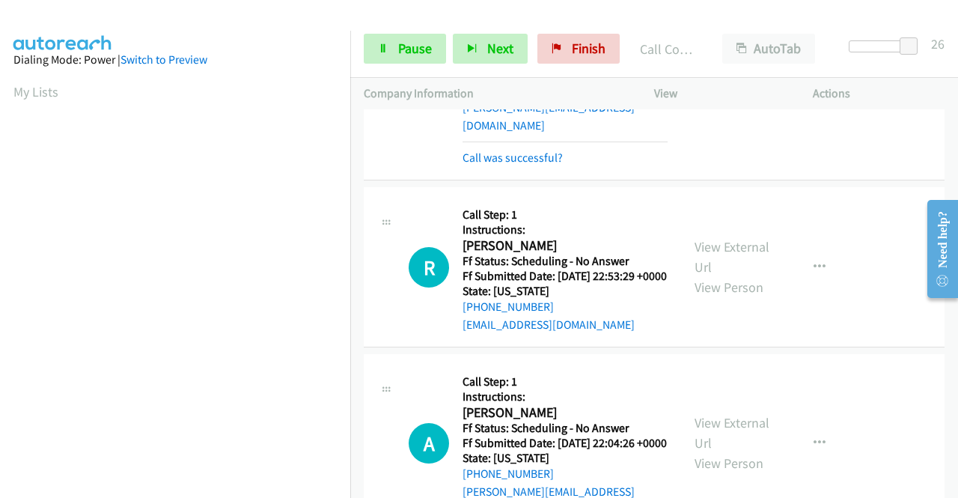
scroll to position [1646, 0]
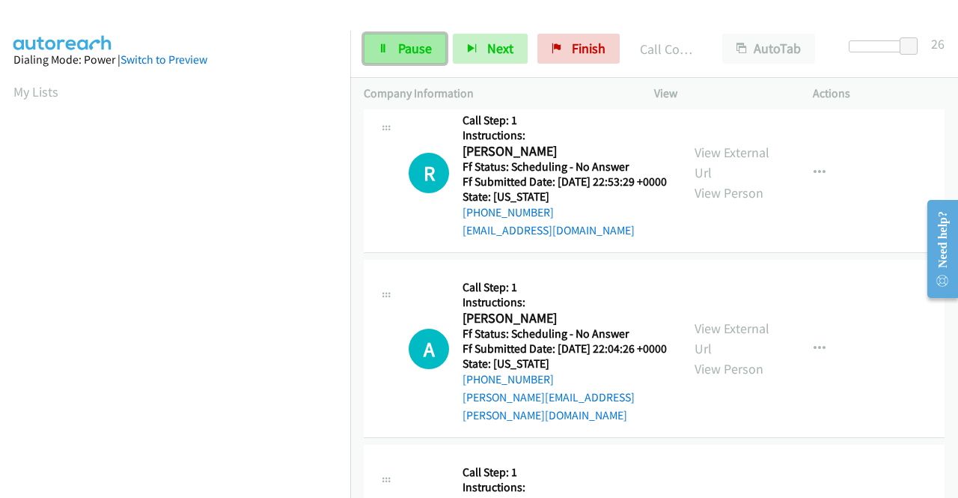
click at [411, 47] on span "Pause" at bounding box center [415, 48] width 34 height 17
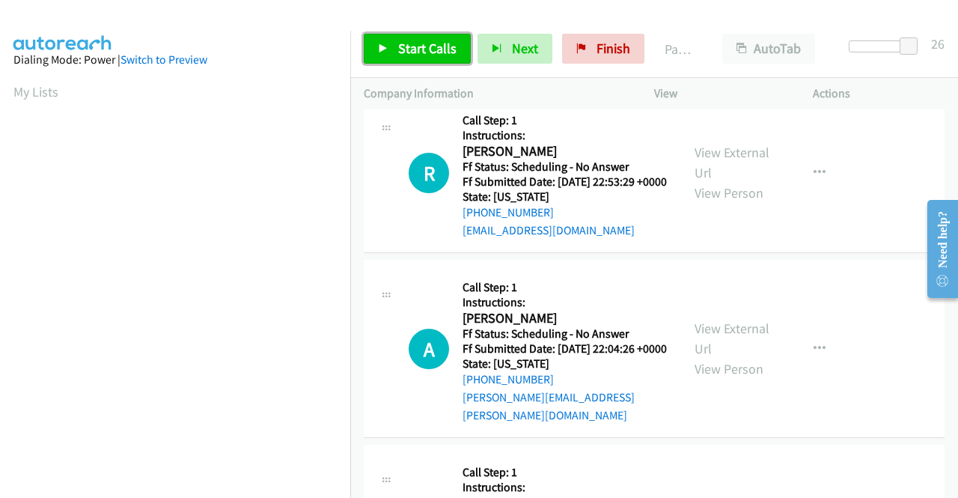
click at [411, 47] on span "Start Calls" at bounding box center [427, 48] width 58 height 17
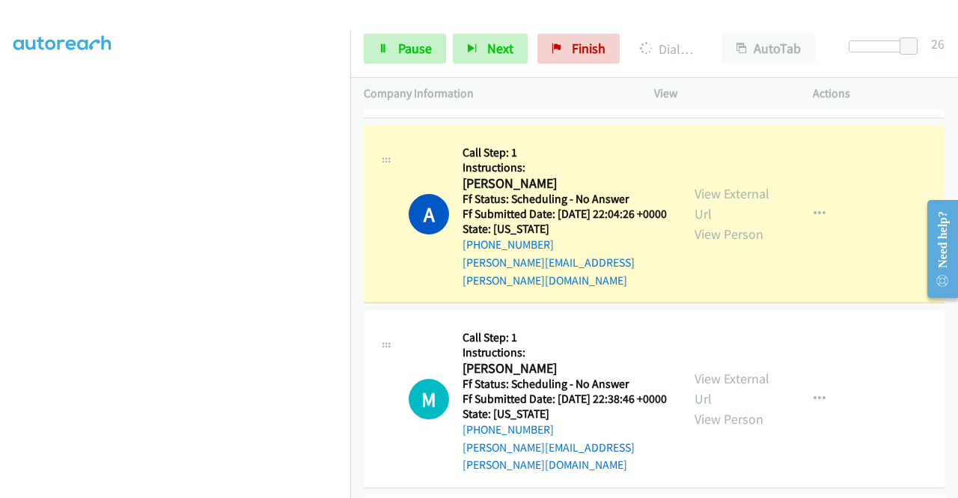
scroll to position [1870, 0]
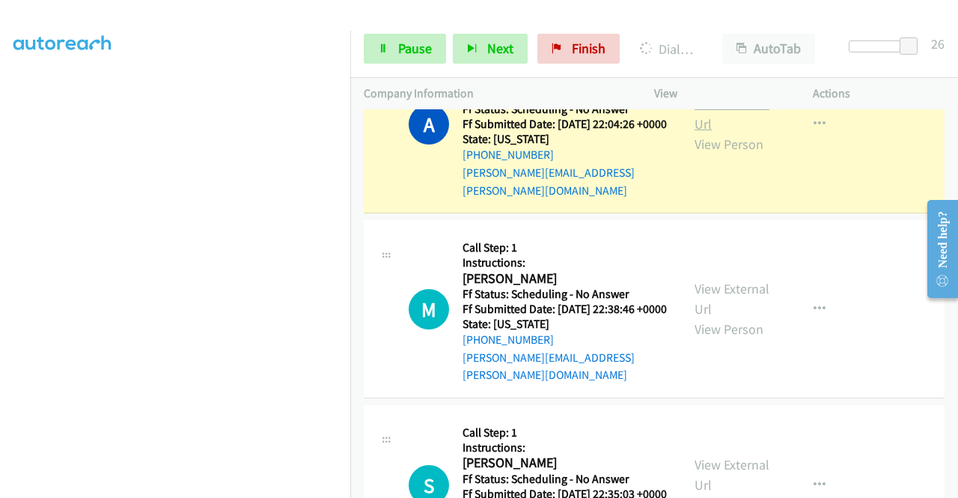
click at [699, 132] on link "View External Url" at bounding box center [731, 113] width 75 height 37
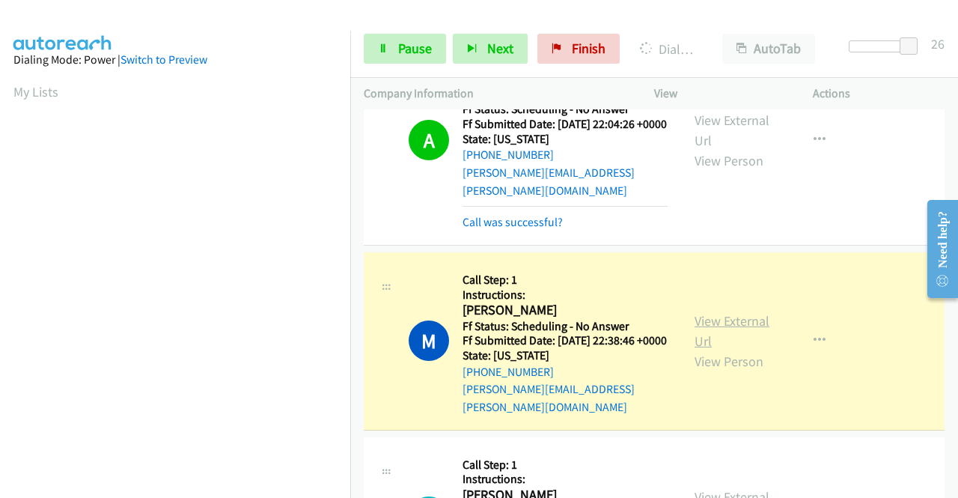
click at [711, 349] on link "View External Url" at bounding box center [731, 330] width 75 height 37
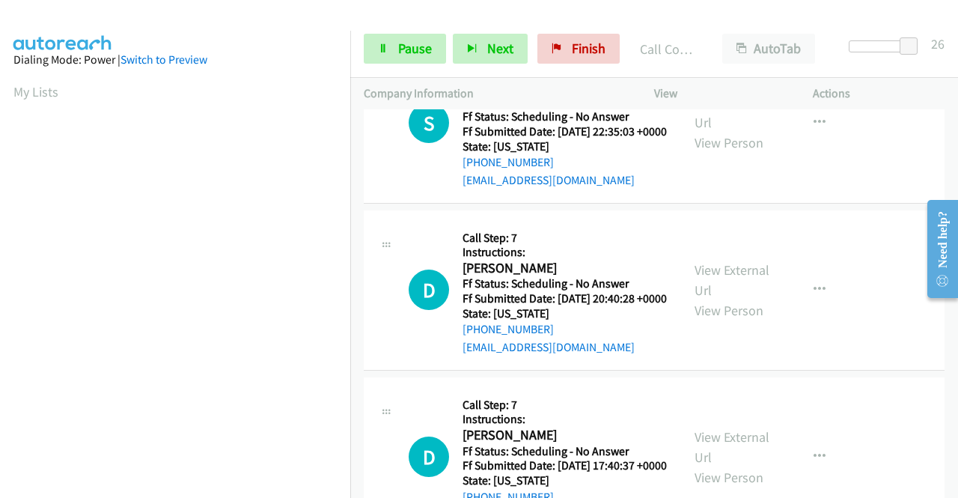
scroll to position [2319, 0]
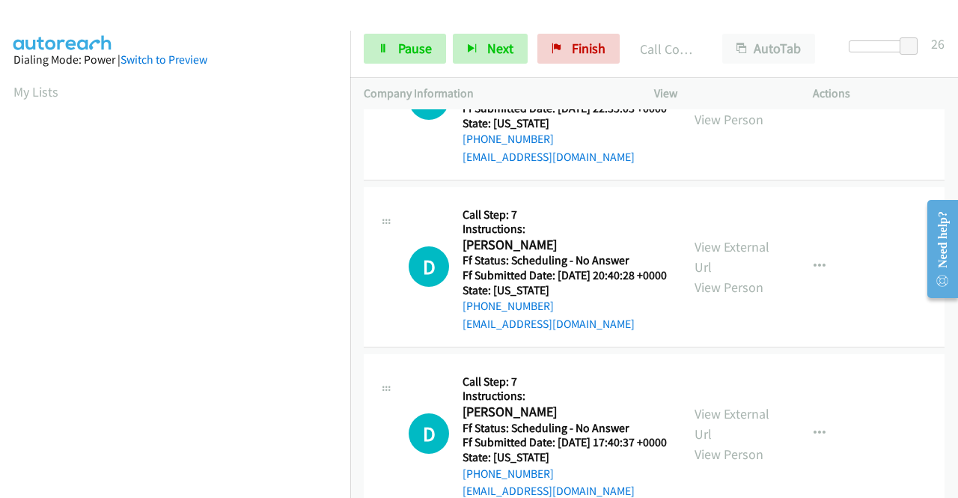
click at [743, 108] on link "View External Url" at bounding box center [731, 88] width 75 height 37
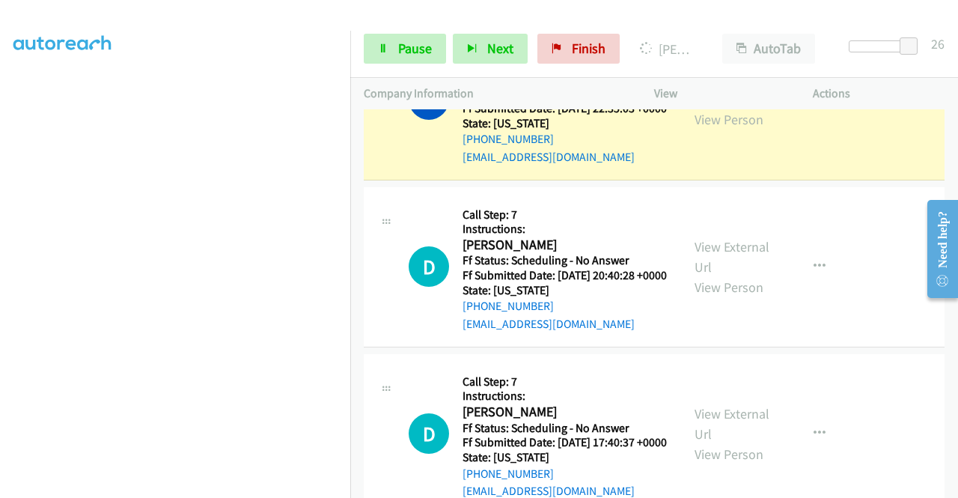
scroll to position [0, 0]
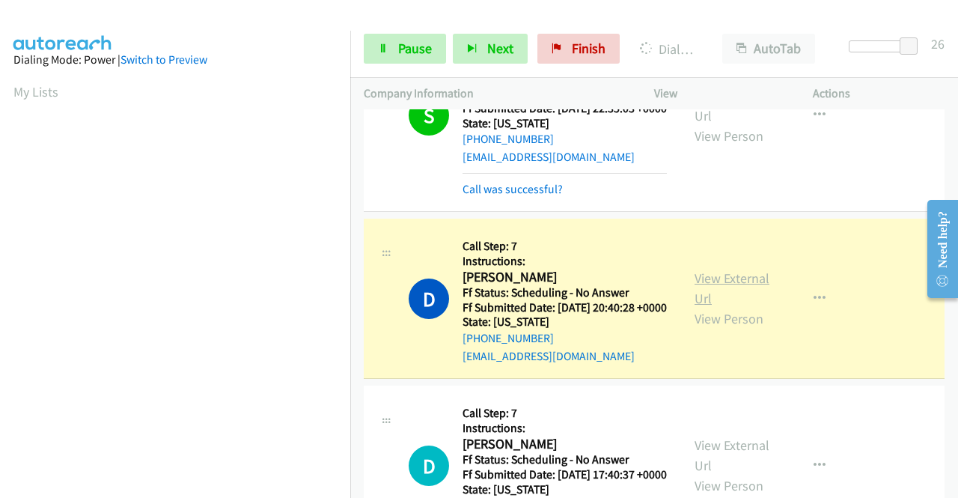
click at [697, 307] on link "View External Url" at bounding box center [731, 287] width 75 height 37
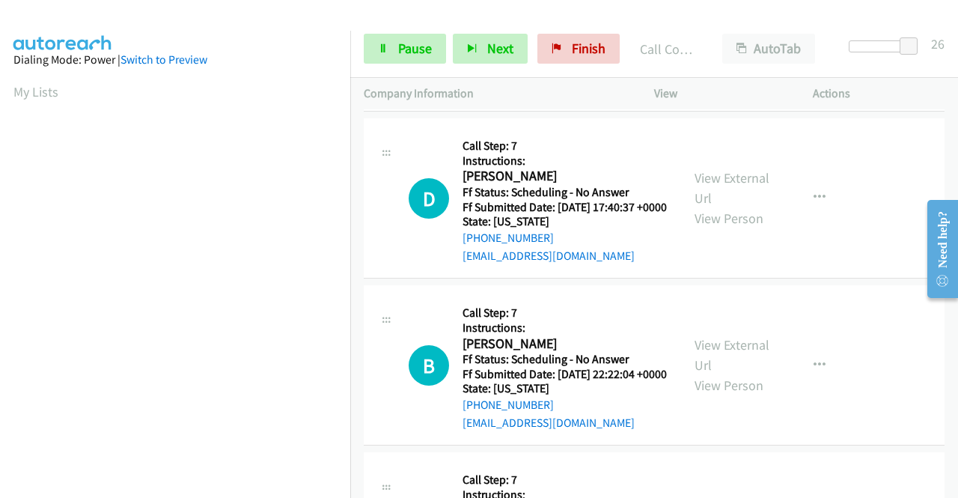
scroll to position [2544, 0]
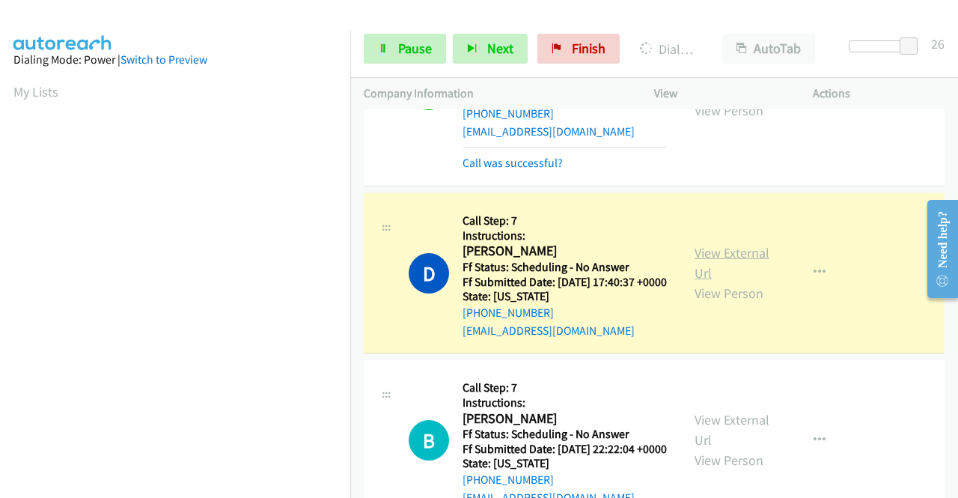
click at [715, 281] on link "View External Url" at bounding box center [731, 262] width 75 height 37
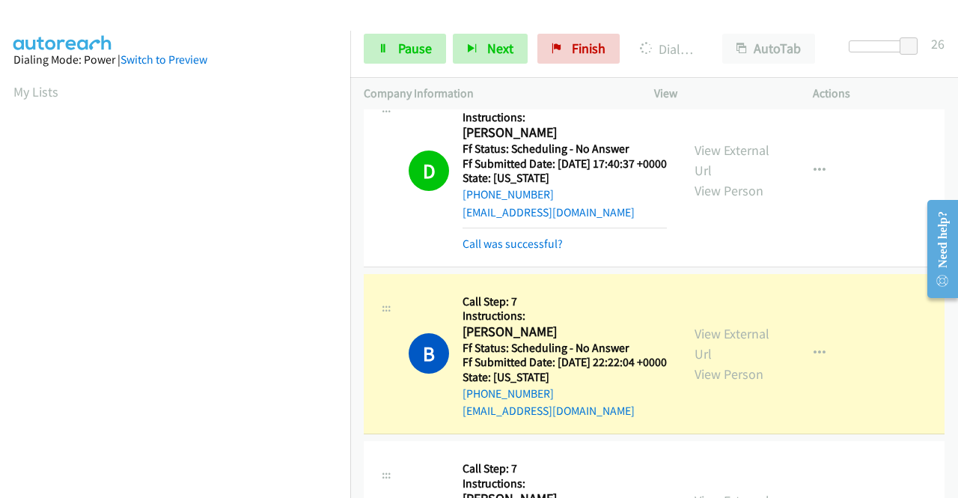
scroll to position [2843, 0]
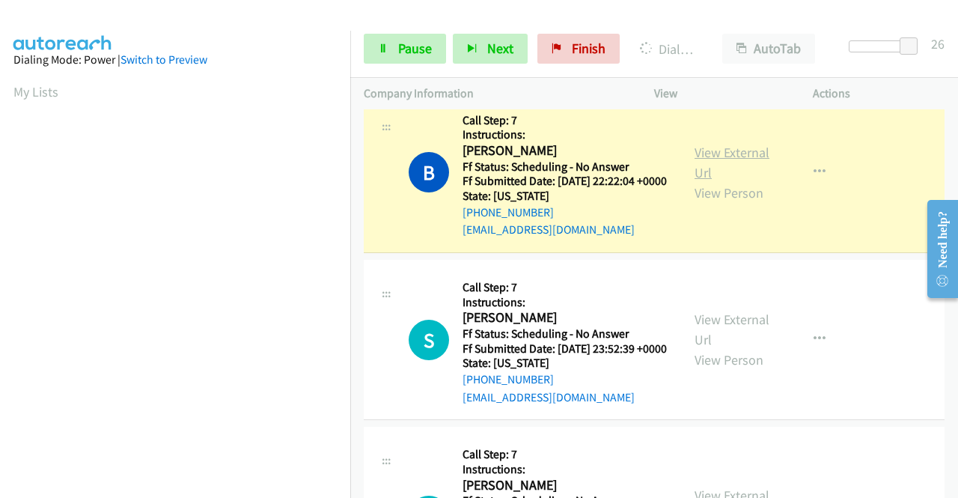
click at [705, 181] on link "View External Url" at bounding box center [731, 162] width 75 height 37
click at [382, 41] on link "Pause" at bounding box center [405, 49] width 82 height 30
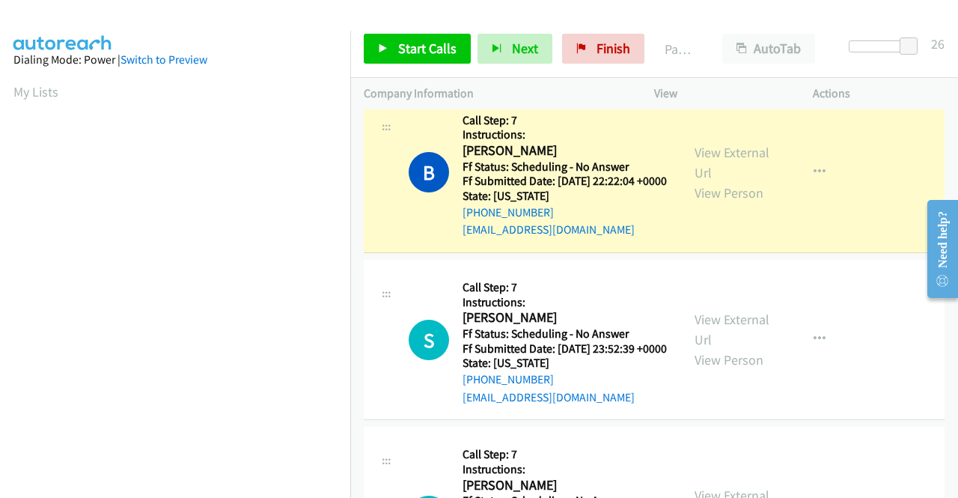
scroll to position [341, 0]
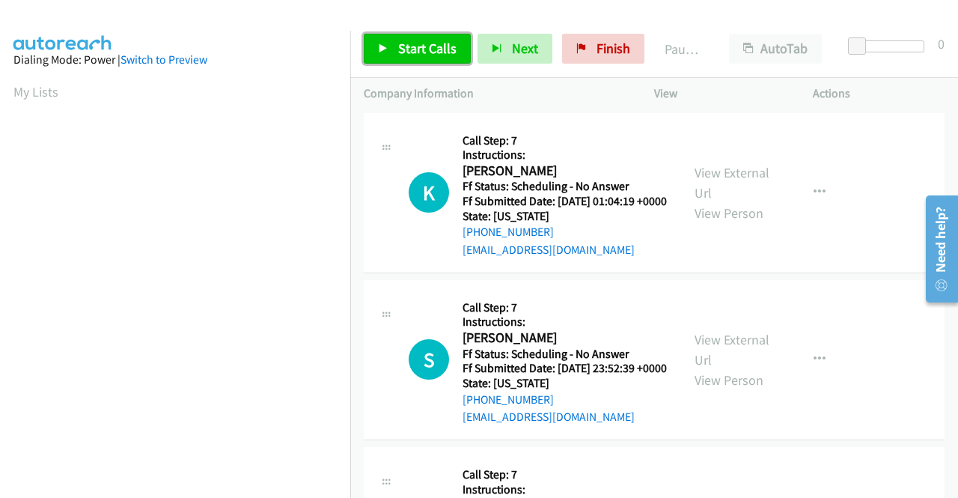
click at [435, 53] on span "Start Calls" at bounding box center [427, 48] width 58 height 17
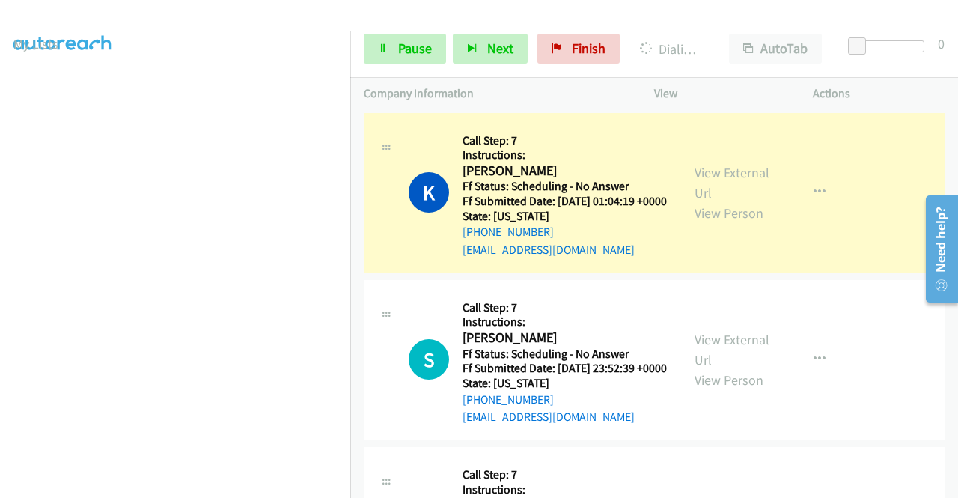
scroll to position [42, 0]
click at [738, 182] on link "View External Url" at bounding box center [731, 182] width 75 height 37
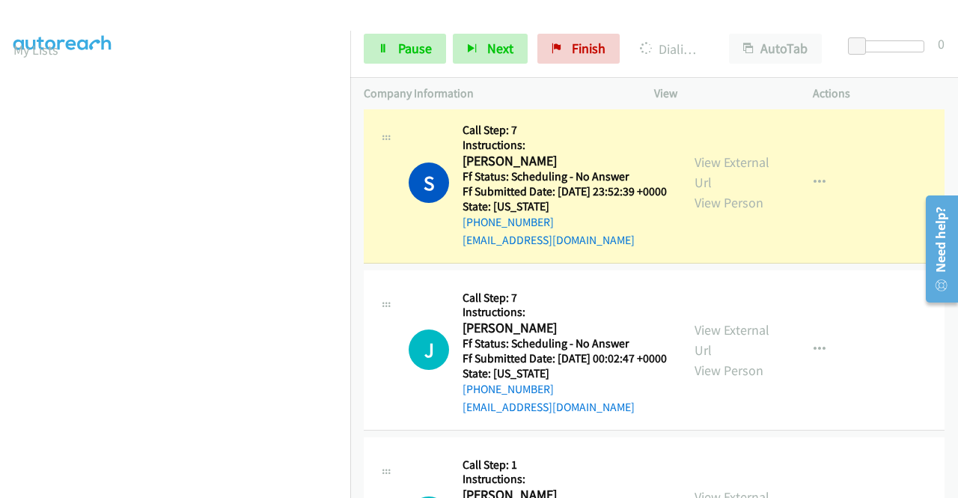
scroll to position [224, 0]
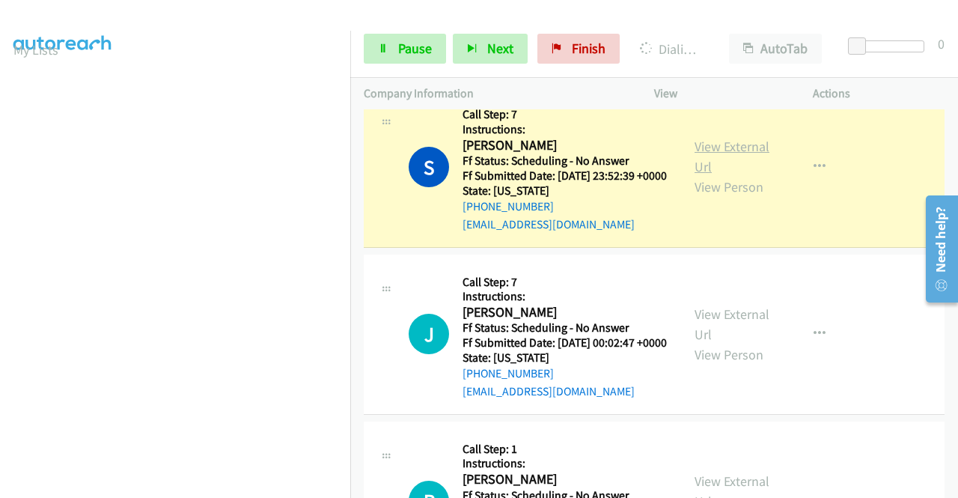
click at [718, 171] on link "View External Url" at bounding box center [731, 156] width 75 height 37
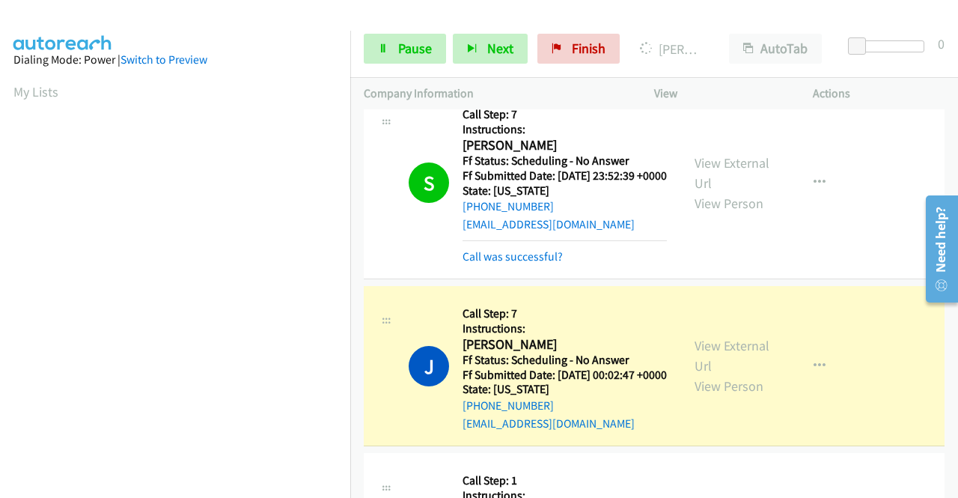
scroll to position [374, 0]
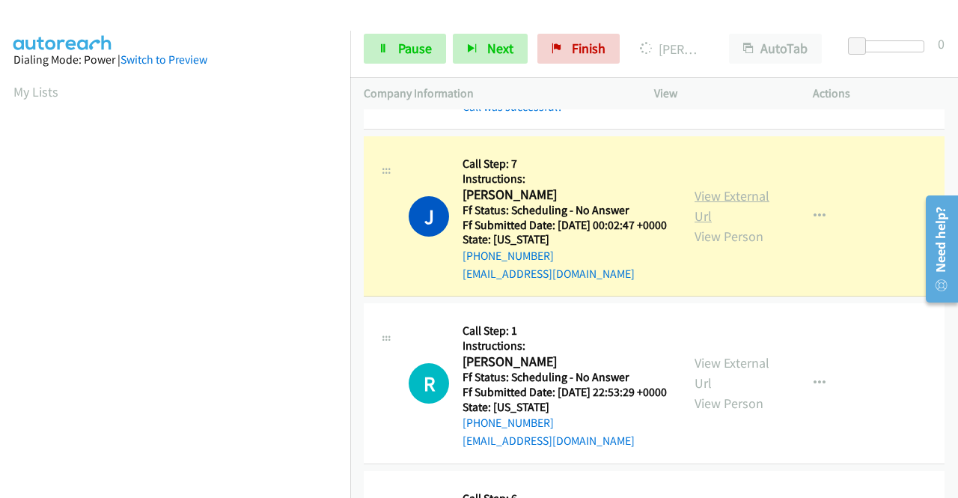
click at [703, 224] on link "View External Url" at bounding box center [731, 205] width 75 height 37
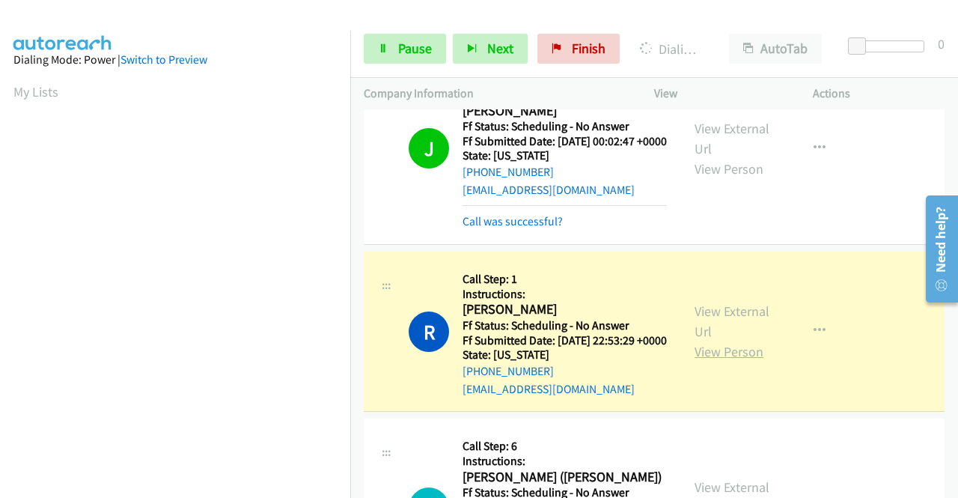
scroll to position [599, 0]
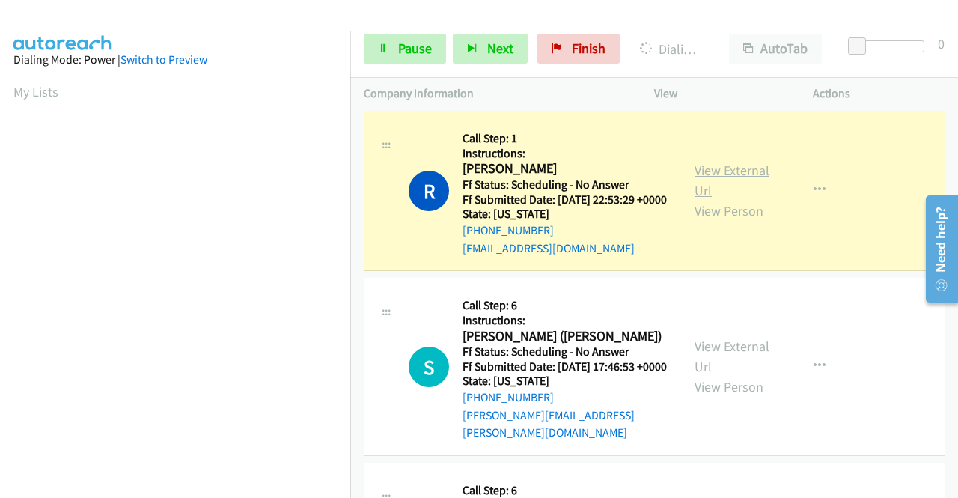
click at [711, 199] on link "View External Url" at bounding box center [731, 180] width 75 height 37
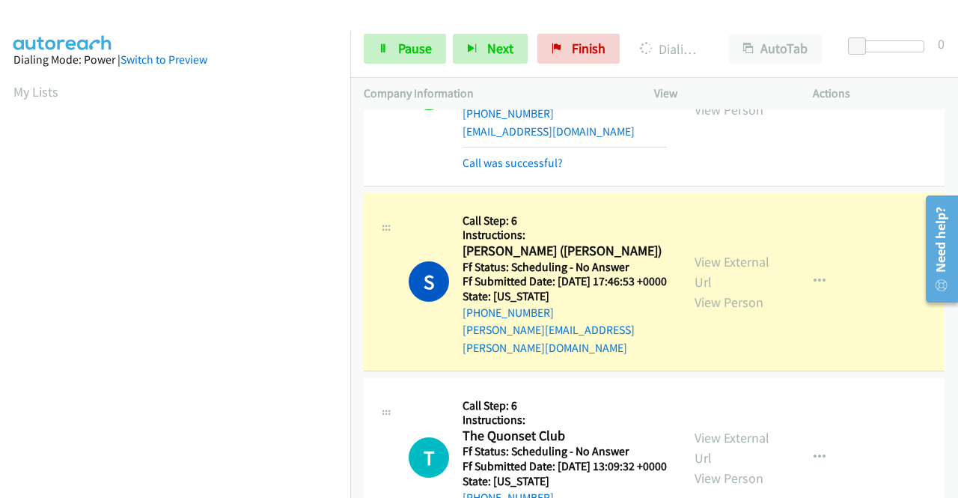
scroll to position [823, 0]
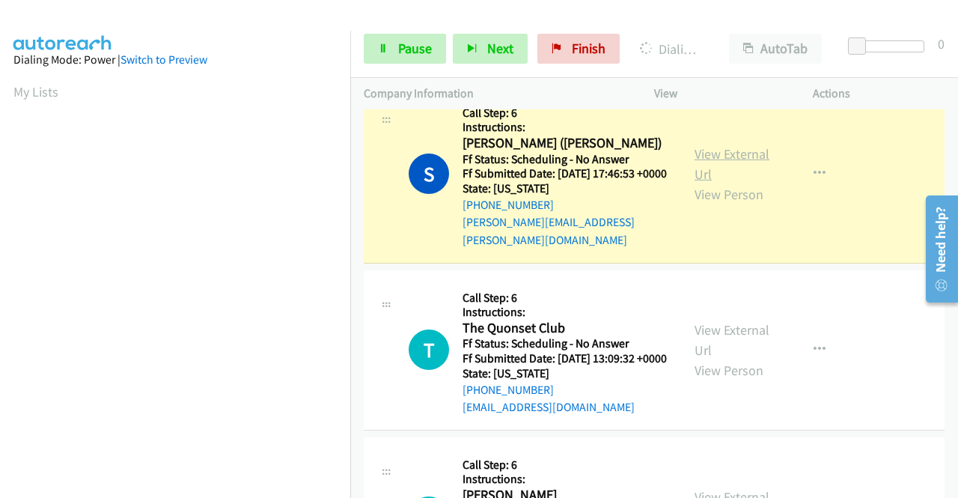
click at [708, 183] on link "View External Url" at bounding box center [731, 163] width 75 height 37
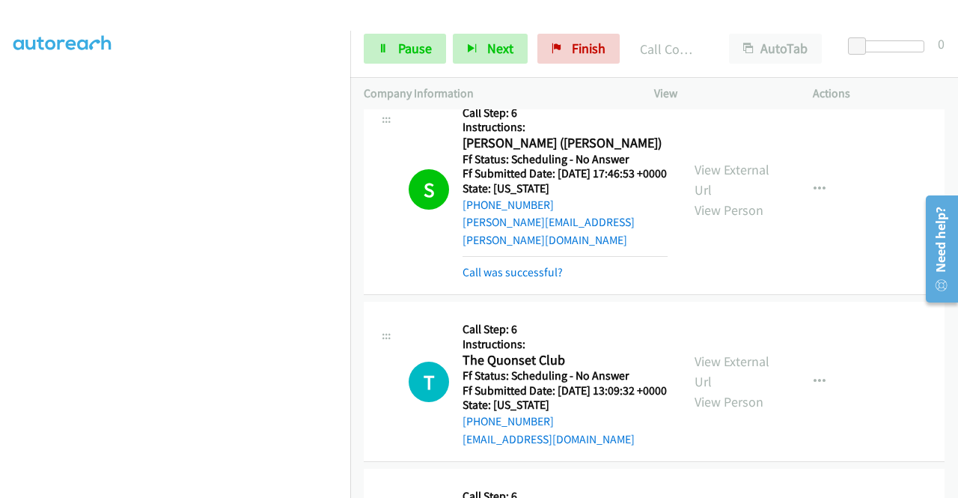
scroll to position [0, 0]
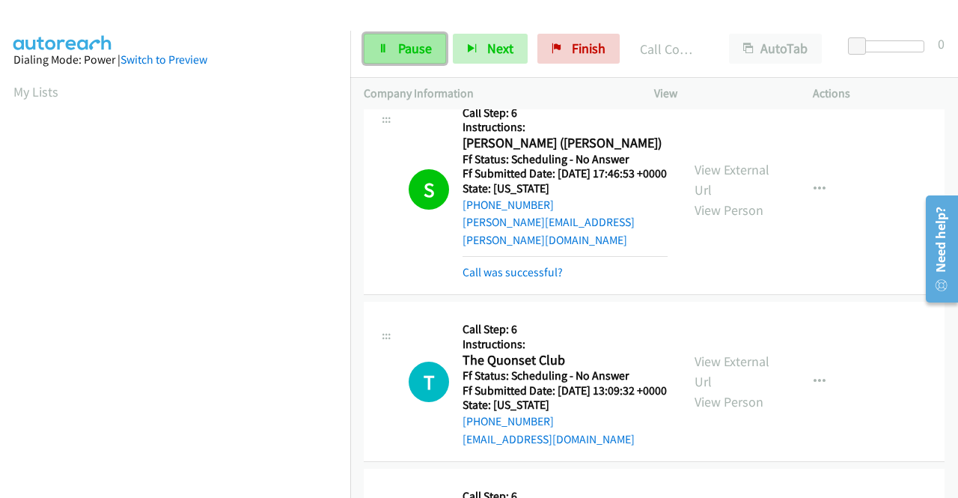
click at [420, 60] on link "Pause" at bounding box center [405, 49] width 82 height 30
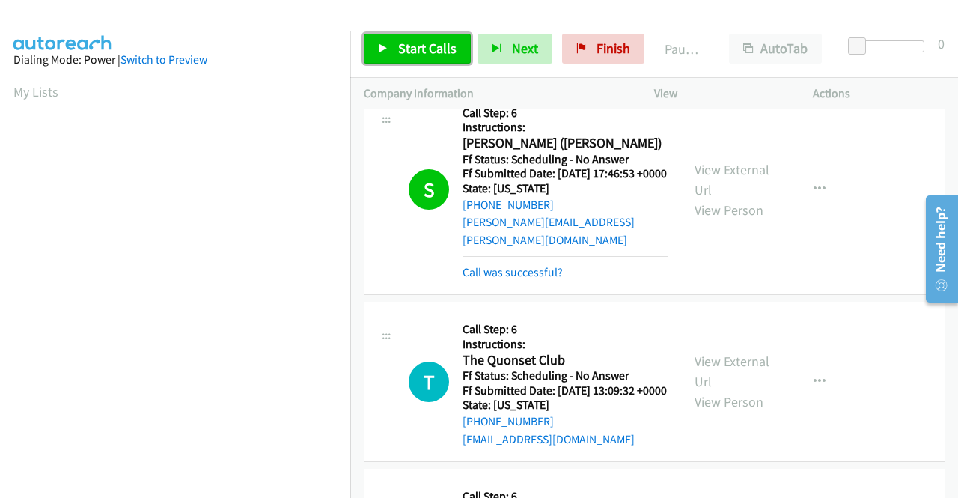
click at [421, 52] on span "Start Calls" at bounding box center [427, 48] width 58 height 17
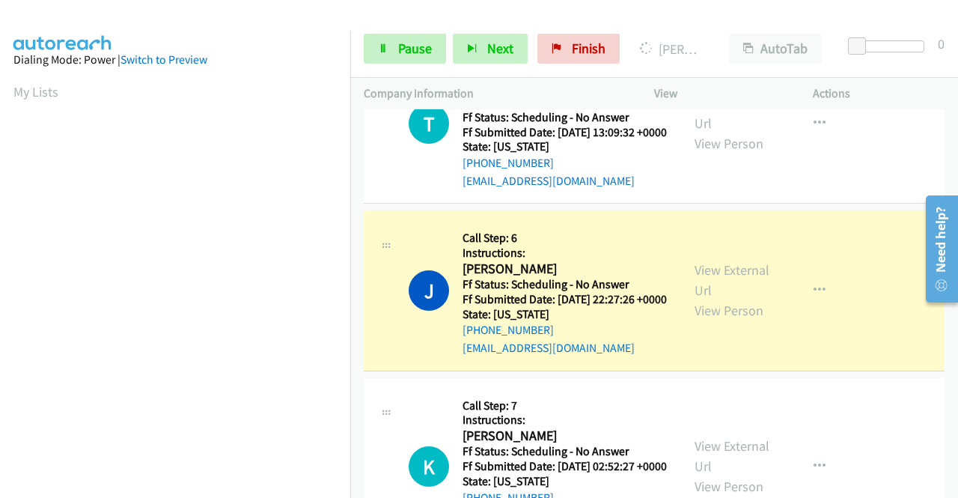
scroll to position [1122, 0]
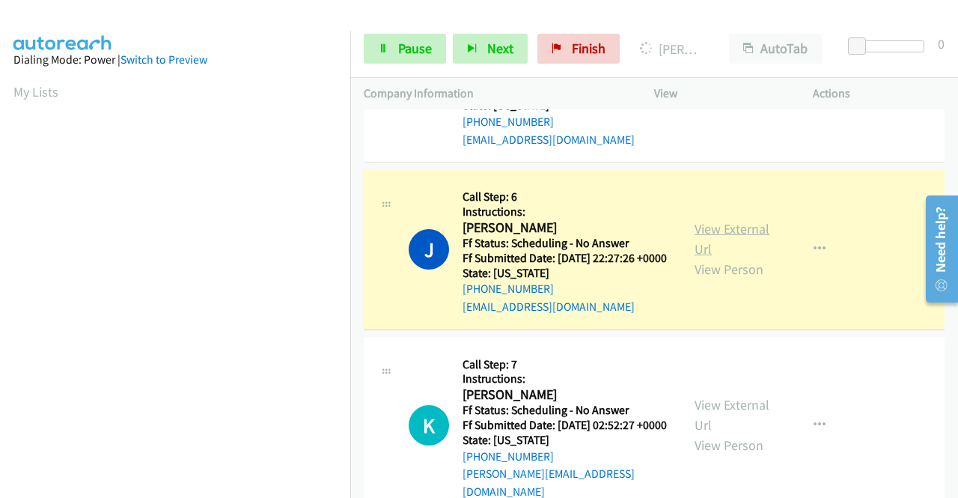
click at [747, 257] on link "View External Url" at bounding box center [731, 238] width 75 height 37
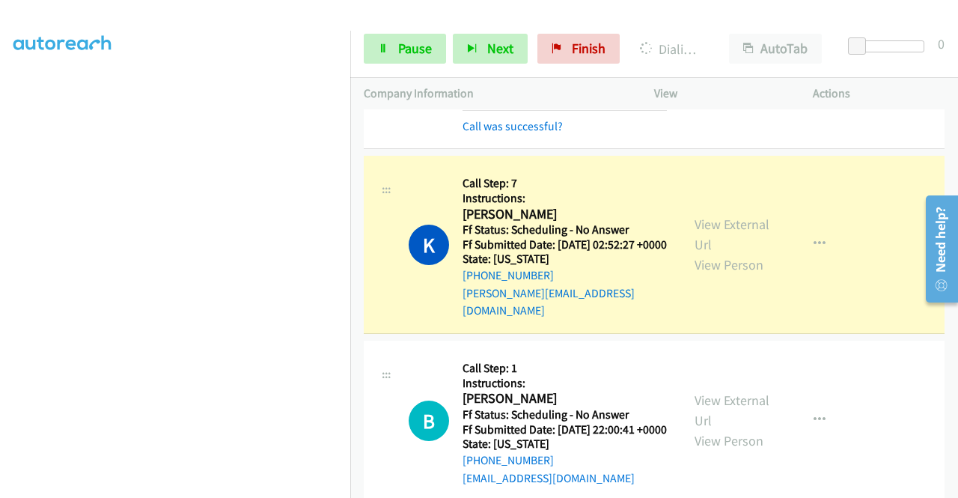
scroll to position [1347, 0]
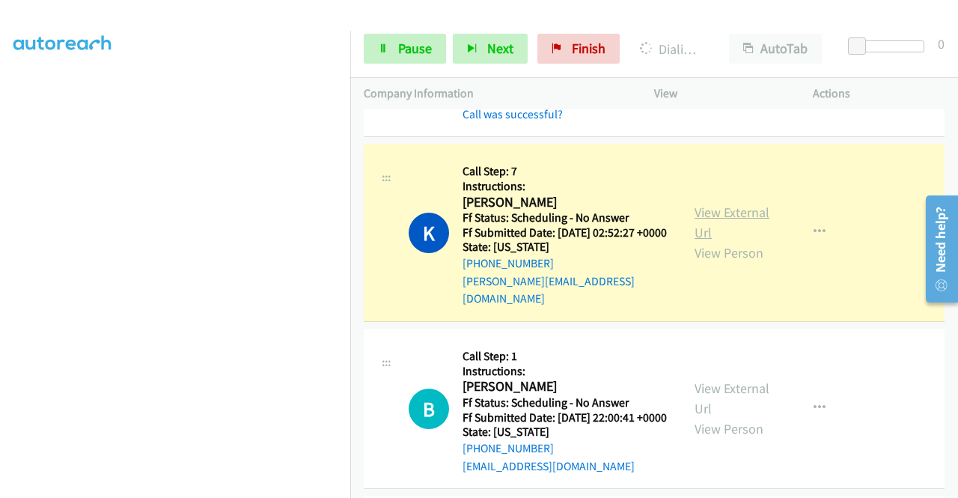
click at [695, 241] on link "View External Url" at bounding box center [731, 222] width 75 height 37
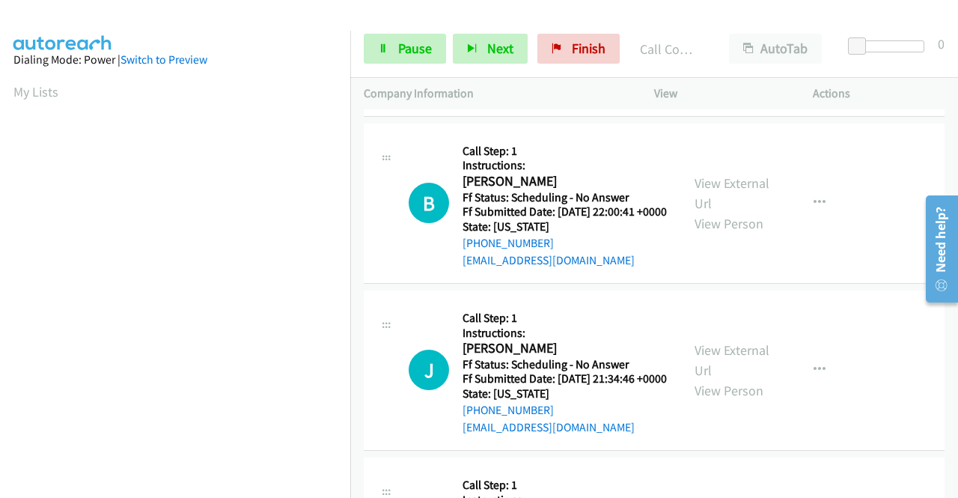
scroll to position [1646, 0]
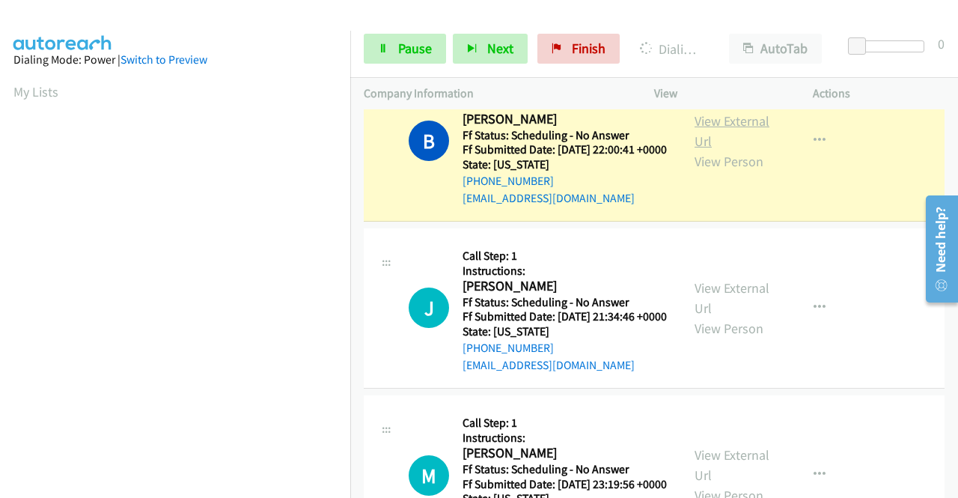
click at [742, 150] on link "View External Url" at bounding box center [731, 130] width 75 height 37
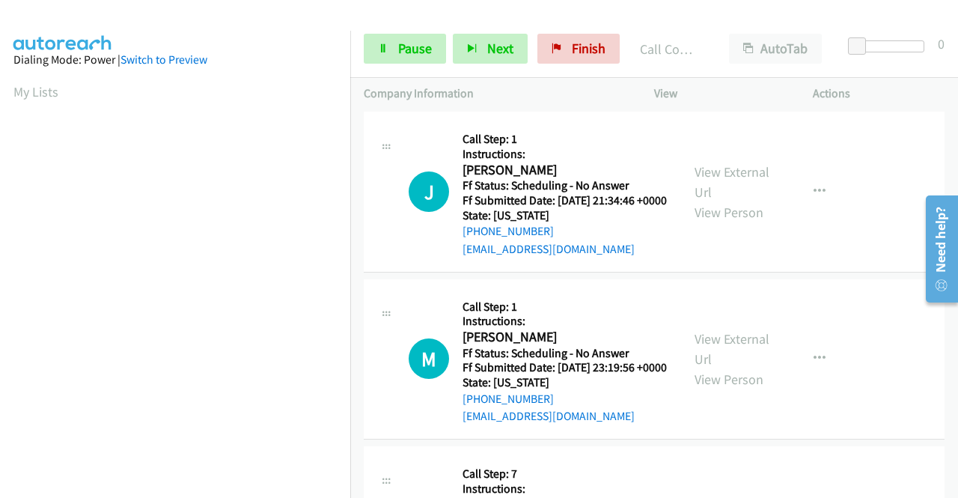
scroll to position [1796, 0]
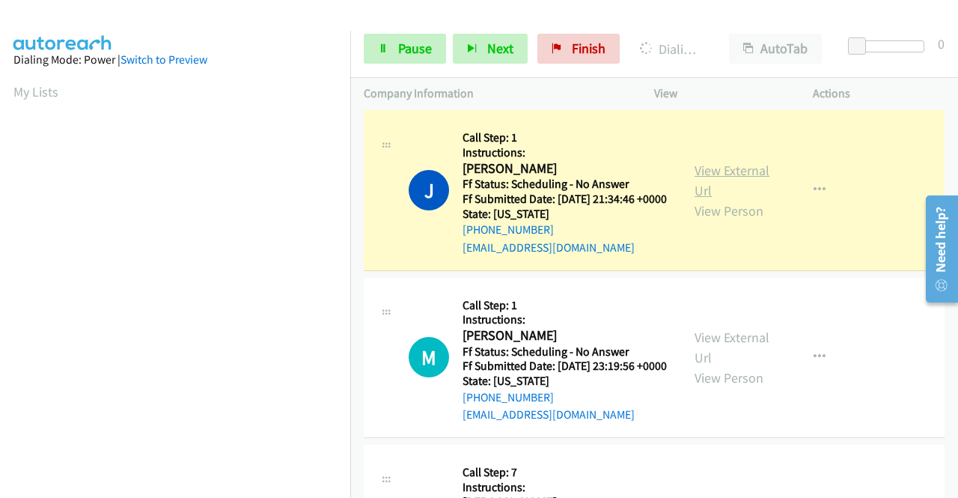
click at [740, 199] on link "View External Url" at bounding box center [731, 180] width 75 height 37
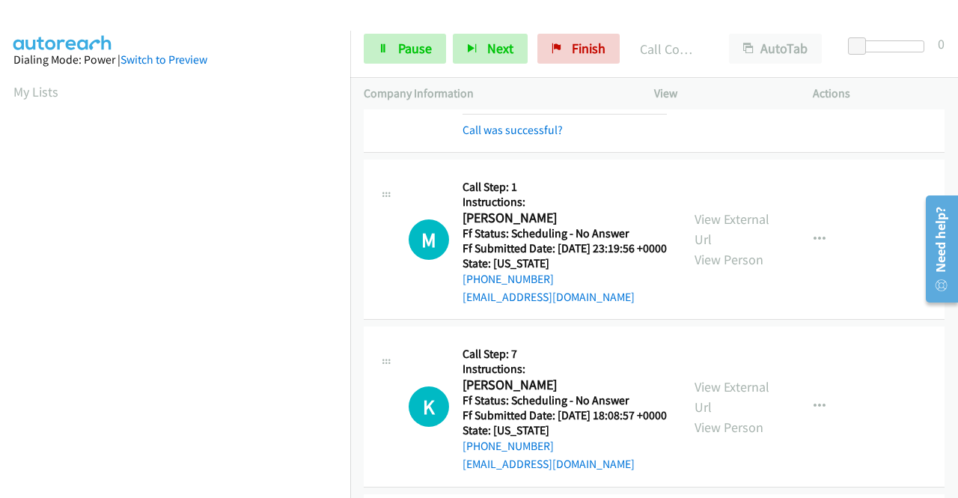
scroll to position [2020, 0]
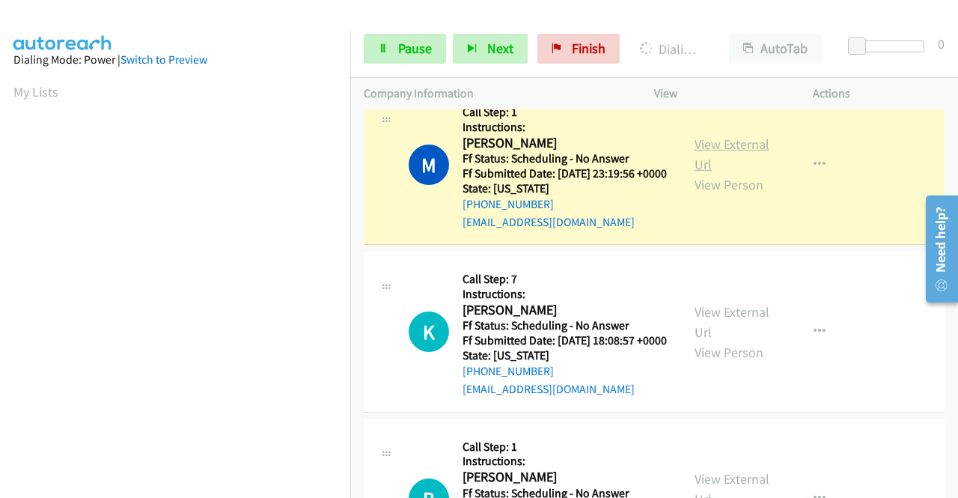
click at [709, 173] on link "View External Url" at bounding box center [731, 153] width 75 height 37
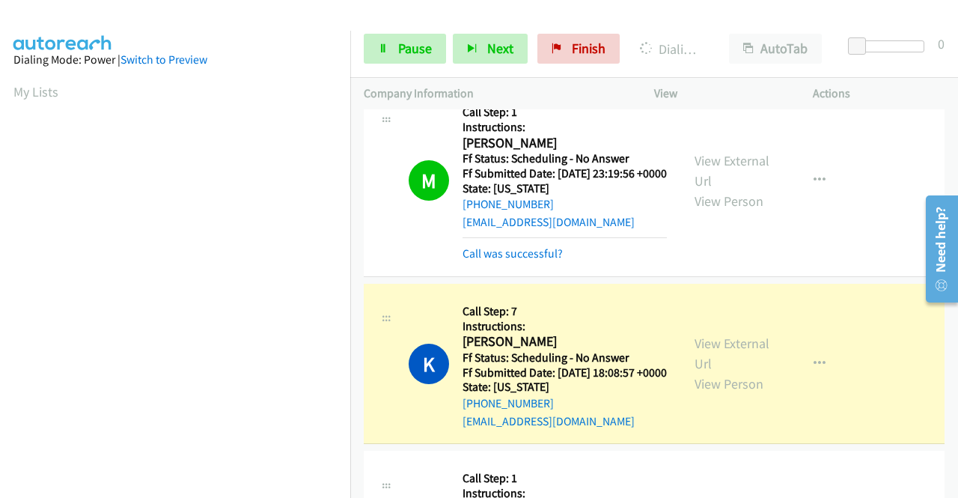
scroll to position [2245, 0]
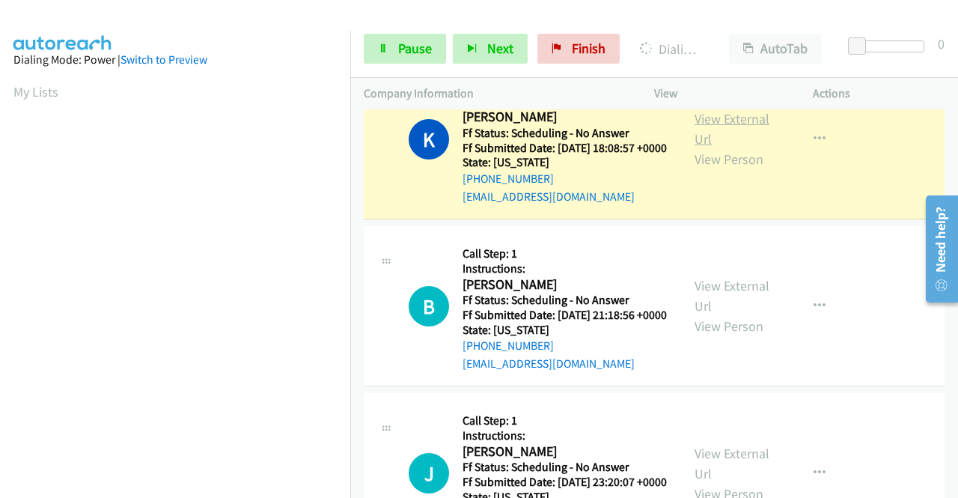
click at [699, 147] on link "View External Url" at bounding box center [731, 128] width 75 height 37
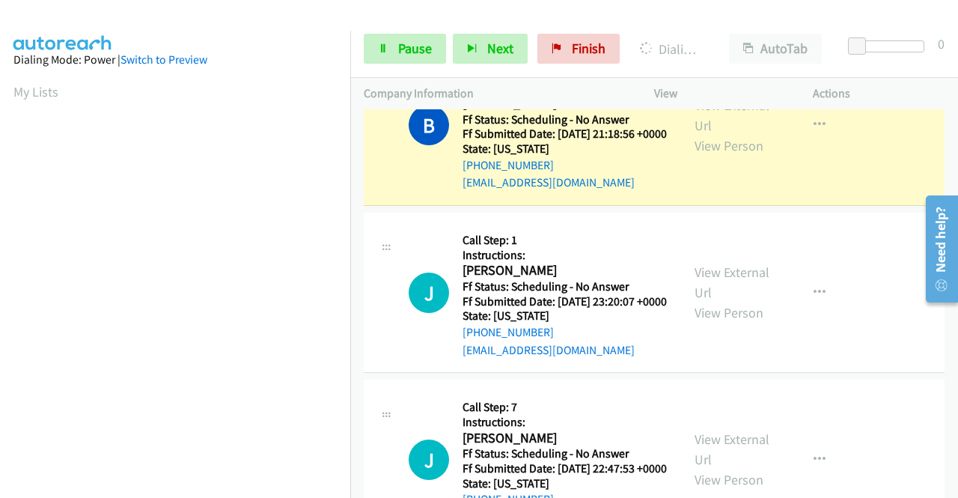
scroll to position [2544, 0]
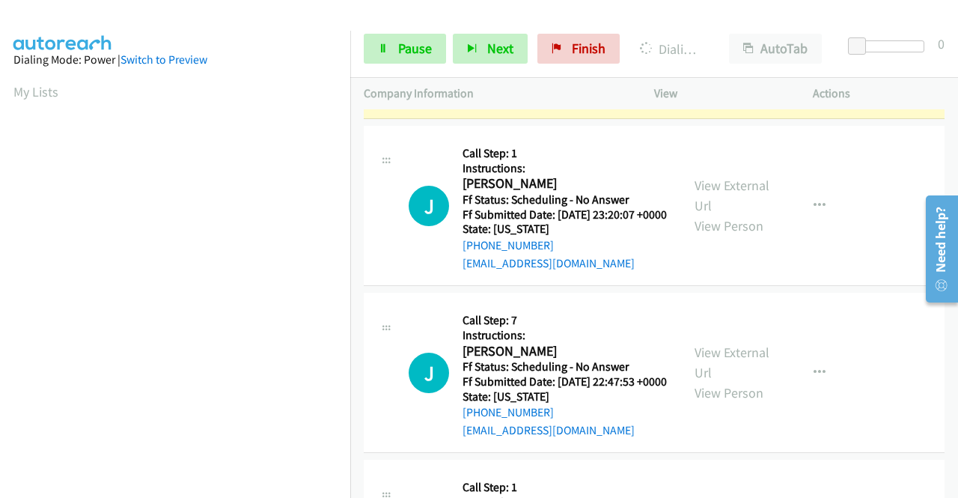
click at [705, 47] on link "View External Url" at bounding box center [731, 28] width 75 height 37
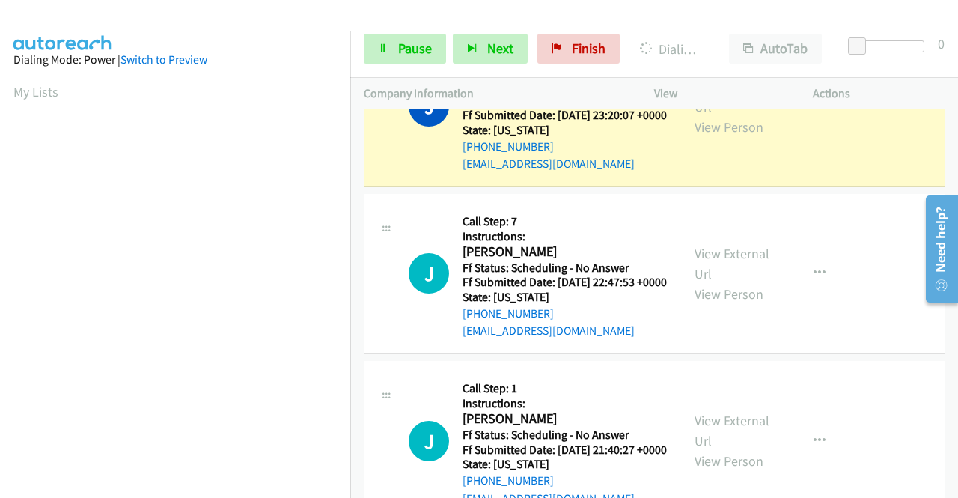
scroll to position [2693, 0]
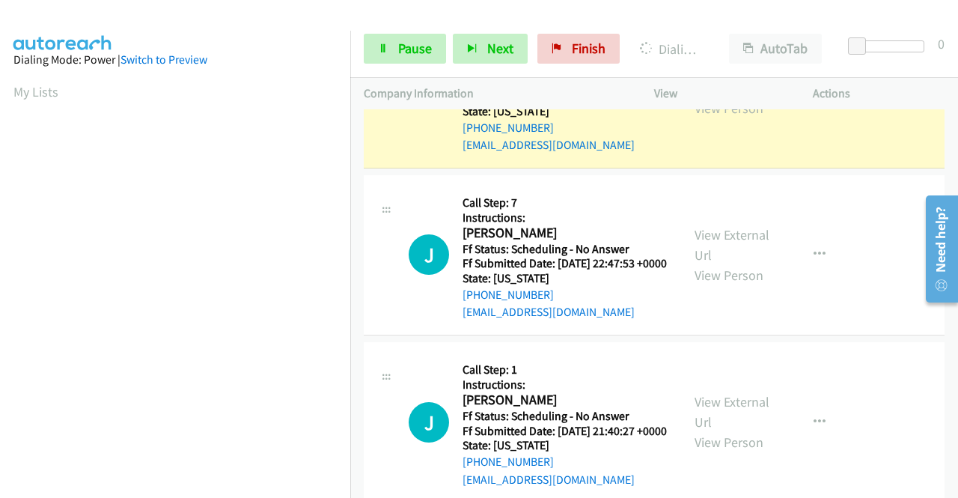
click at [734, 97] on link "View External Url" at bounding box center [731, 77] width 75 height 37
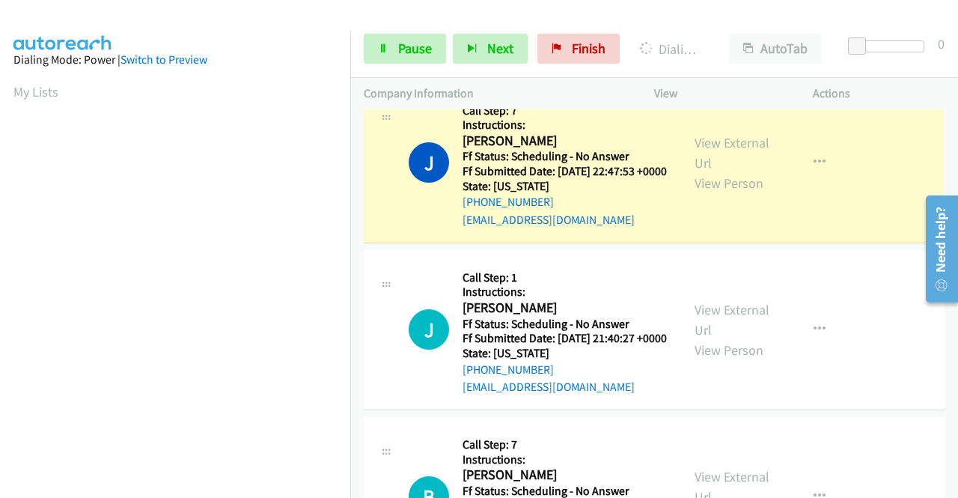
scroll to position [2918, 0]
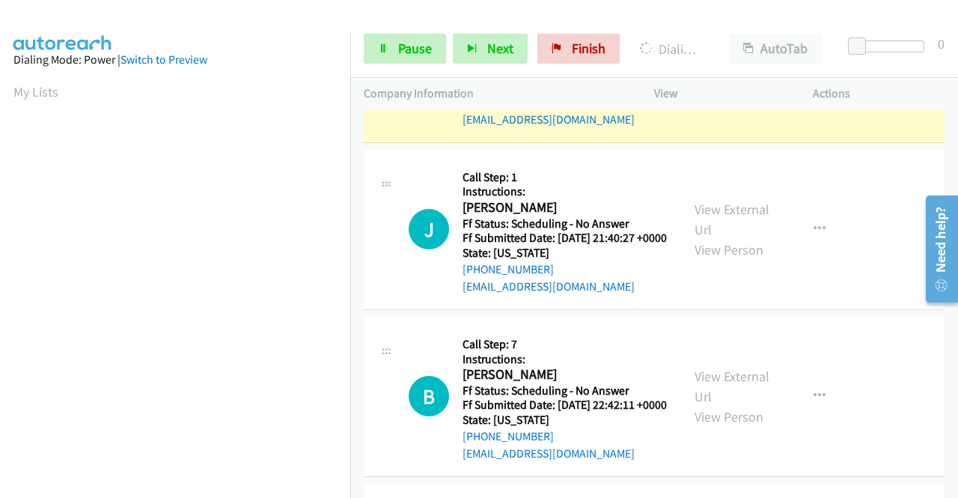
click at [713, 71] on link "View External Url" at bounding box center [731, 52] width 75 height 37
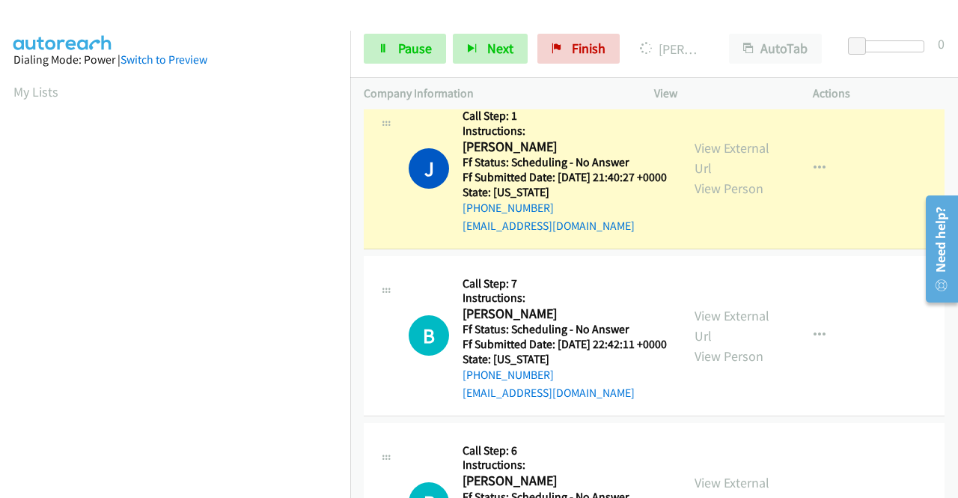
scroll to position [3142, 0]
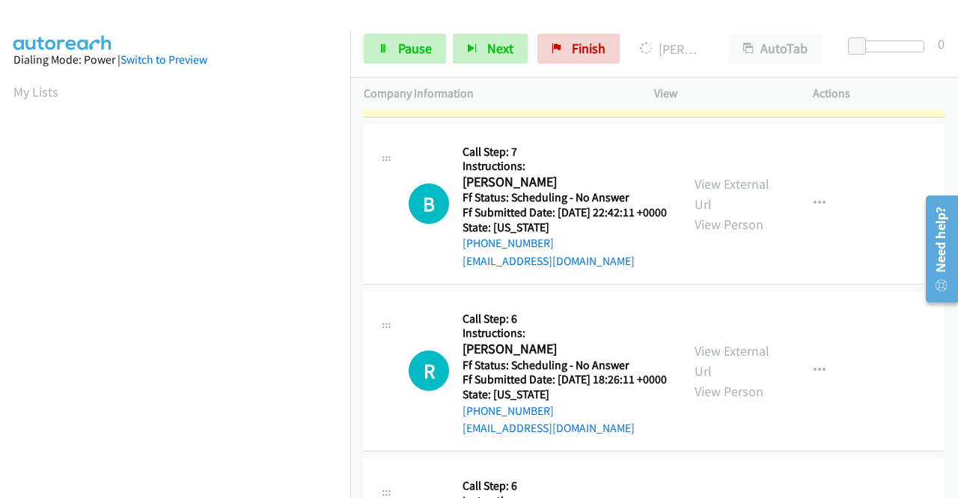
click at [697, 45] on link "View External Url" at bounding box center [731, 25] width 75 height 37
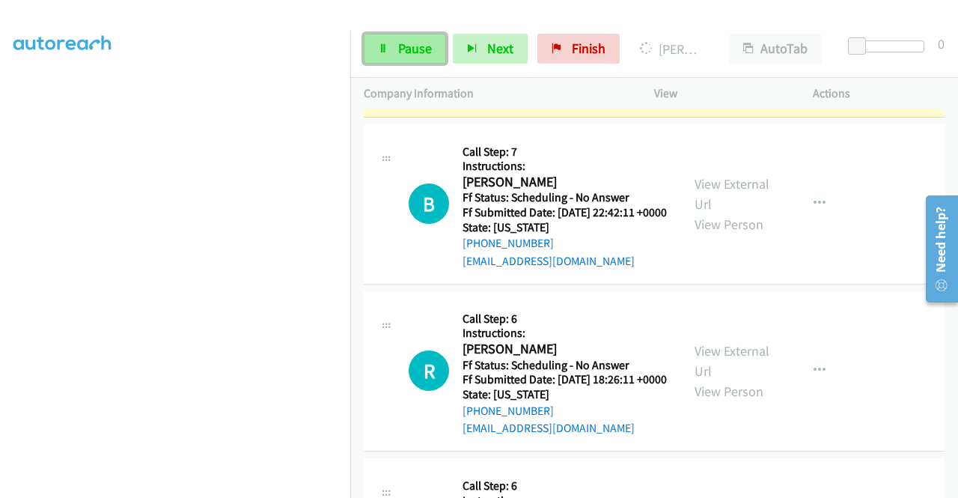
drag, startPoint x: 416, startPoint y: 55, endPoint x: 425, endPoint y: 56, distance: 9.0
click at [416, 55] on span "Pause" at bounding box center [415, 48] width 34 height 17
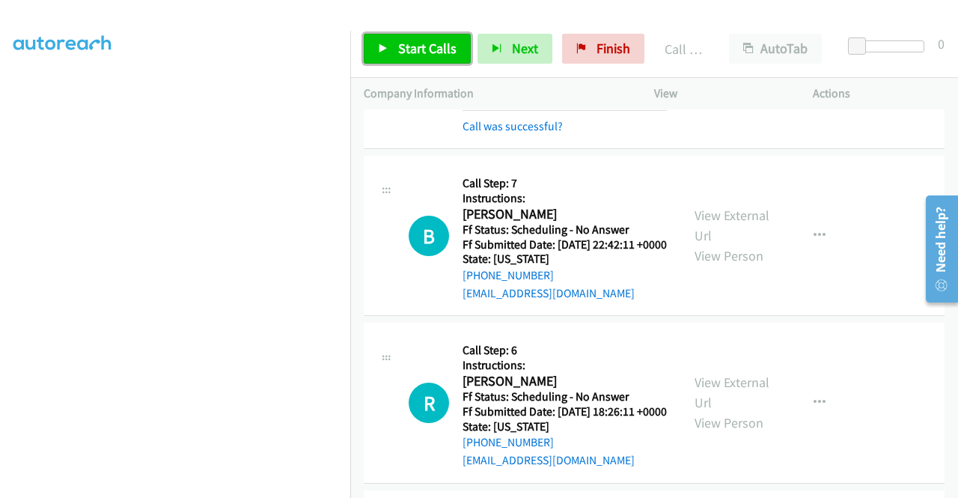
click at [379, 45] on icon at bounding box center [383, 49] width 10 height 10
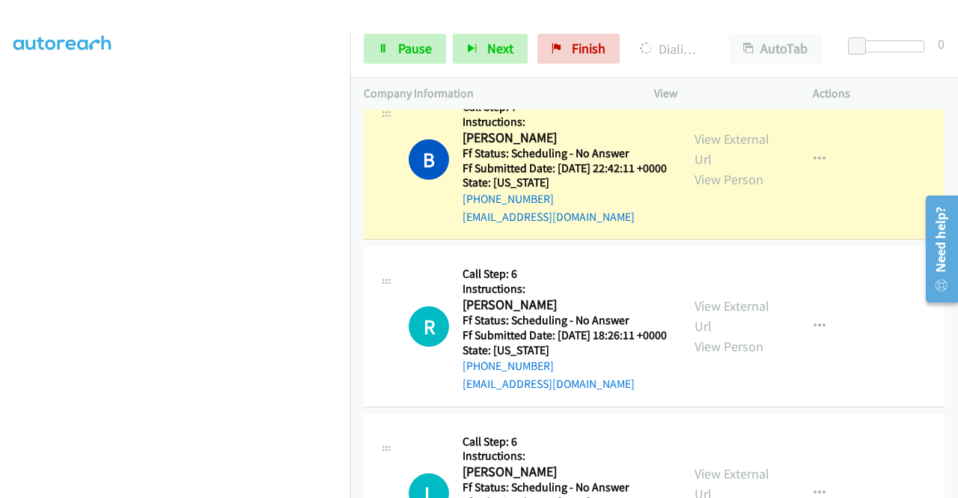
scroll to position [3292, 0]
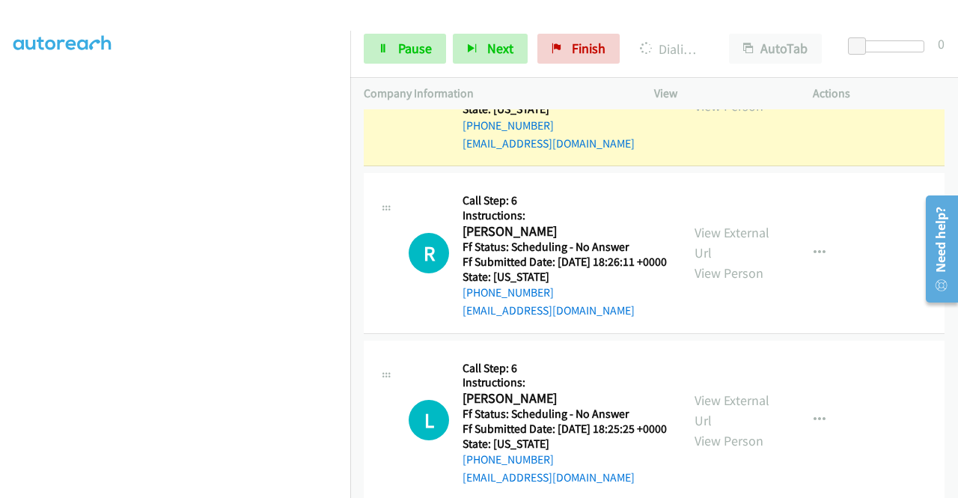
click at [726, 94] on link "View External Url" at bounding box center [731, 75] width 75 height 37
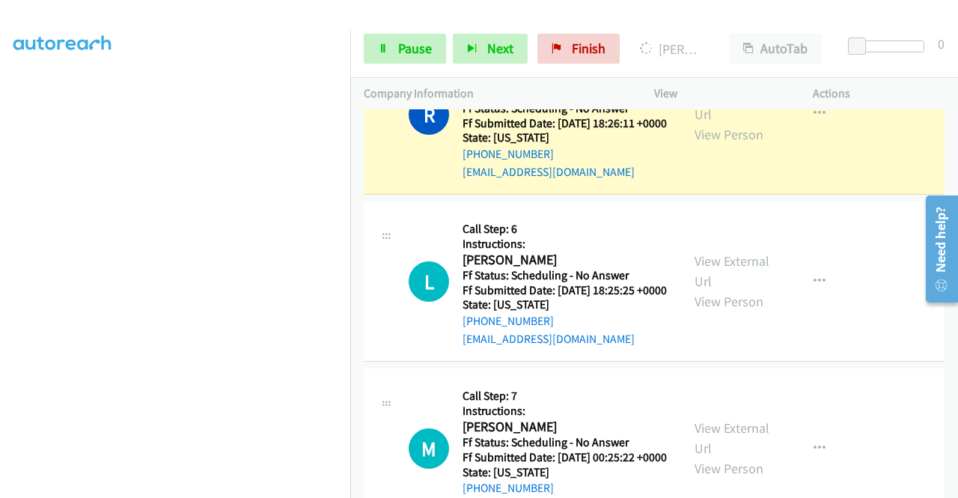
scroll to position [3516, 0]
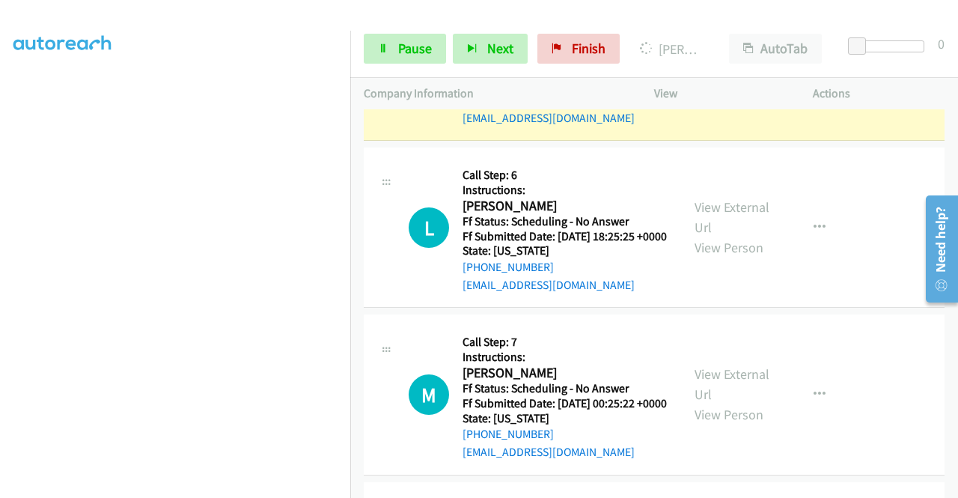
click at [703, 69] on link "View External Url" at bounding box center [731, 49] width 75 height 37
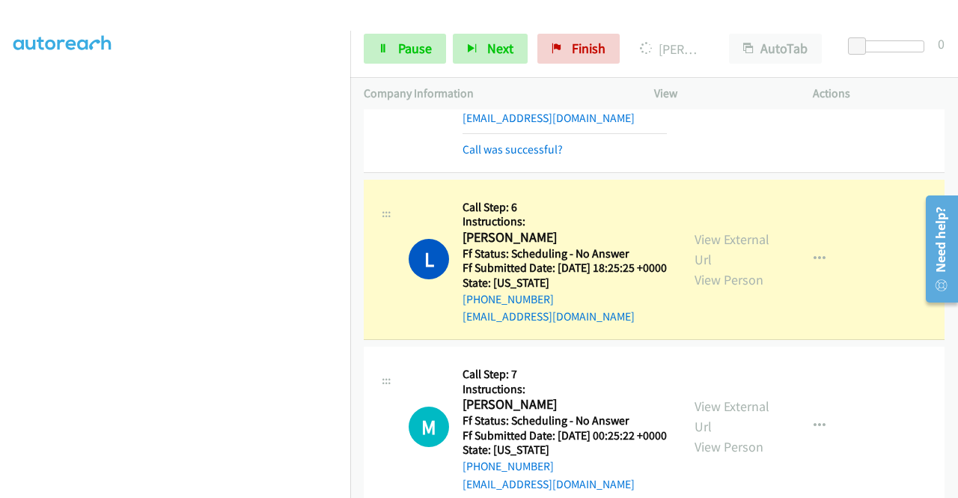
scroll to position [0, 0]
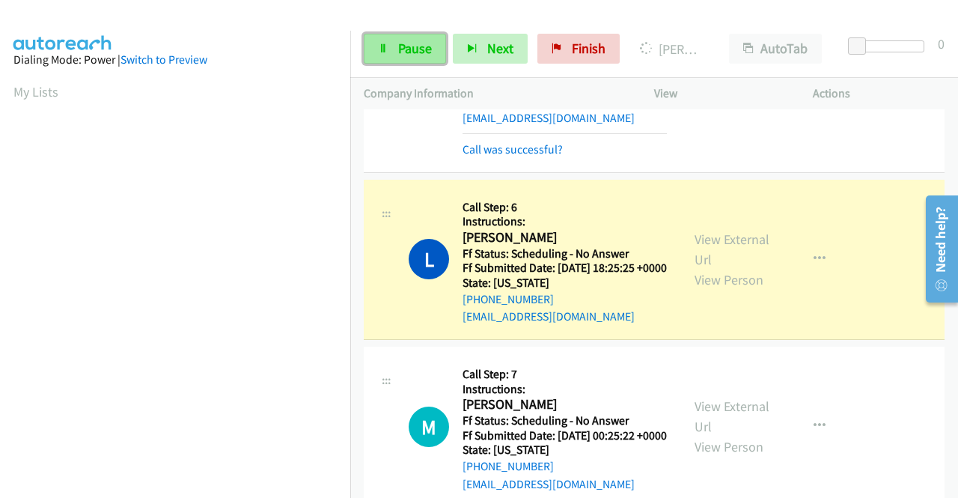
click at [407, 43] on span "Pause" at bounding box center [415, 48] width 34 height 17
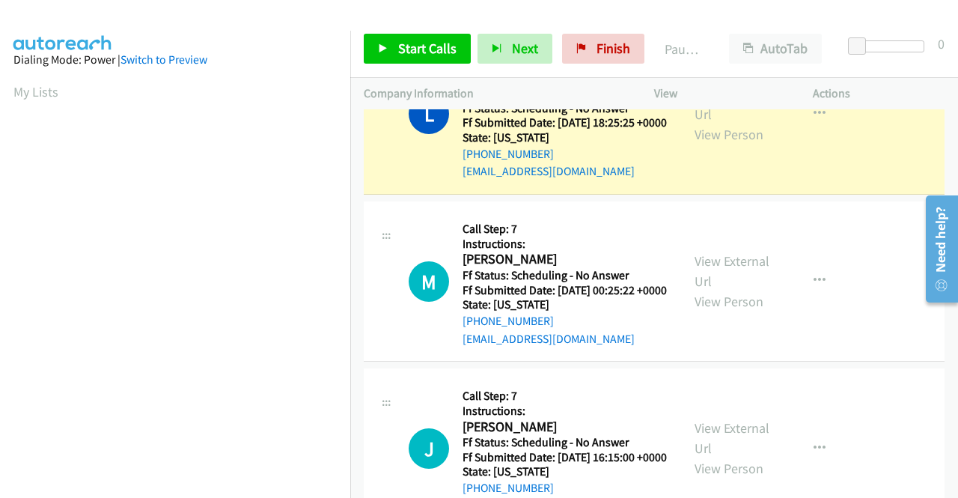
scroll to position [3666, 0]
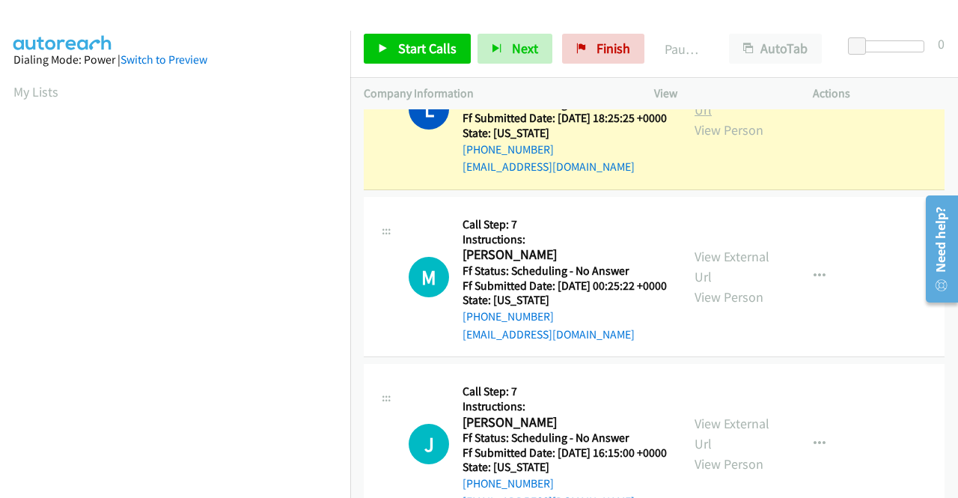
click at [732, 118] on link "View External Url" at bounding box center [731, 99] width 75 height 37
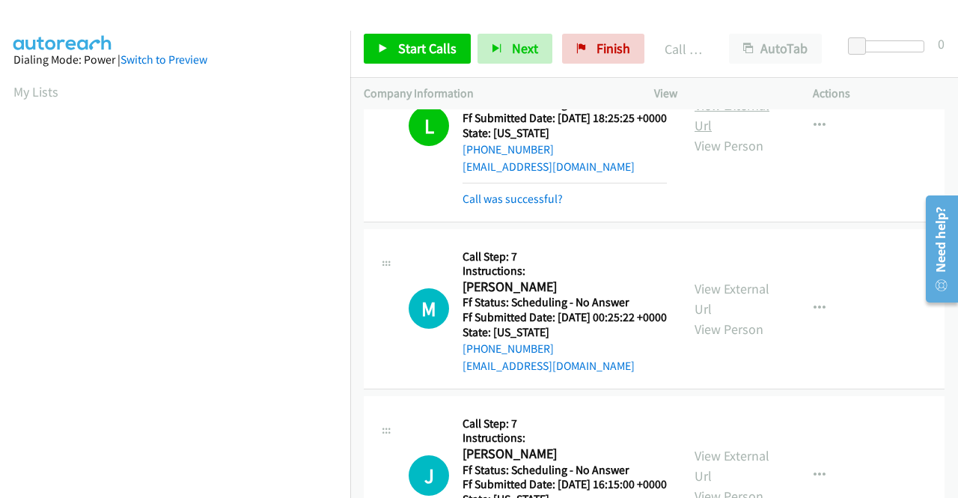
scroll to position [341, 0]
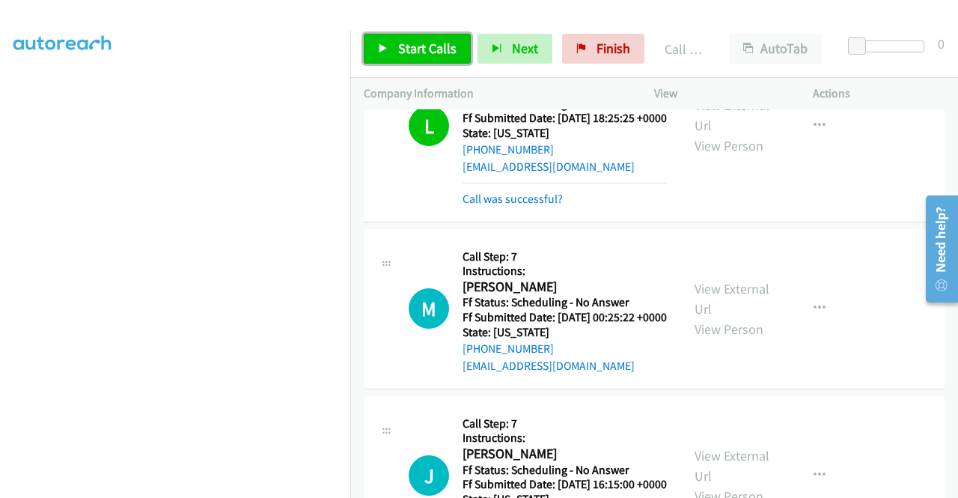
click at [398, 49] on span "Start Calls" at bounding box center [427, 48] width 58 height 17
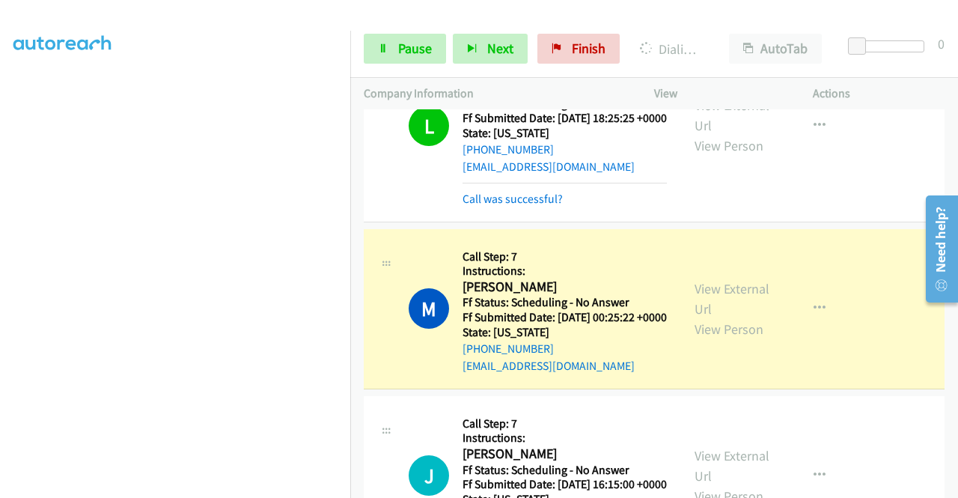
scroll to position [3890, 0]
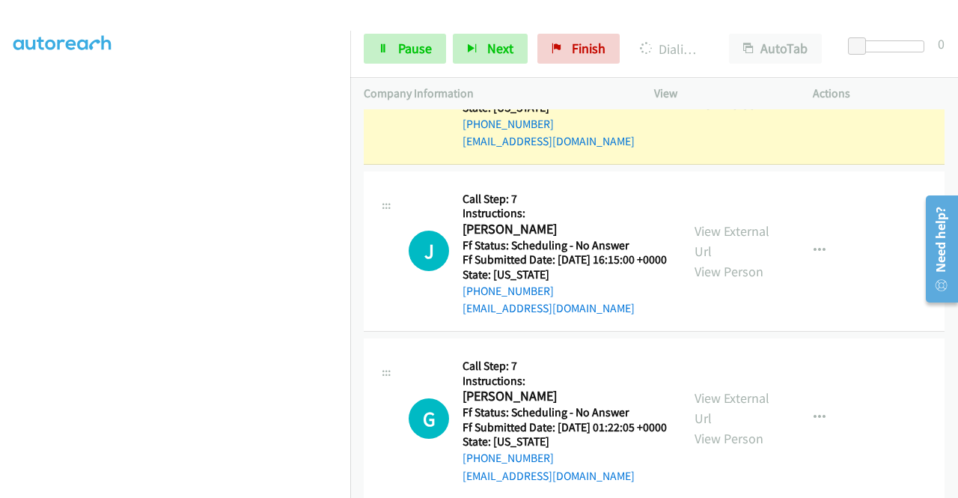
click at [712, 93] on link "View External Url" at bounding box center [731, 73] width 75 height 37
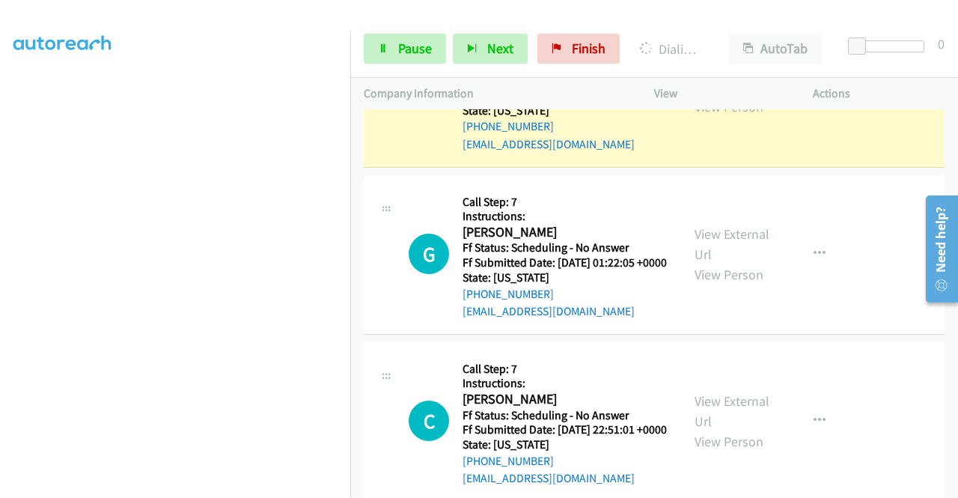
scroll to position [4190, 0]
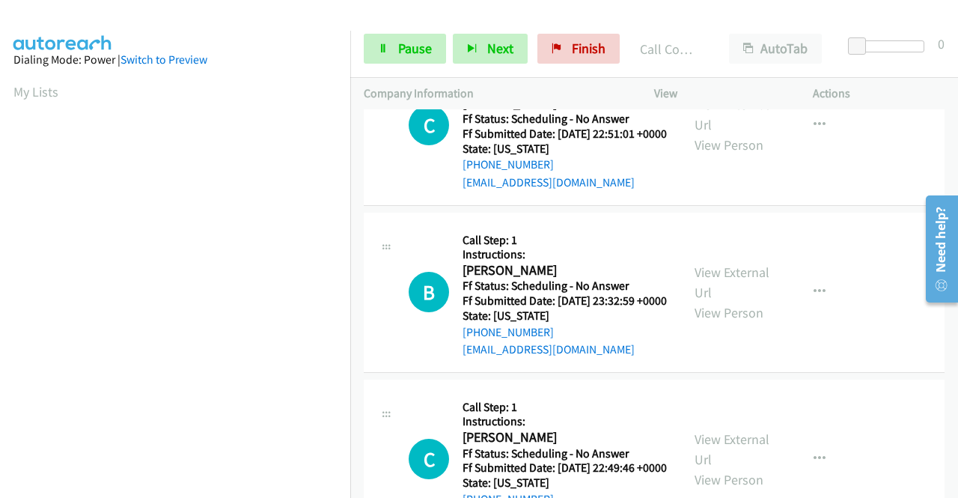
scroll to position [75, 0]
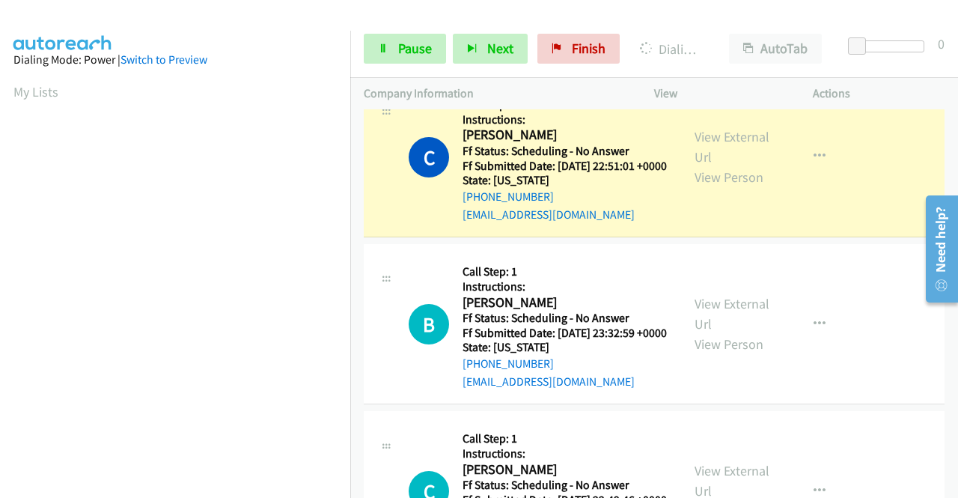
scroll to position [341, 0]
click at [694, 165] on link "View External Url" at bounding box center [731, 146] width 75 height 37
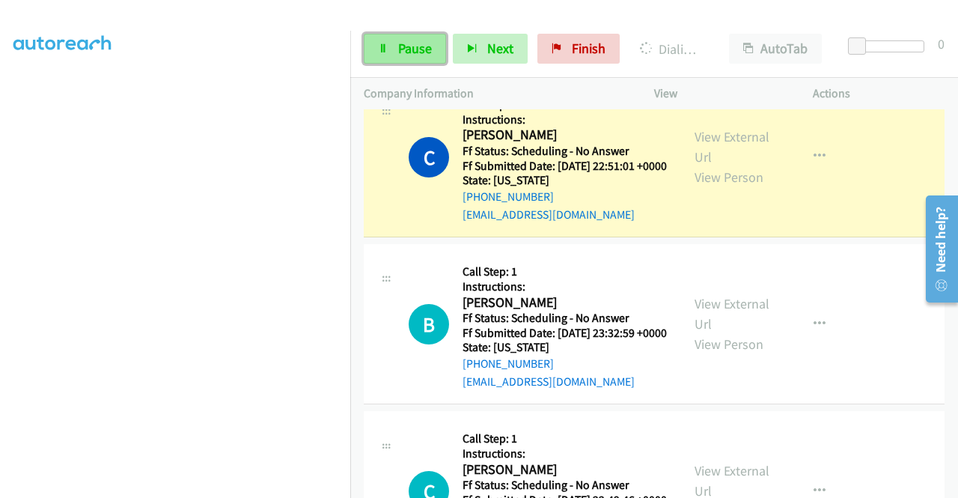
click at [401, 48] on span "Pause" at bounding box center [415, 48] width 34 height 17
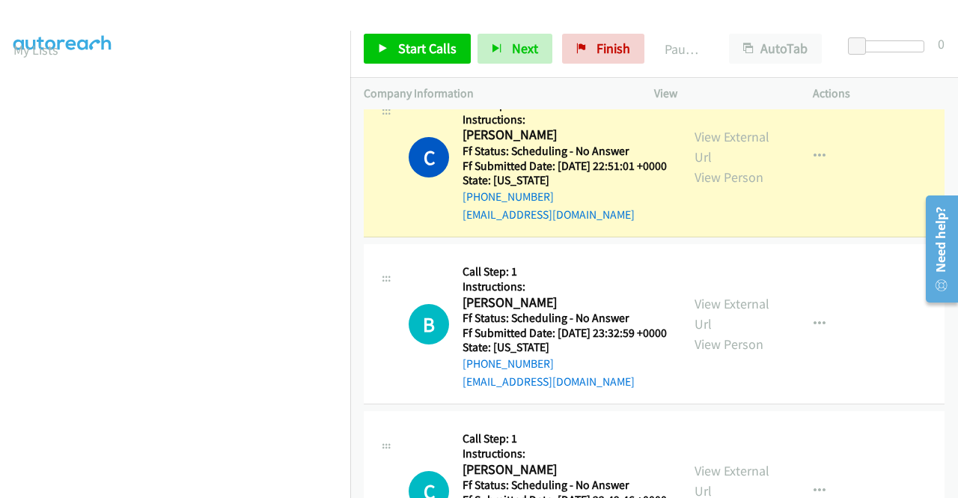
scroll to position [0, 0]
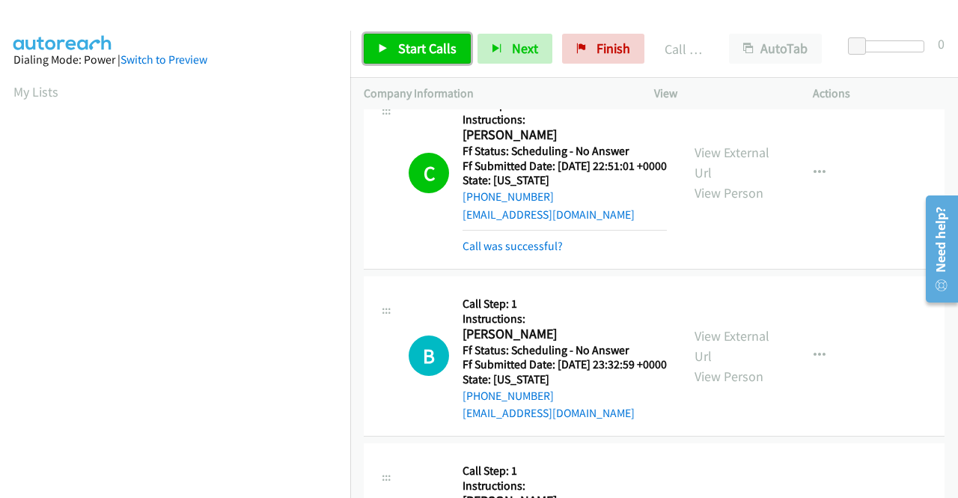
drag, startPoint x: 428, startPoint y: 37, endPoint x: 455, endPoint y: 24, distance: 29.8
click at [429, 37] on link "Start Calls" at bounding box center [417, 49] width 107 height 30
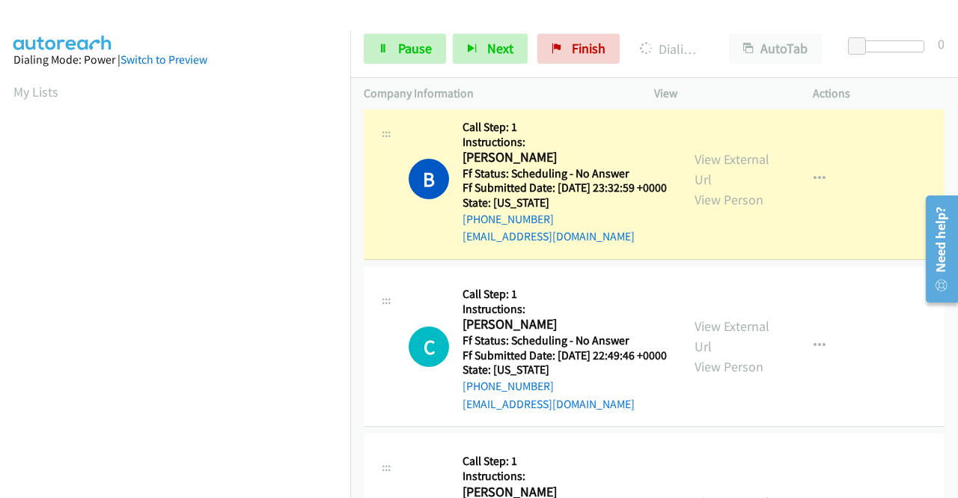
scroll to position [4713, 0]
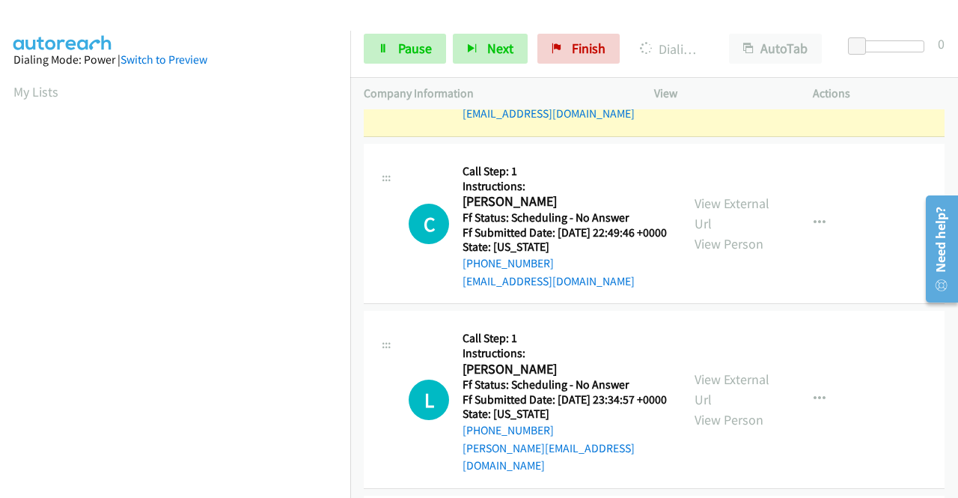
click at [708, 65] on link "View External Url" at bounding box center [731, 46] width 75 height 37
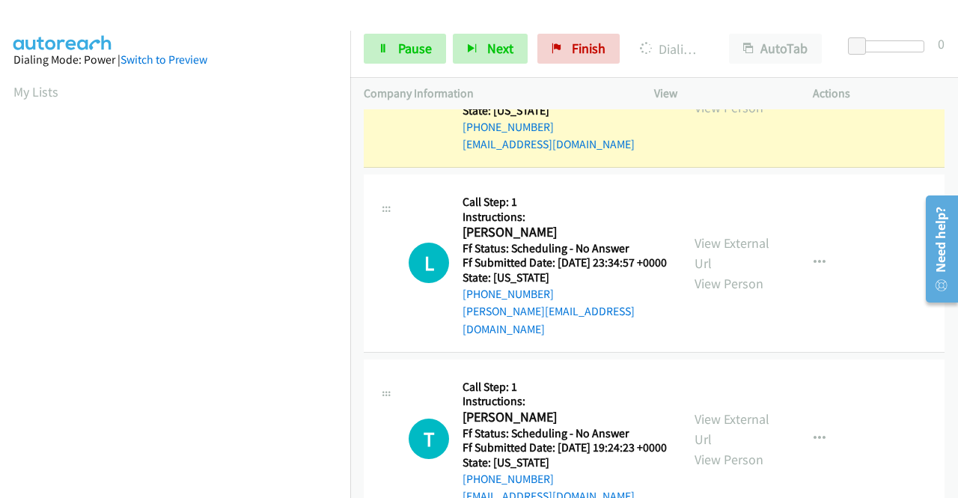
scroll to position [5088, 0]
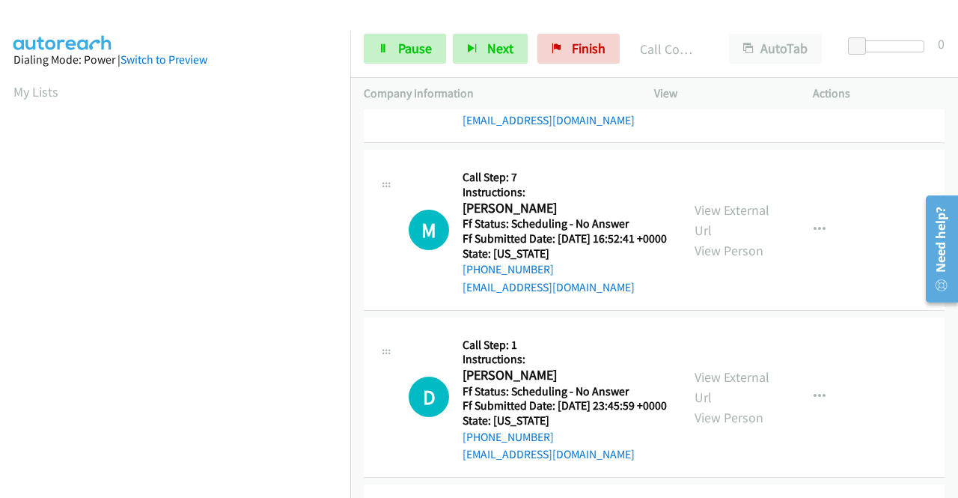
scroll to position [5312, 0]
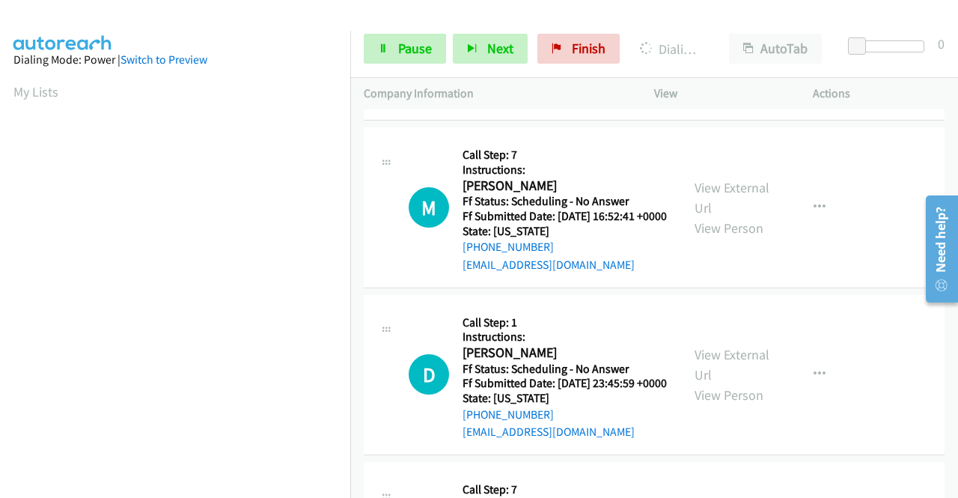
click at [407, 43] on span "Pause" at bounding box center [415, 48] width 34 height 17
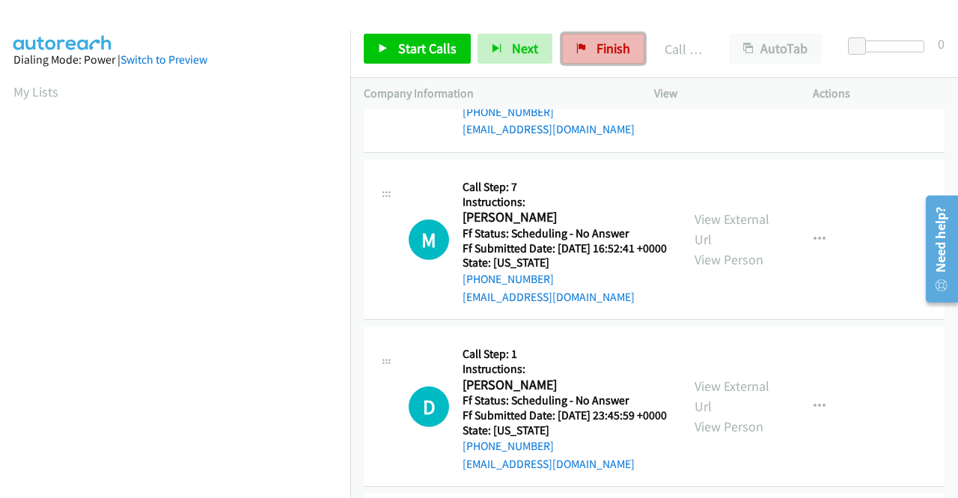
click at [588, 46] on link "Finish" at bounding box center [603, 49] width 82 height 30
